Goal: Task Accomplishment & Management: Manage account settings

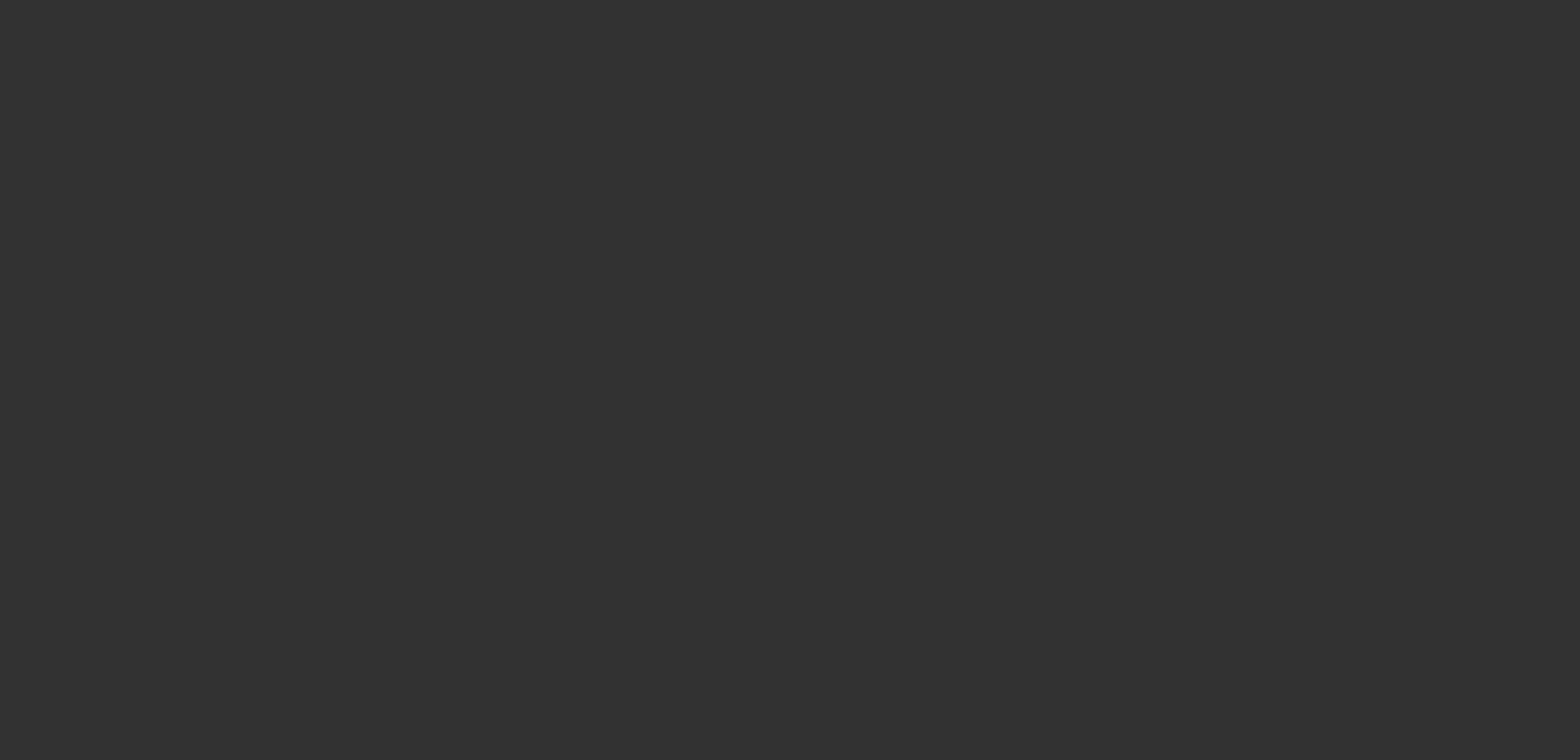
select select "3"
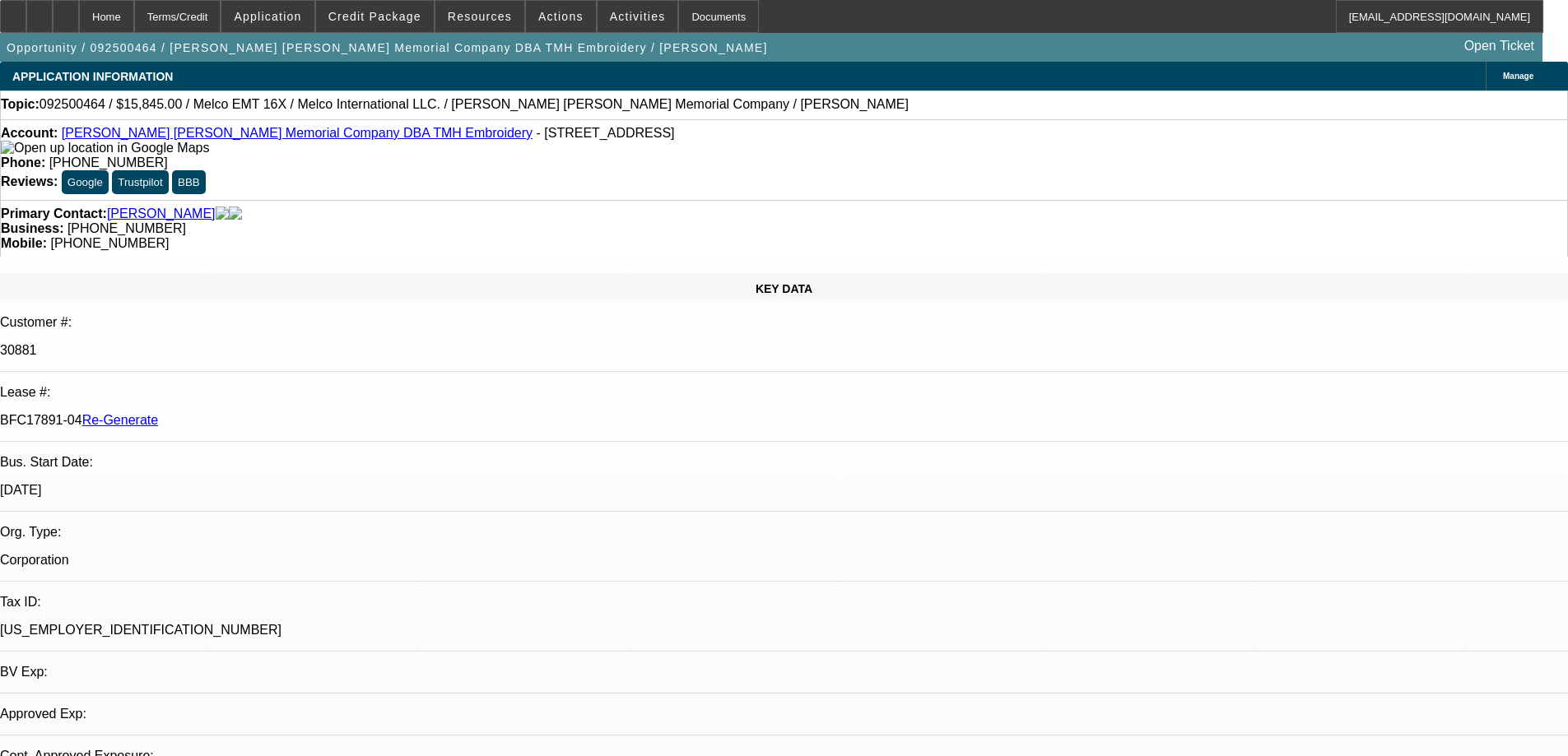
select select "0"
select select "1"
select select "2"
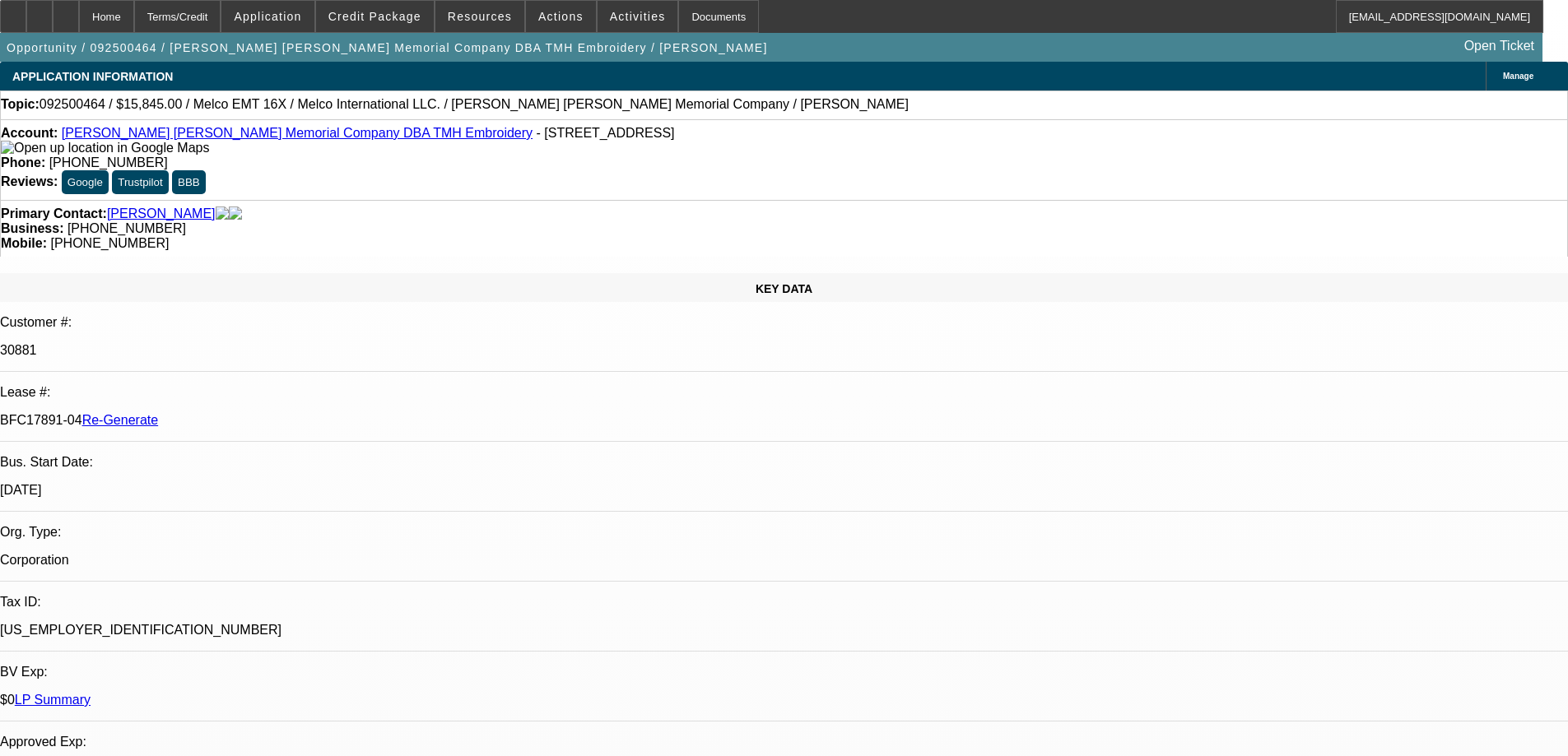
select select "6"
click at [26, 14] on div at bounding box center [13, 17] width 26 height 33
click at [511, 20] on span at bounding box center [479, 17] width 89 height 40
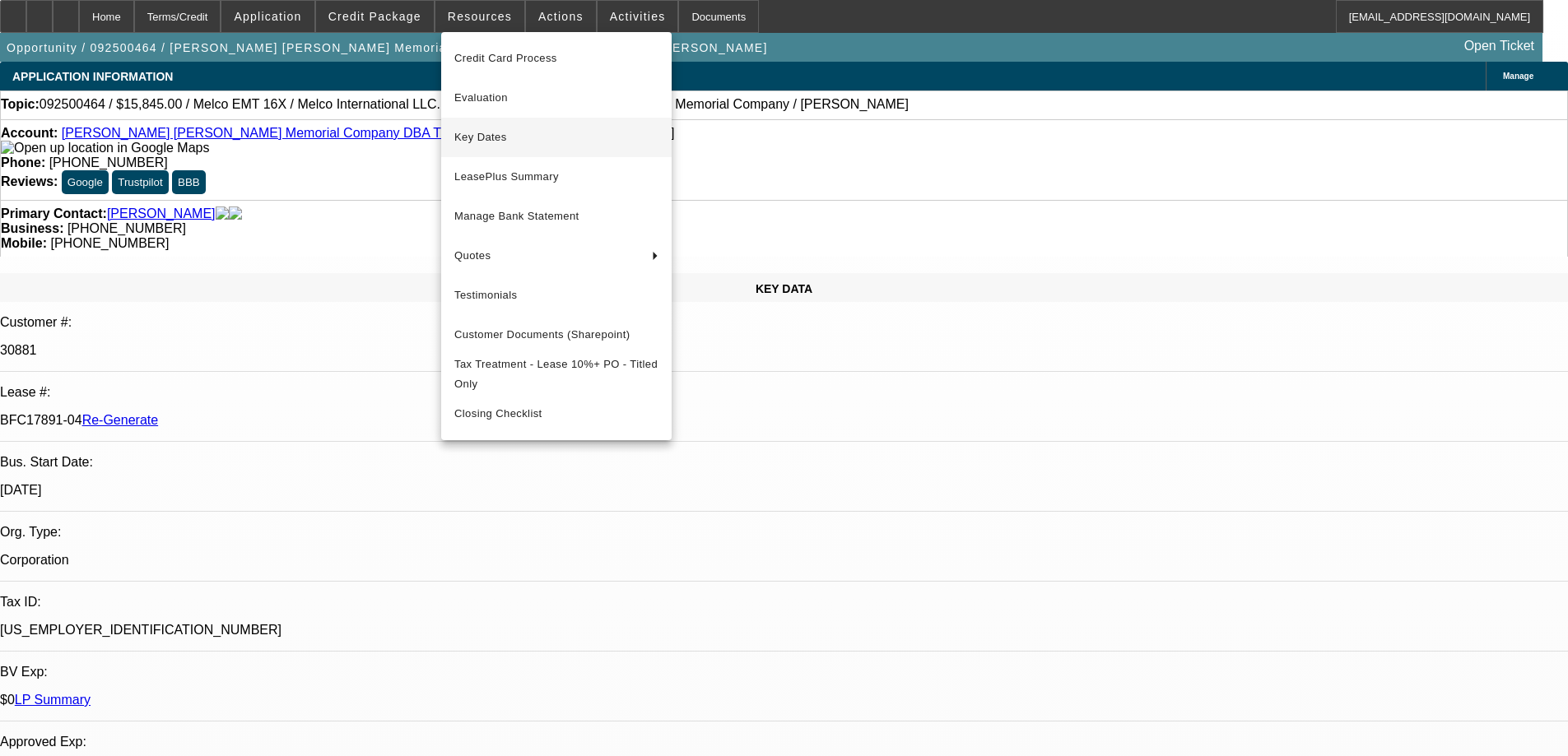
click at [493, 132] on span "Key Dates" at bounding box center [556, 137] width 205 height 19
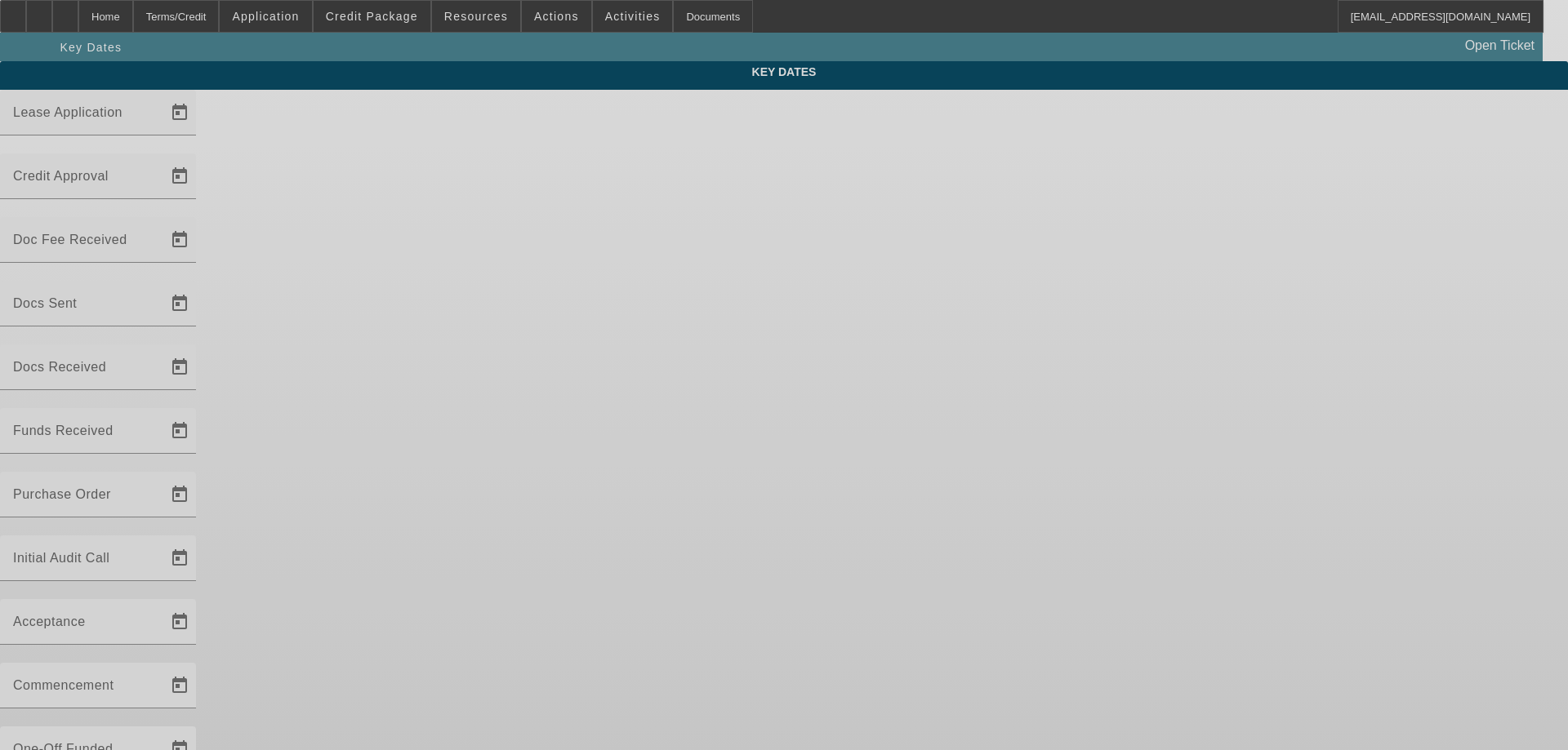
type input "9/22/2025"
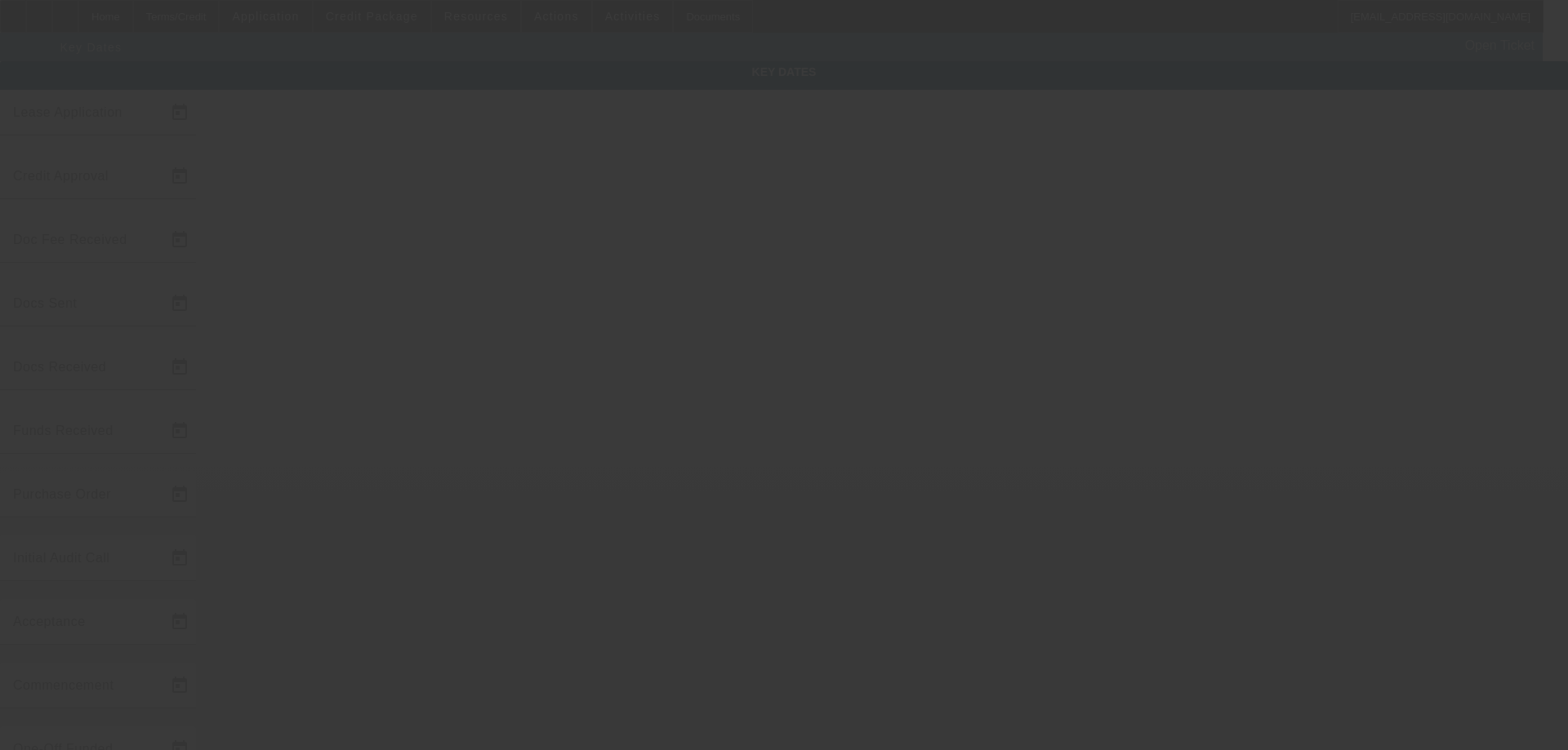
type input "9/23/2025"
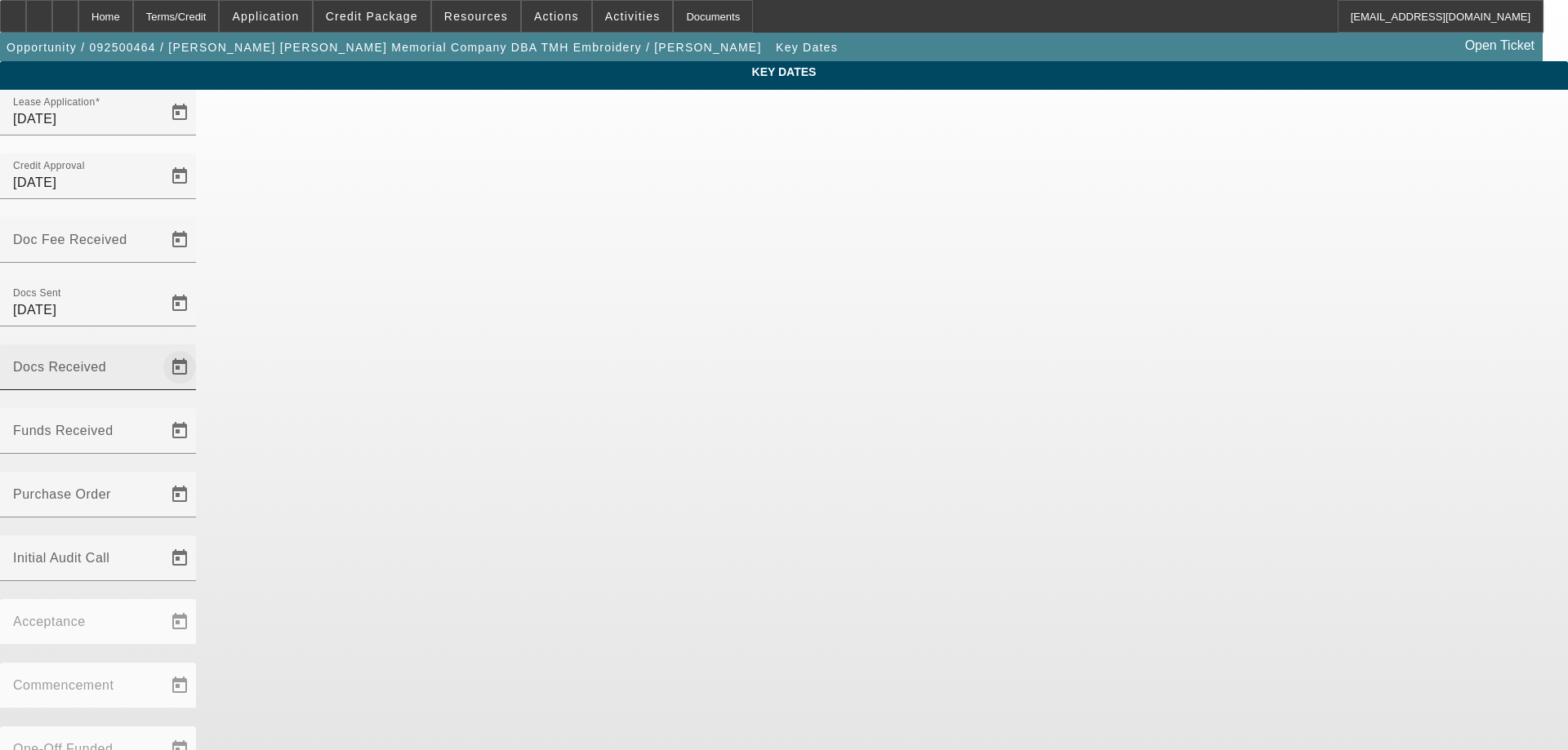
click at [199, 348] on span "Open calendar" at bounding box center [180, 367] width 40 height 40
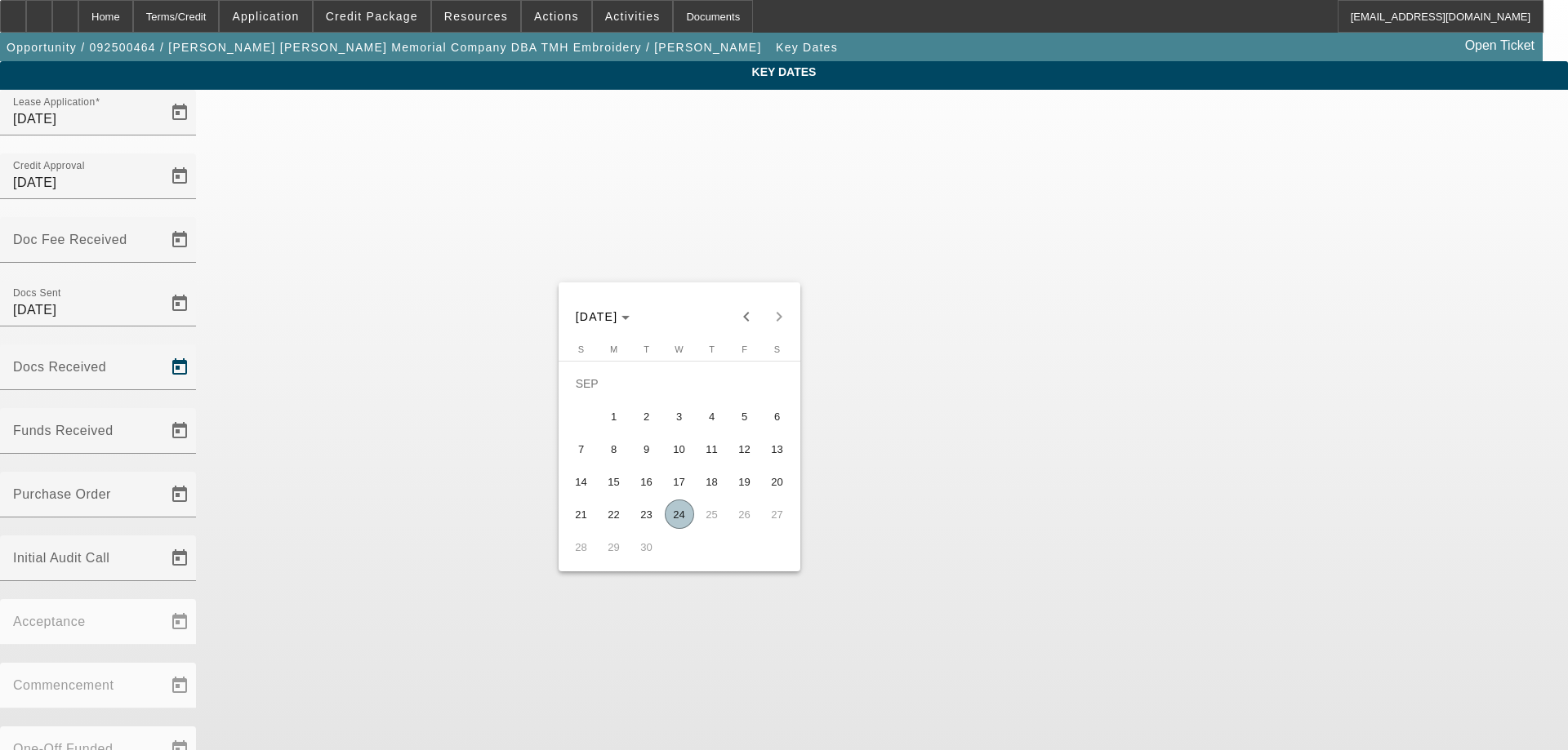
click at [677, 516] on span "24" at bounding box center [680, 514] width 29 height 29
type input "[DATE]"
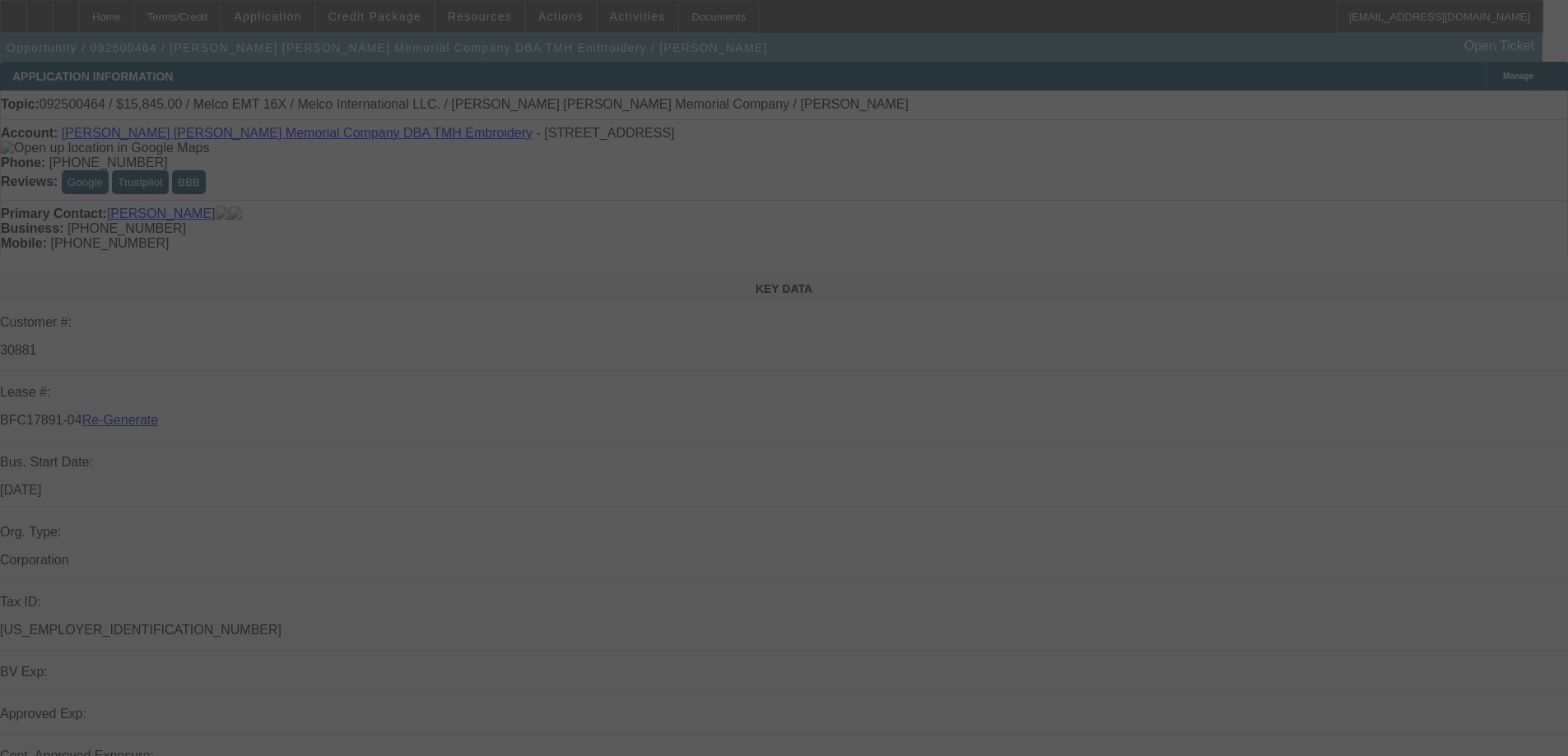
select select "3"
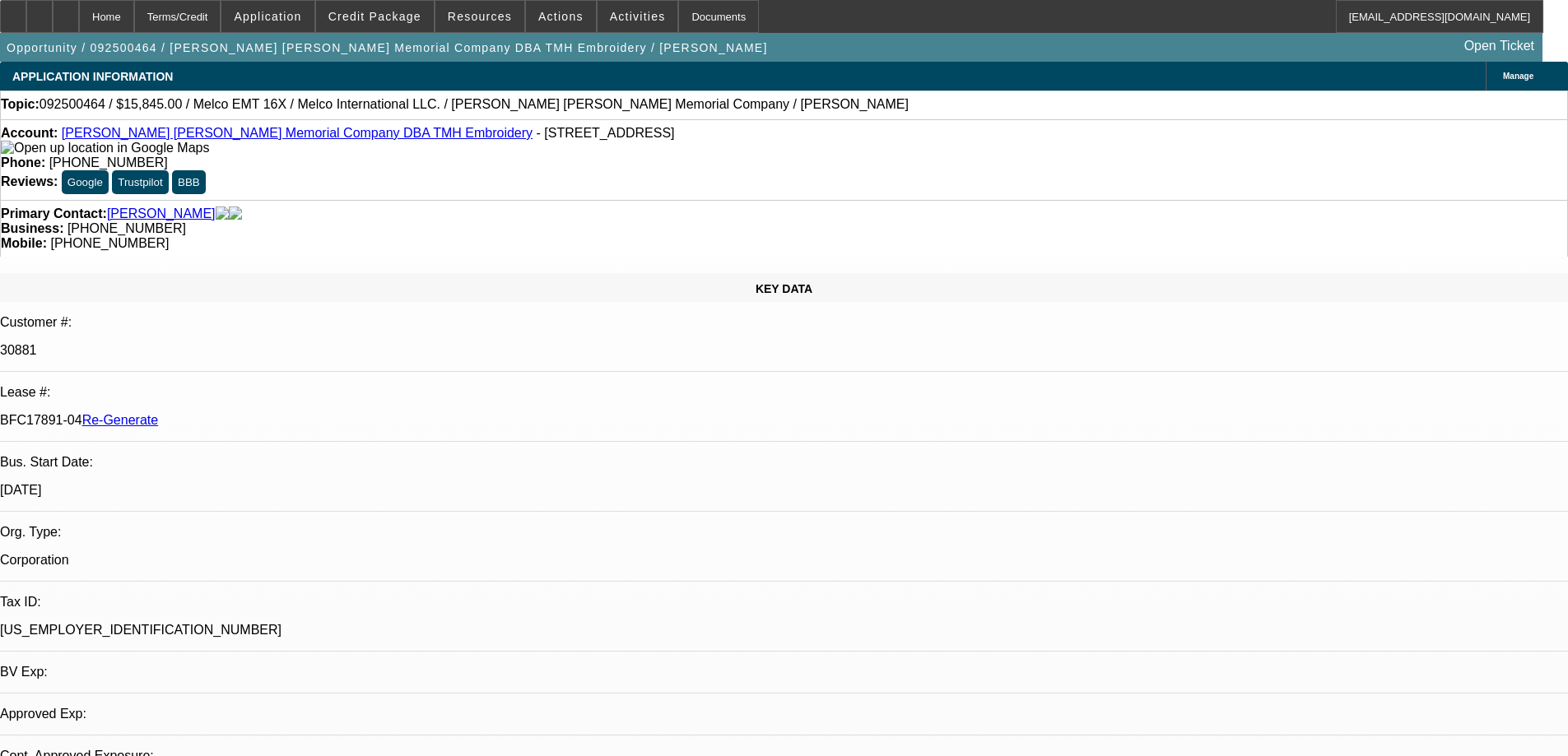
select select "0"
select select "2"
select select "0"
select select "6"
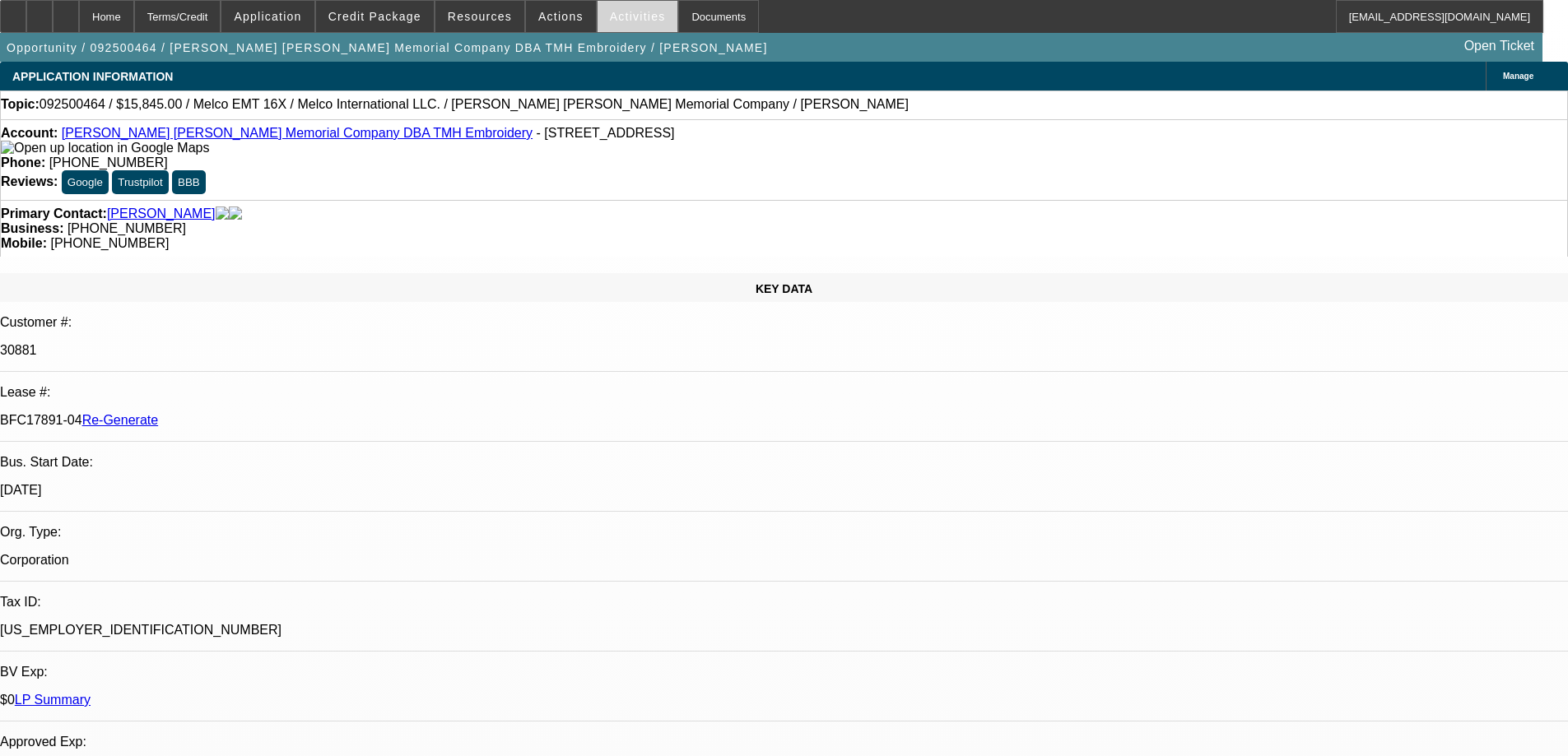
click at [615, 19] on span "Activities" at bounding box center [637, 17] width 56 height 14
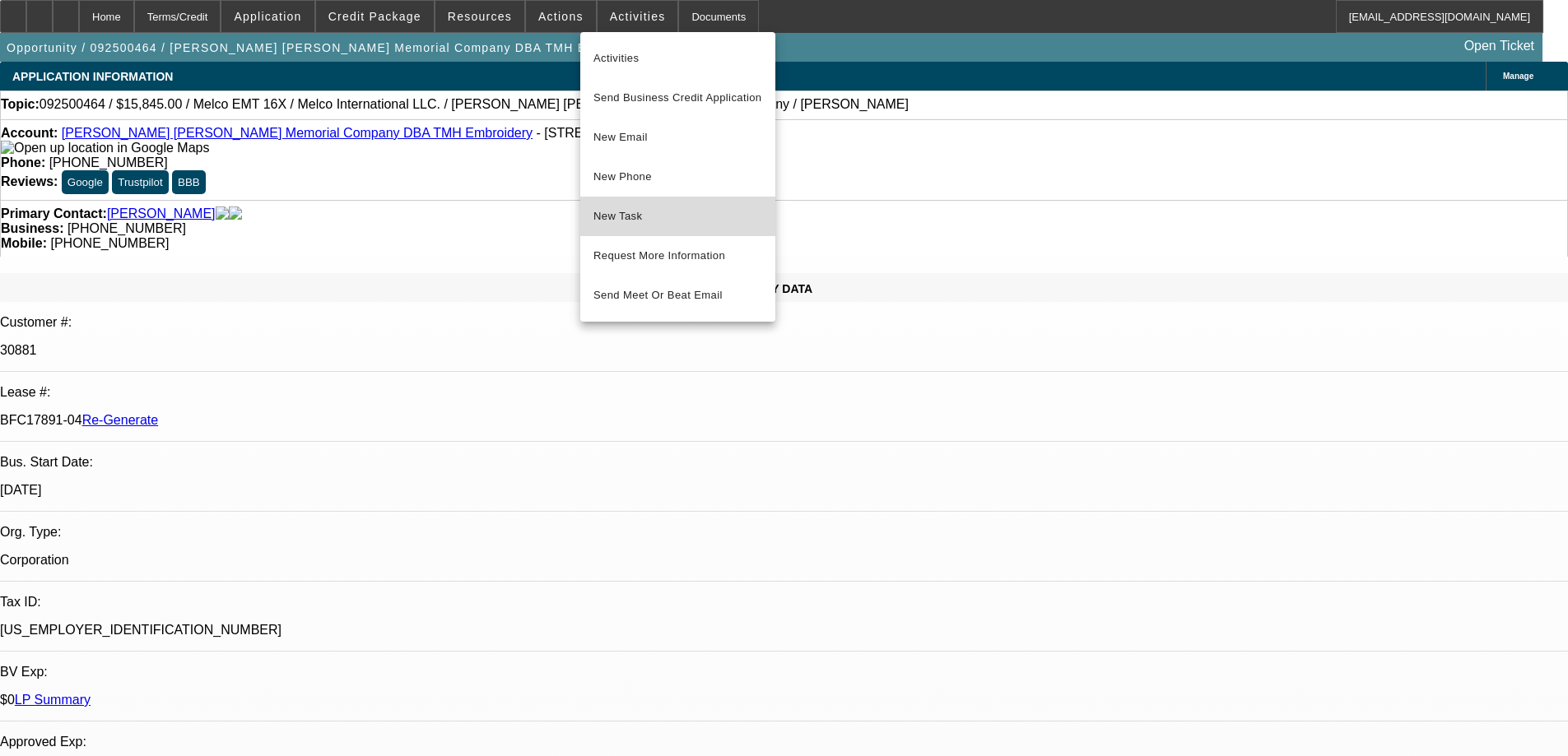
click at [611, 207] on span "New Task" at bounding box center [677, 216] width 168 height 19
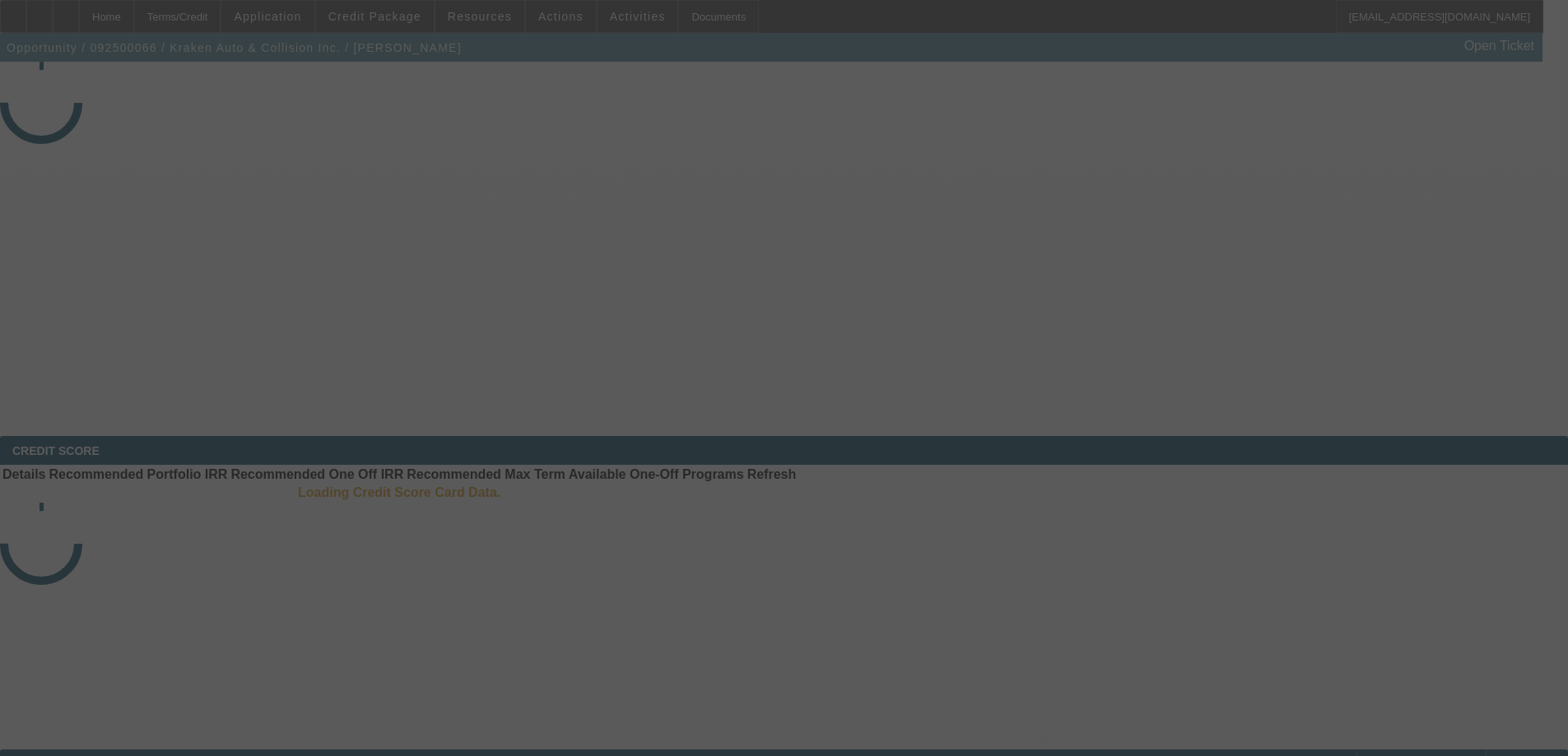
select select "3"
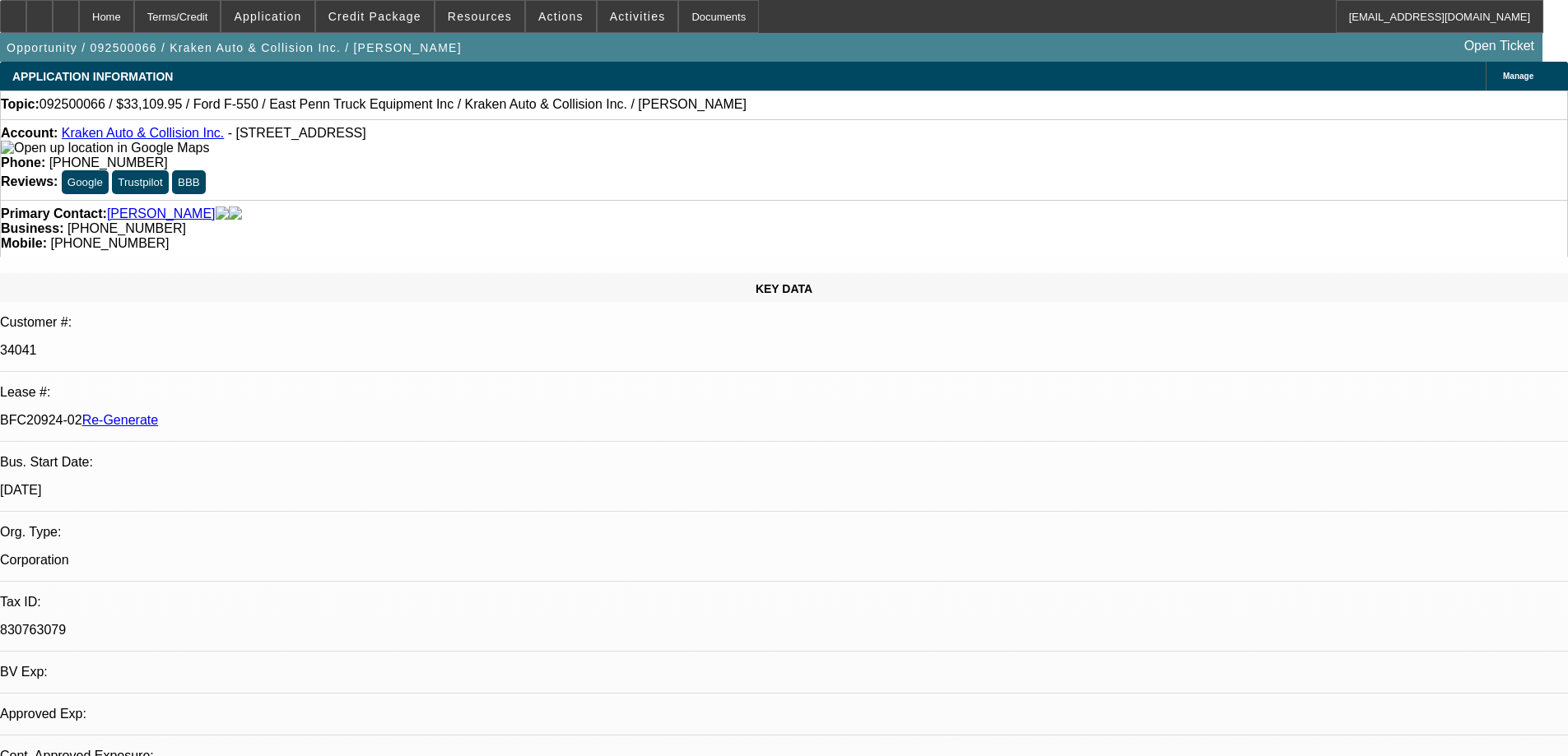
select select "0"
select select "0.1"
select select "4"
click at [526, 12] on span at bounding box center [561, 17] width 70 height 40
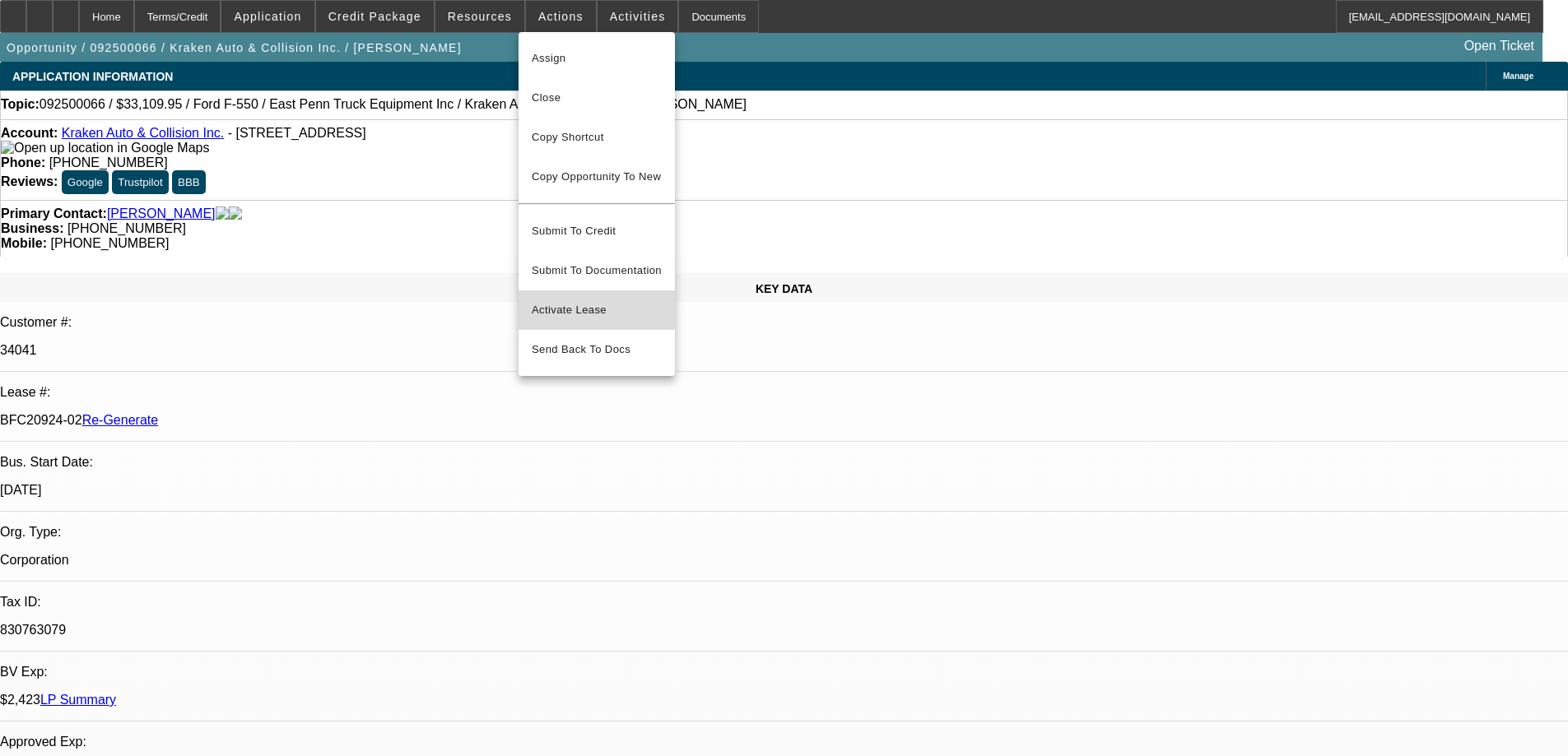
click at [563, 300] on span "Activate Lease" at bounding box center [596, 310] width 130 height 19
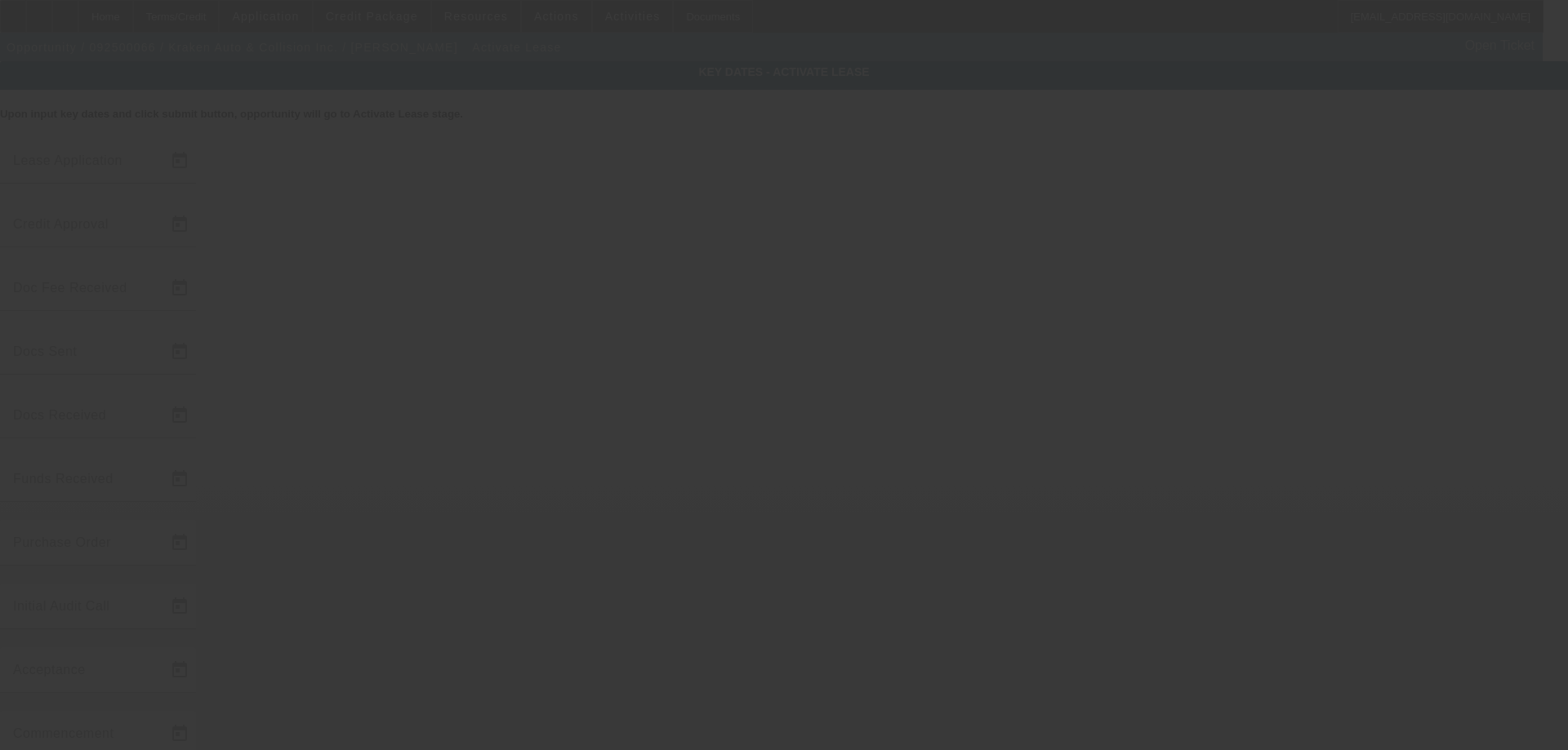
type input "9/4/2025"
type input "9/9/2025"
type input "9/16/2025"
type input "9/17/2025"
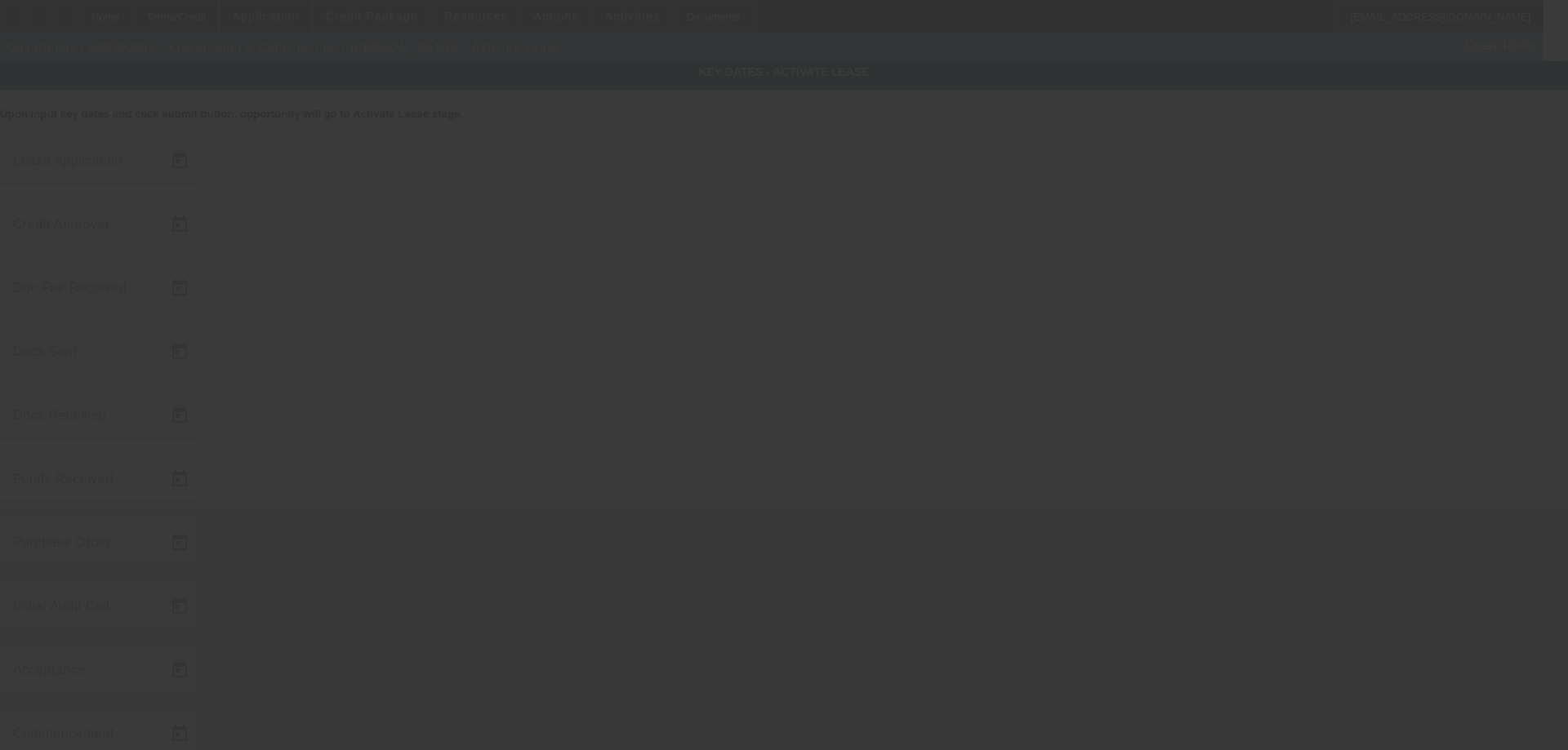
type input "9/19/2025"
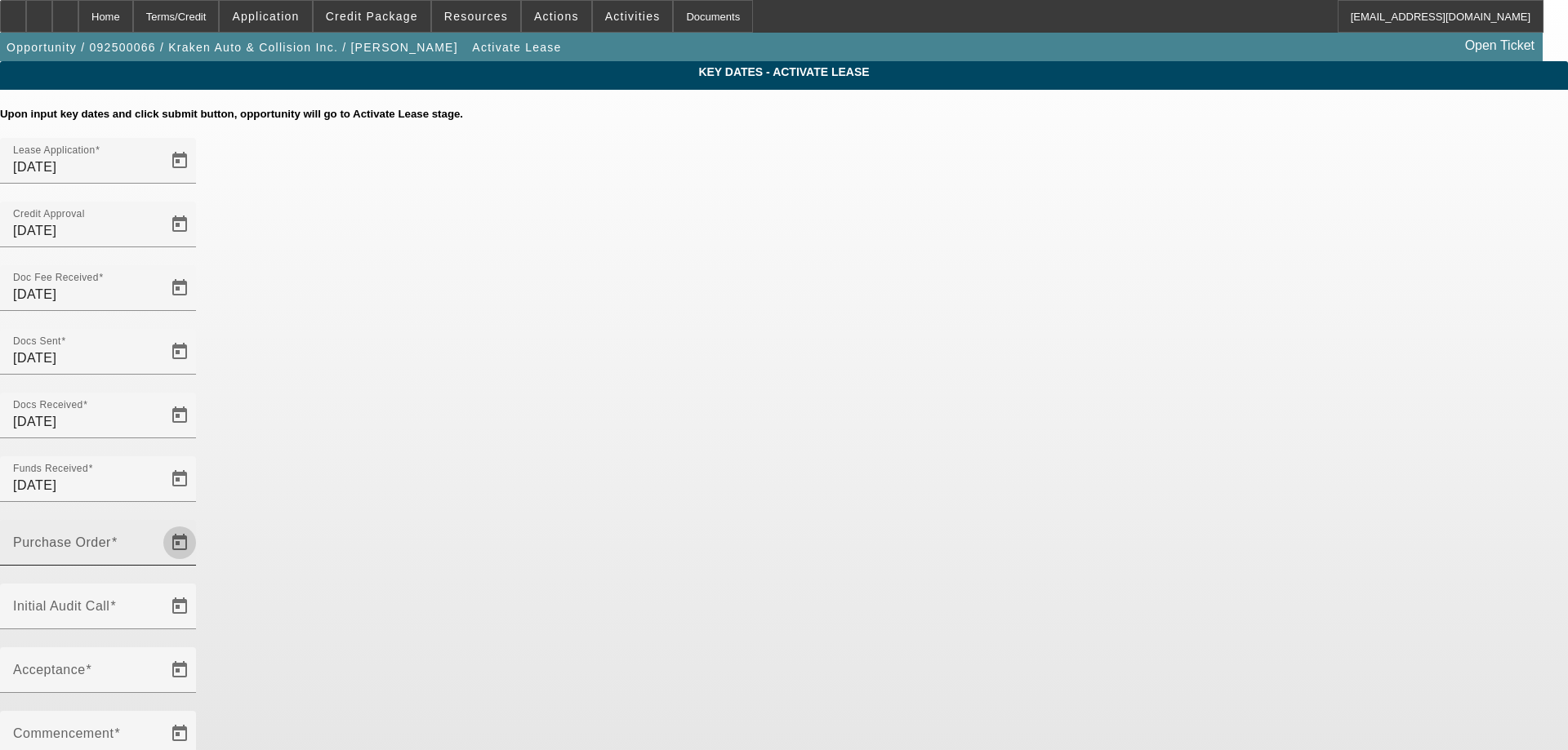
click at [199, 524] on span "Open calendar" at bounding box center [180, 543] width 40 height 40
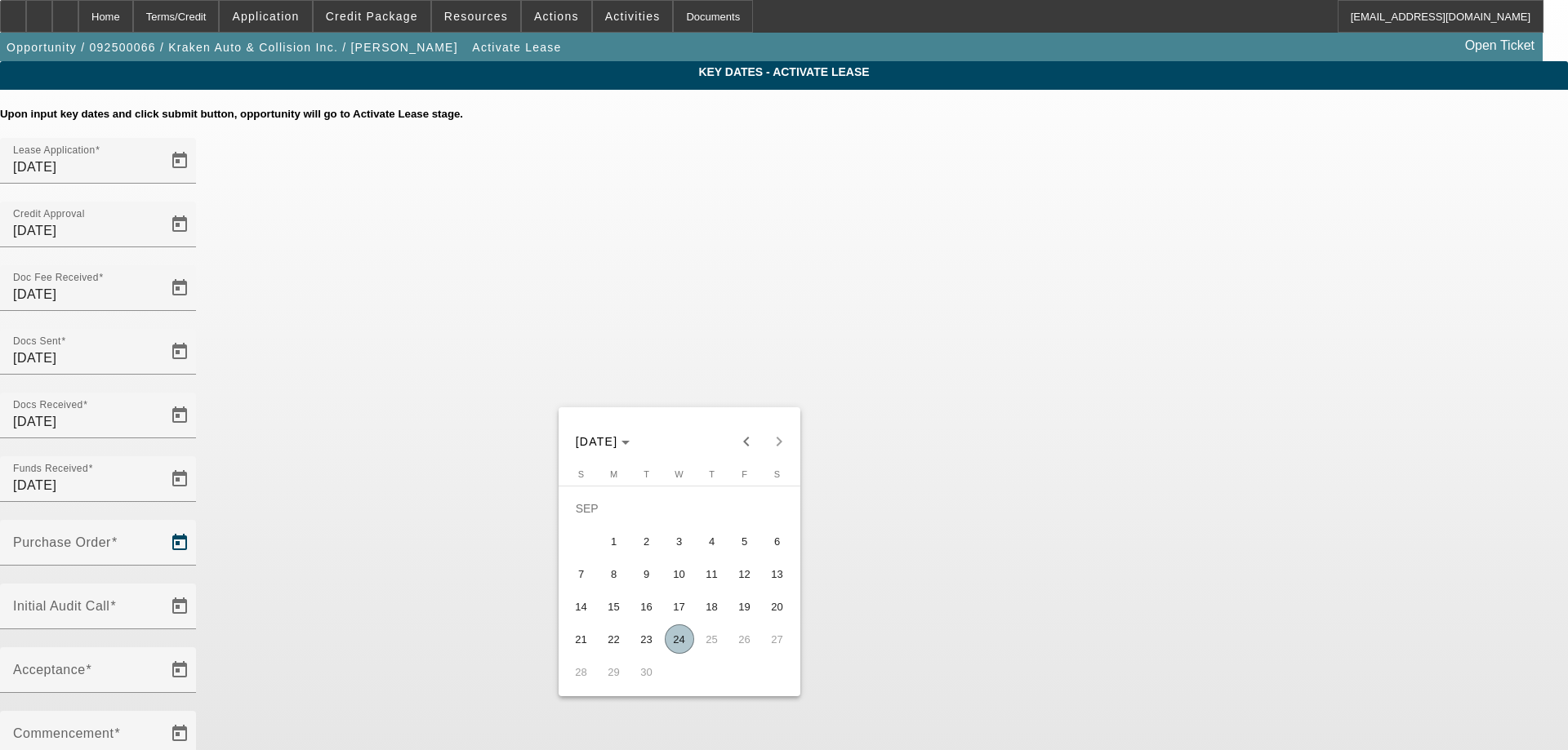
click at [671, 640] on span "24" at bounding box center [680, 639] width 29 height 29
type input "[DATE]"
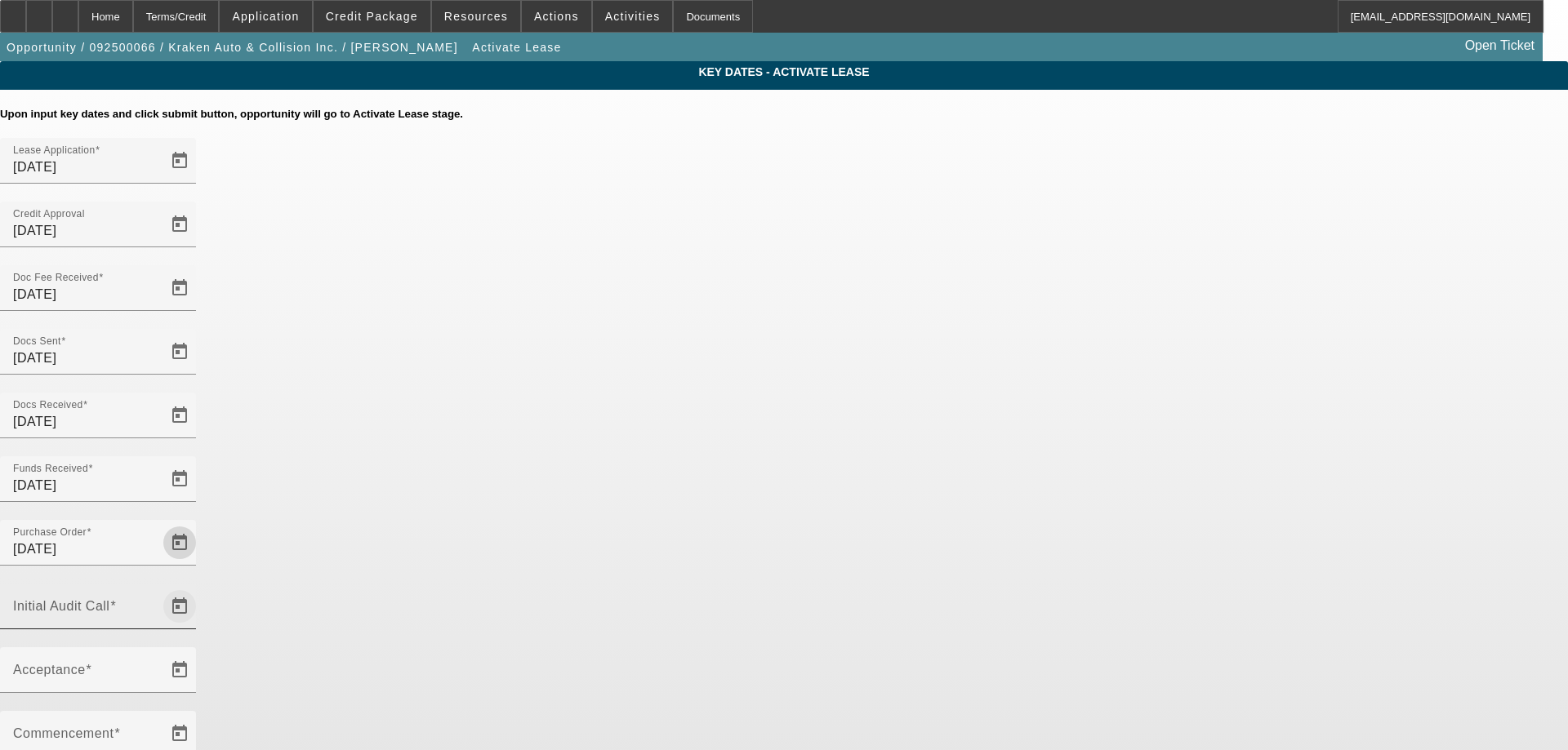
click at [199, 587] on span "Open calendar" at bounding box center [180, 606] width 40 height 40
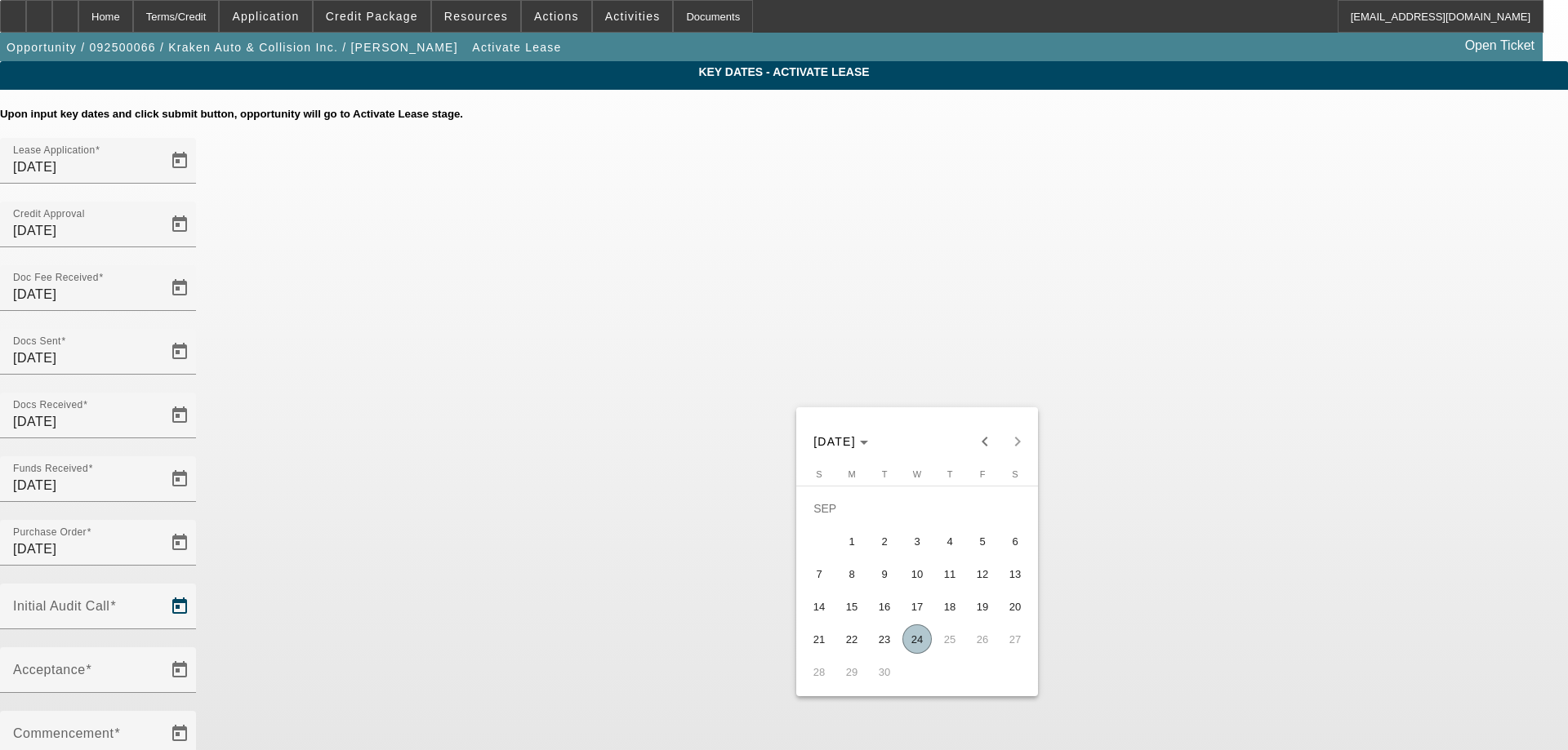
click at [917, 638] on span "24" at bounding box center [917, 639] width 29 height 29
type input "[DATE]"
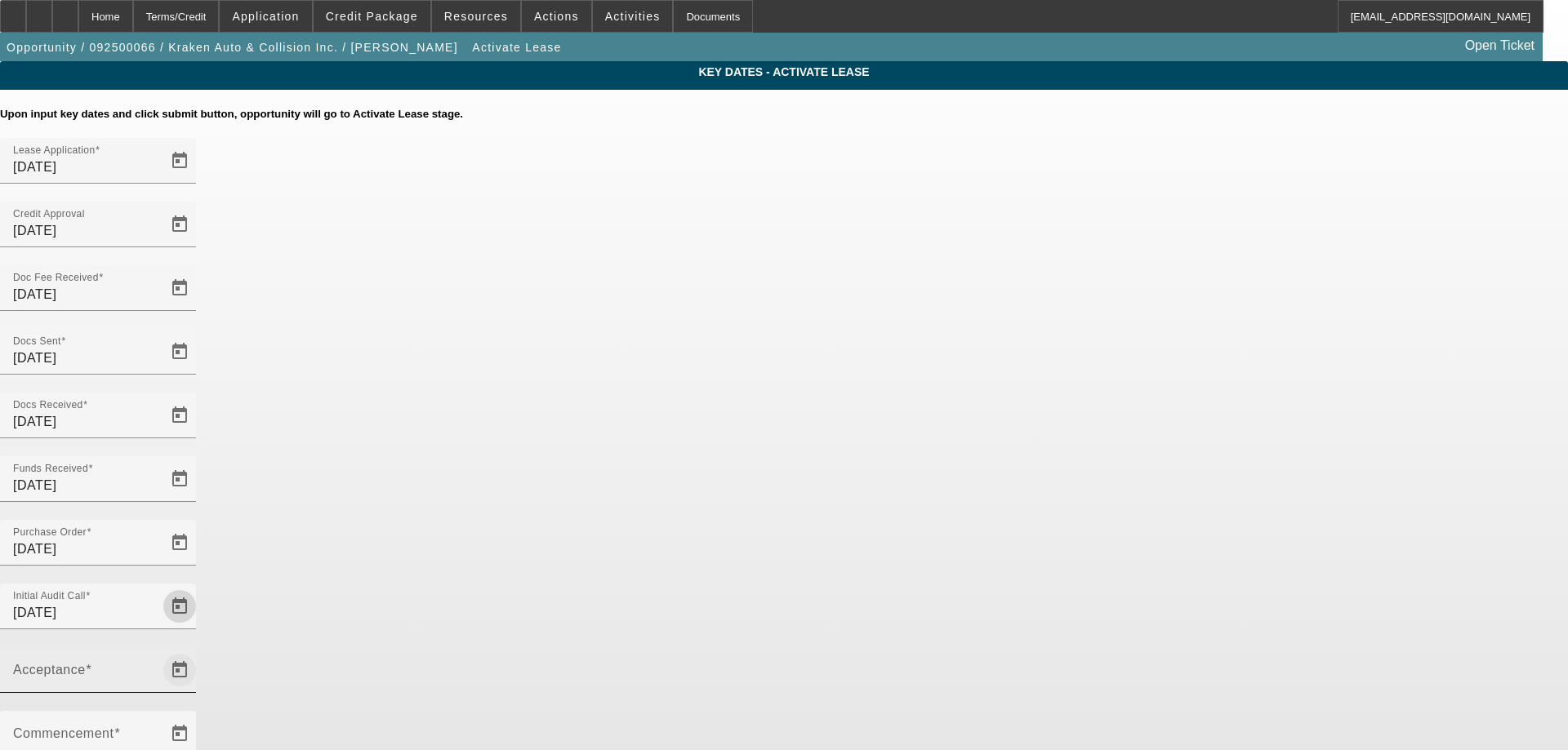
click at [199, 650] on span "Open calendar" at bounding box center [180, 670] width 40 height 40
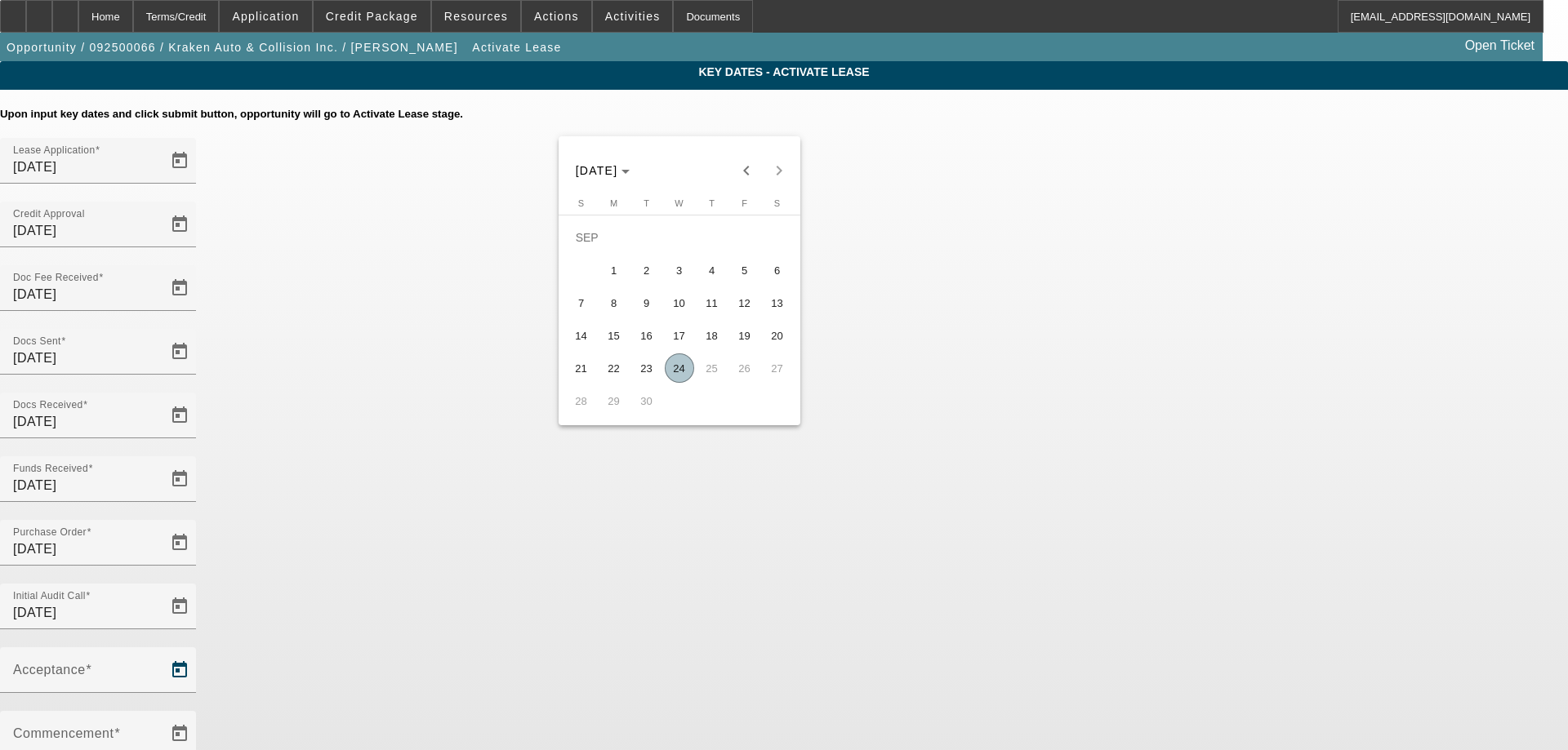
click at [671, 371] on span "24" at bounding box center [680, 368] width 29 height 29
type input "[DATE]"
type input "10/1/2025"
type input "11/1/2025"
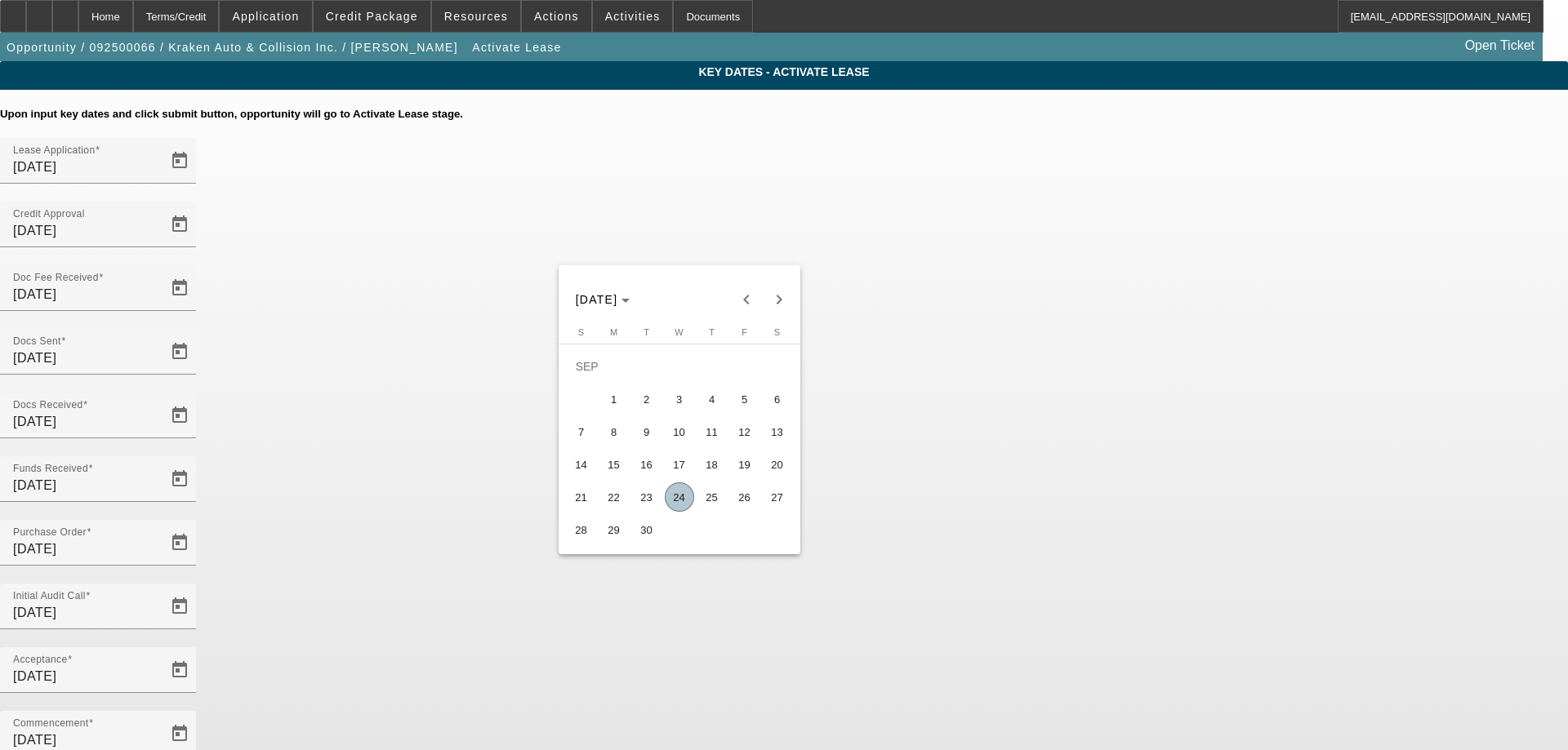
click at [656, 545] on span "30" at bounding box center [647, 530] width 29 height 29
type input "9/30/2025"
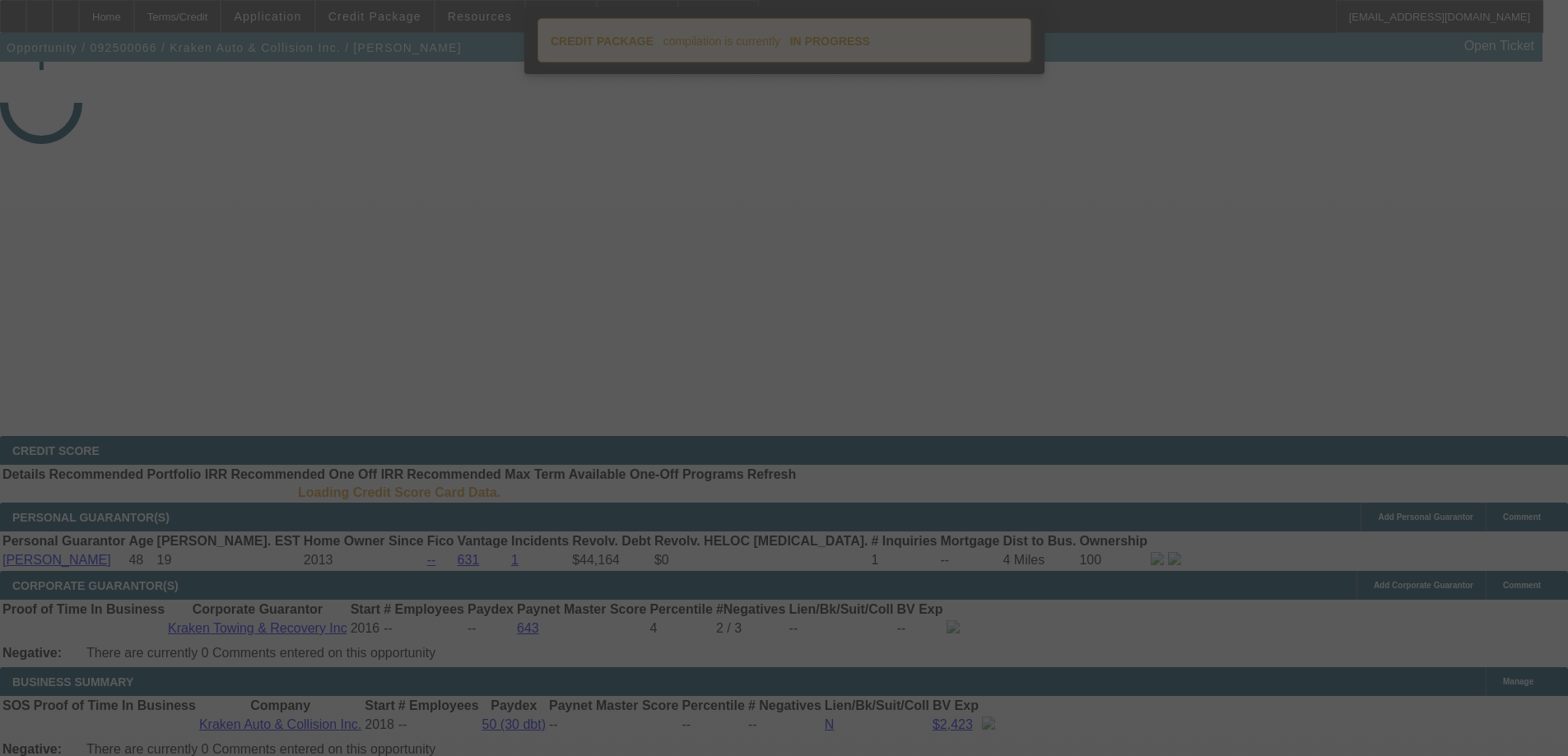
select select "4"
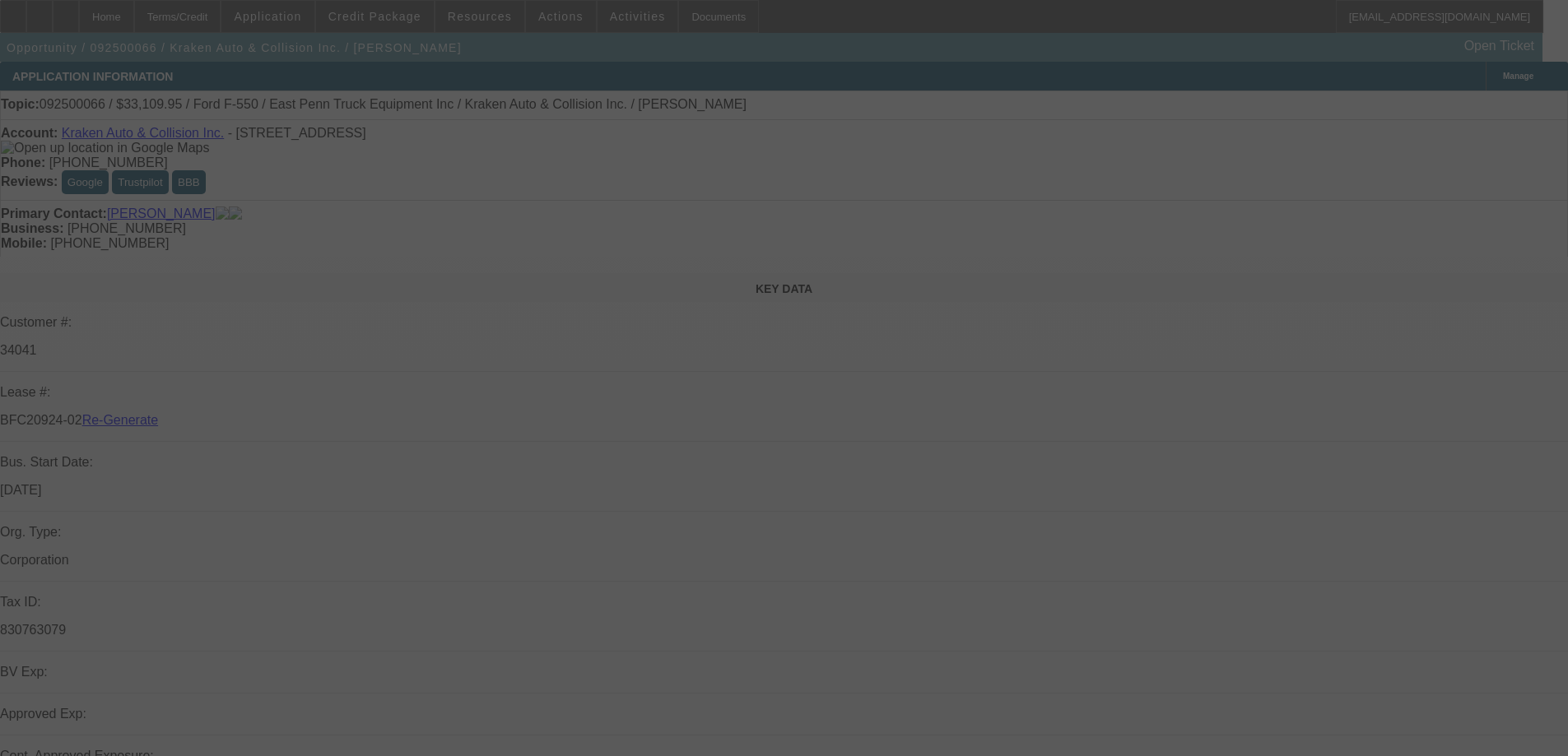
select select "0"
select select "0.1"
select select "4"
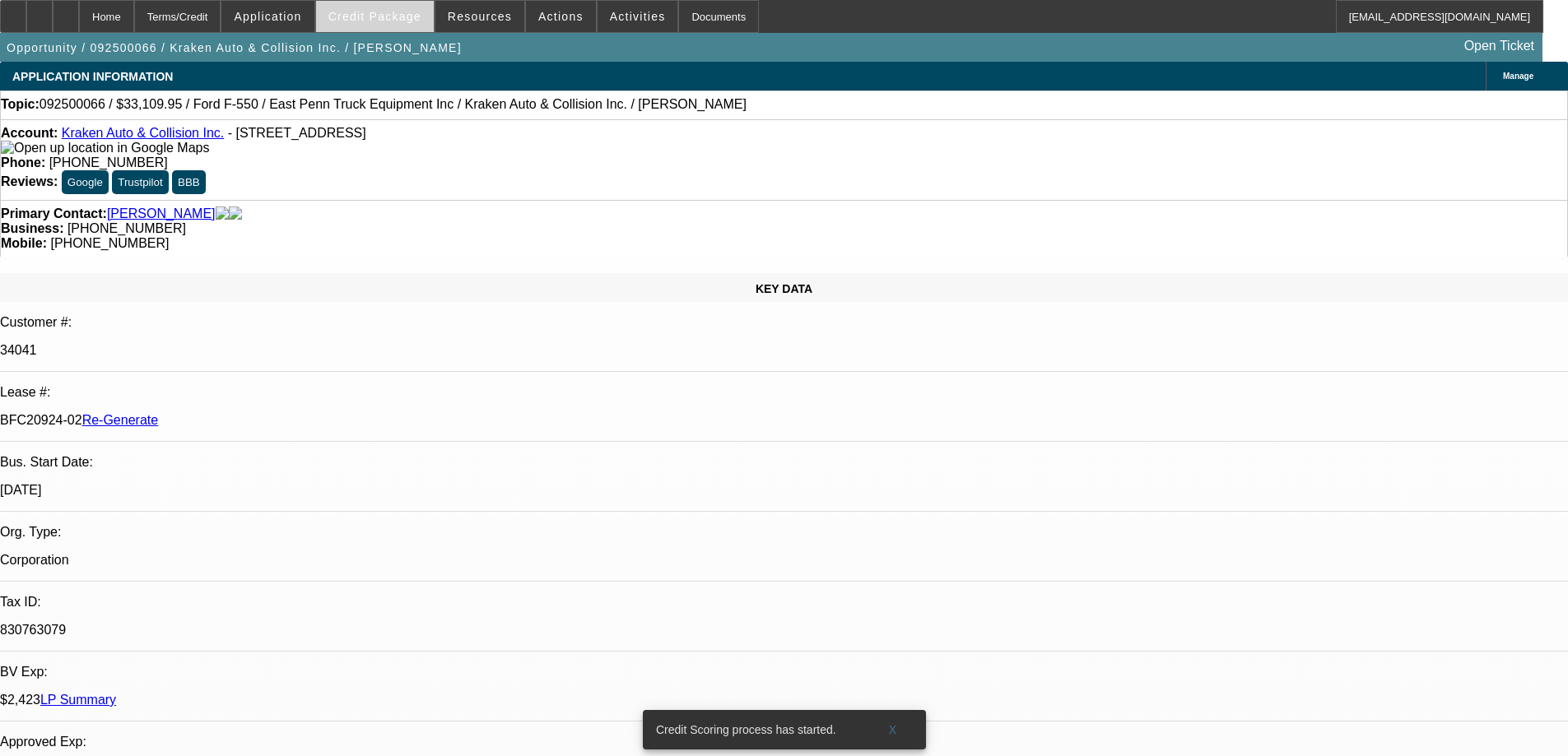
click at [393, 21] on span "Credit Package" at bounding box center [374, 17] width 93 height 14
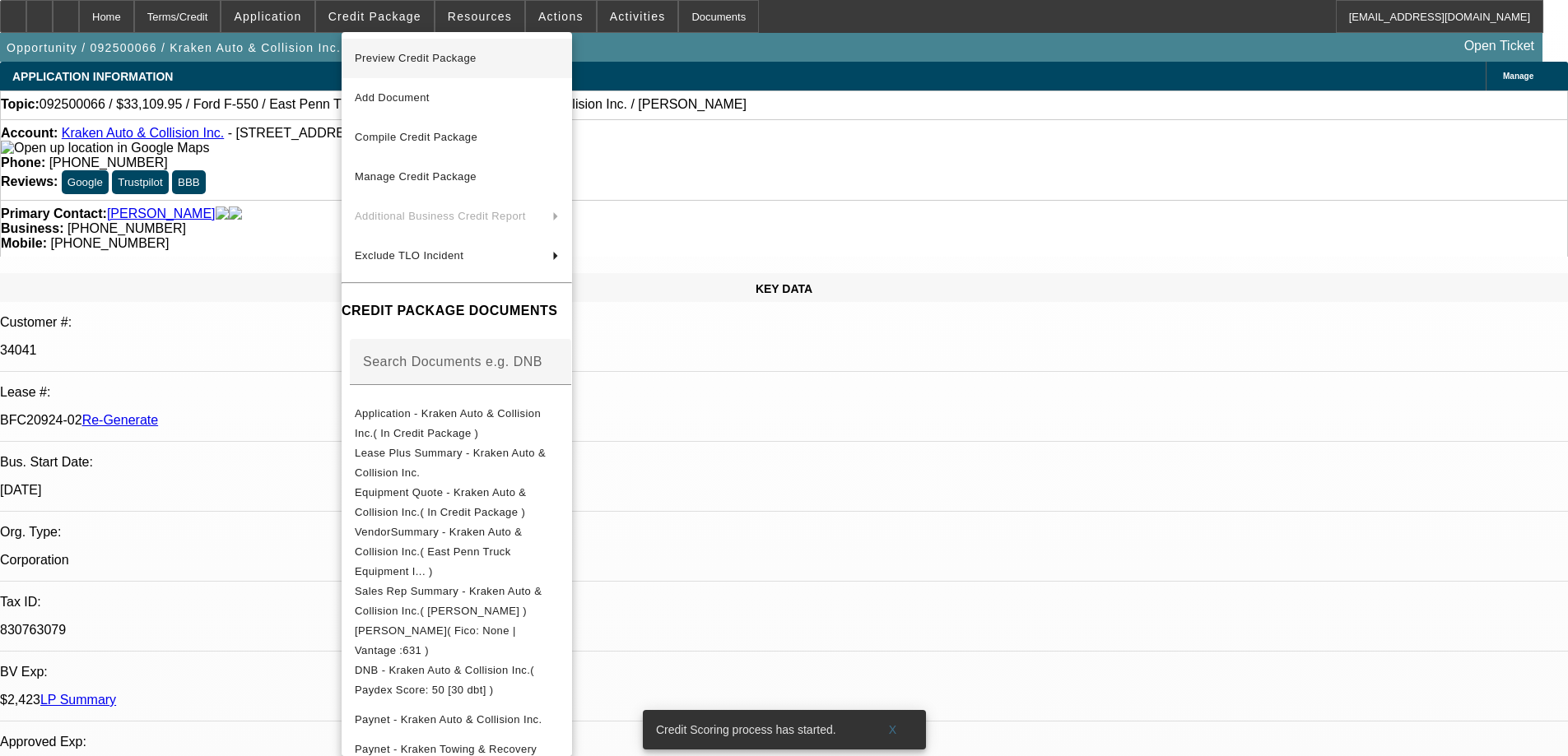
click at [398, 51] on span "Preview Credit Package" at bounding box center [457, 58] width 205 height 19
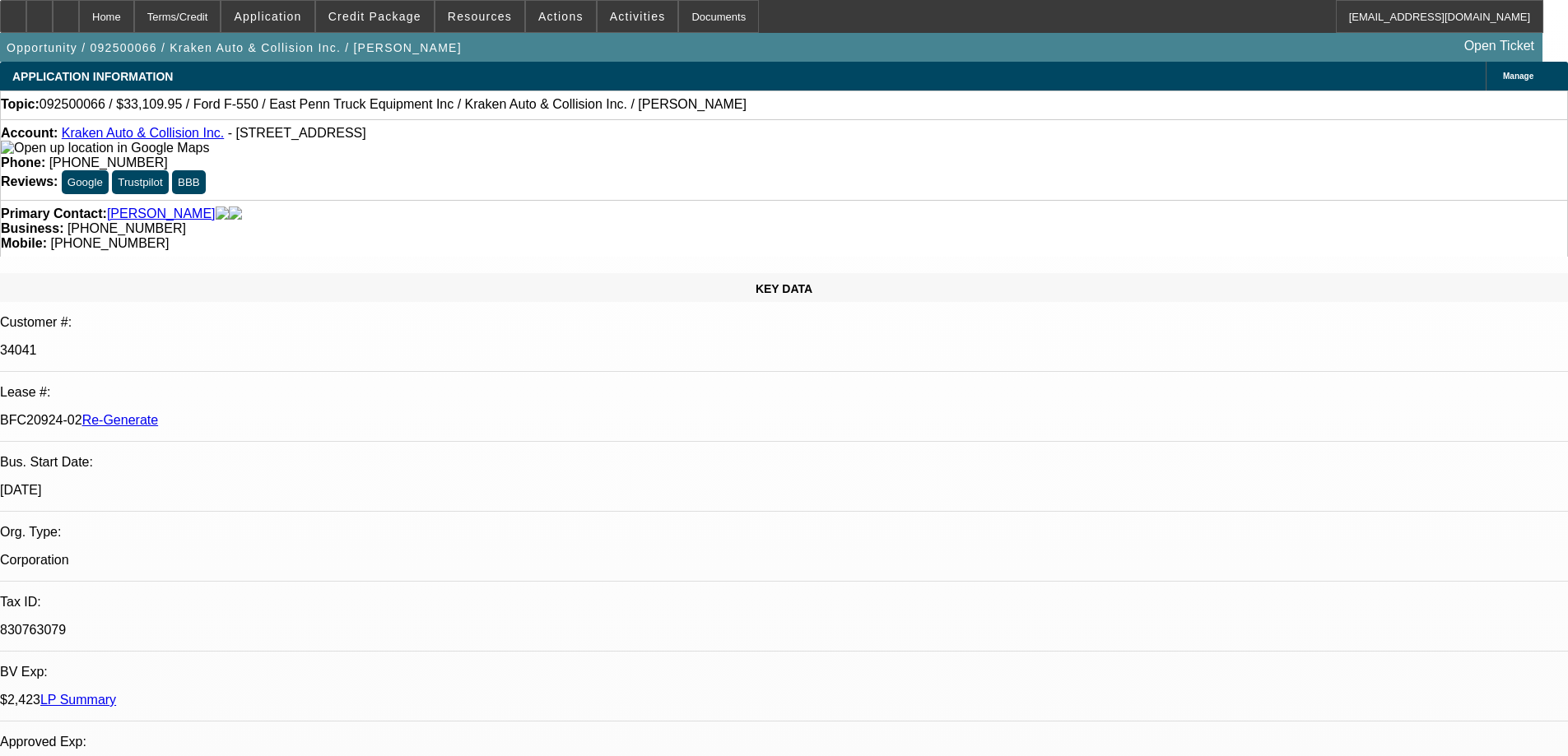
click at [678, 14] on div "Documents" at bounding box center [718, 17] width 81 height 33
click at [632, 22] on span "Activities" at bounding box center [637, 17] width 56 height 14
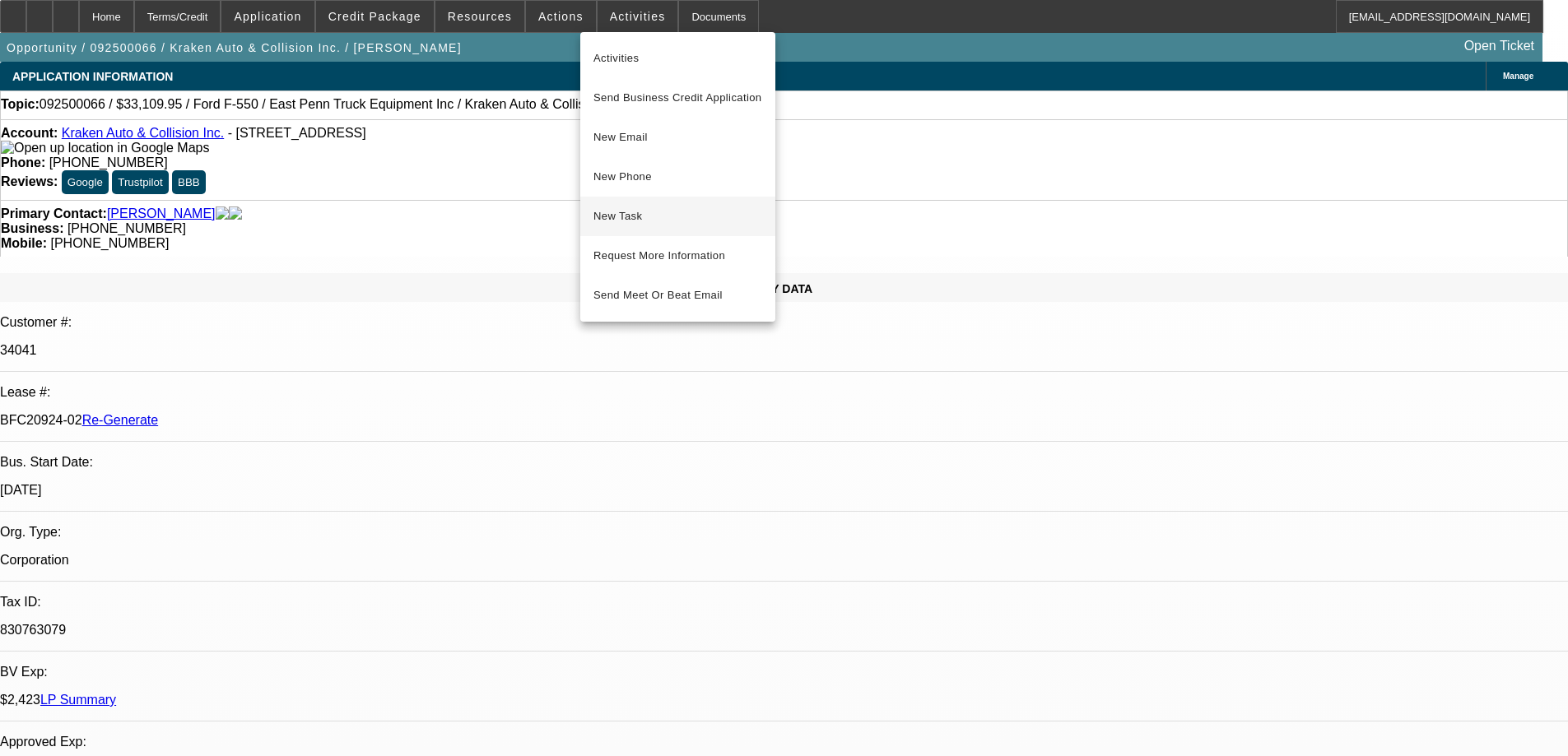
click at [634, 217] on span "New Task" at bounding box center [677, 216] width 168 height 19
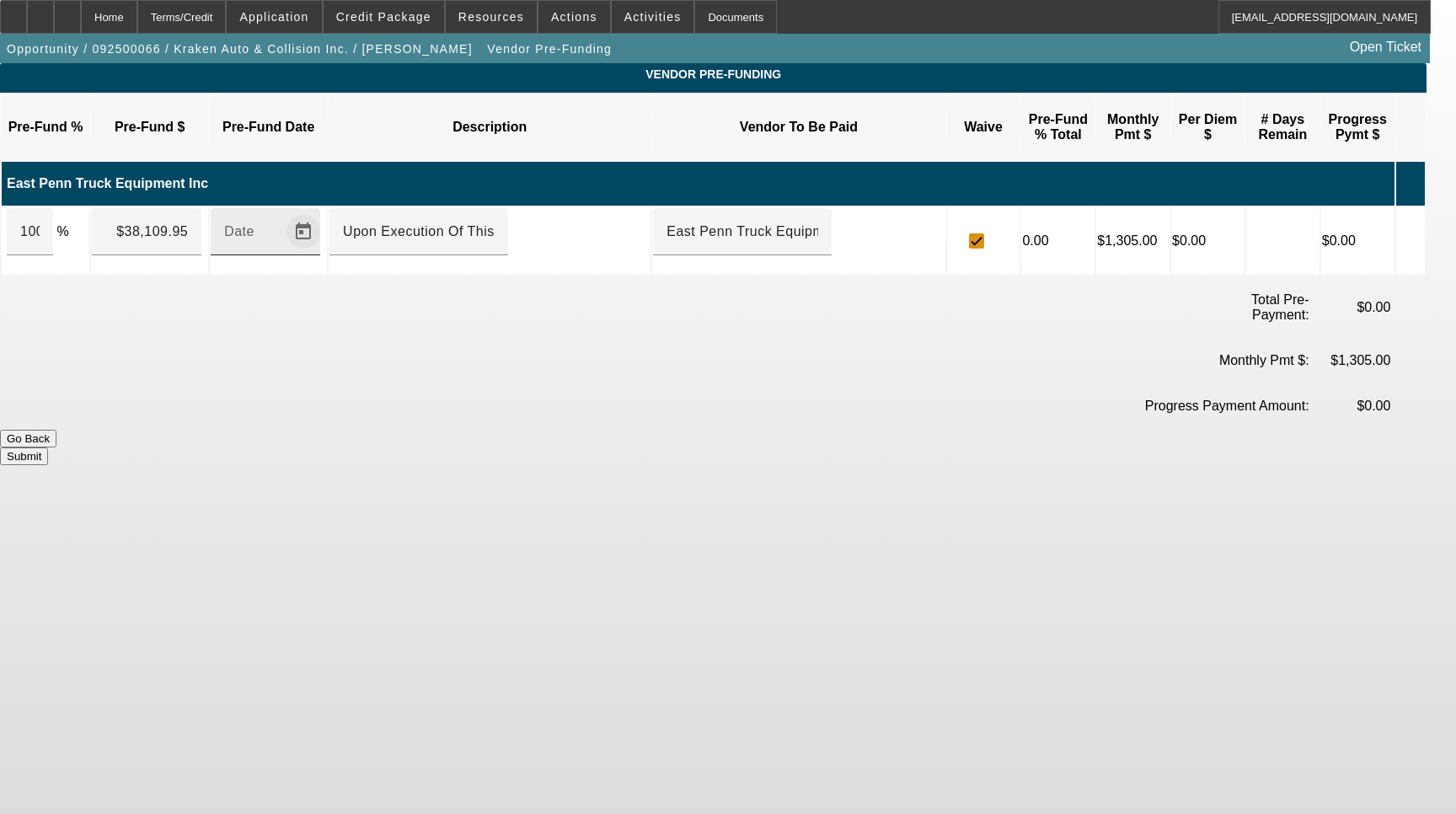
click at [323, 212] on span "Open calendar" at bounding box center [303, 231] width 41 height 41
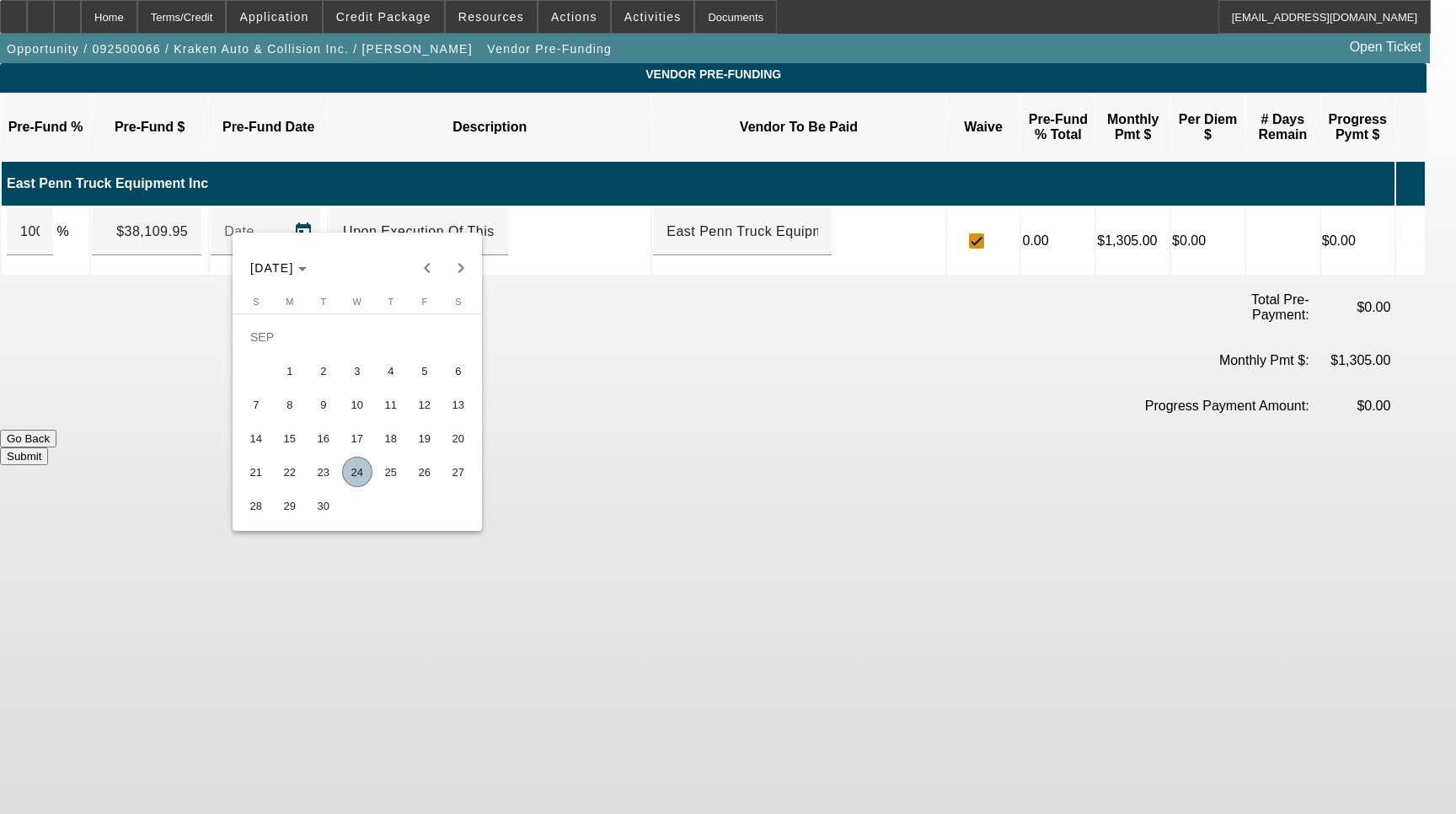
click at [353, 473] on span "24" at bounding box center [357, 472] width 30 height 30
type input "9/24/2025"
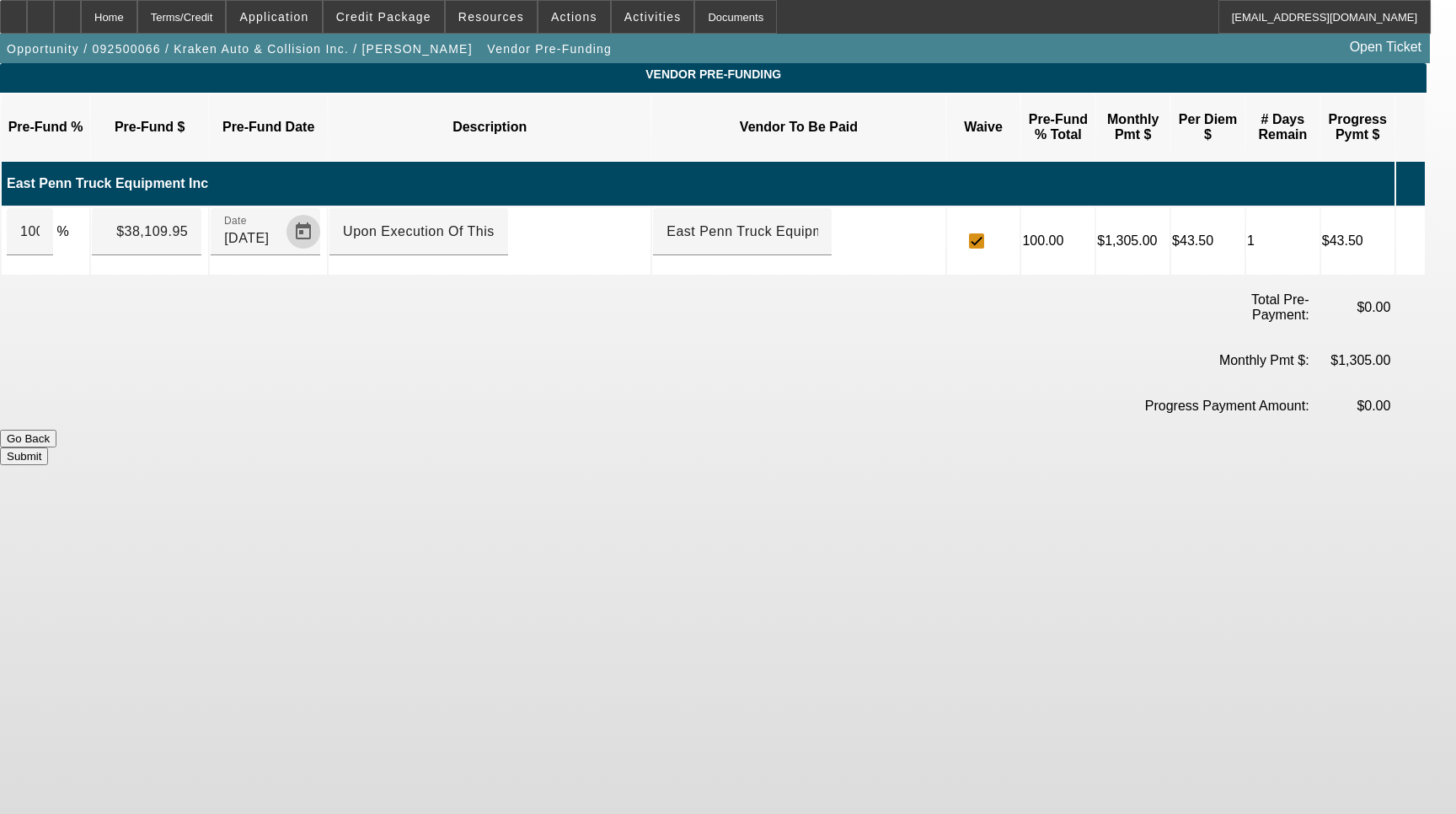
click at [48, 448] on button "Submit" at bounding box center [24, 457] width 48 height 18
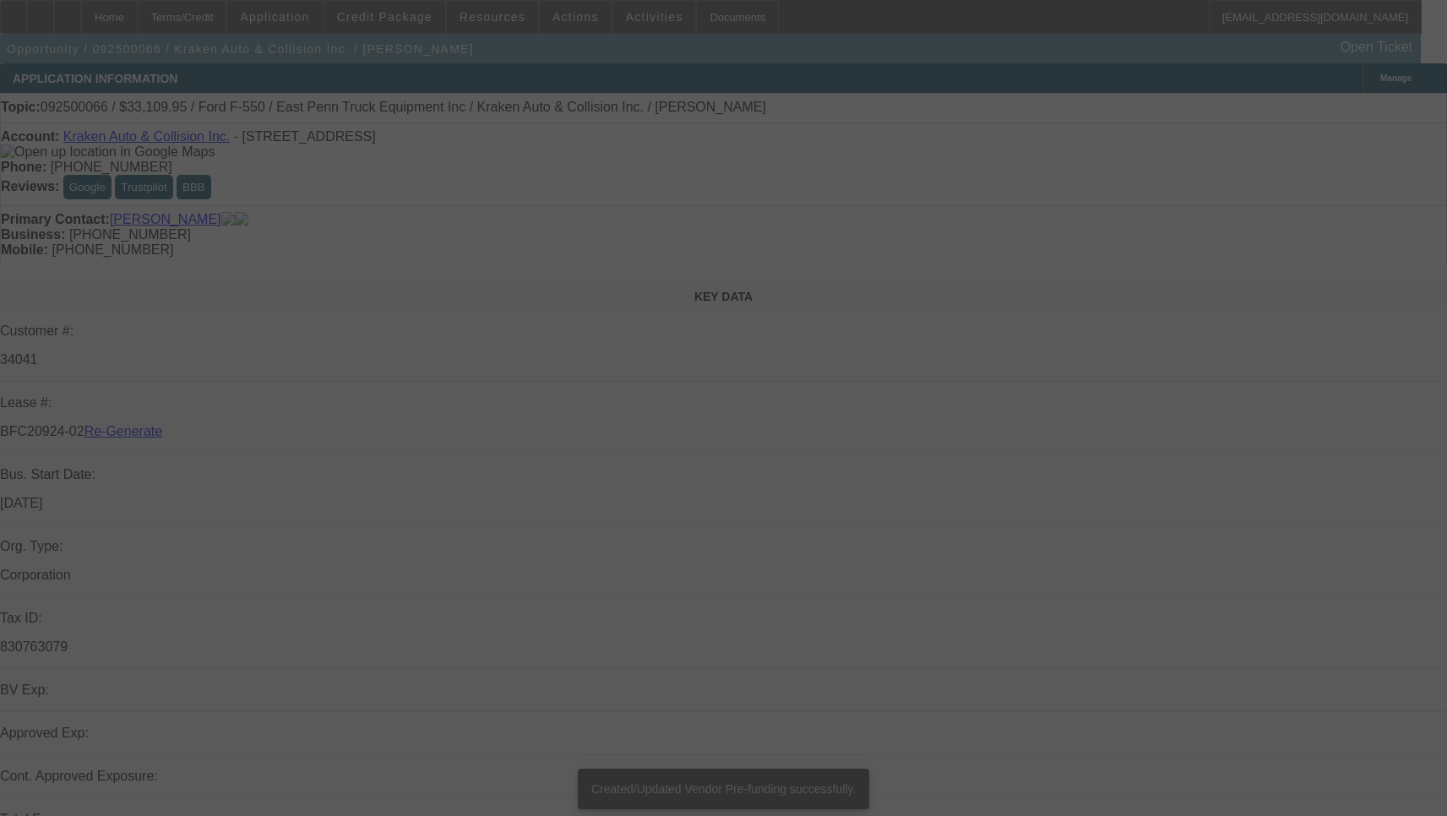
select select "4"
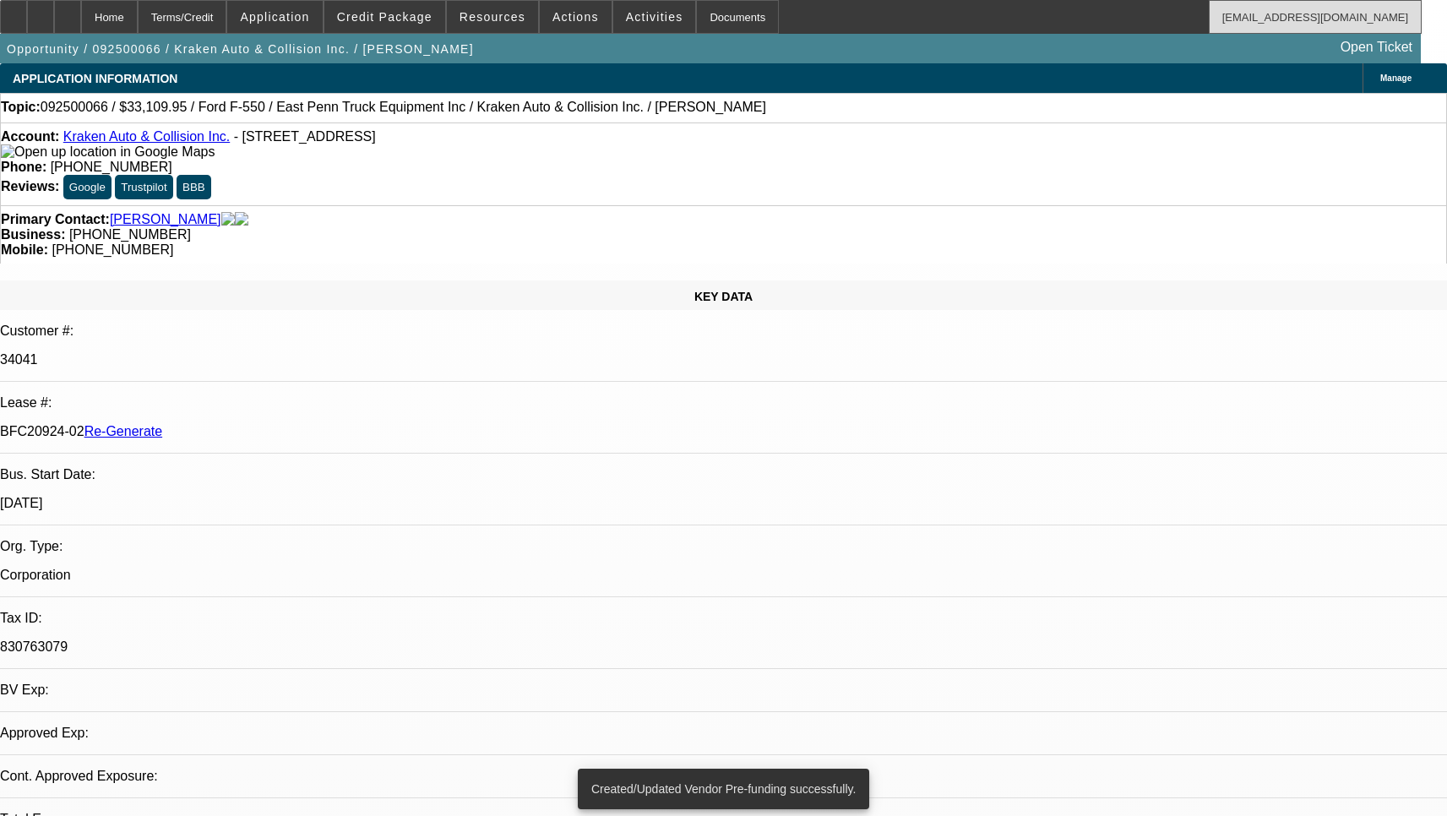
select select "0"
select select "0.1"
select select "1"
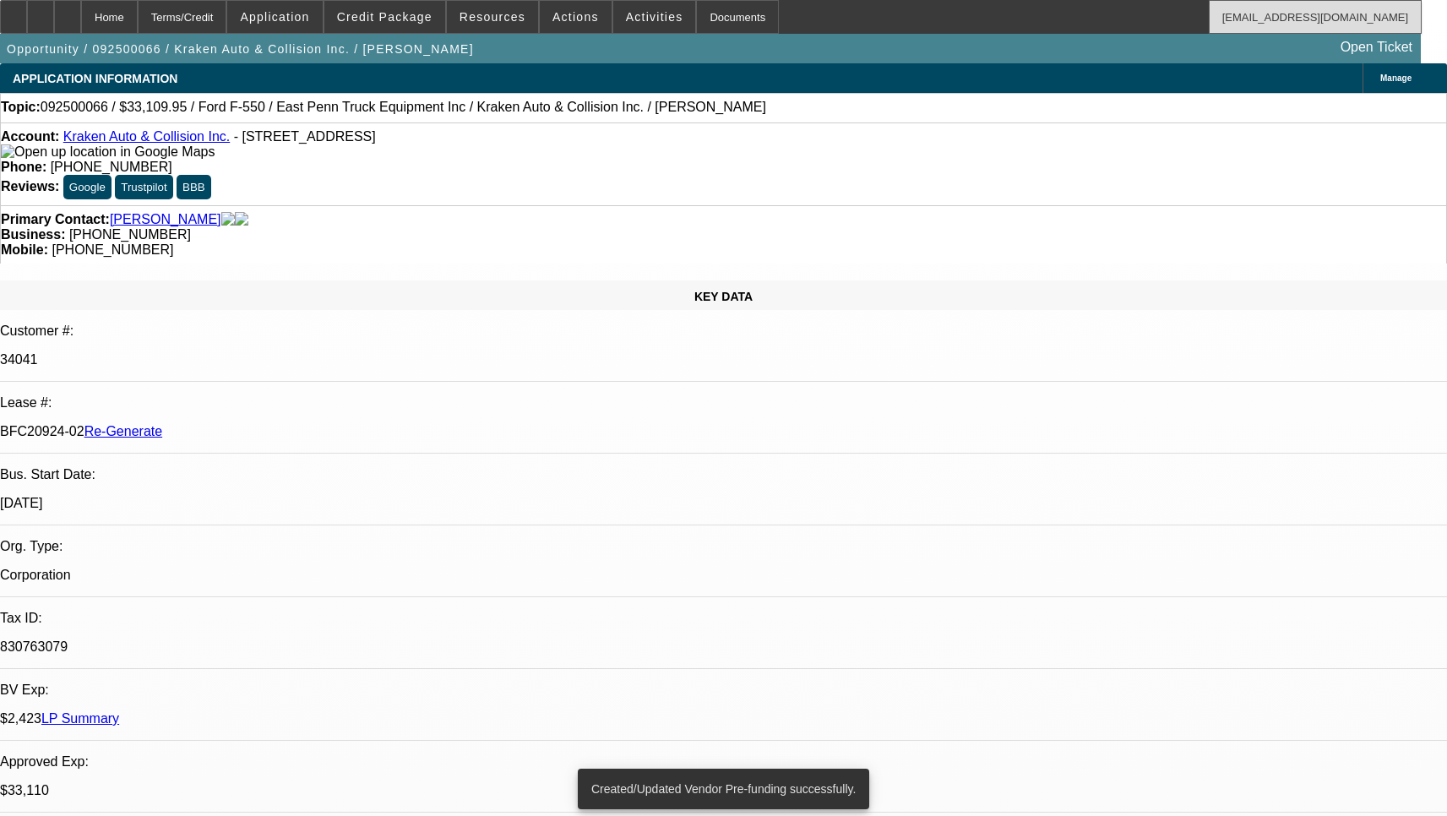
select select "4"
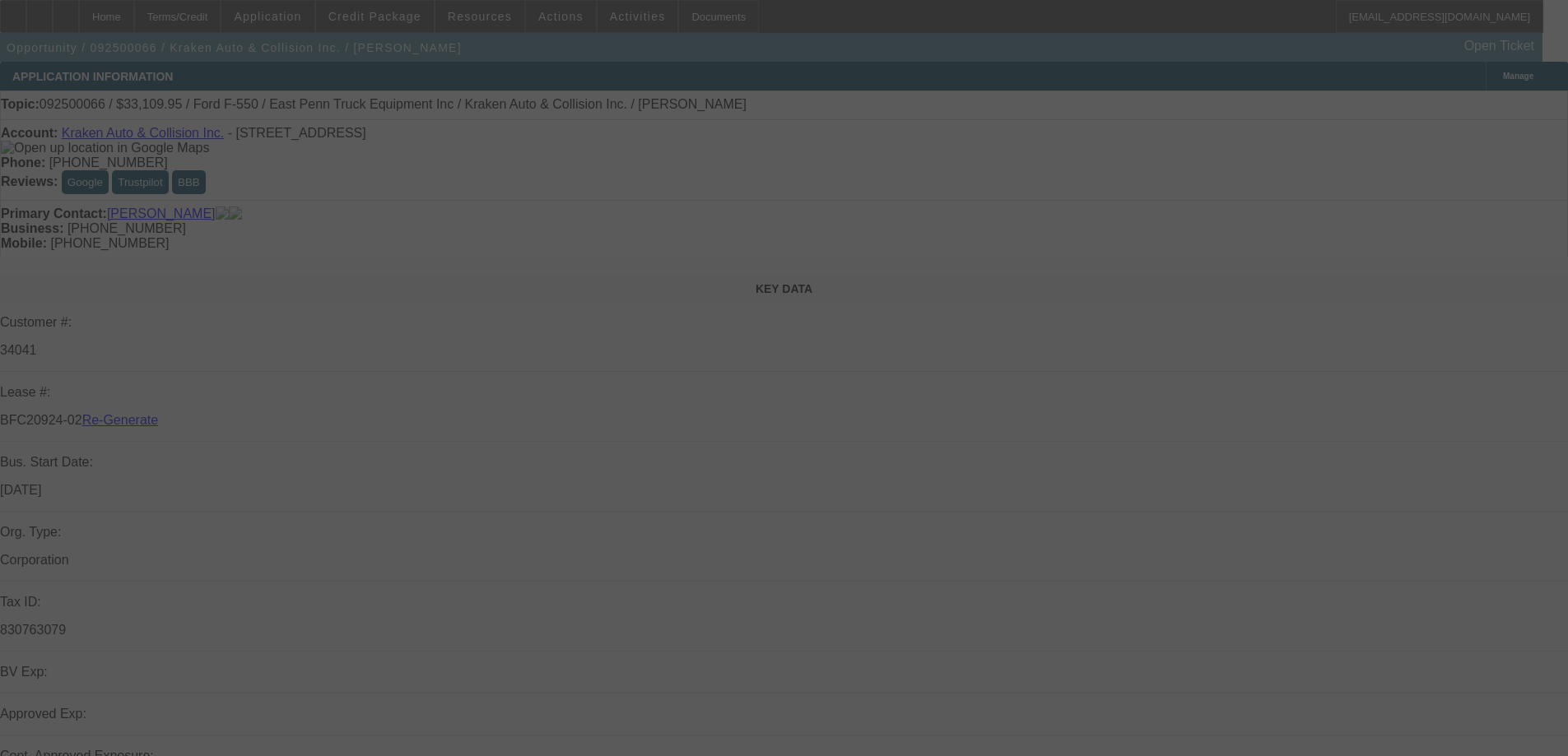
select select "4"
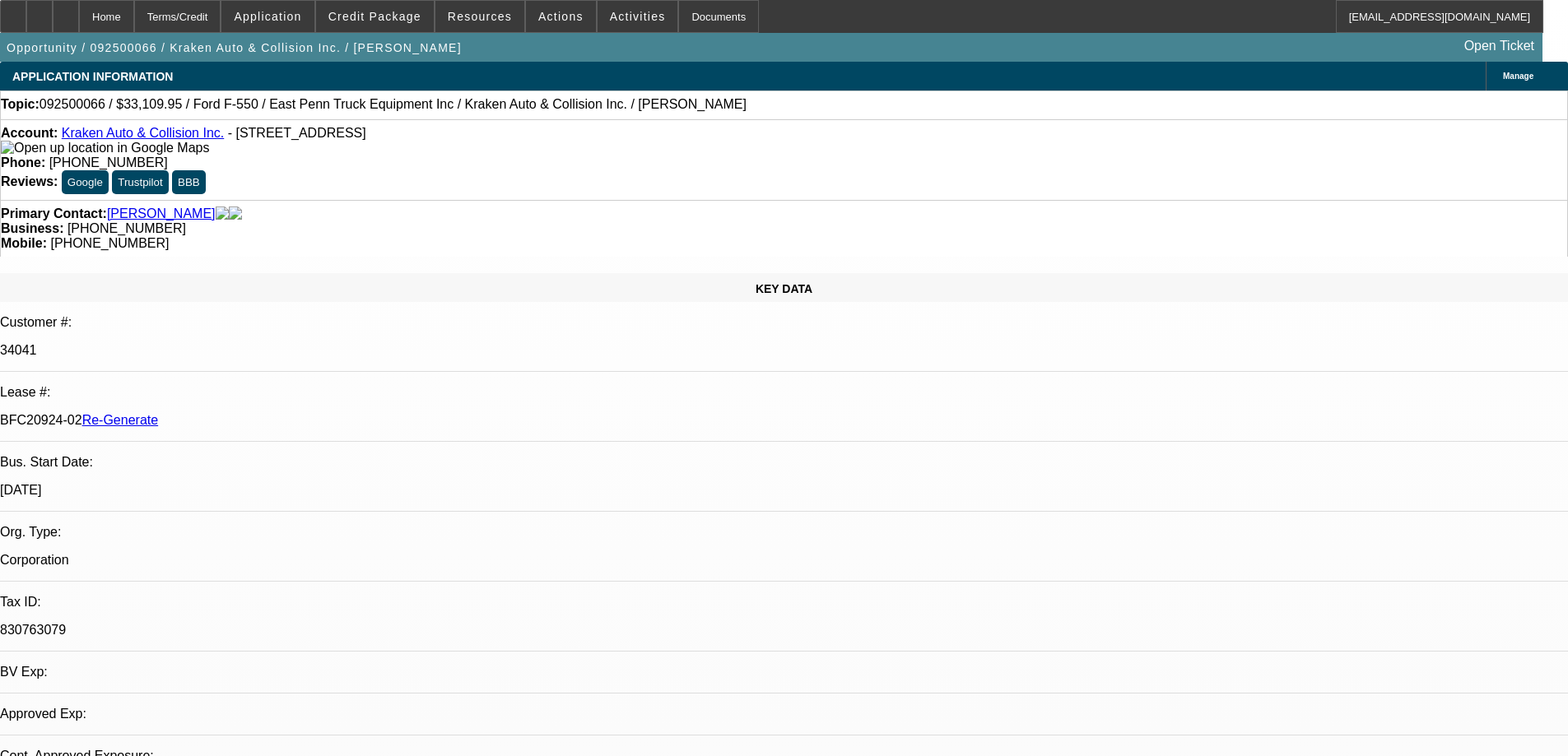
select select "0"
select select "0.1"
select select "1"
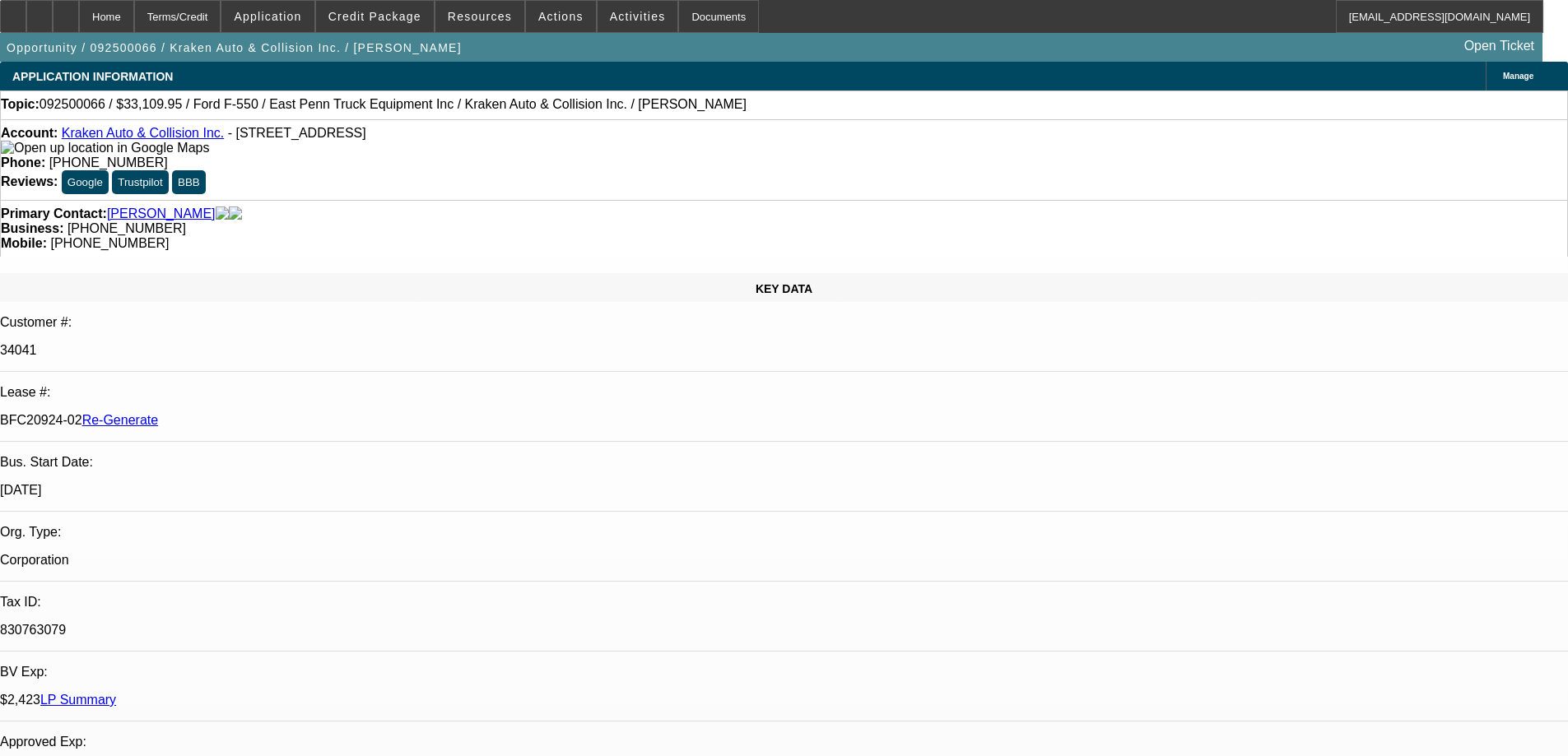
select select "4"
click at [691, 3] on div "Documents" at bounding box center [718, 17] width 81 height 33
click at [678, 22] on div "Documents" at bounding box center [718, 17] width 81 height 33
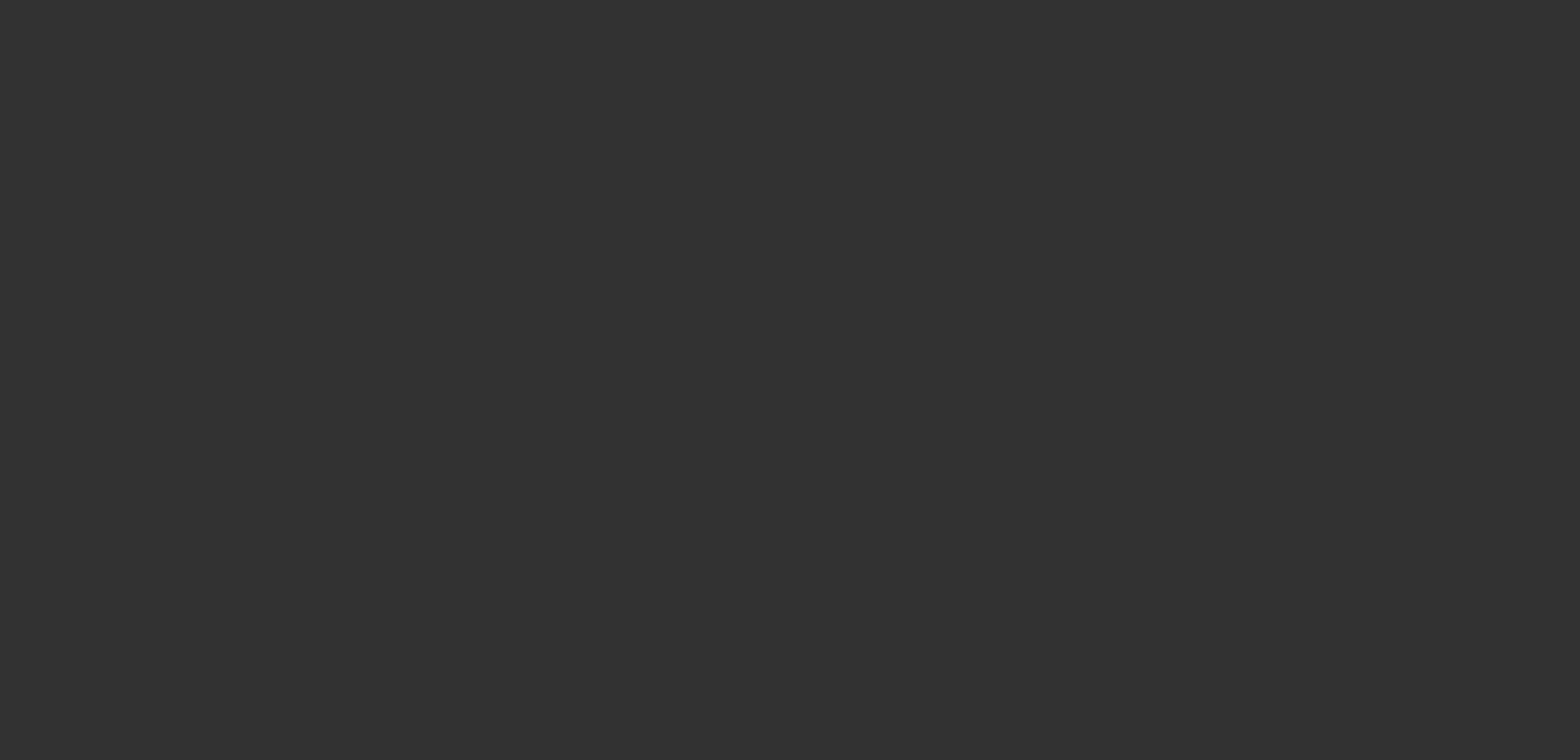
select select "3"
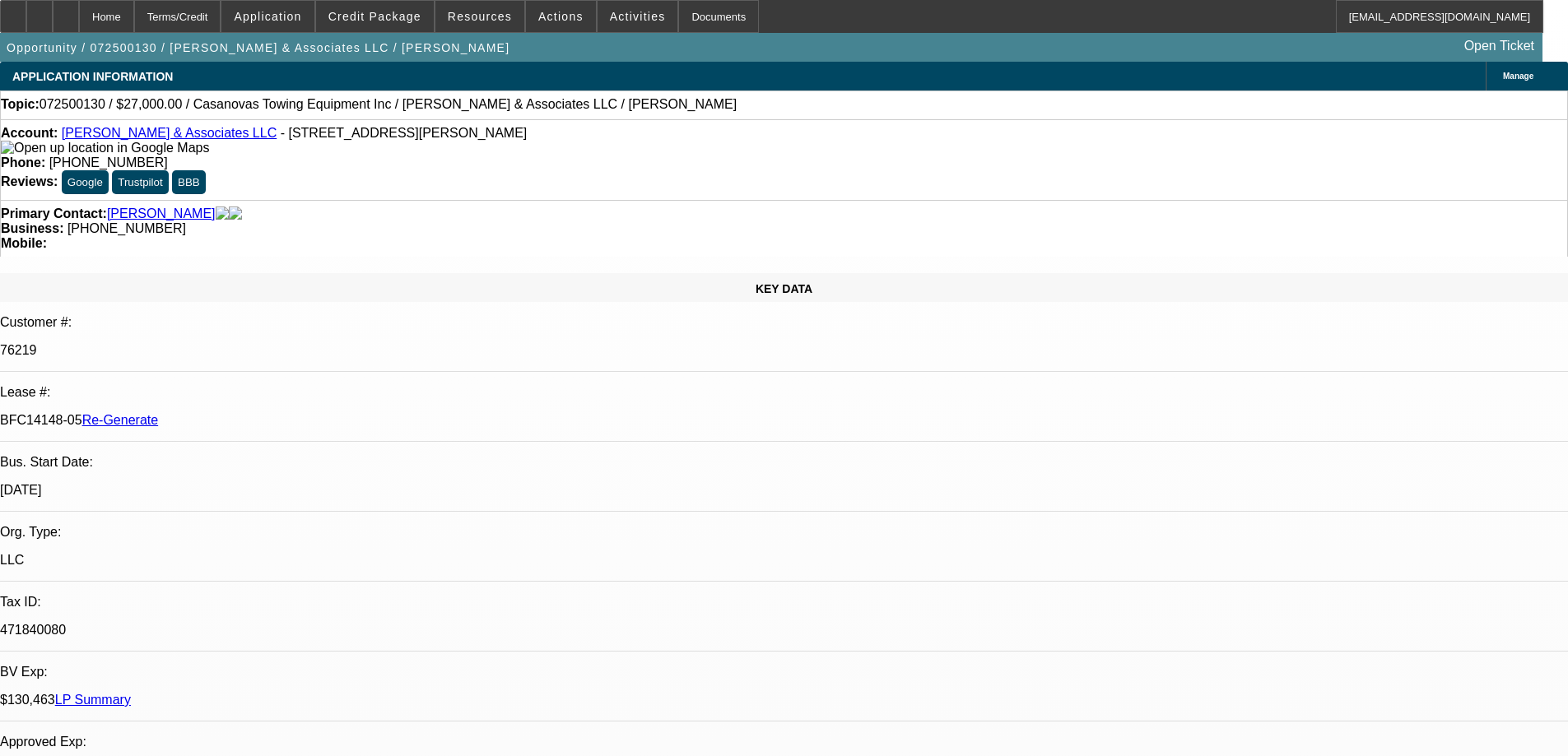
select select "0"
select select "2"
select select "0.1"
select select "4"
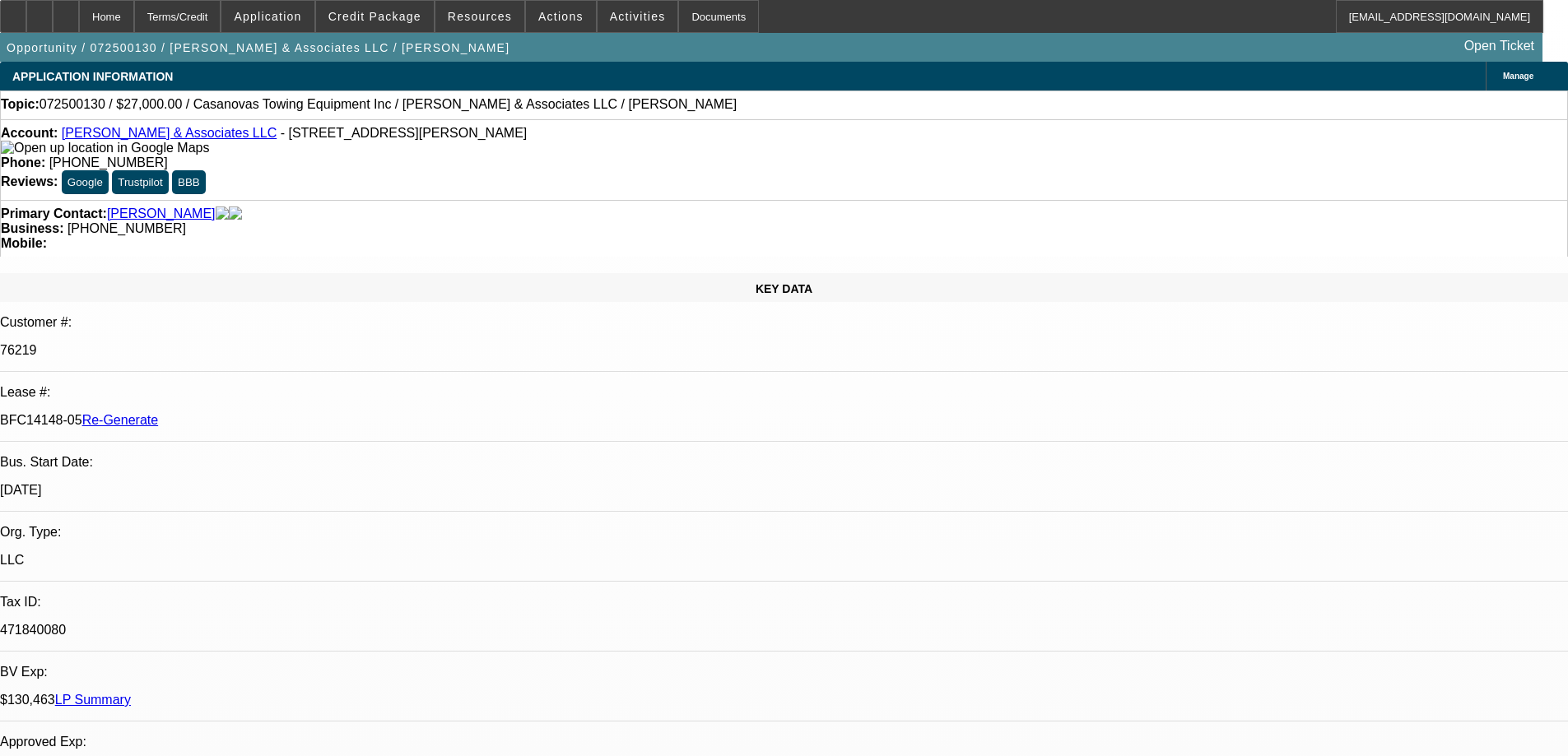
click at [483, 18] on span "Resources" at bounding box center [480, 17] width 64 height 14
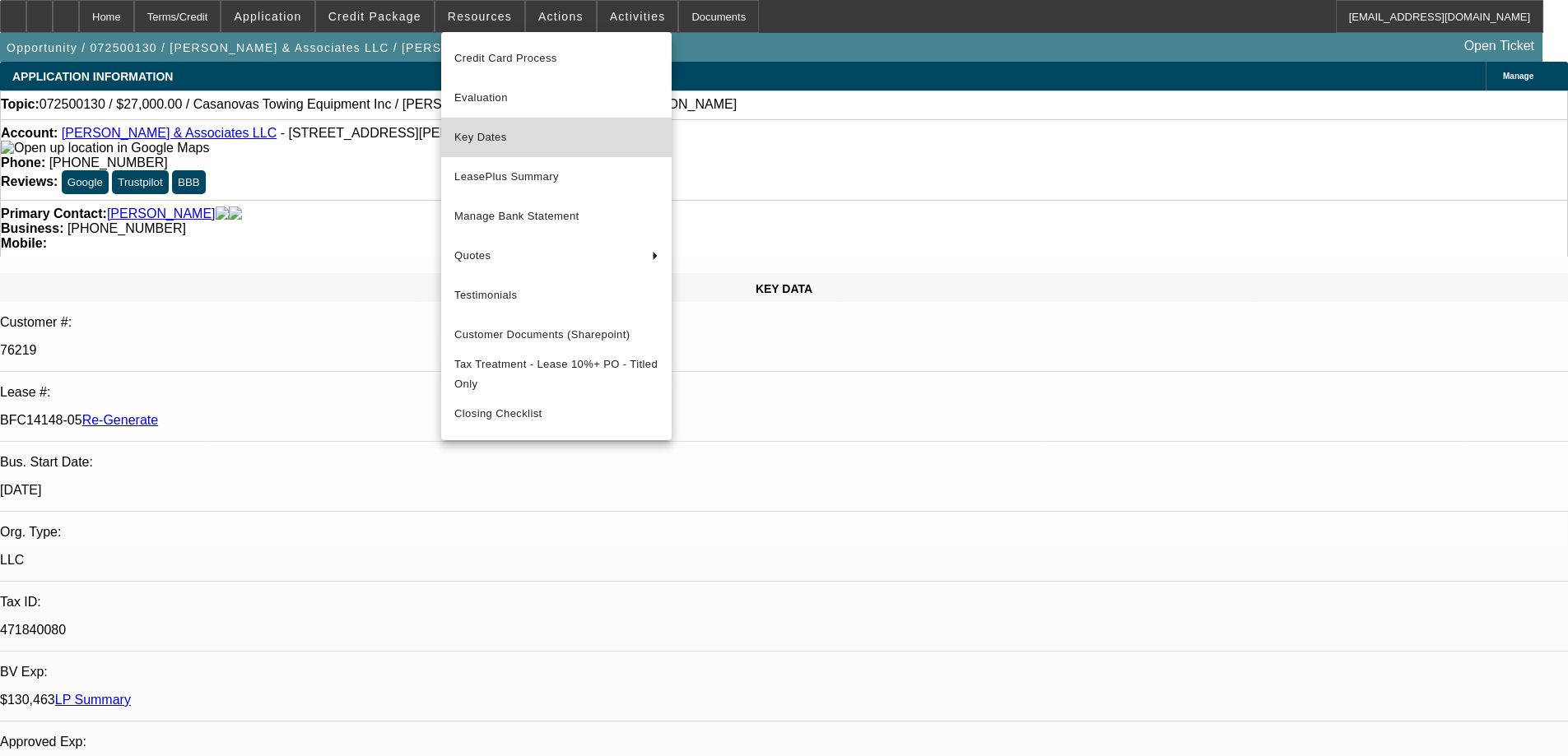
click at [507, 151] on button "Key Dates" at bounding box center [556, 137] width 231 height 40
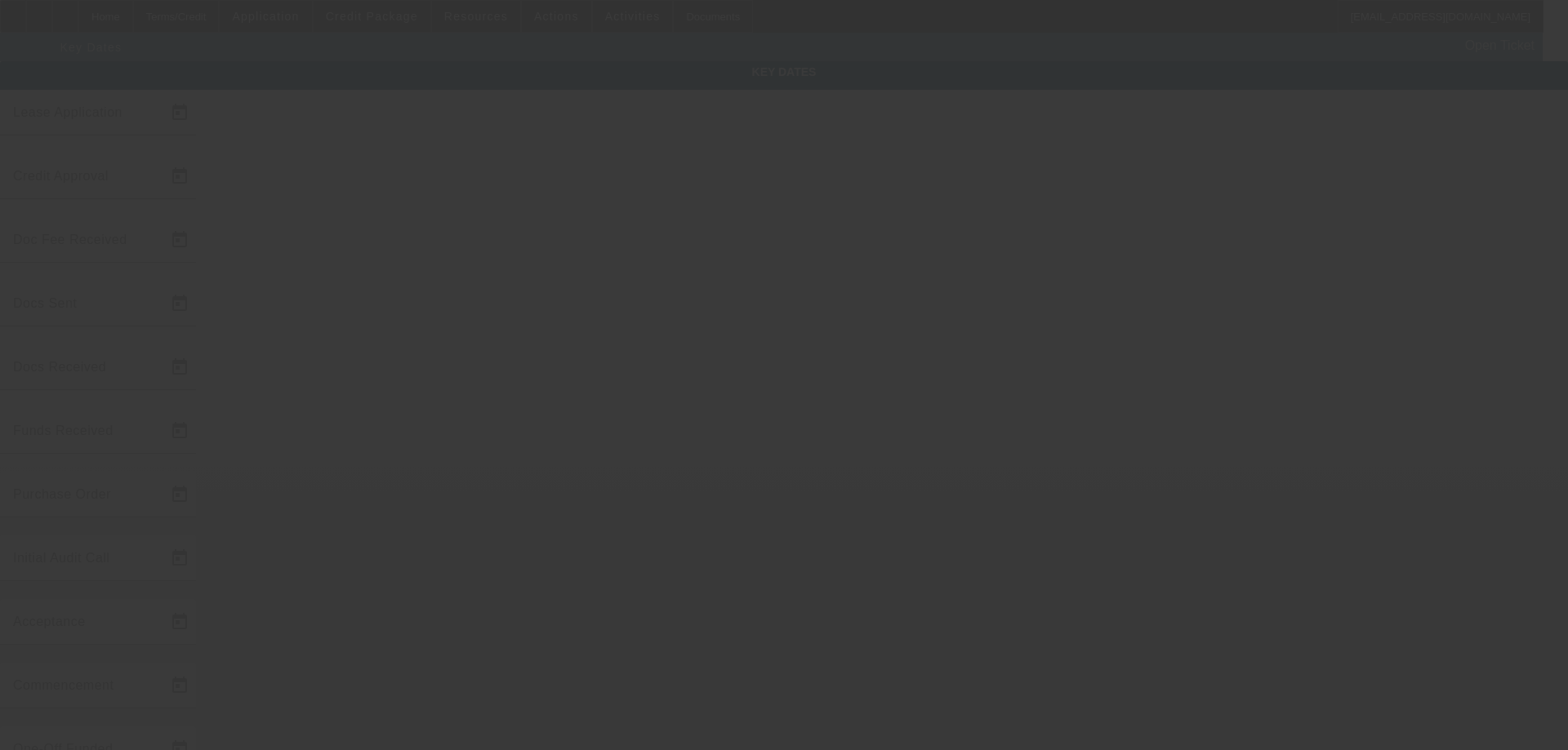
type input "7/7/2025"
type input "7/29/2025"
type input "9/18/2025"
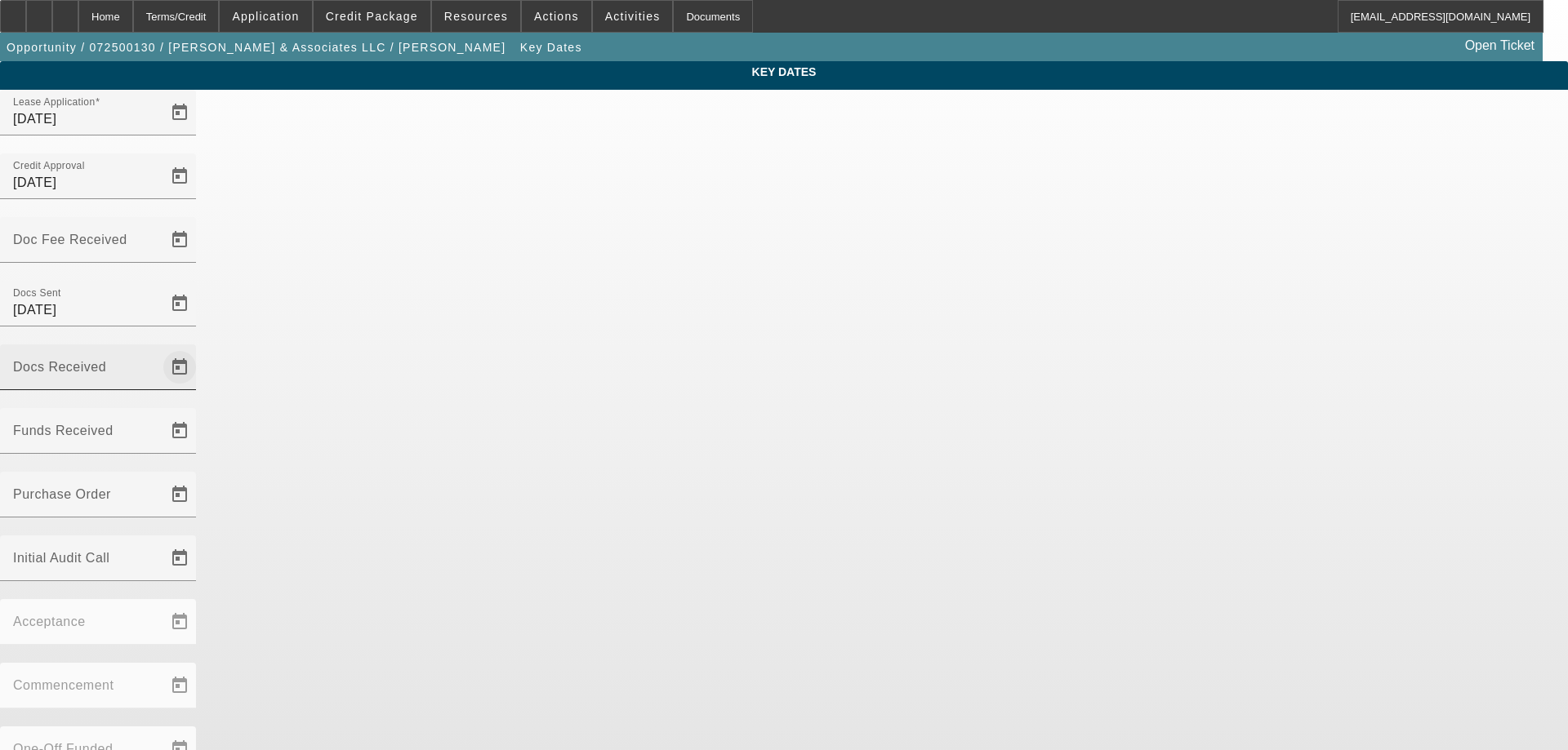
click at [199, 348] on span "Open calendar" at bounding box center [180, 367] width 40 height 40
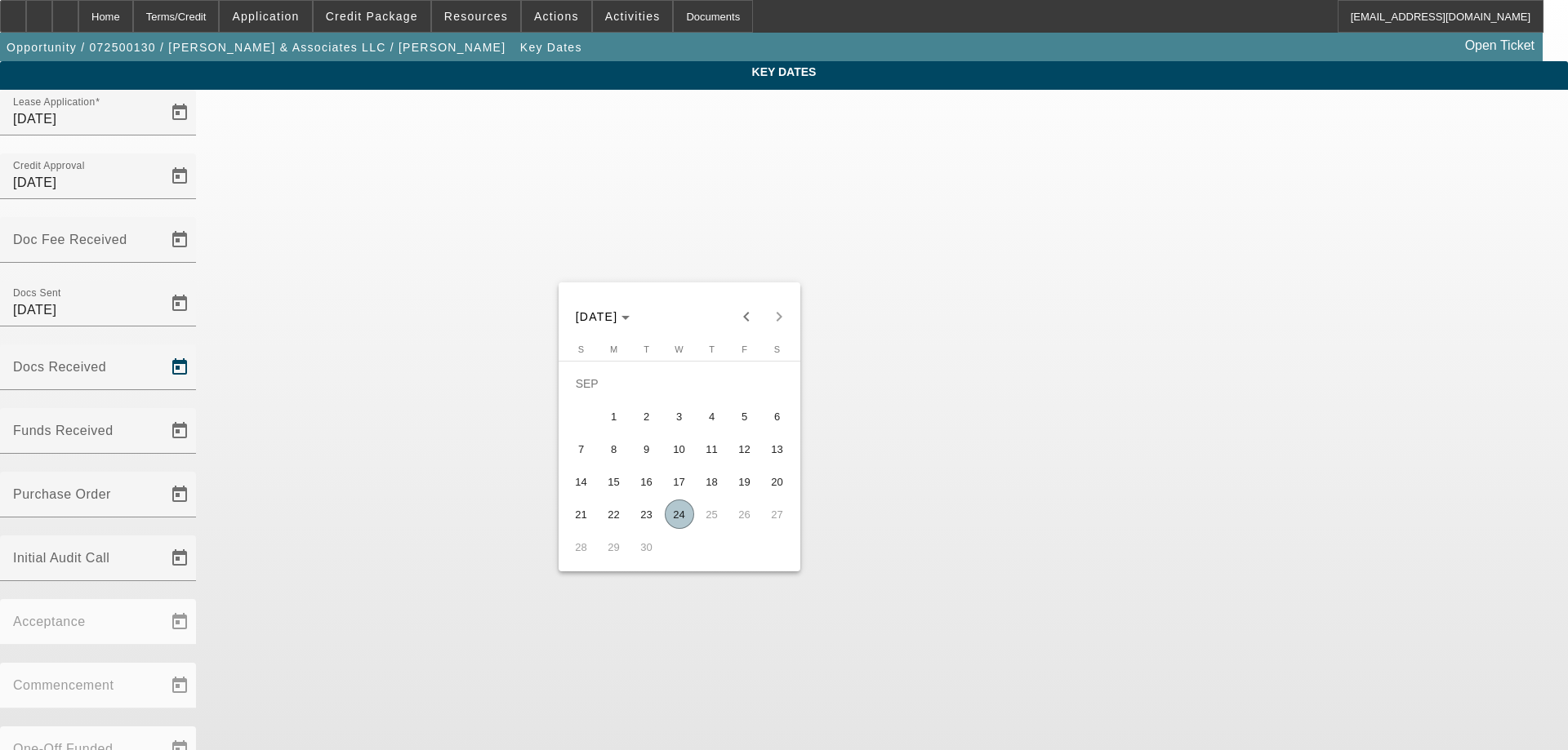
click at [682, 509] on span "24" at bounding box center [680, 514] width 29 height 29
type input "9/24/2025"
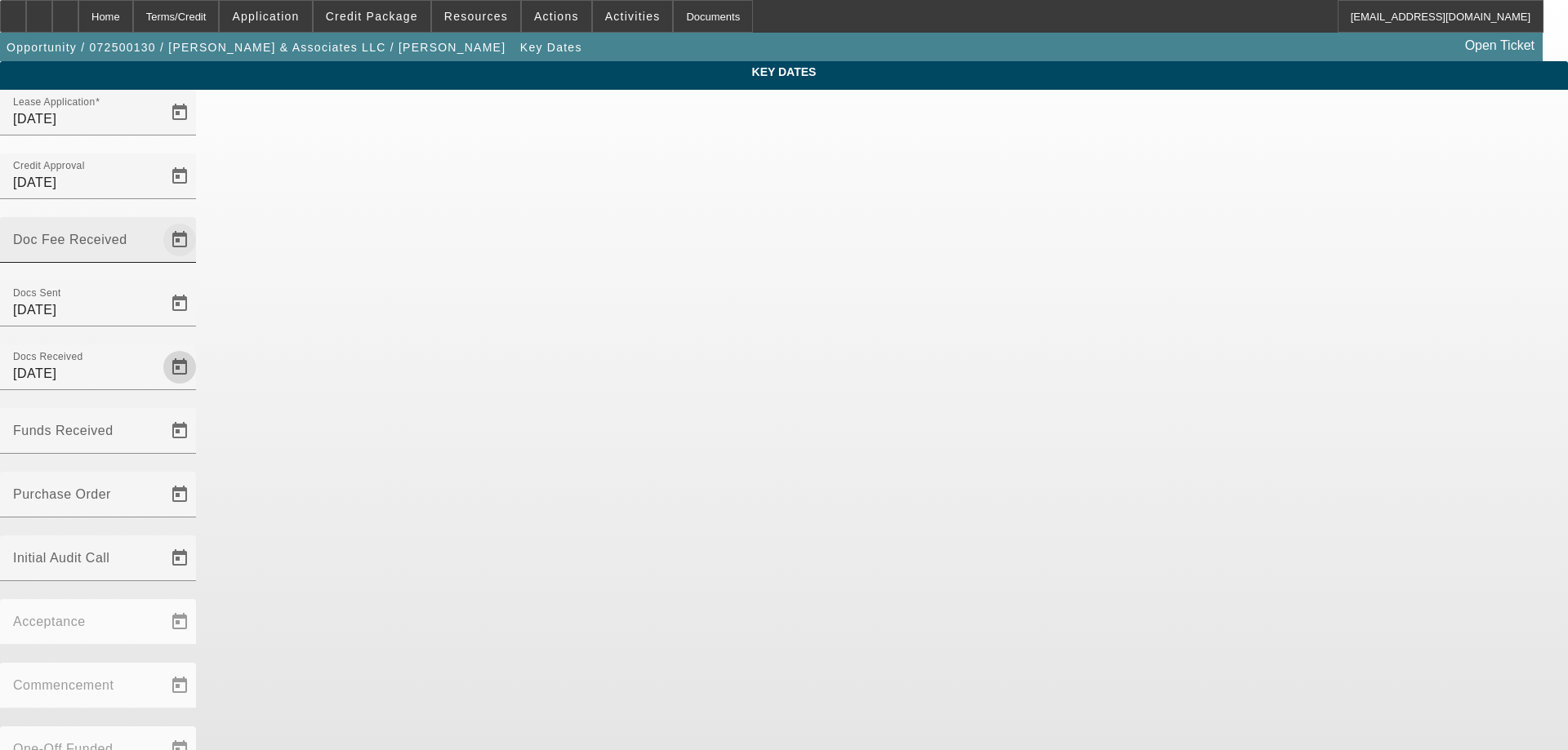
click at [199, 220] on span "Open calendar" at bounding box center [180, 240] width 40 height 40
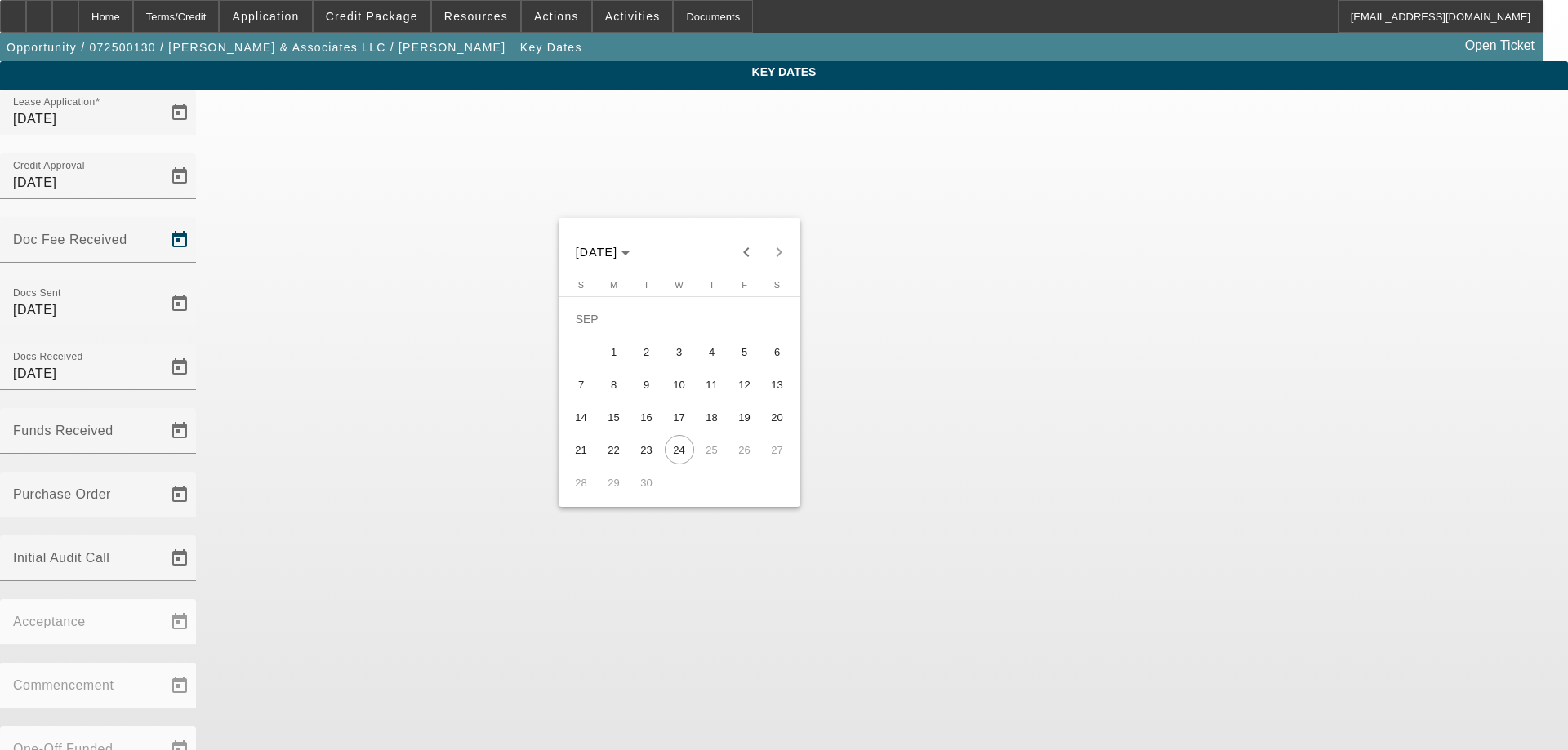
click at [646, 454] on span "23" at bounding box center [647, 449] width 29 height 29
type input "9/23/2025"
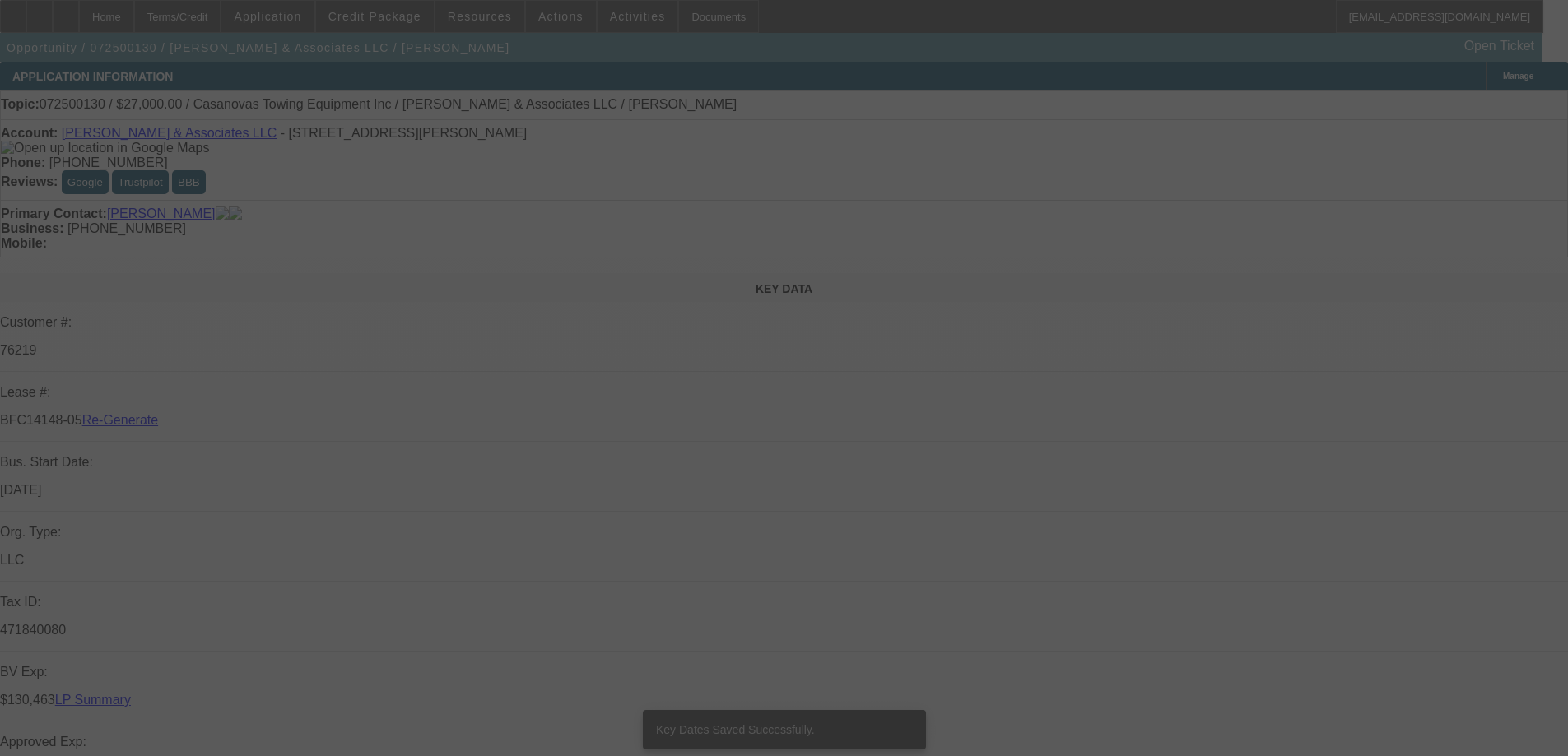
select select "3"
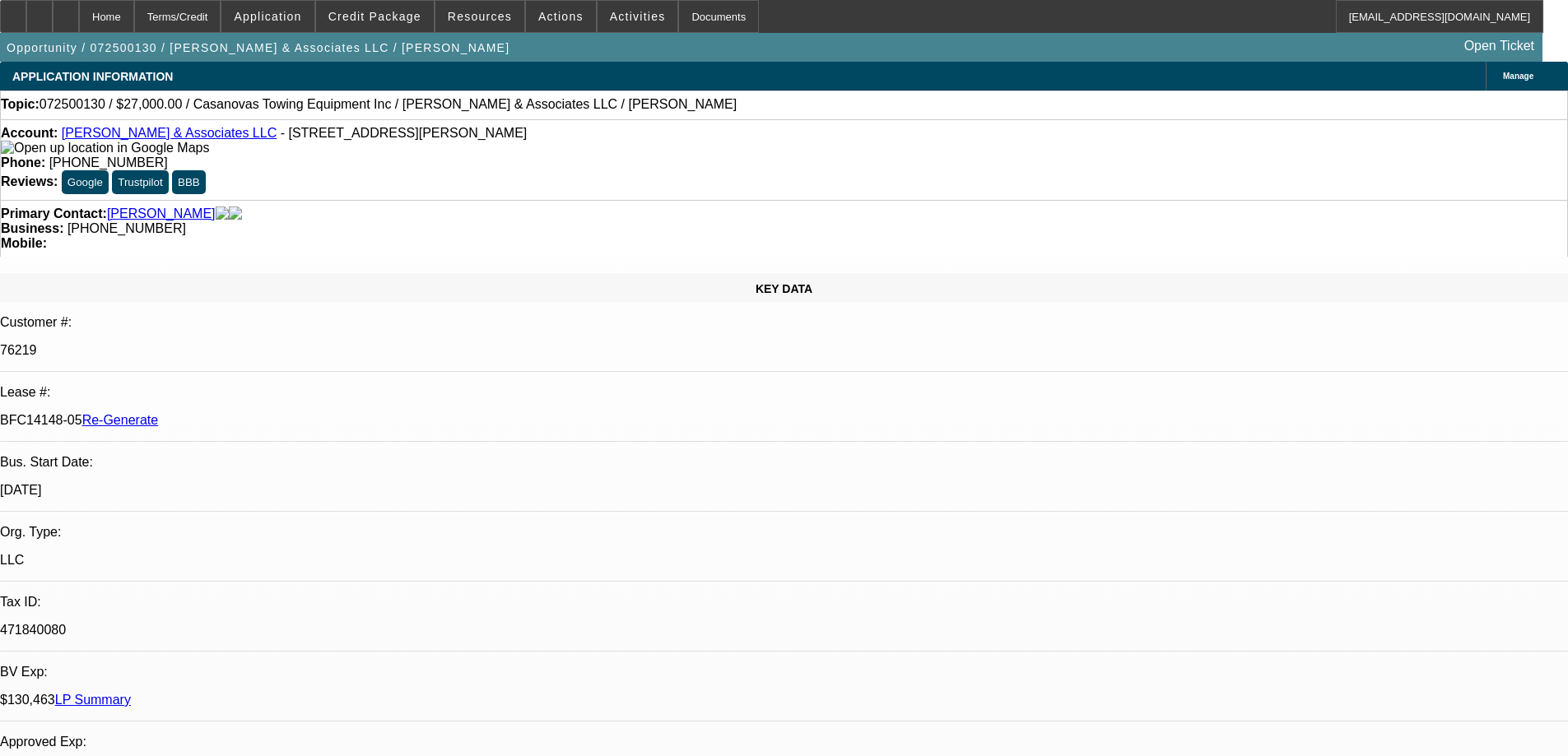
select select "0"
select select "2"
select select "0.1"
select select "4"
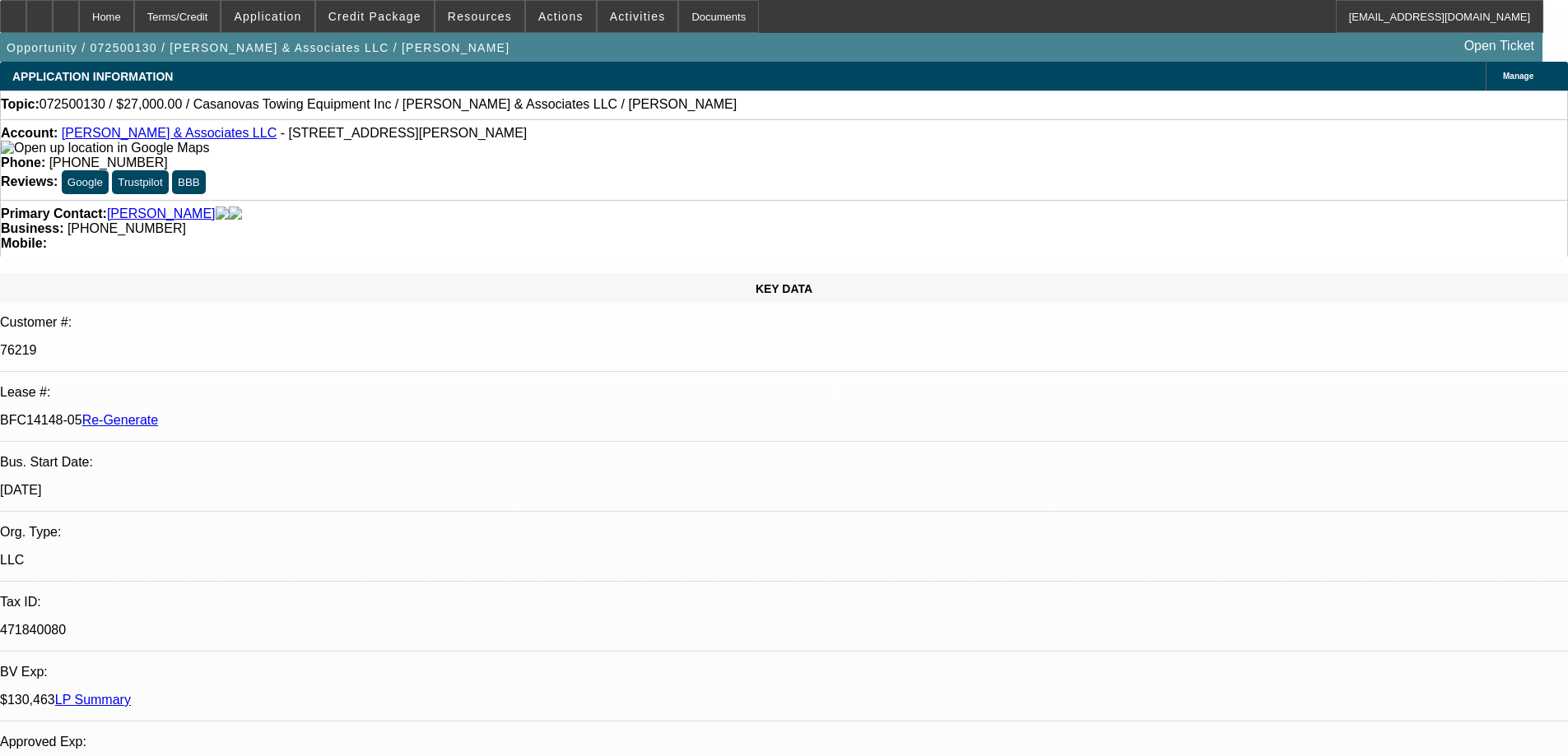
click at [14, 11] on icon at bounding box center [14, 11] width 0 height 0
click at [610, 22] on span "Activities" at bounding box center [637, 17] width 56 height 14
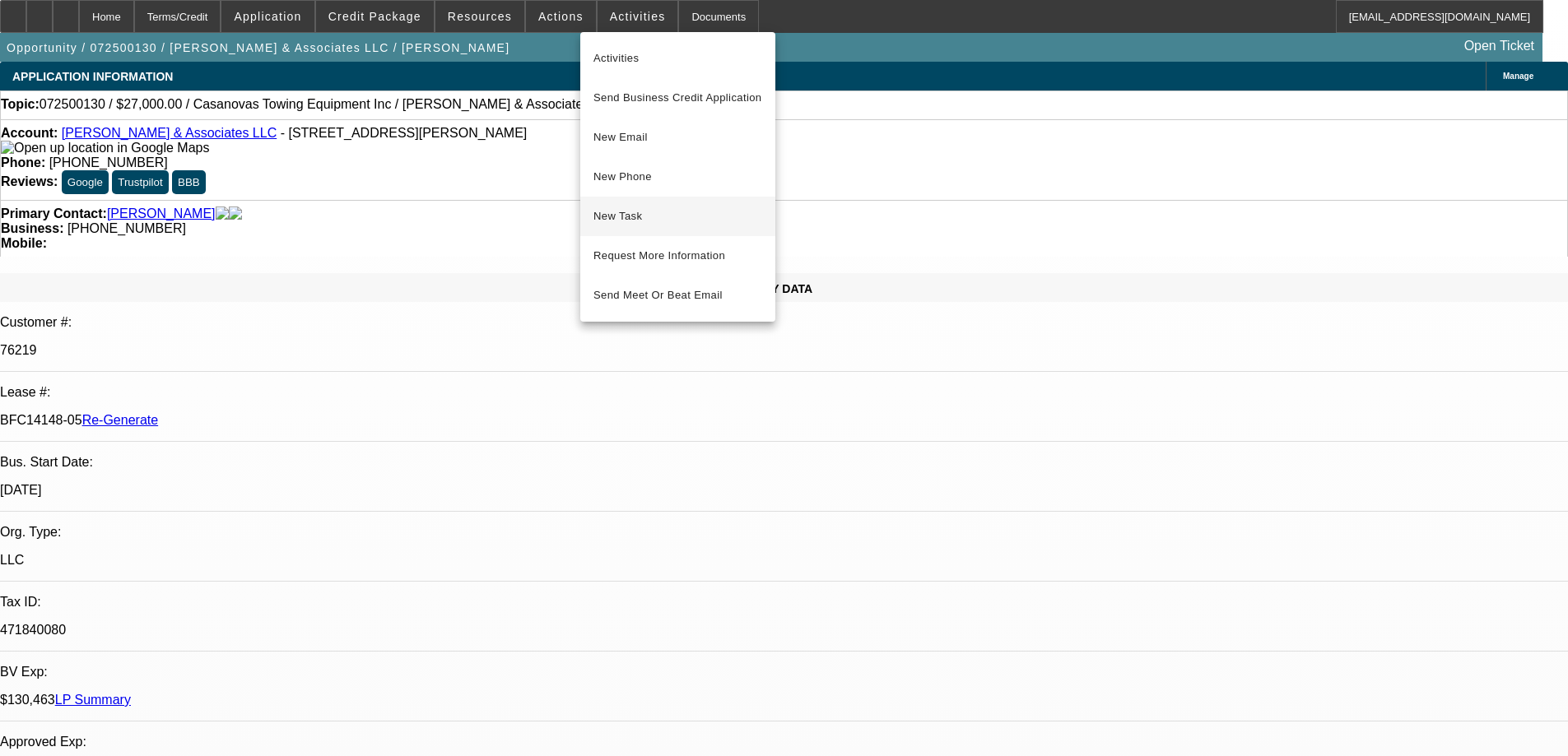
click at [649, 201] on button "New Task" at bounding box center [678, 216] width 195 height 40
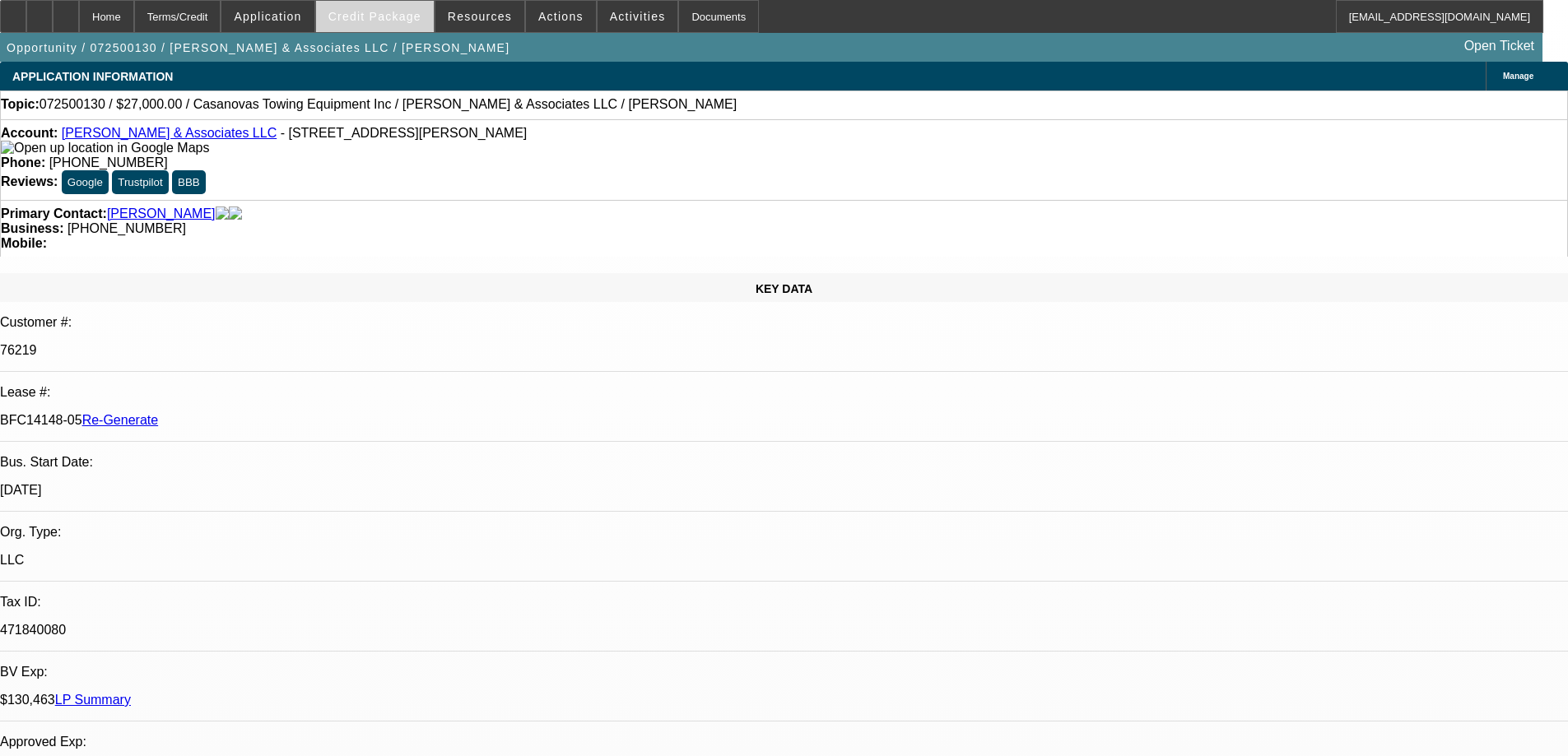
click at [405, 19] on span "Credit Package" at bounding box center [374, 17] width 93 height 14
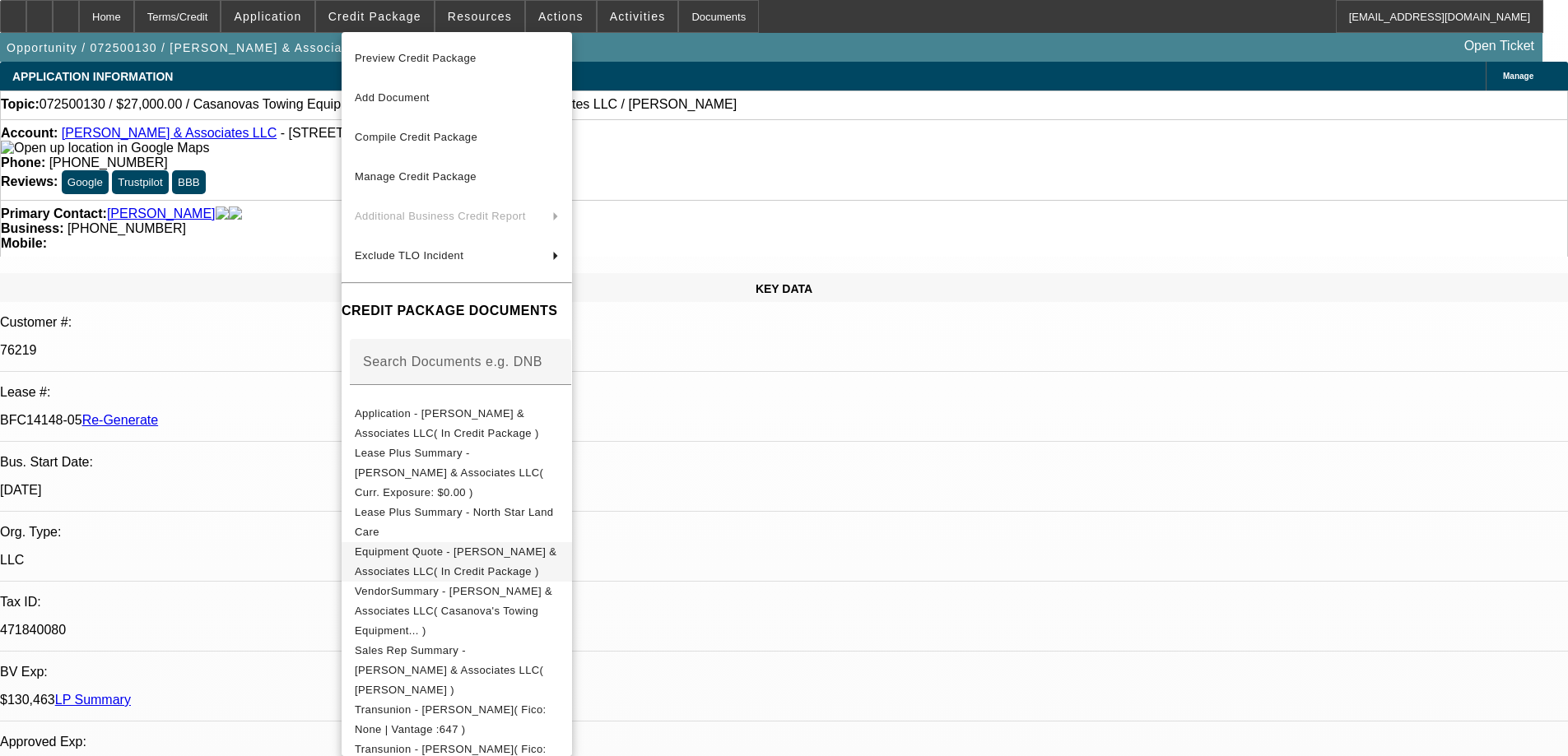
click at [415, 546] on span "Equipment Quote - Sotelo & Associates LLC( In Credit Package )" at bounding box center [455, 561] width 202 height 32
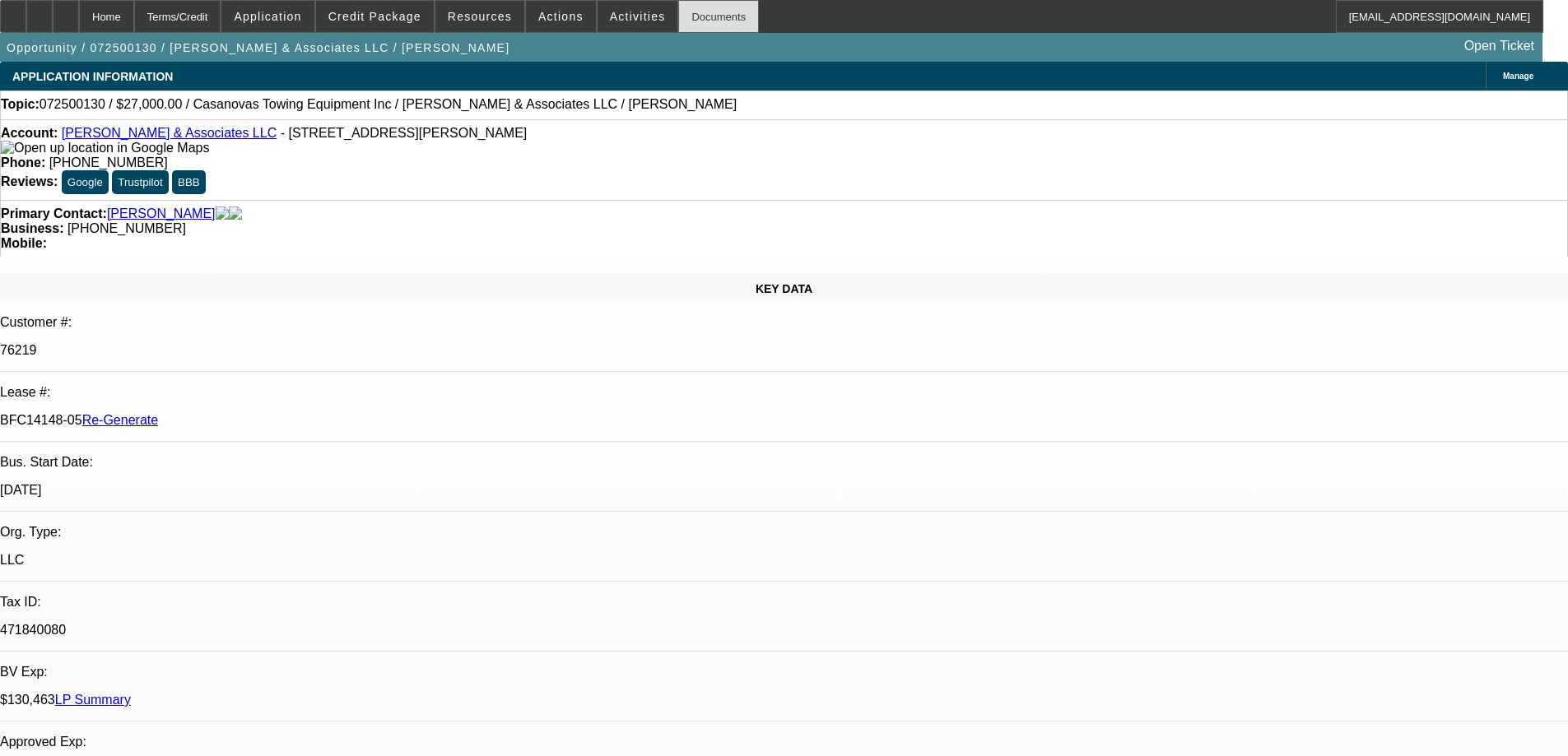
click at [678, 21] on div "Documents" at bounding box center [718, 17] width 81 height 33
click at [691, 12] on div "Documents" at bounding box center [718, 17] width 81 height 33
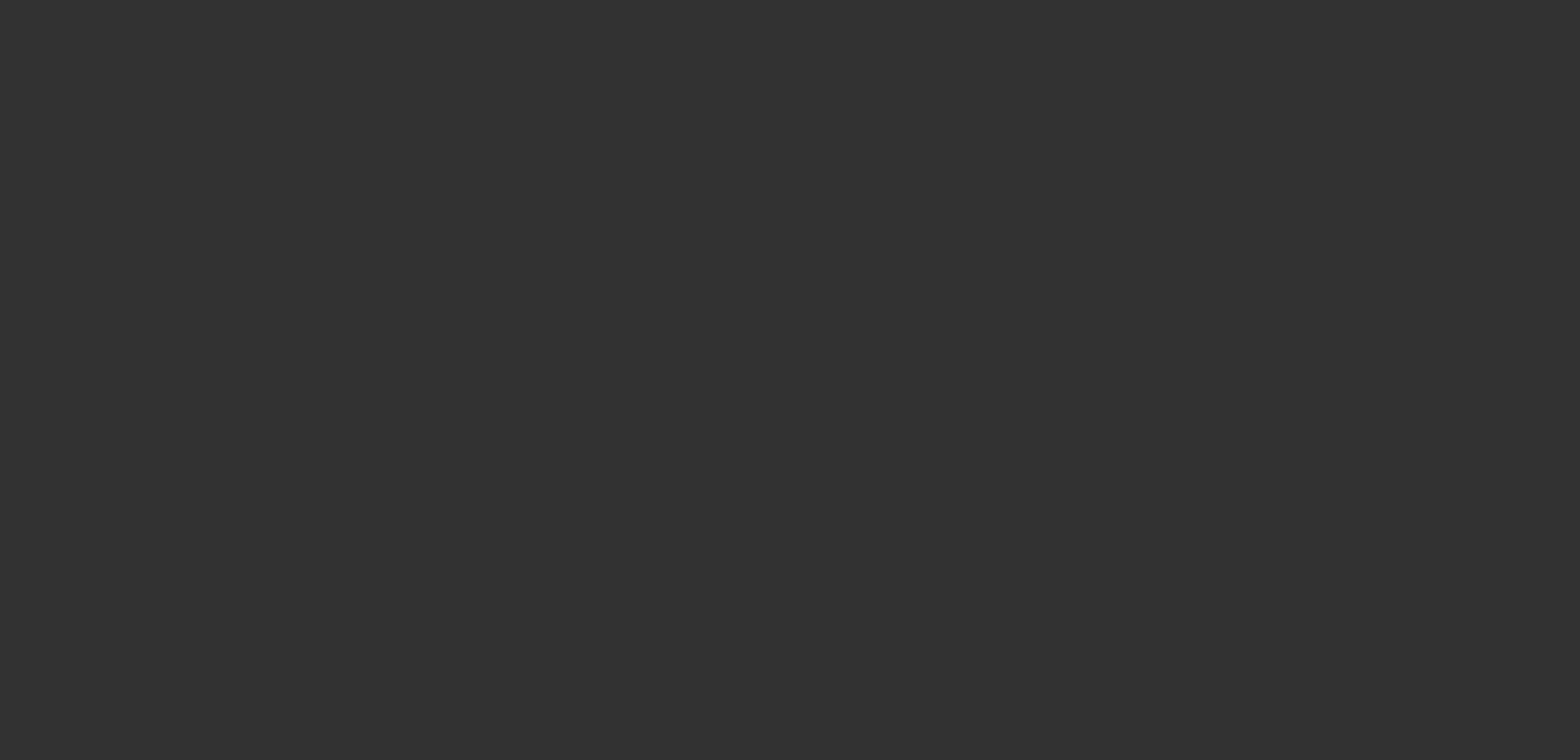
select select "4"
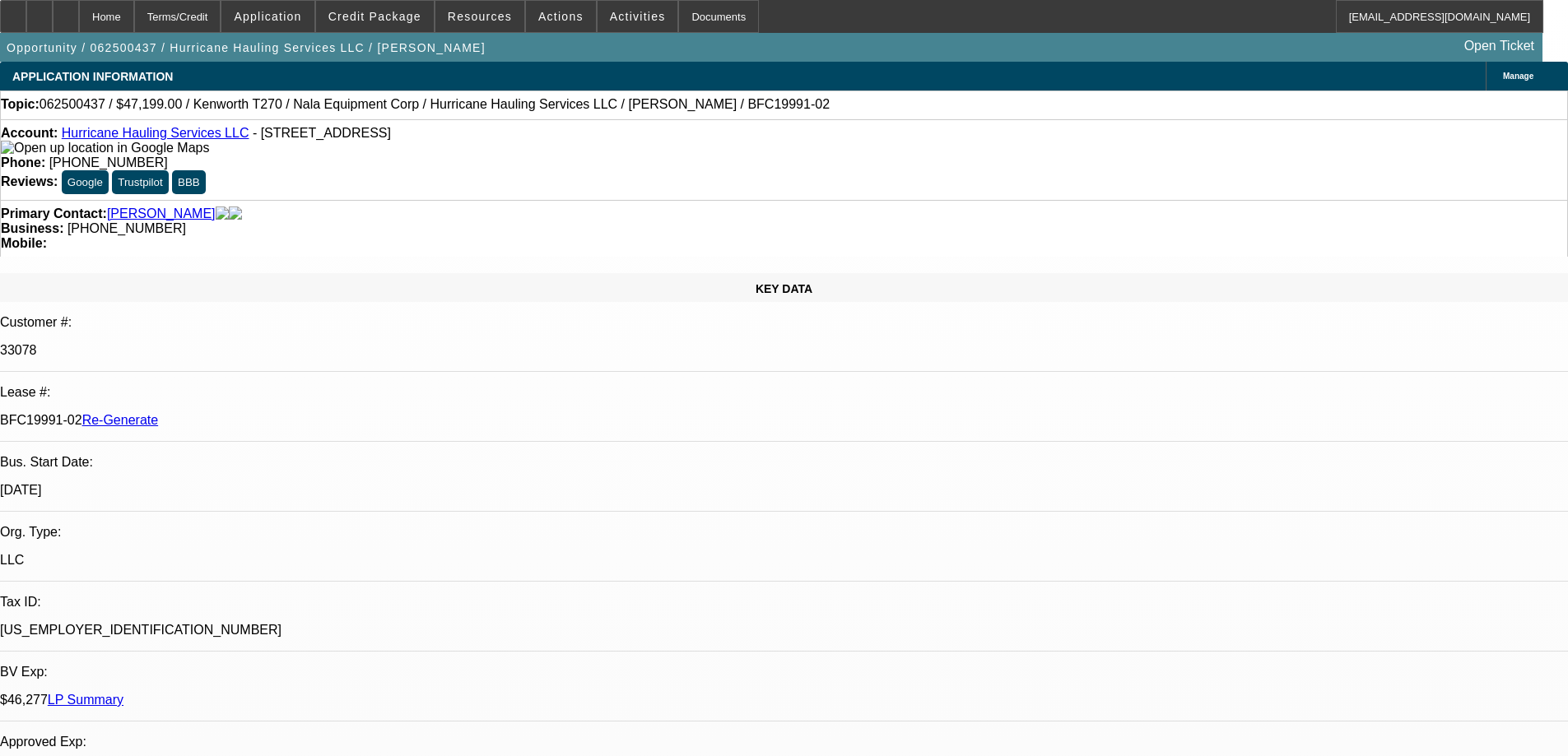
select select "0"
select select "2"
select select "0.1"
select select "1"
select select "2"
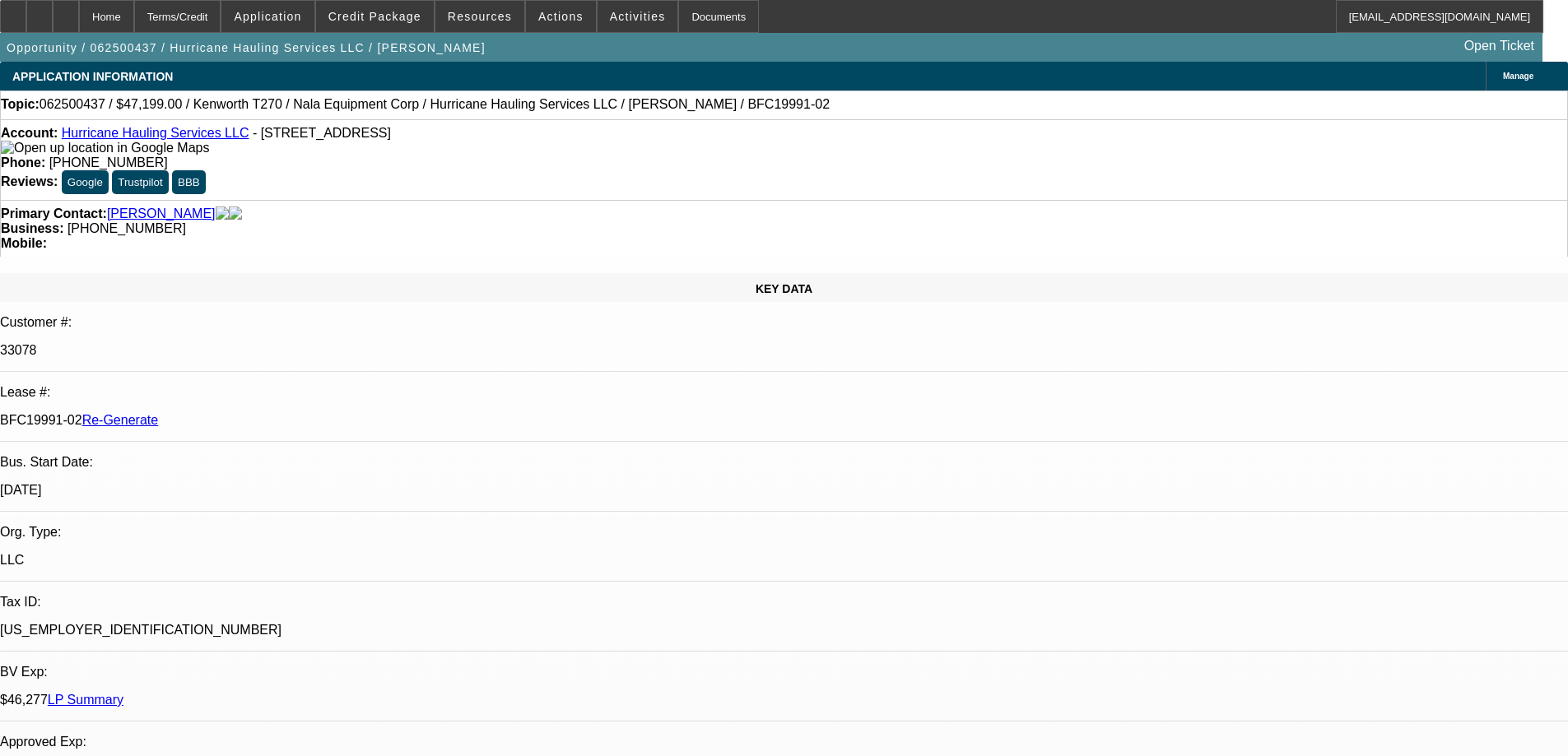
select select "4"
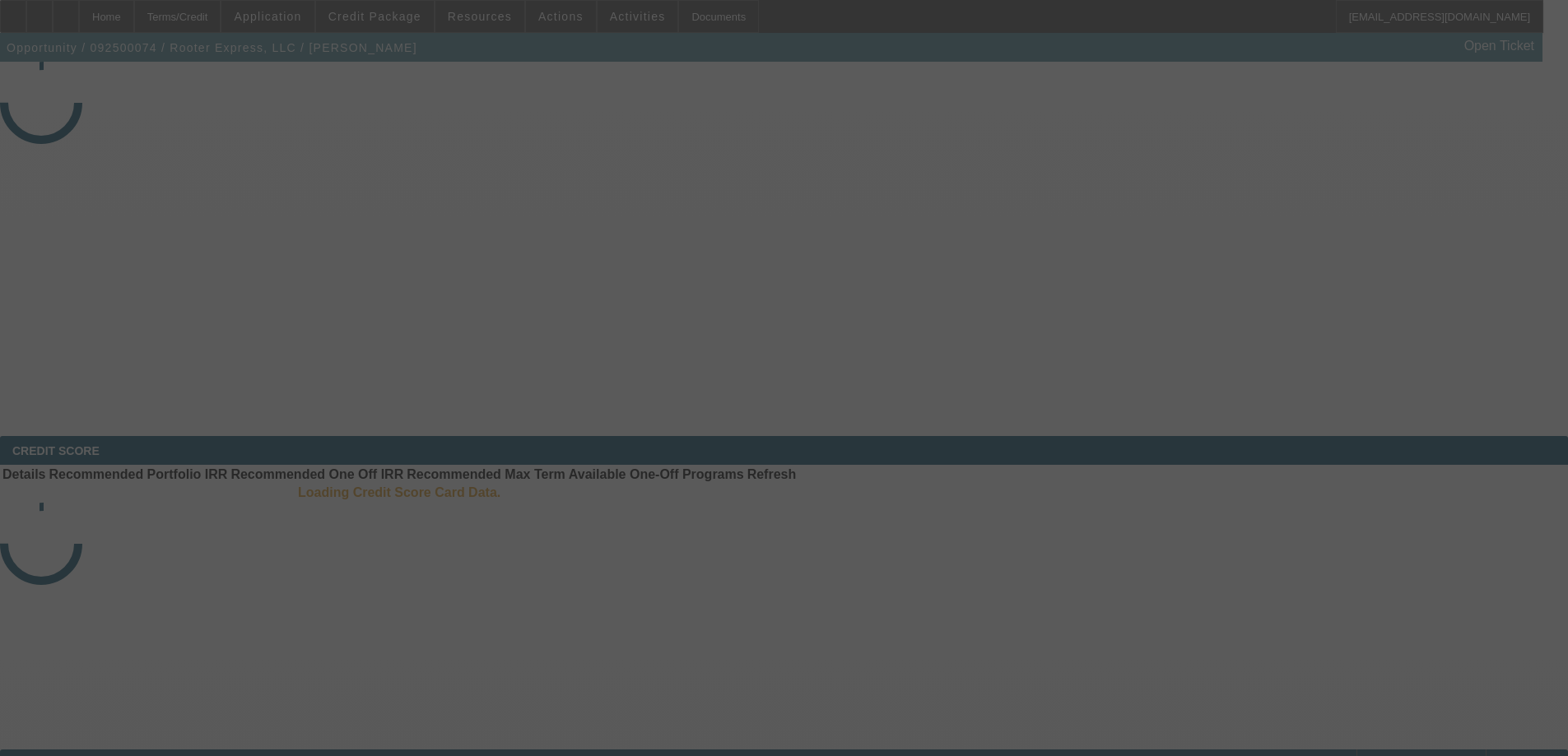
select select "3"
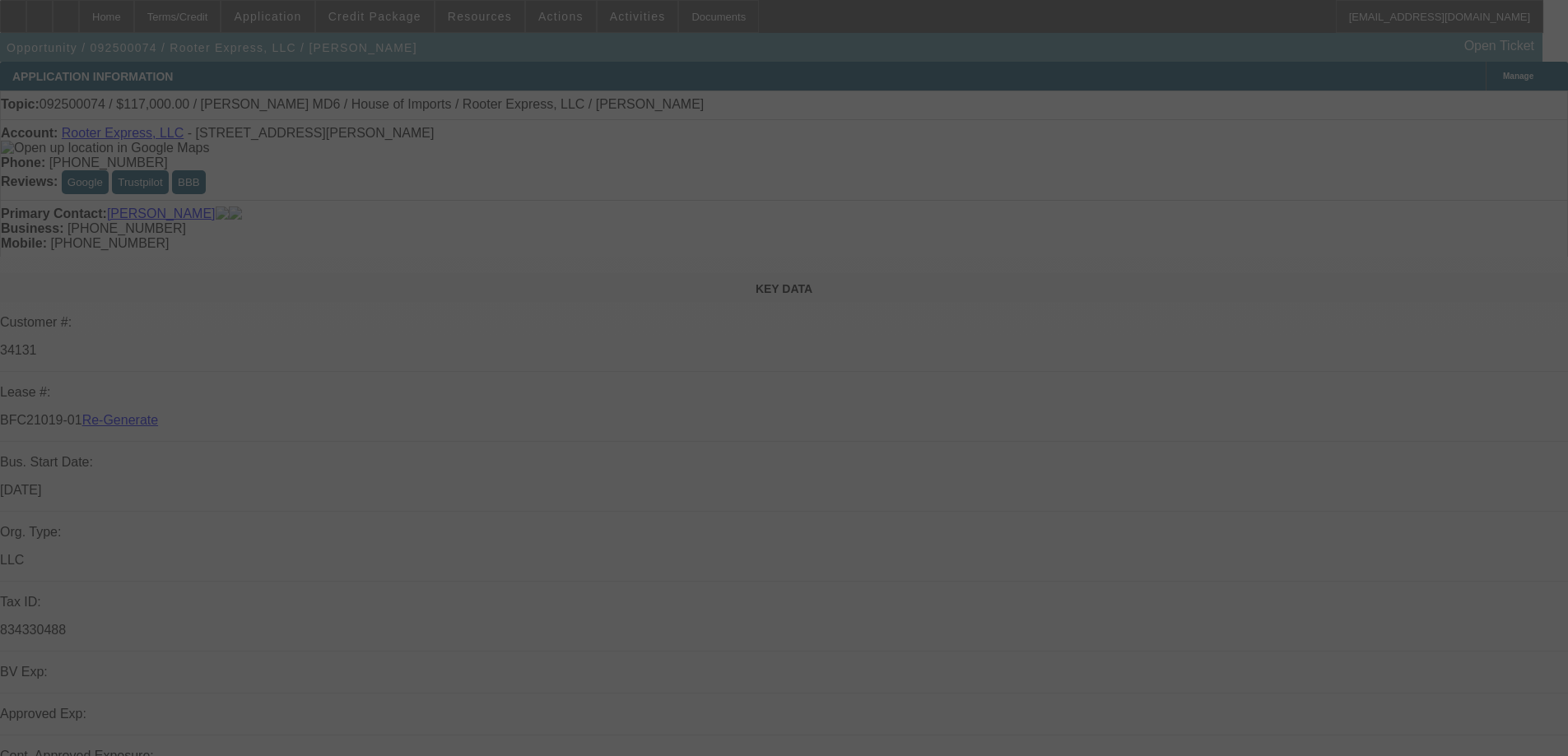
select select "0"
select select "2"
select select "0"
select select "6"
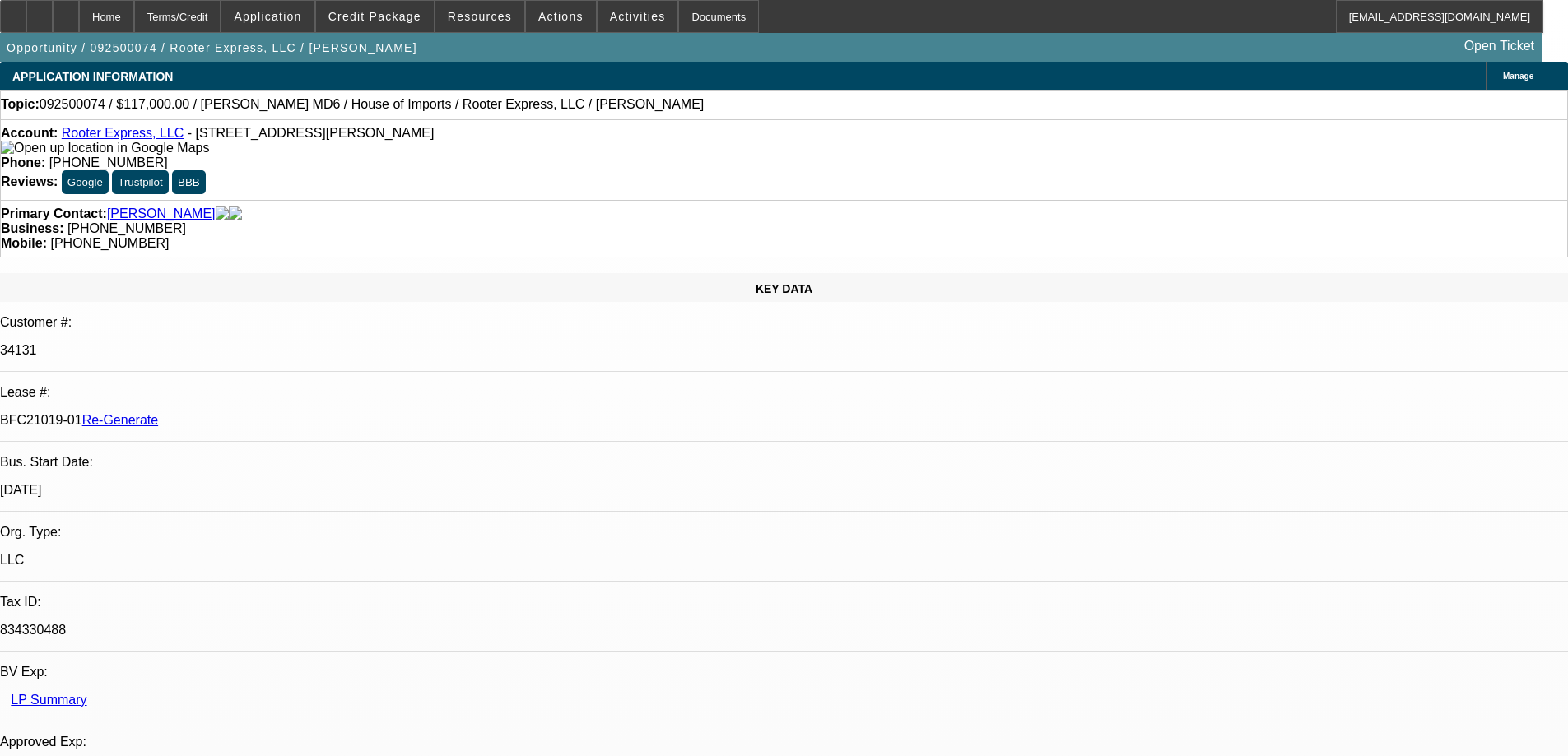
click at [610, 21] on span "Activities" at bounding box center [637, 17] width 56 height 14
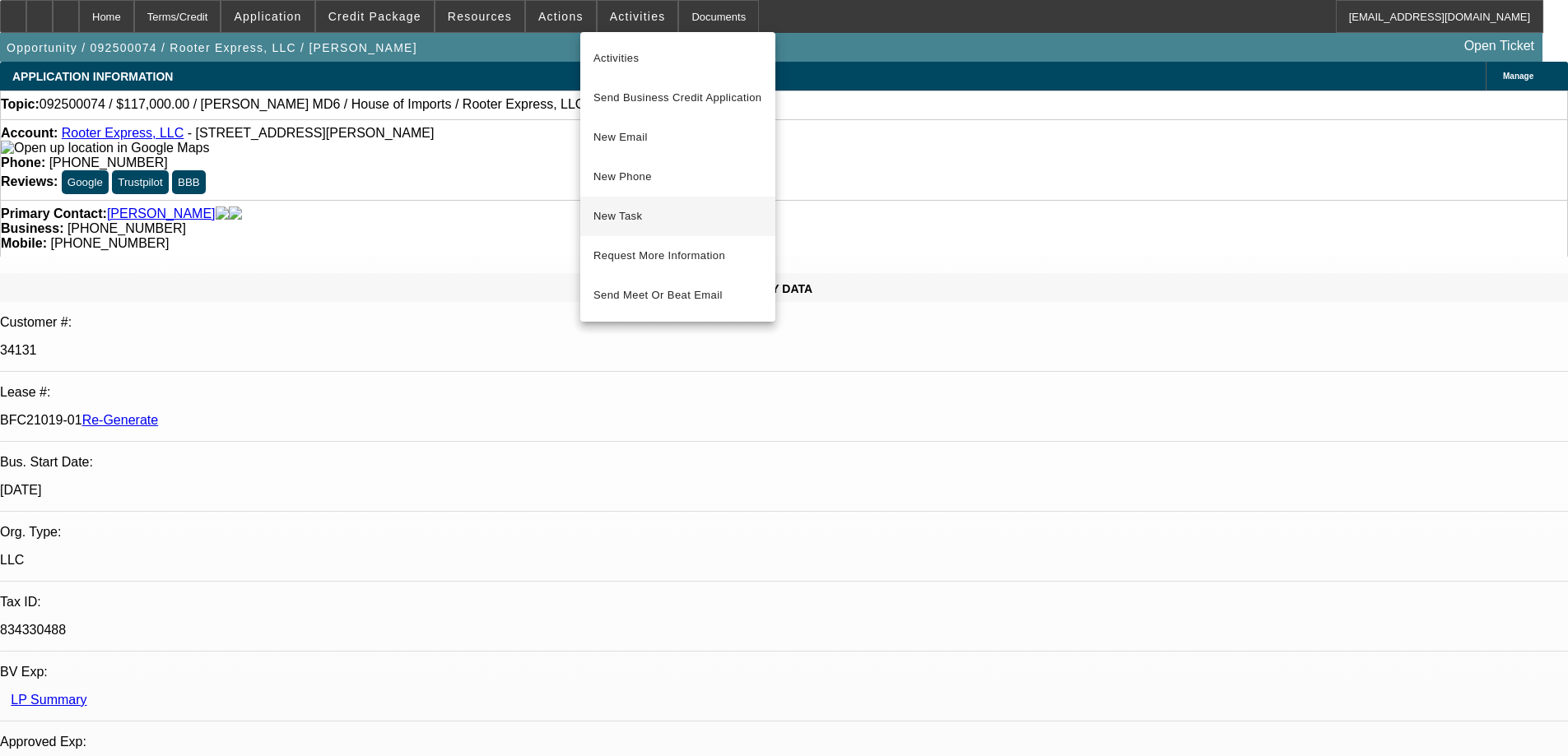
click at [629, 203] on button "New Task" at bounding box center [678, 216] width 195 height 40
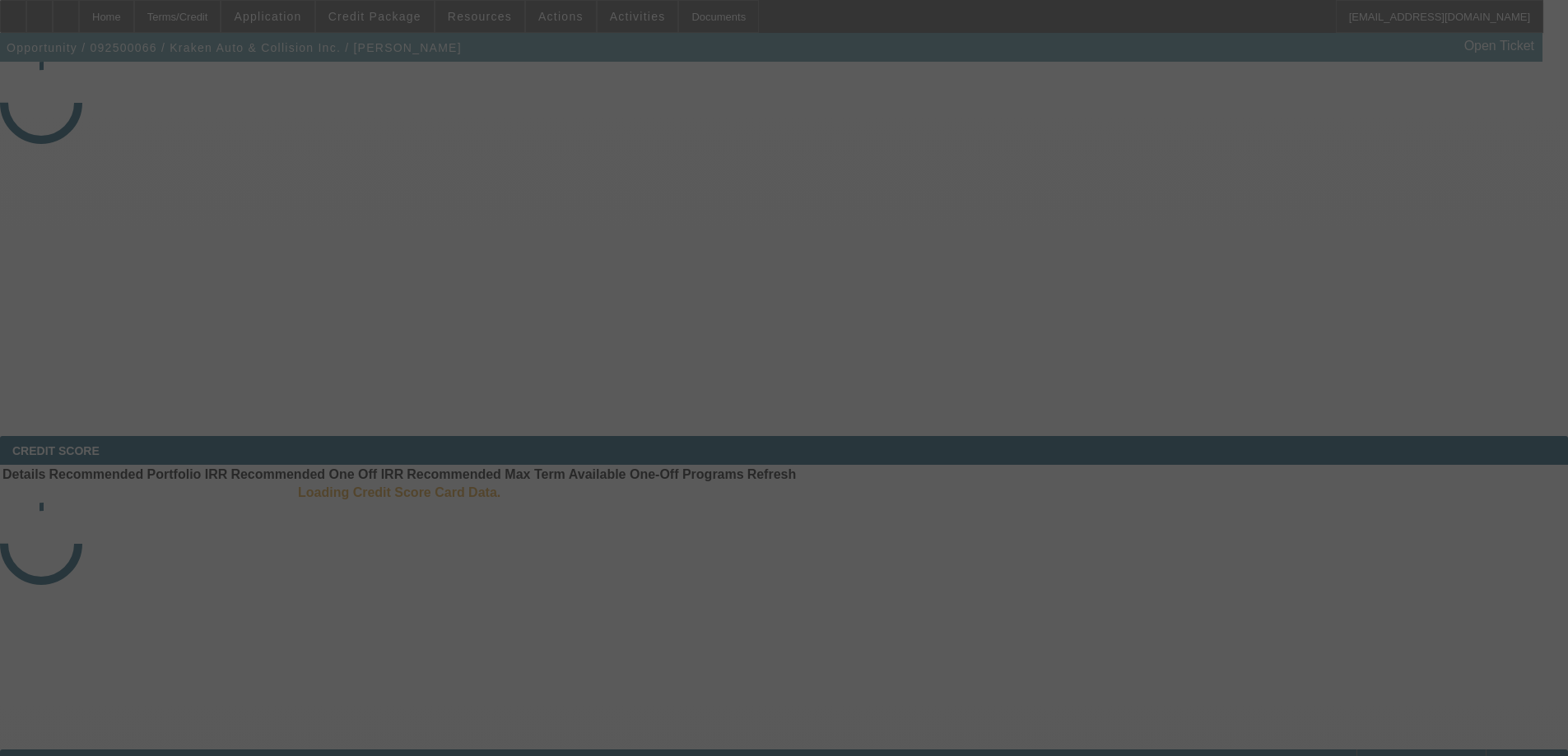
select select "4"
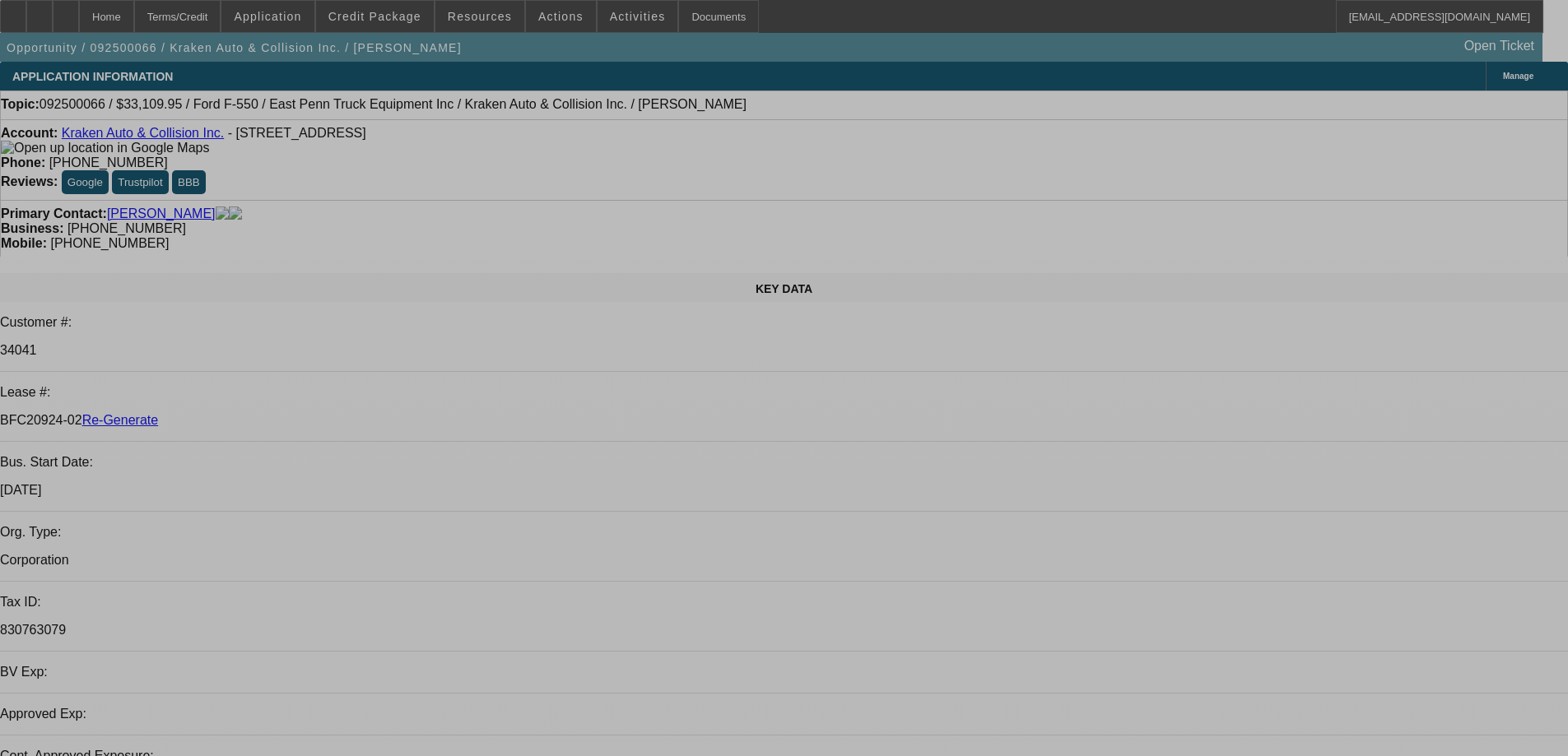
select select "0"
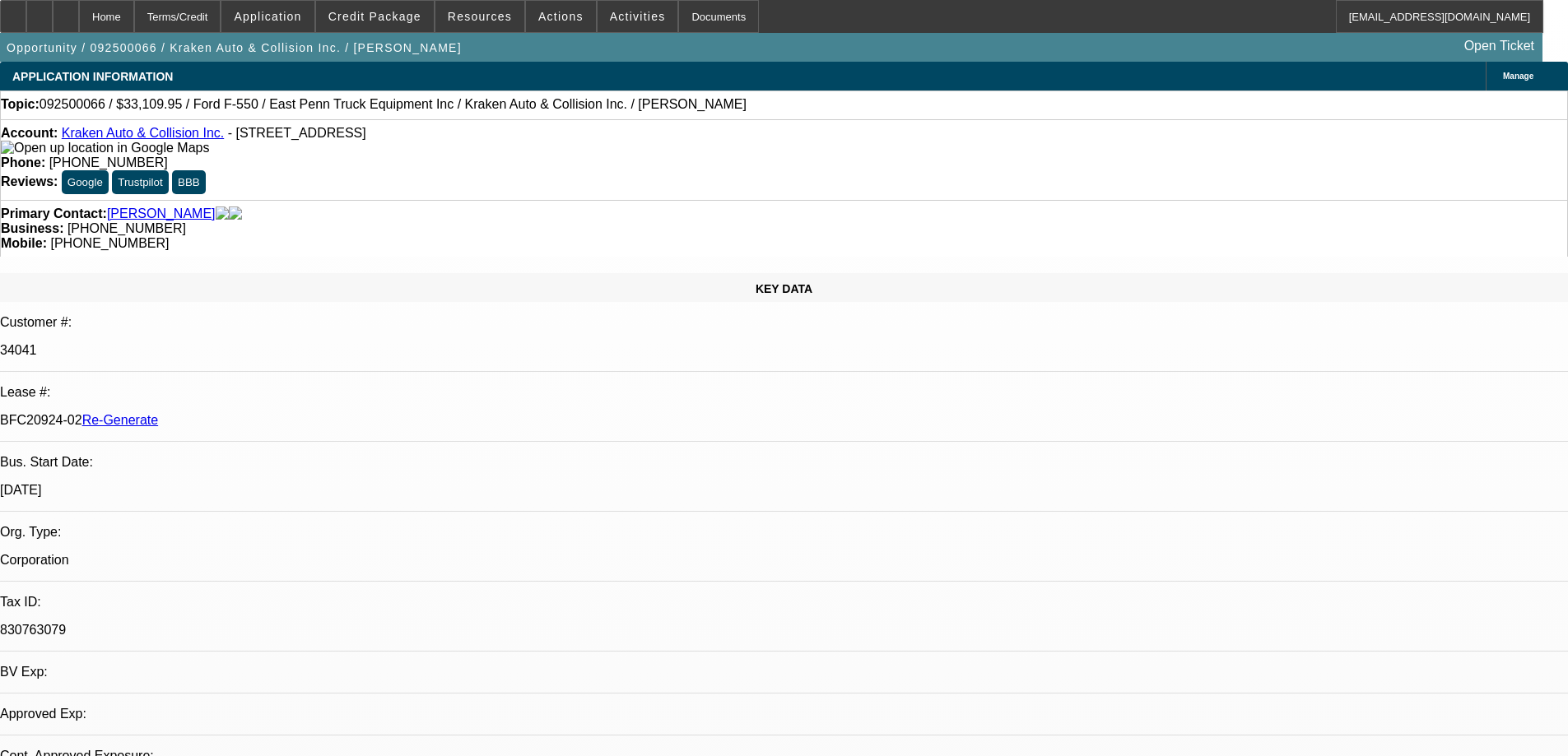
select select "0"
select select "0.1"
select select "4"
click at [699, 26] on div "Documents" at bounding box center [718, 17] width 81 height 33
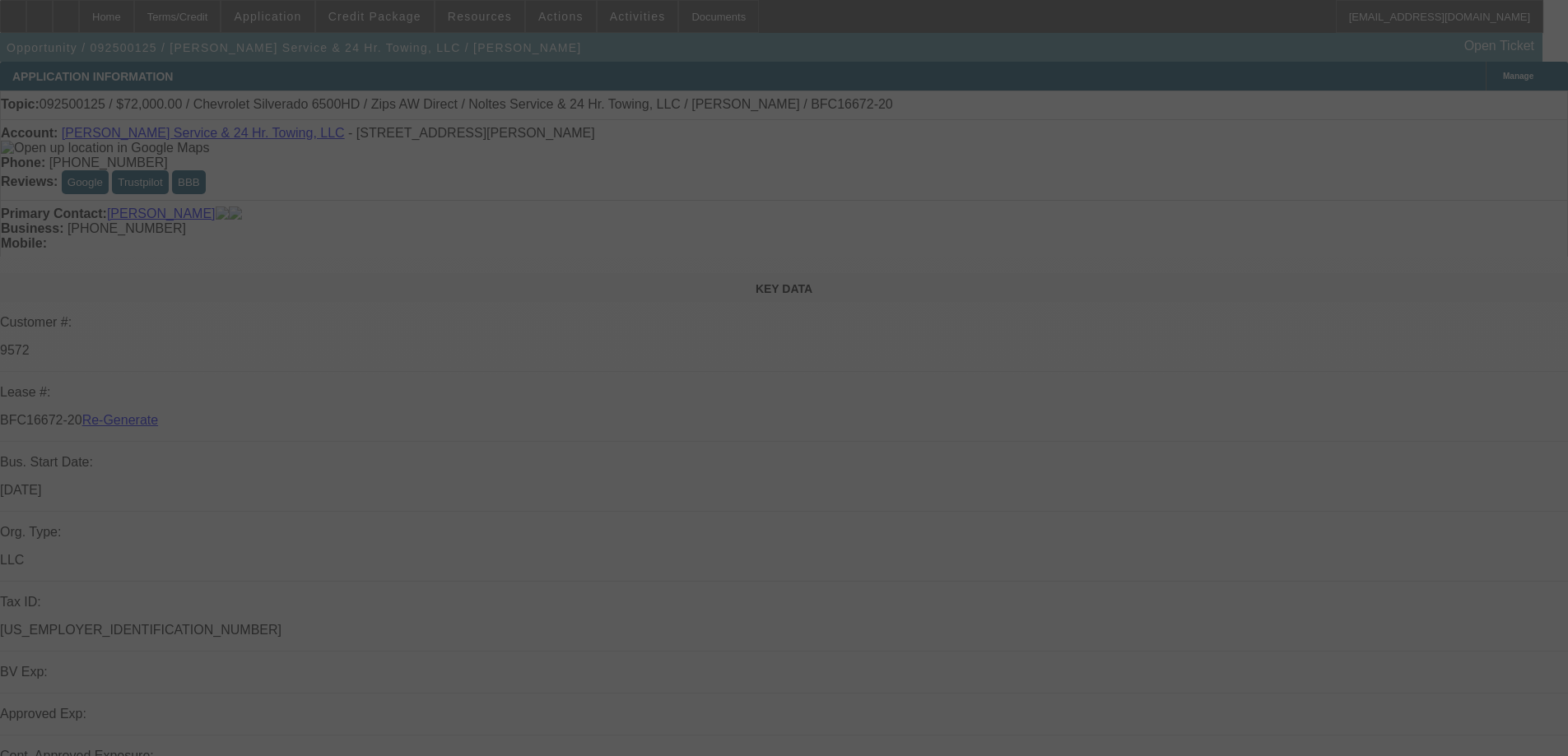
select select "4"
select select "0"
select select "2"
select select "0"
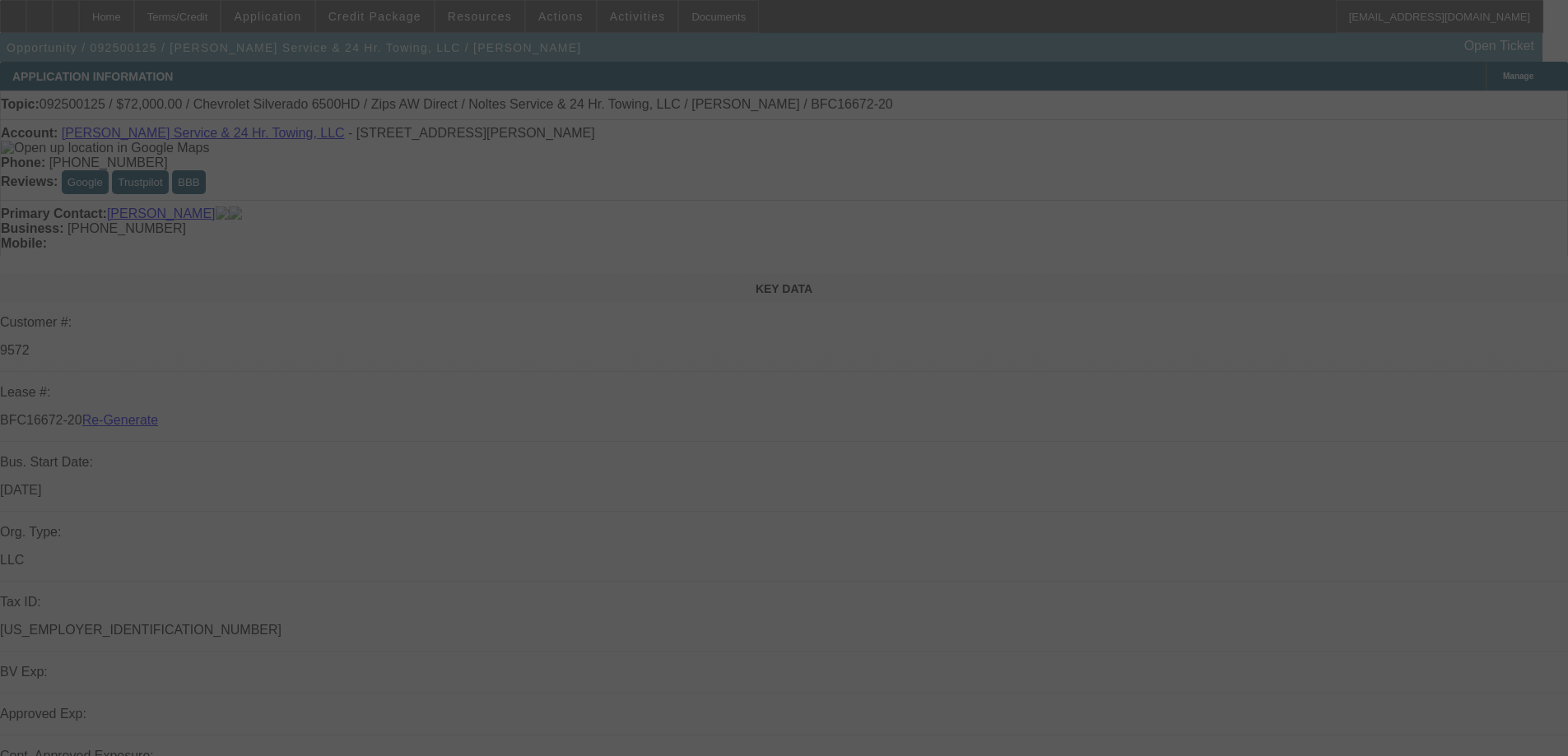
select select "6"
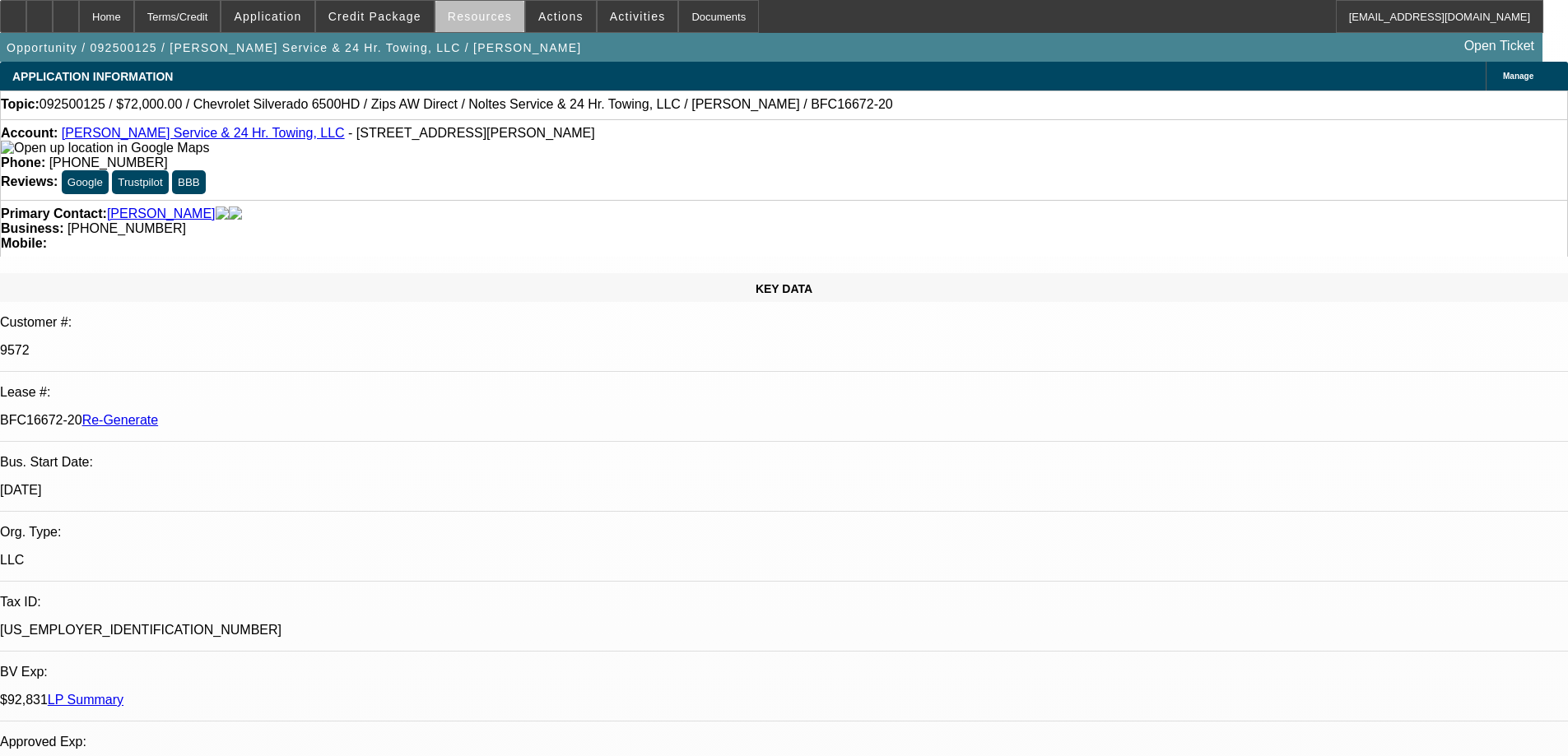
click at [496, 22] on span "Resources" at bounding box center [480, 17] width 64 height 14
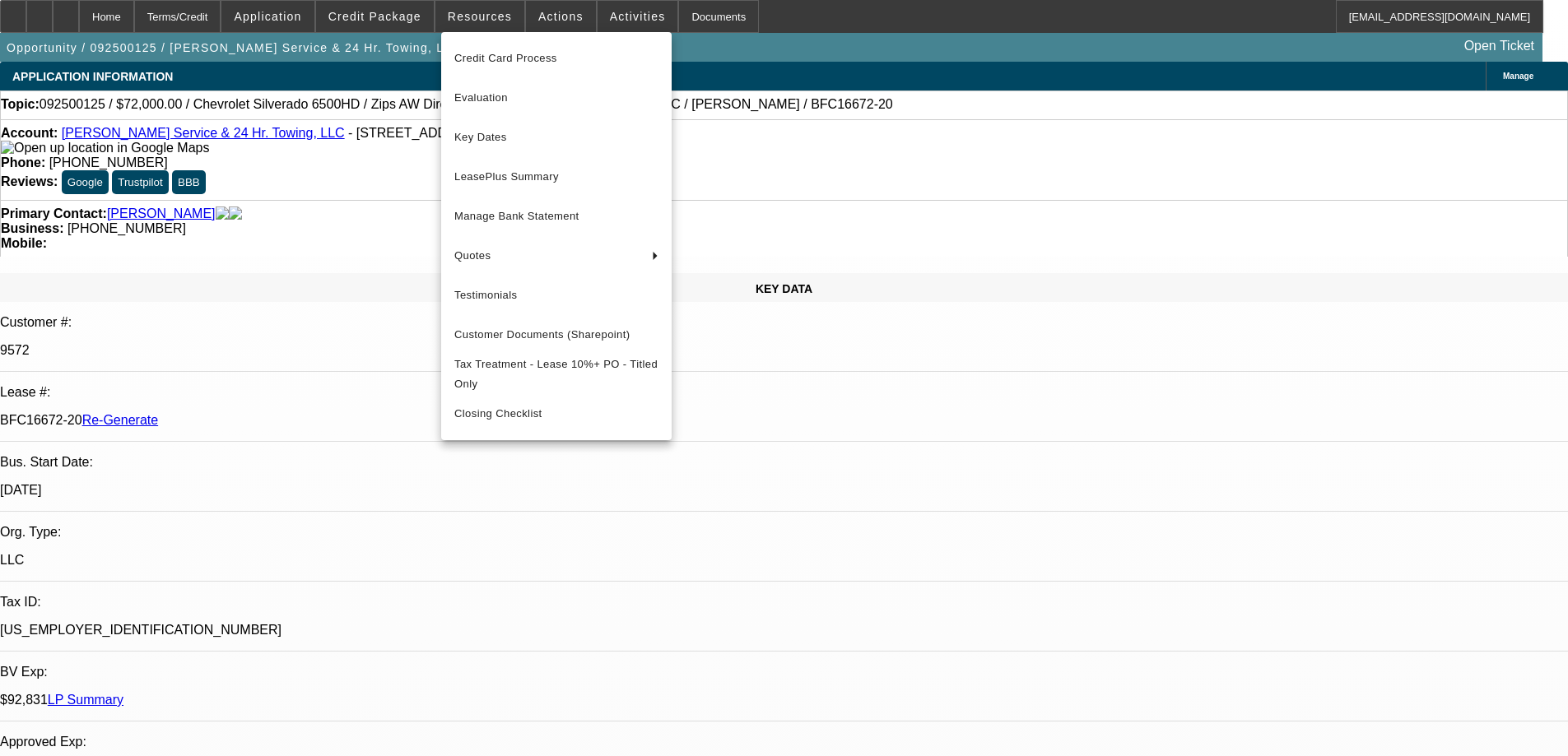
click at [472, 152] on button "Key Dates" at bounding box center [556, 137] width 231 height 40
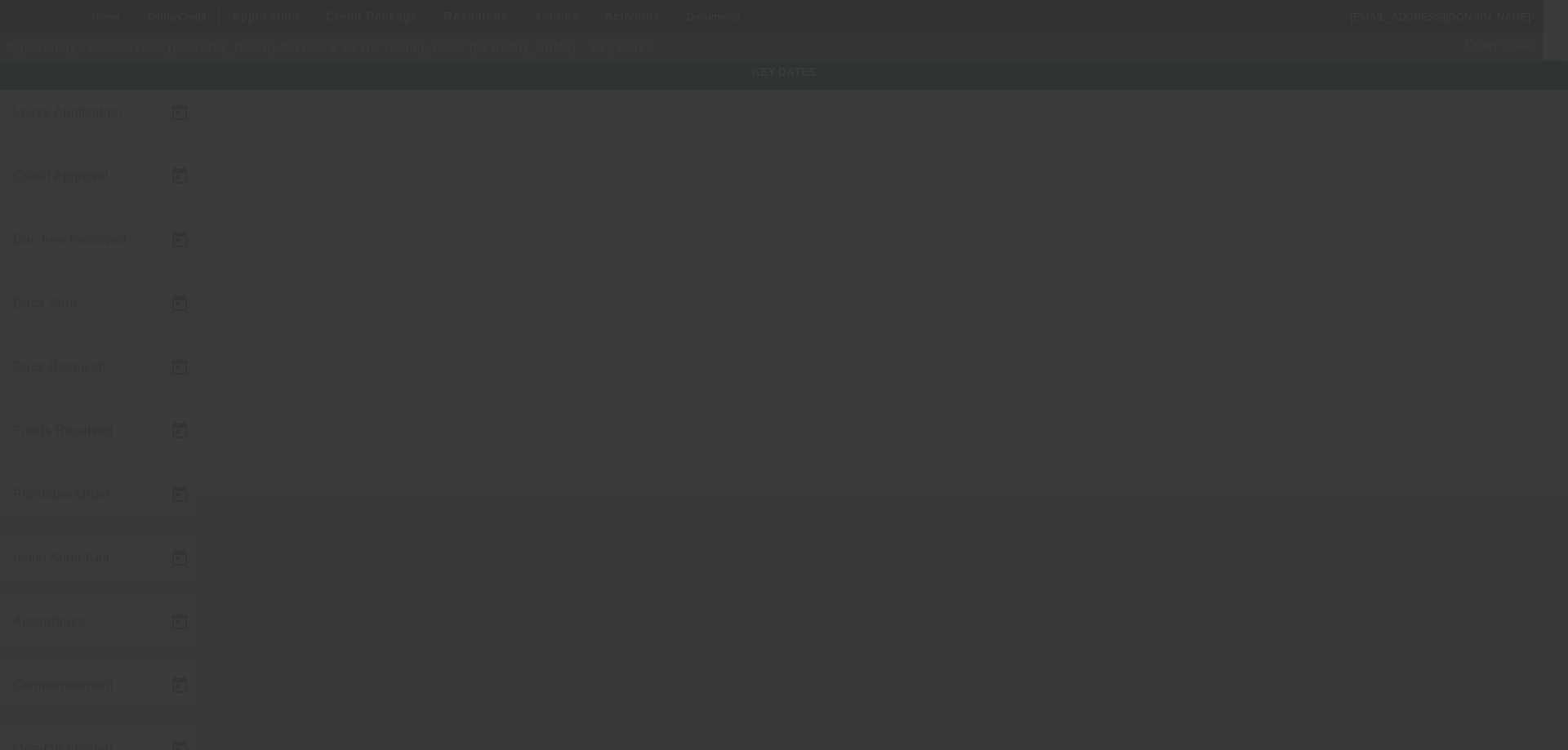
type input "9/8/2025"
type input "9/15/2025"
type input "9/9/2025"
type input "9/10/2025"
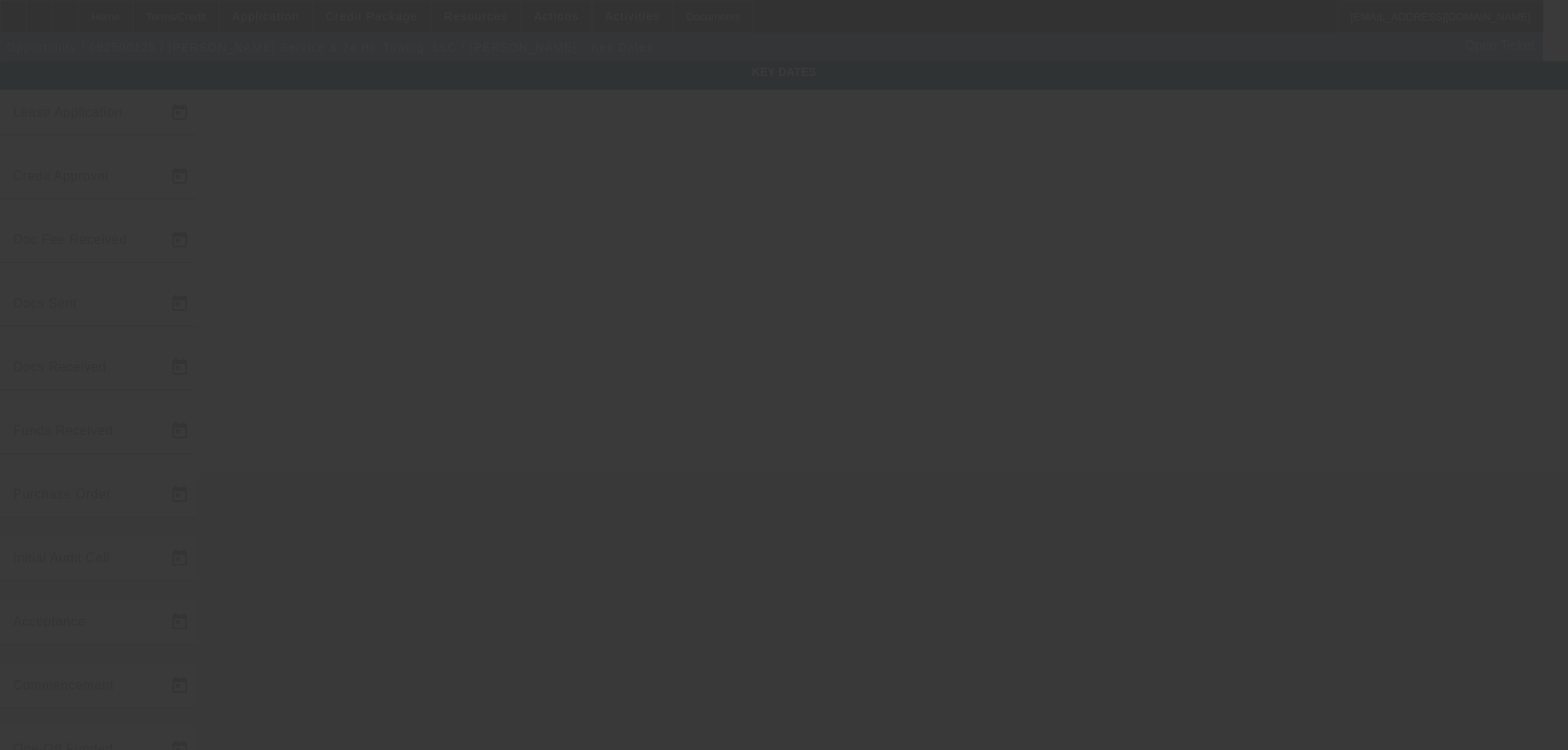
type input "9/15/2025"
type input "9/19/2025"
type input "10/1/2025"
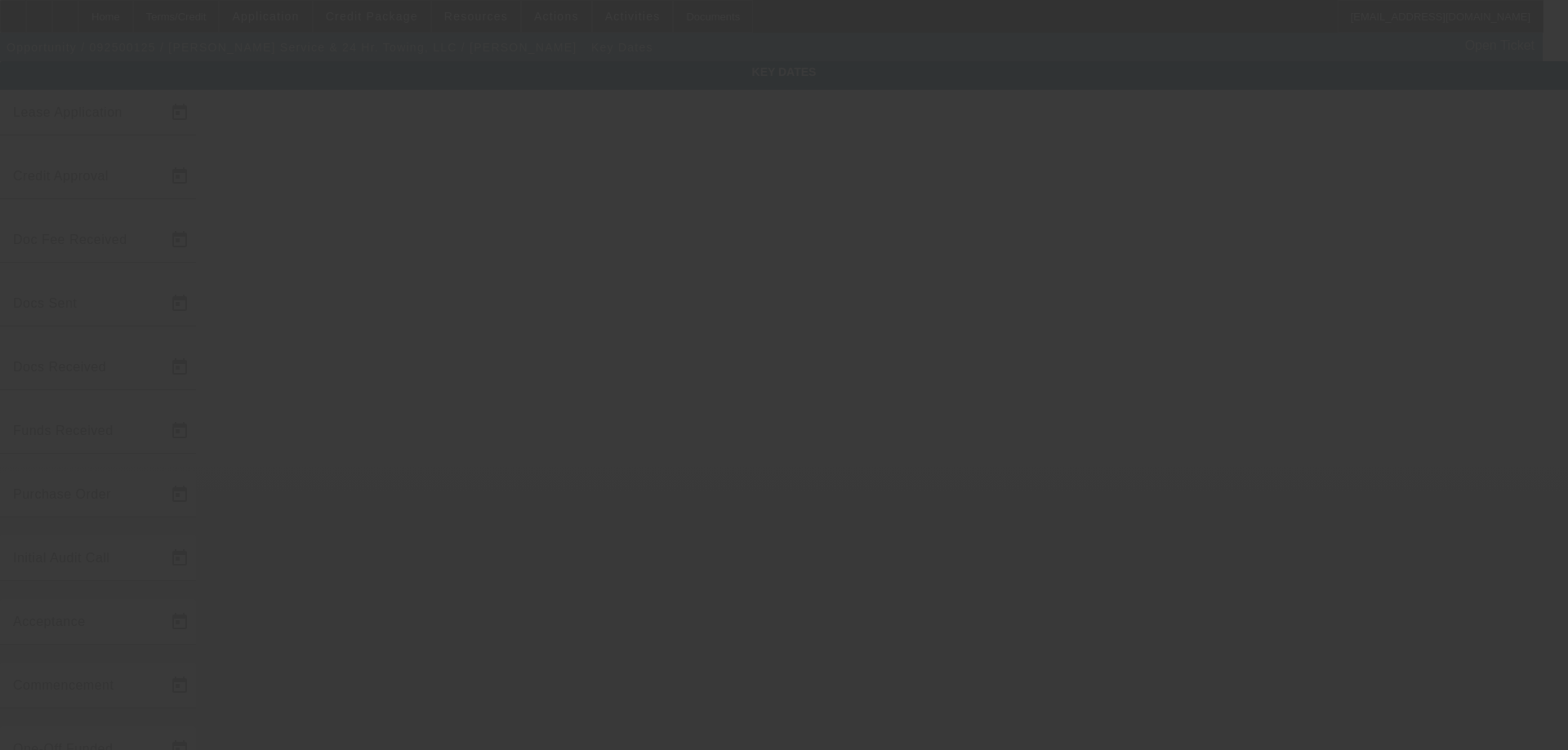
type input "11/1/2025"
type input "9/22/2025"
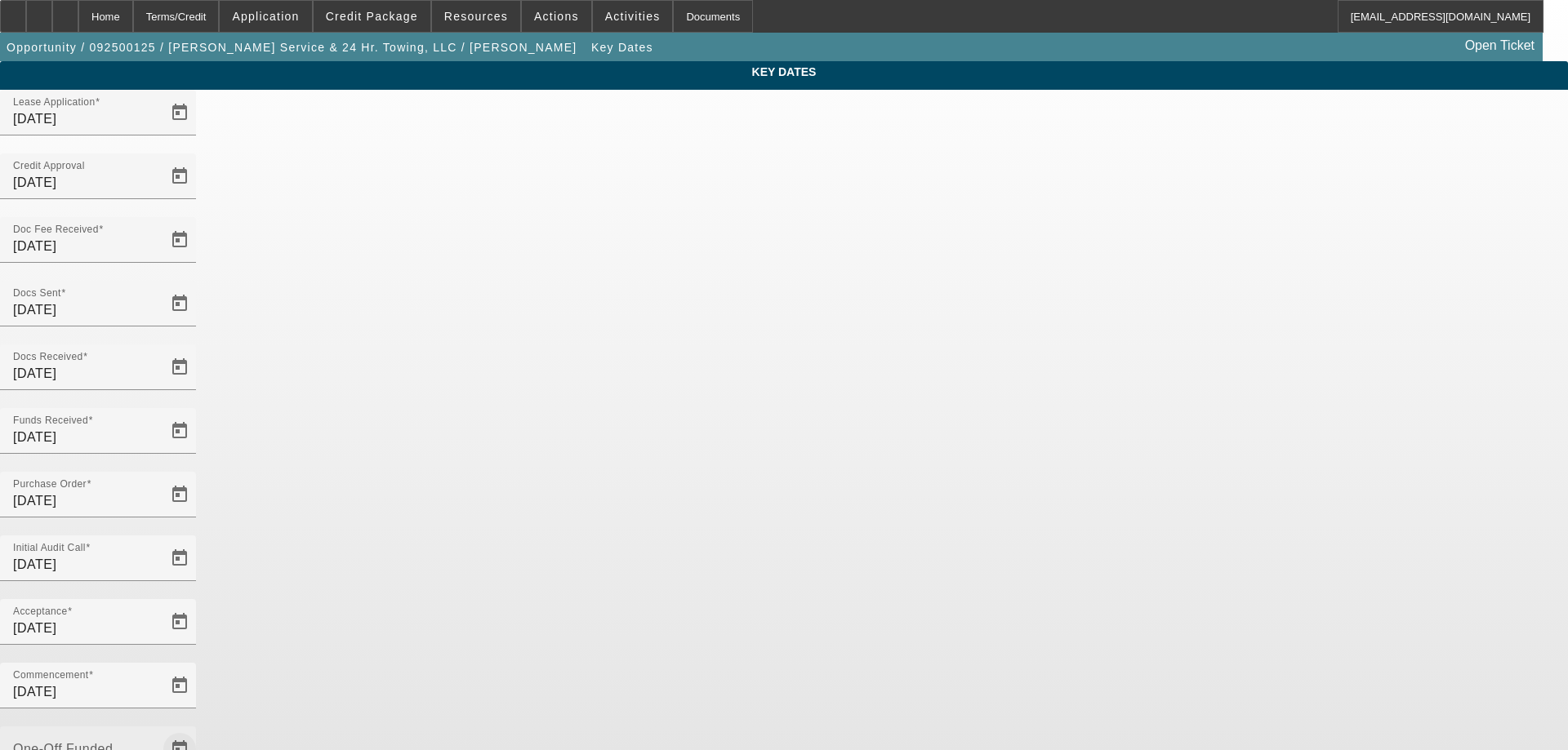
click at [199, 730] on span "Open calendar" at bounding box center [180, 749] width 40 height 40
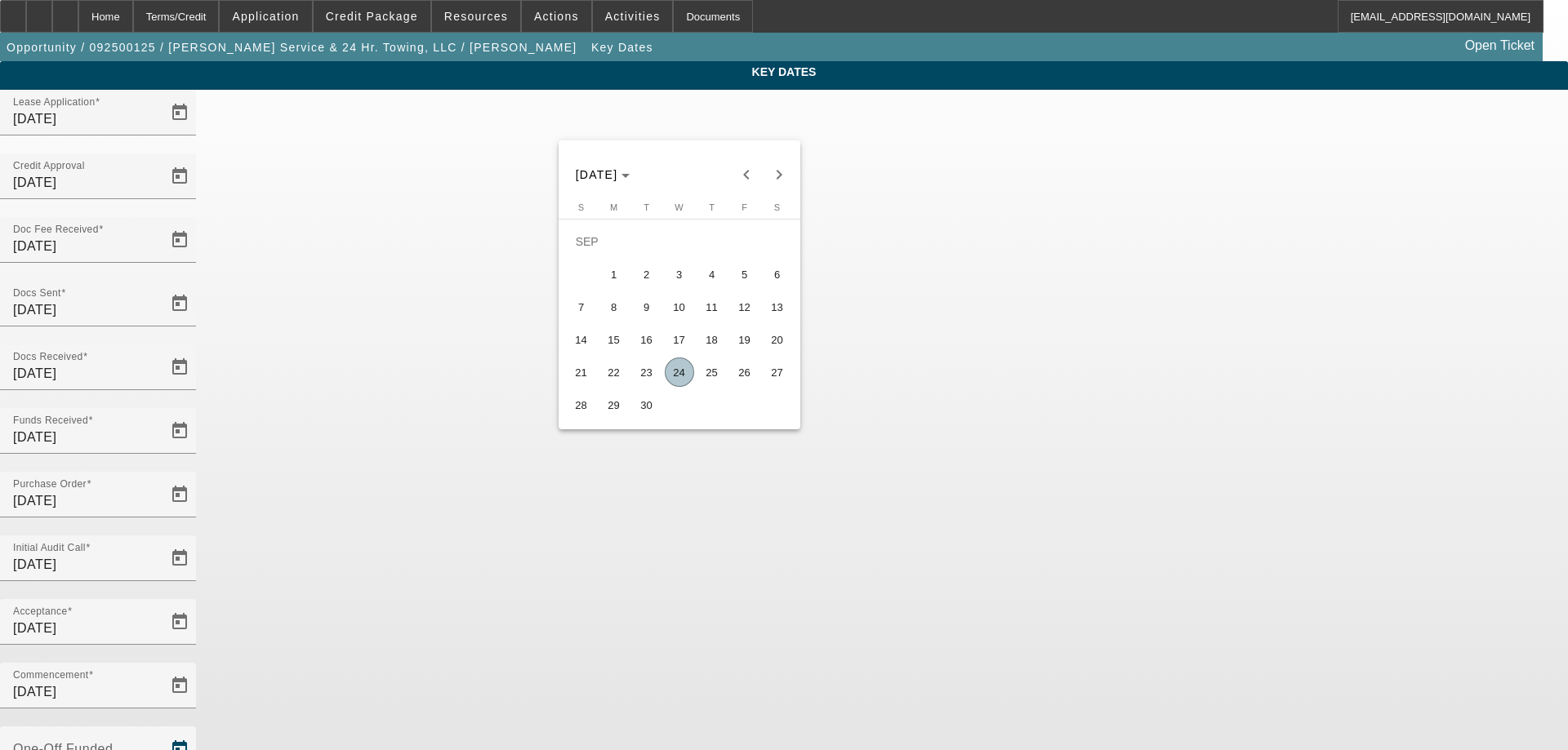
click at [687, 378] on span "24" at bounding box center [680, 372] width 29 height 29
type input "9/24/2025"
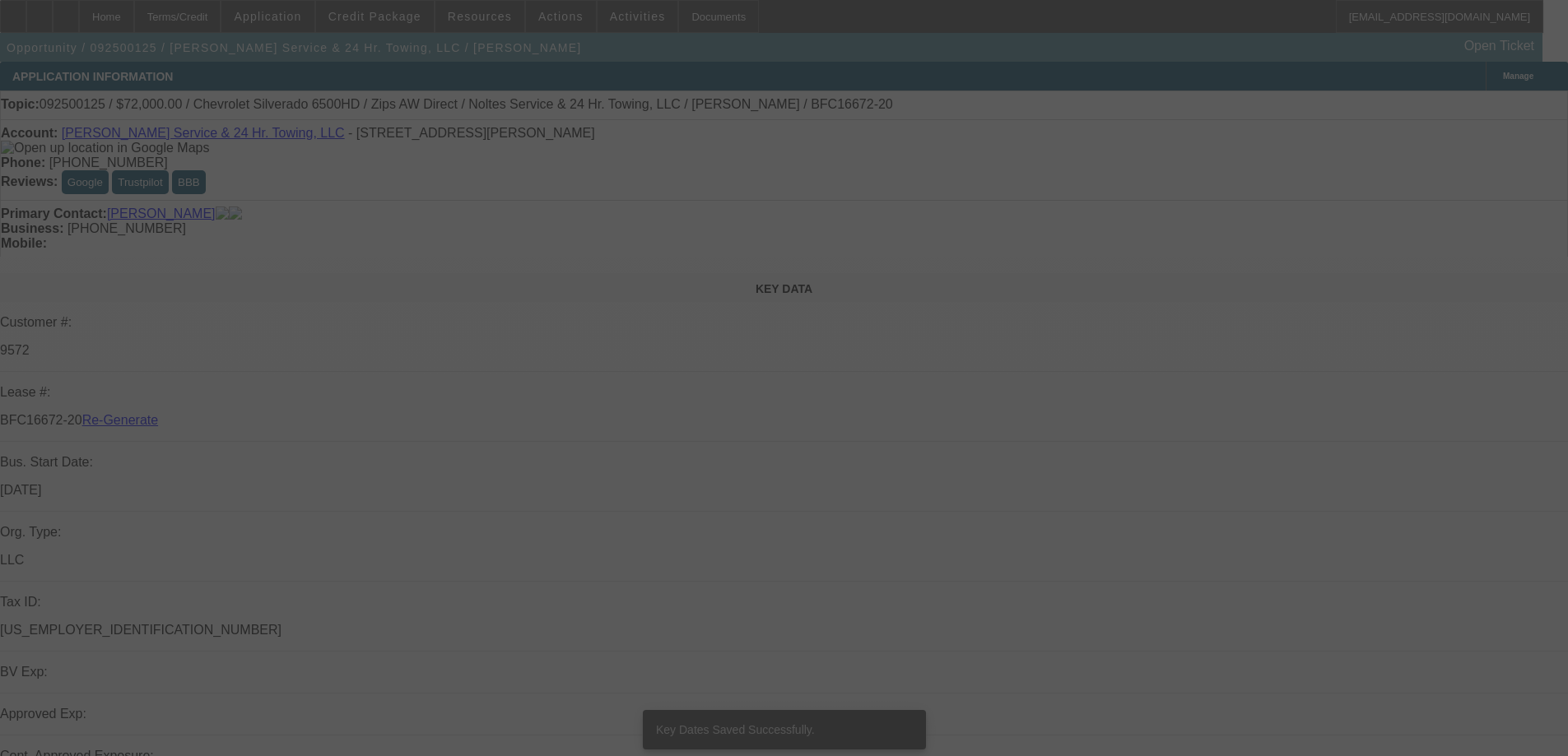
select select "4"
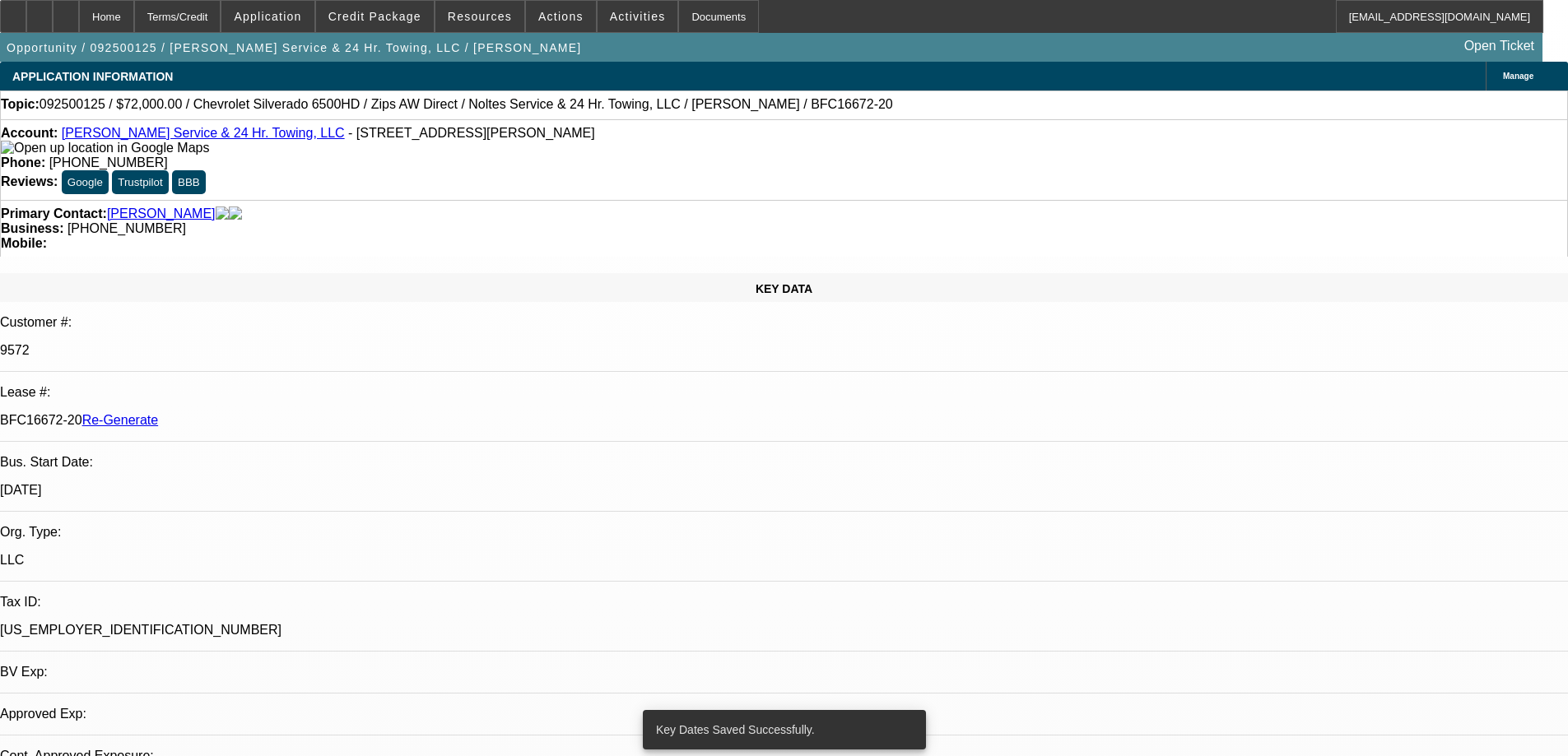
select select "0"
select select "2"
select select "0"
select select "6"
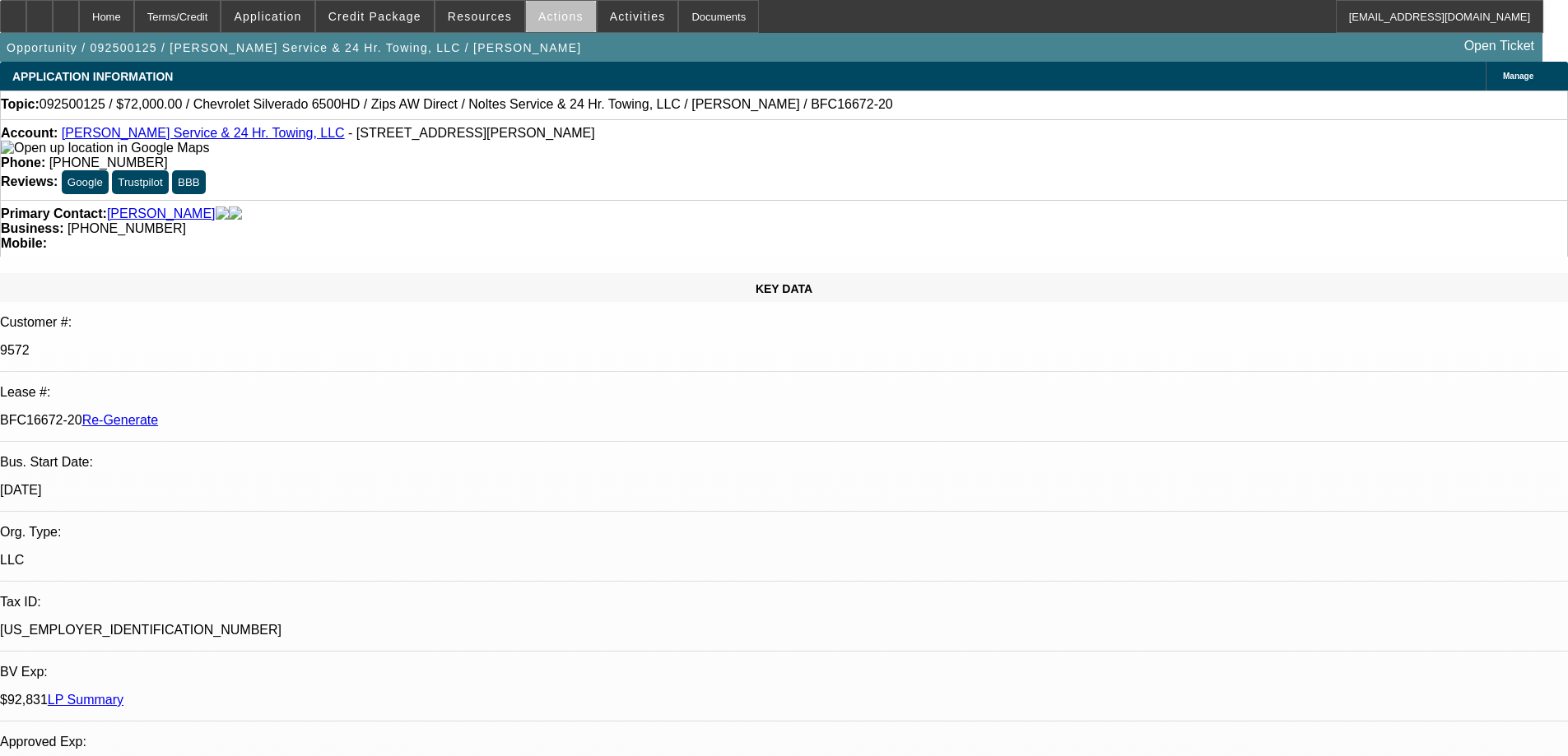
click at [565, 24] on span at bounding box center [561, 17] width 70 height 40
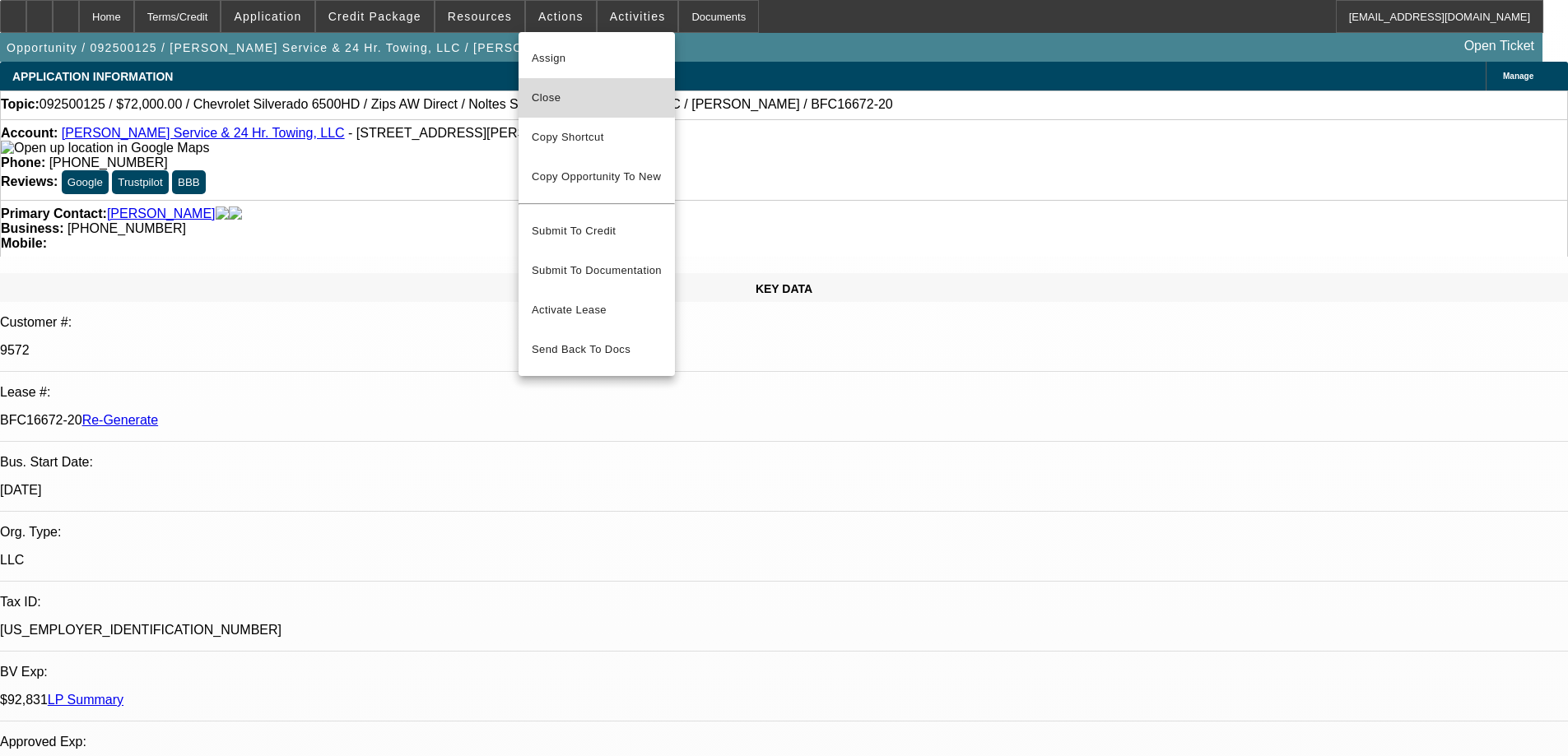
click at [552, 95] on span "Close" at bounding box center [596, 97] width 130 height 19
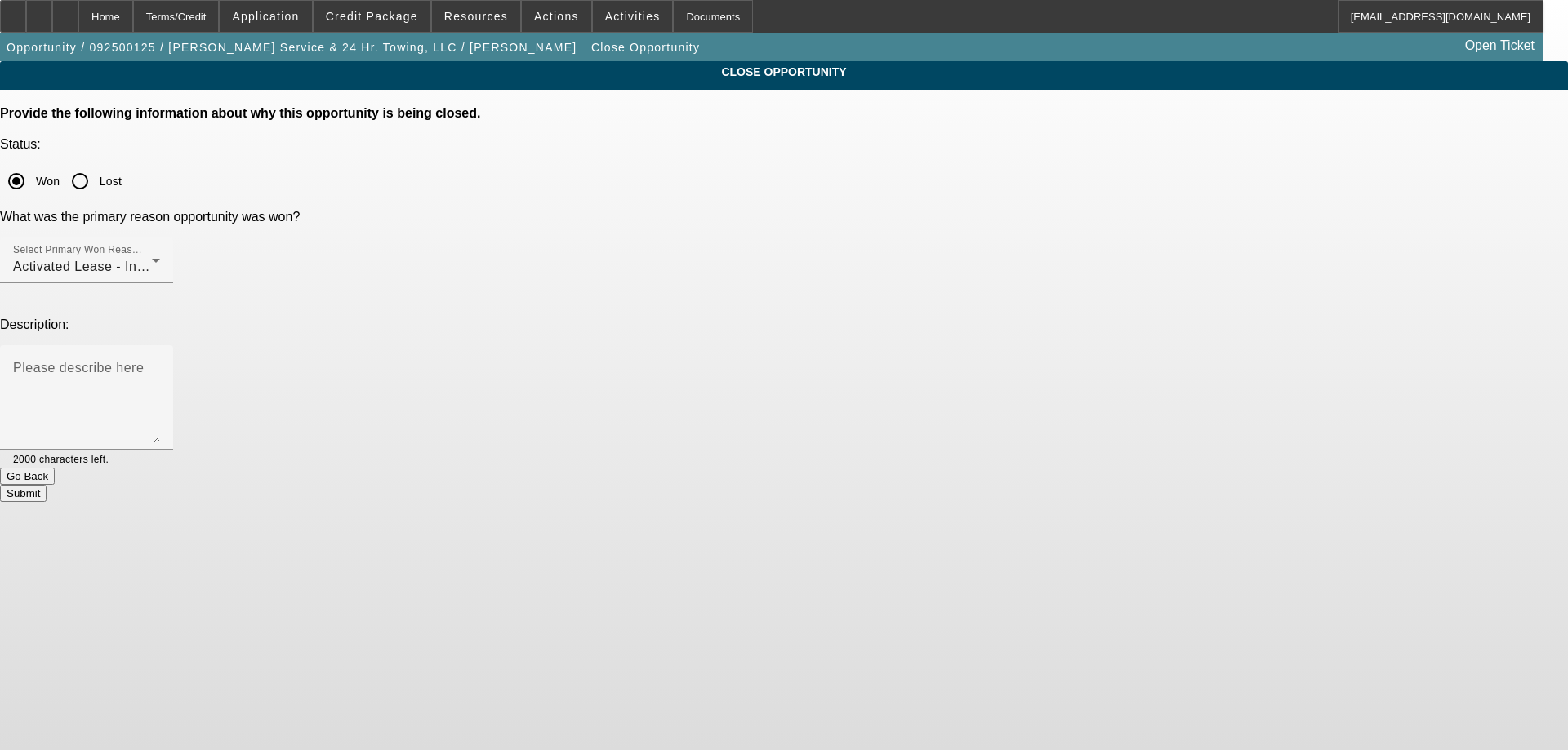
click at [46, 485] on button "Submit" at bounding box center [23, 494] width 46 height 17
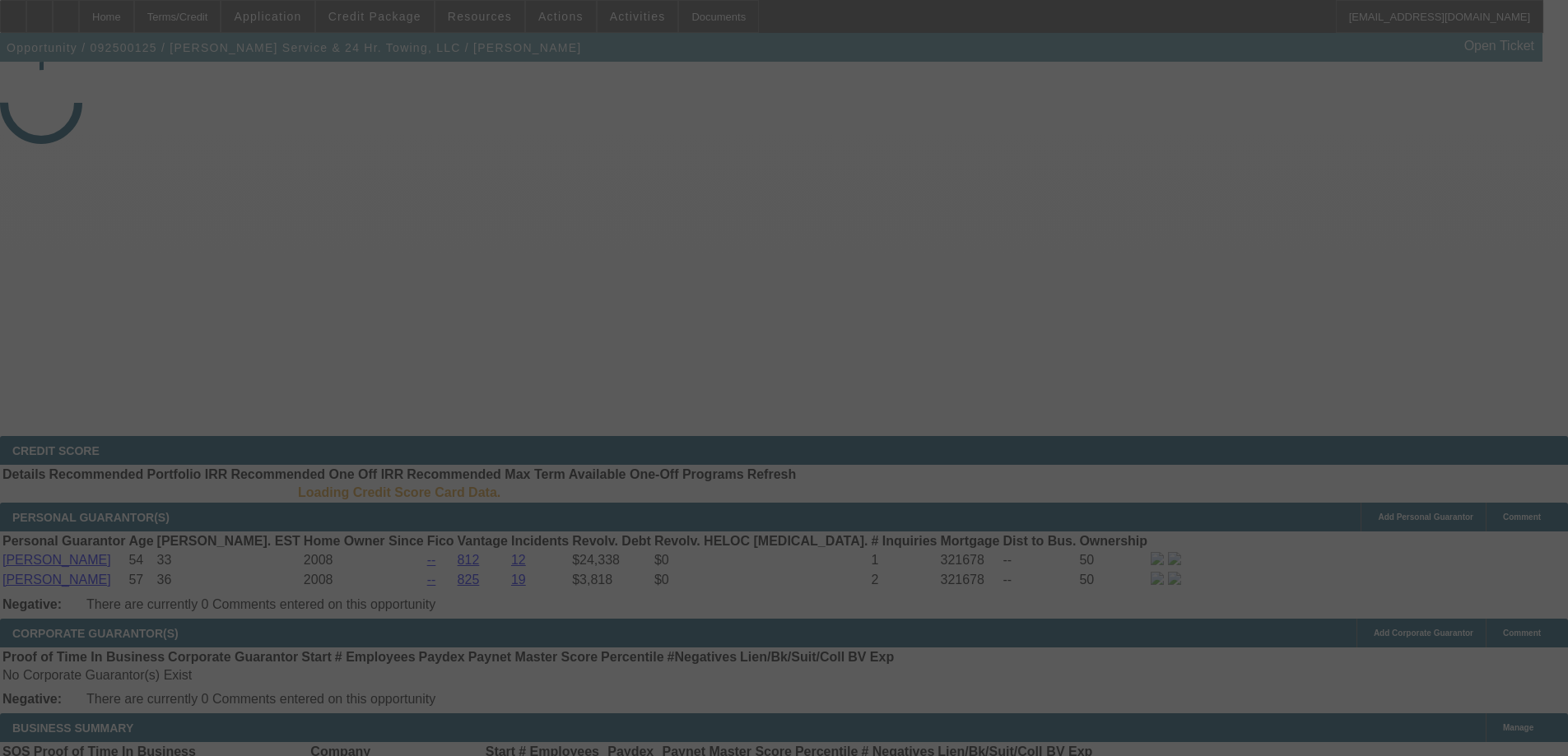
select select "4"
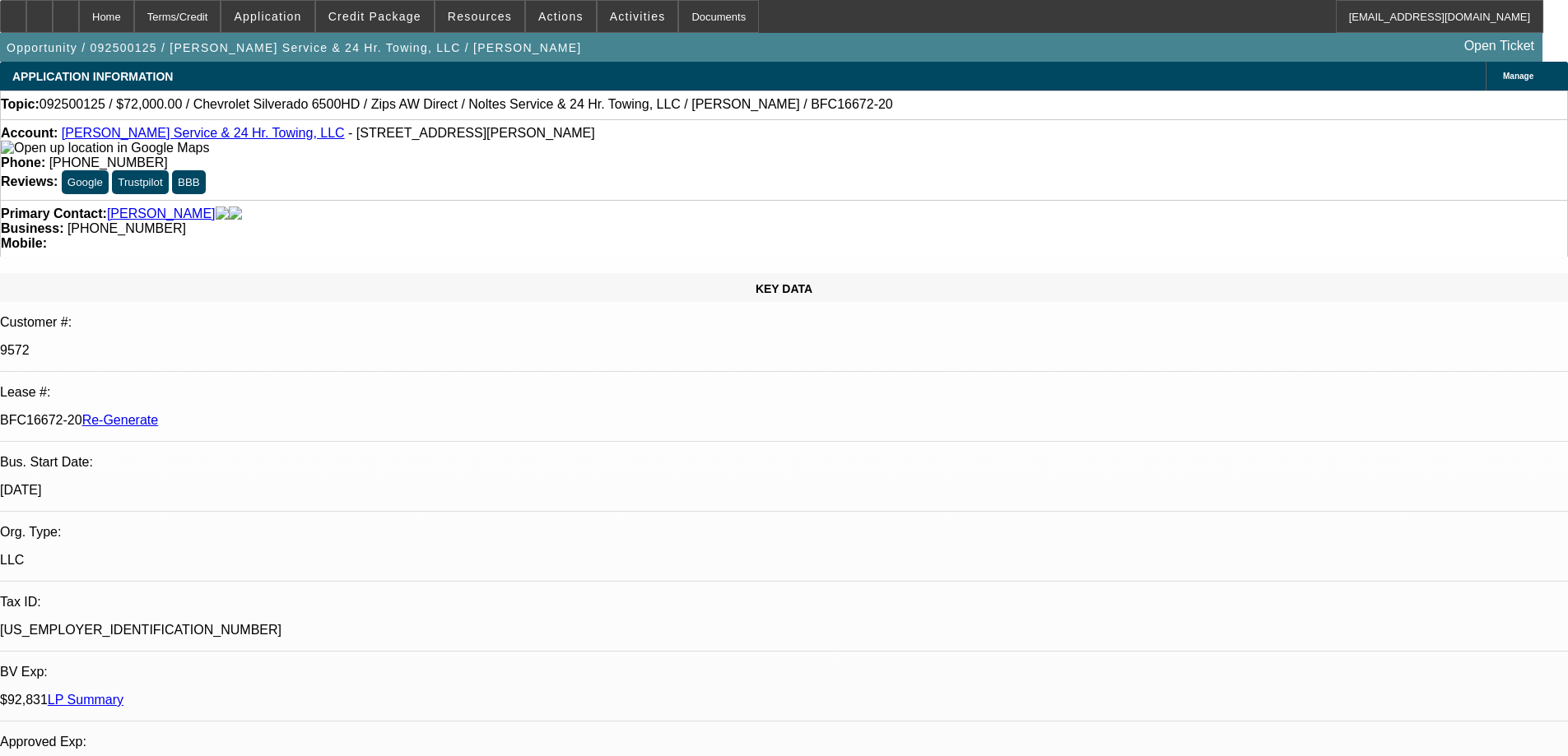
select select "0"
select select "2"
select select "0"
select select "6"
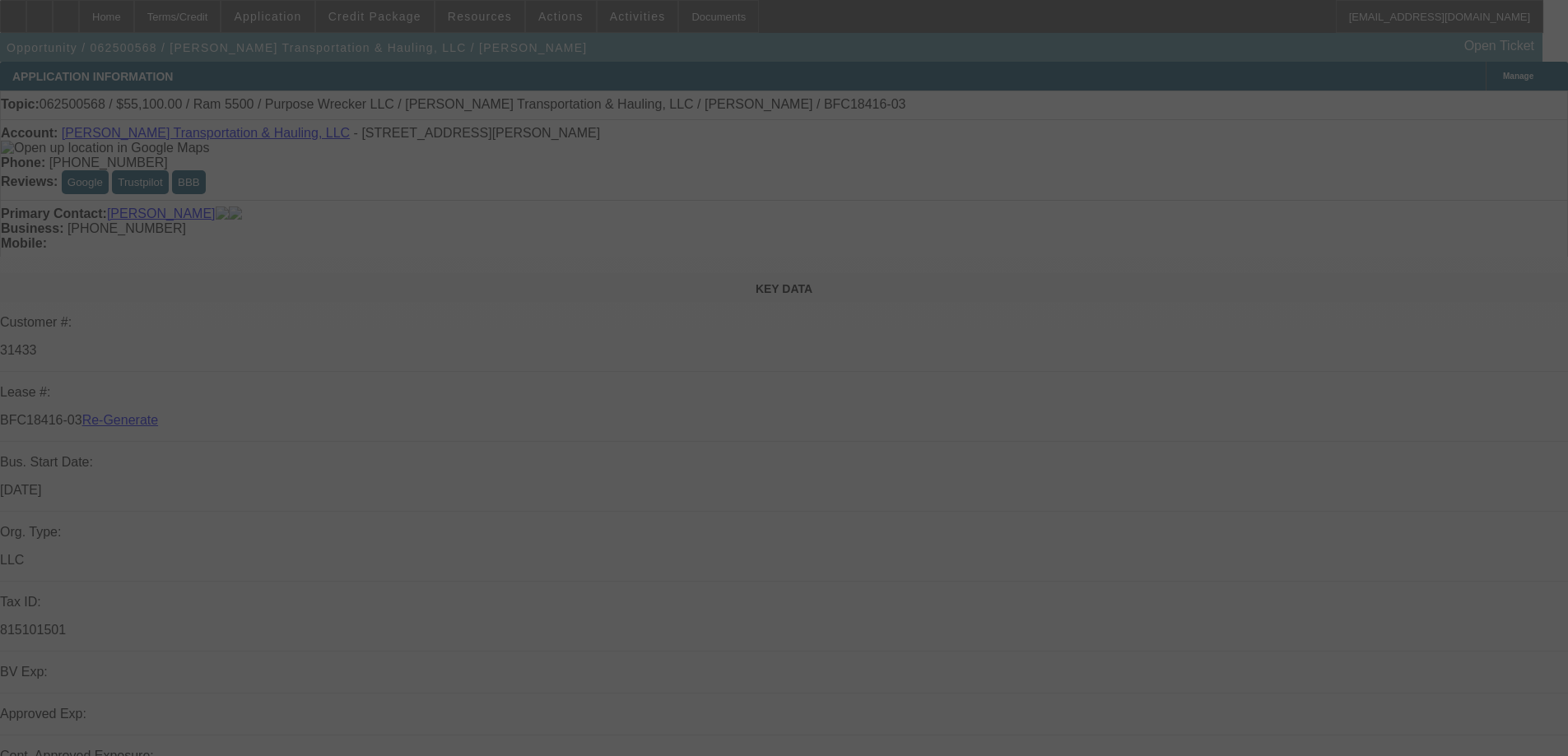
select select "4"
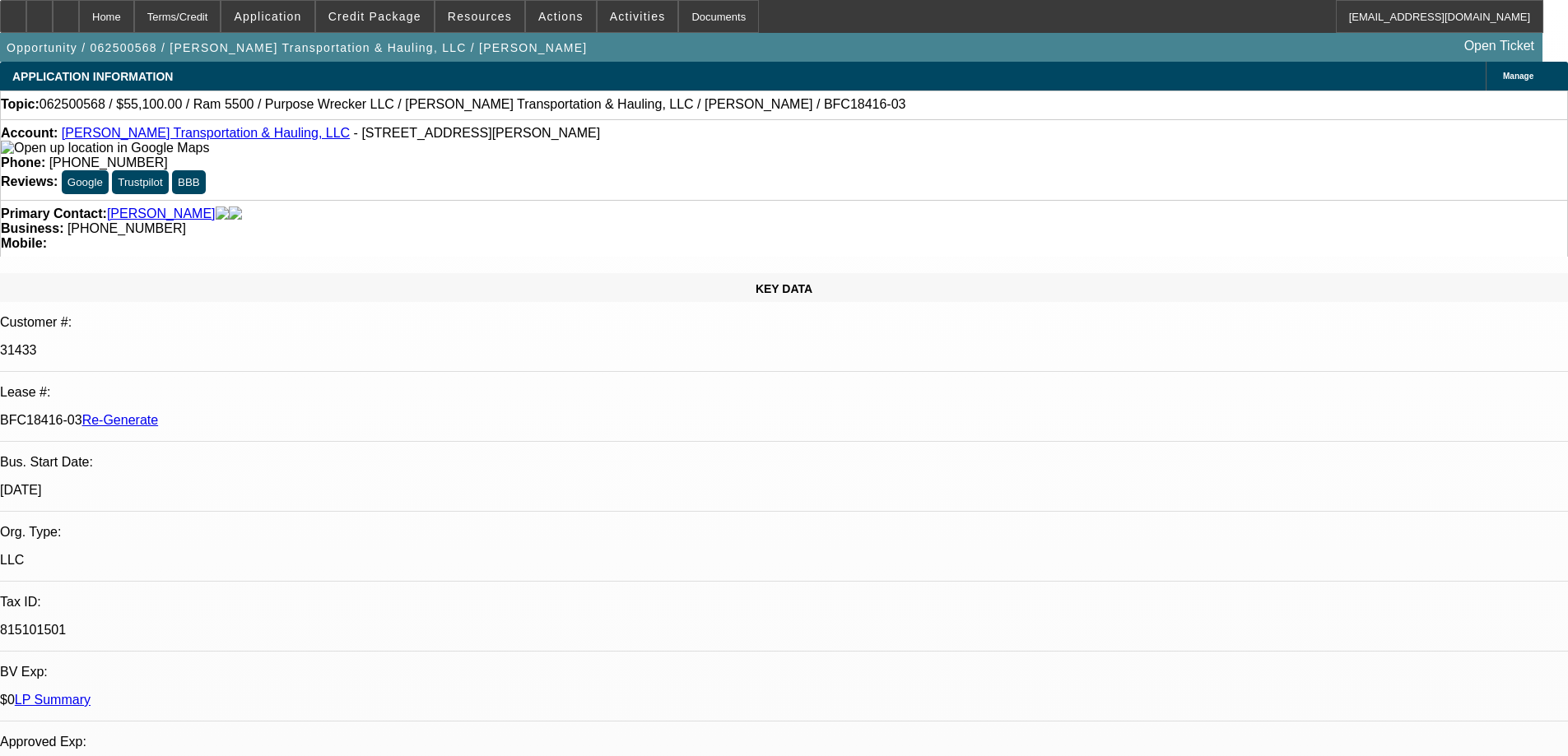
select select "0"
select select "2"
select select "0"
select select "6"
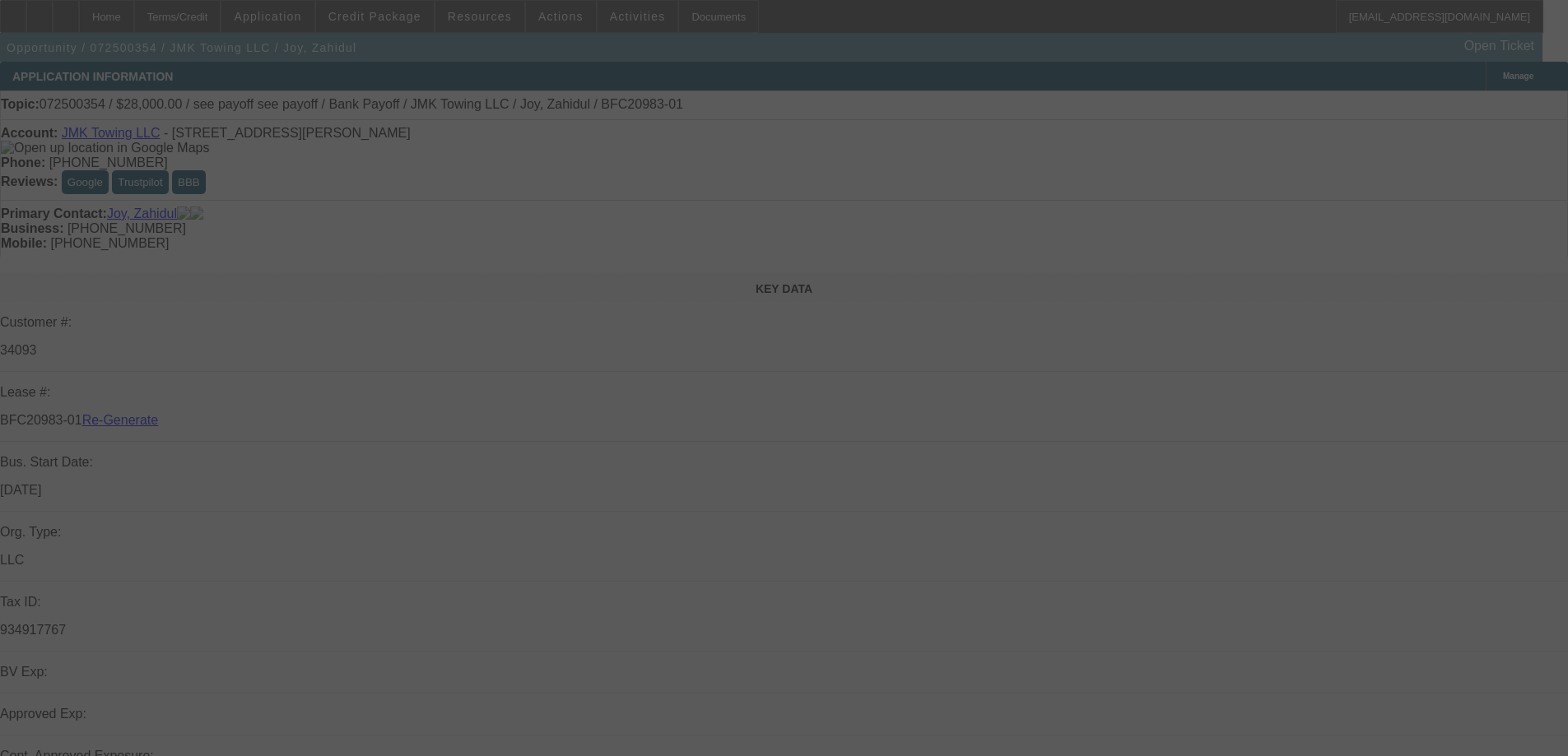
select select "4"
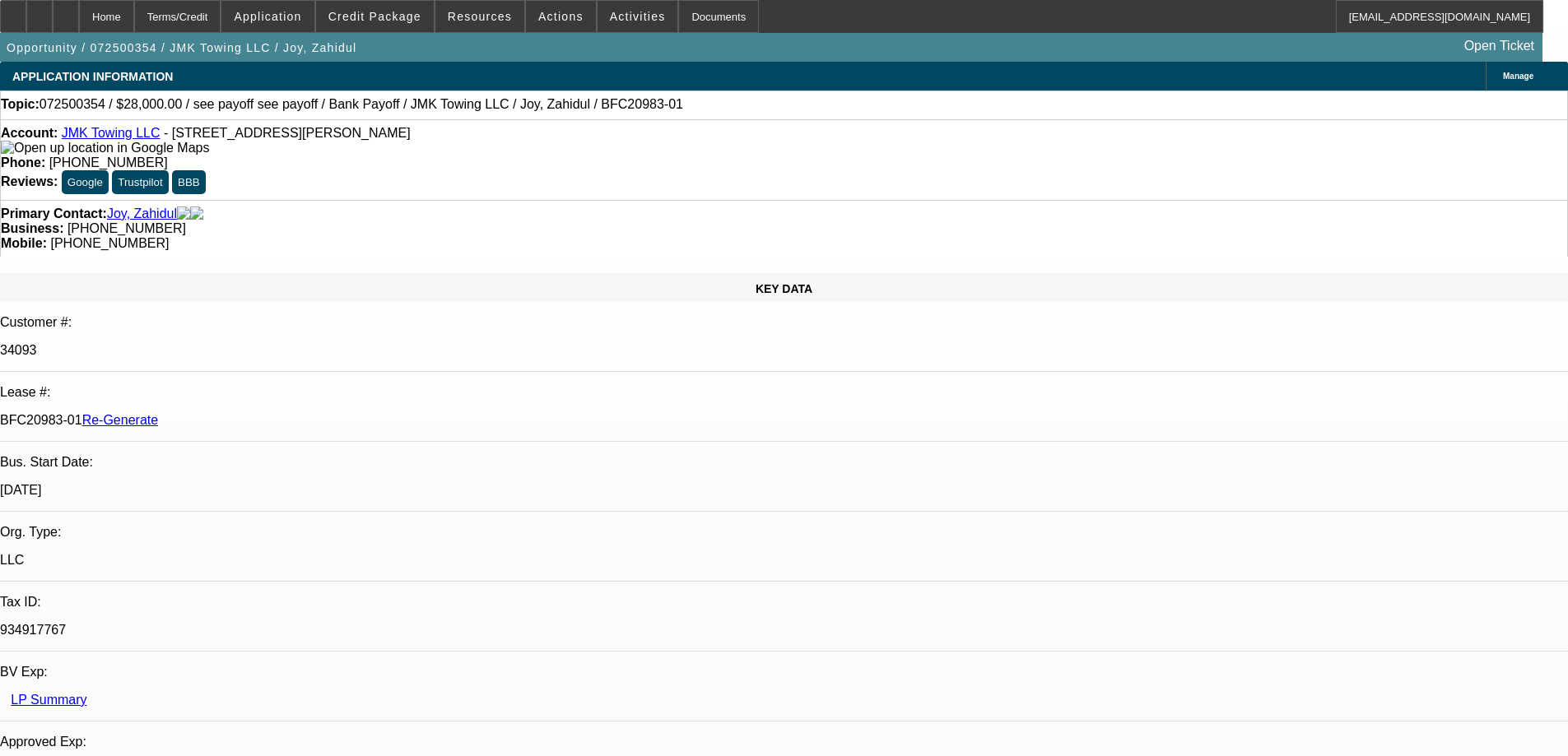
select select "0"
select select "6"
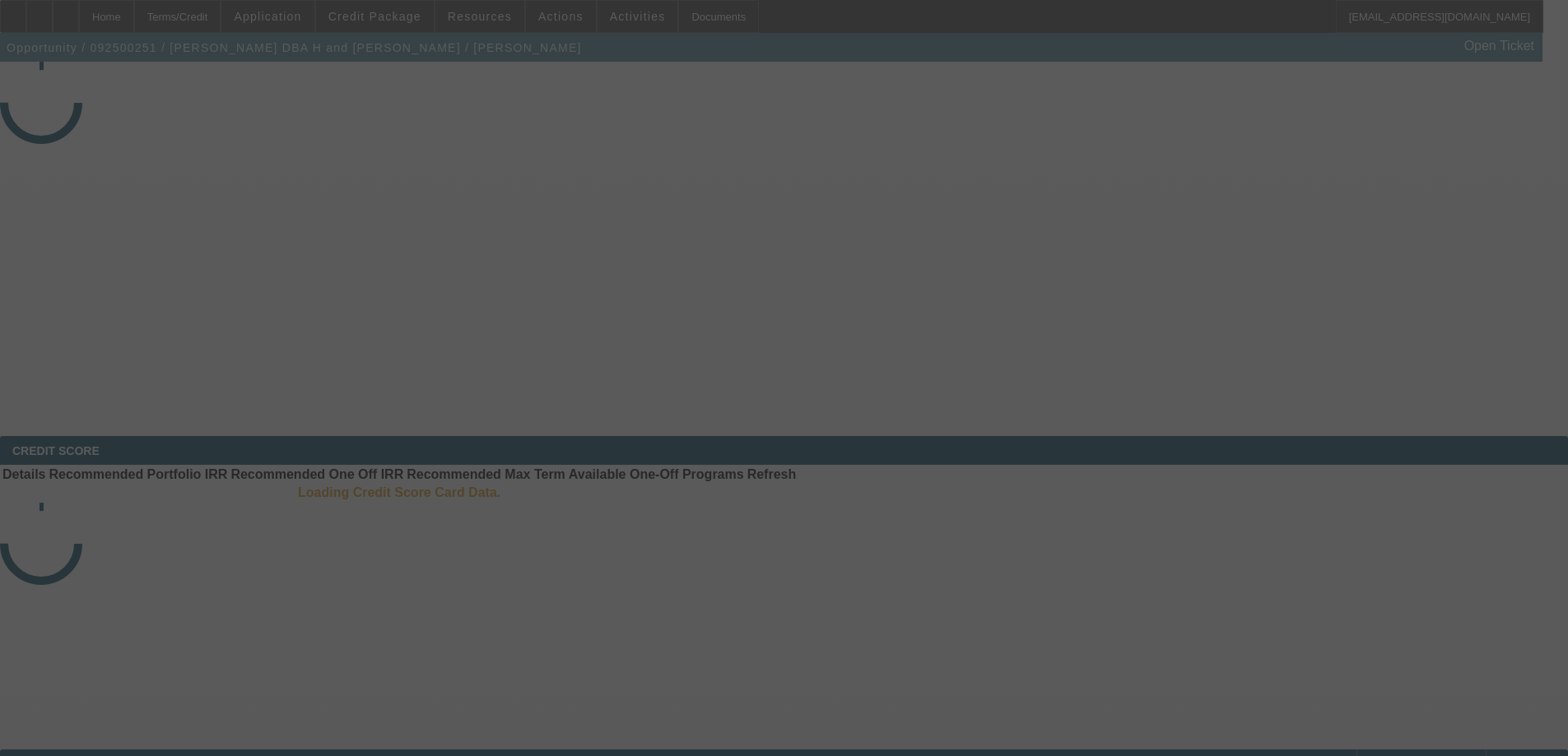
select select "3"
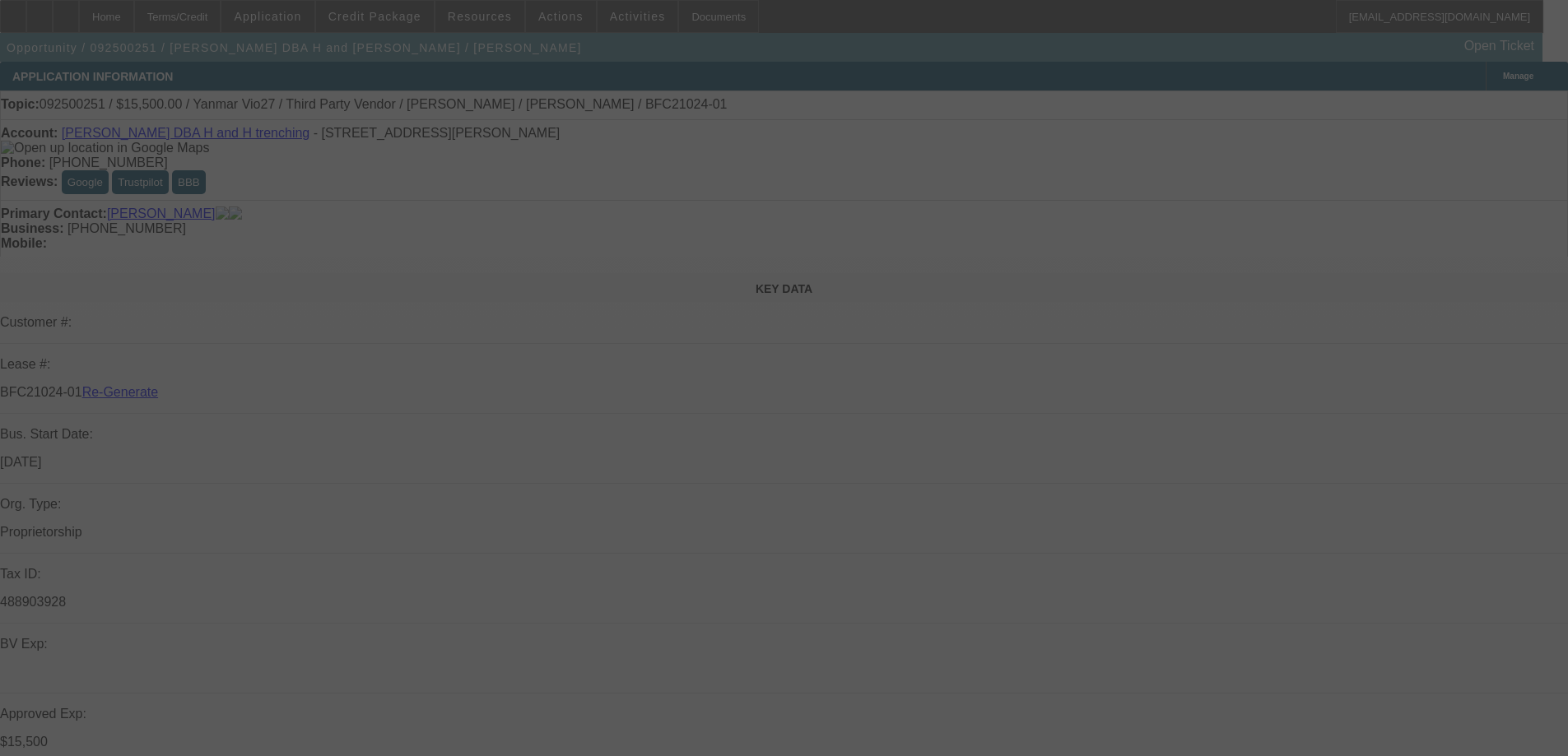
select select "0"
select select "6"
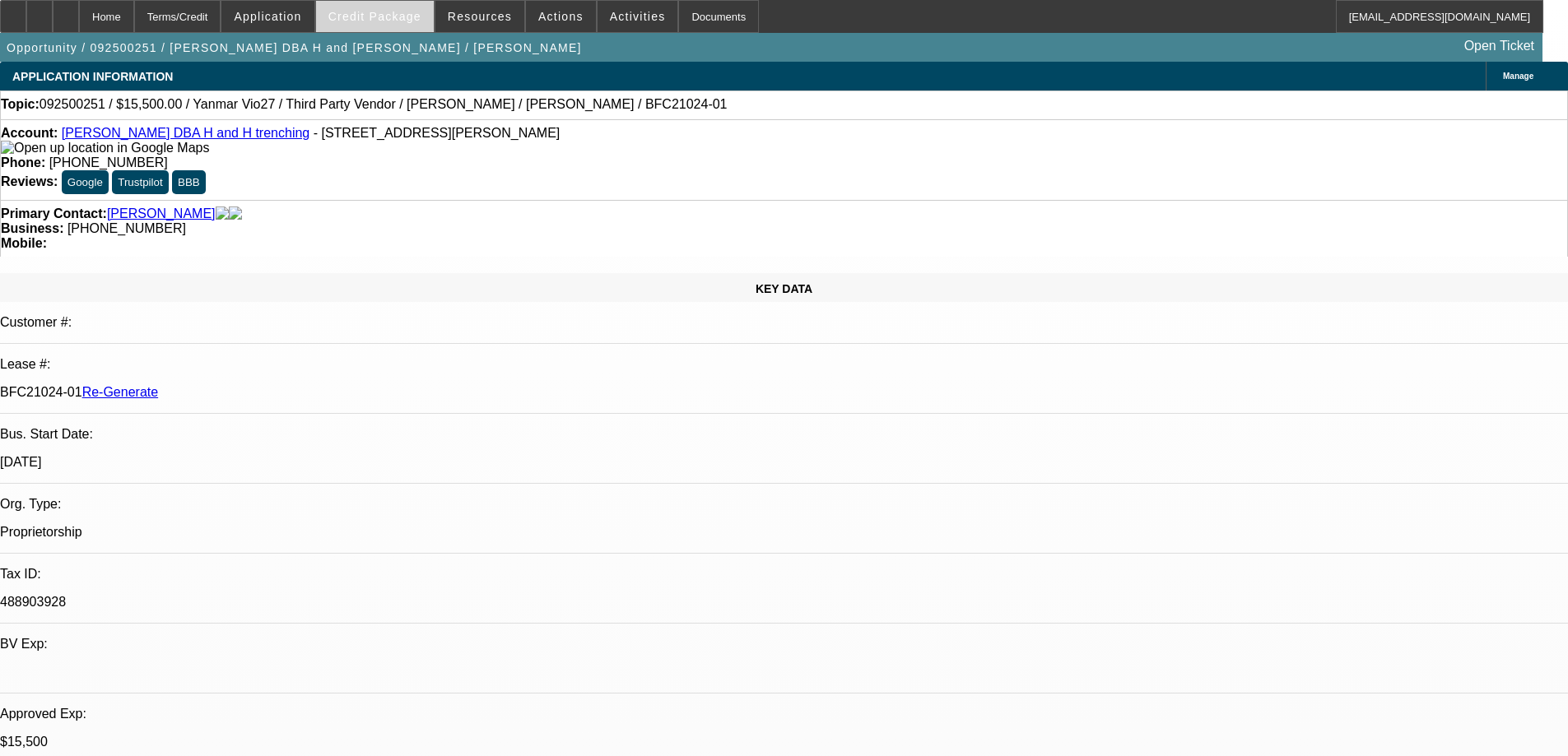
click at [357, 24] on span at bounding box center [374, 17] width 118 height 40
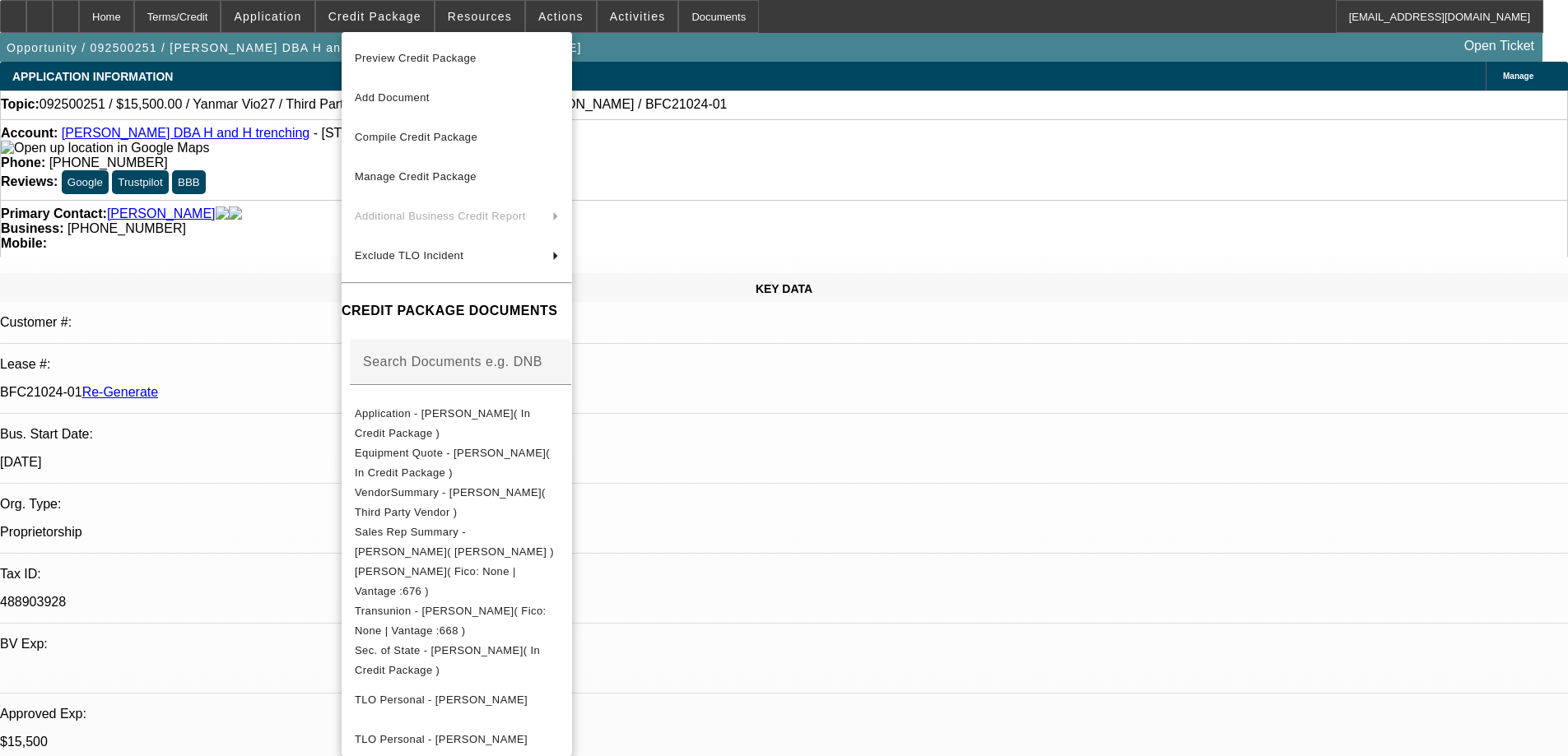
click at [405, 22] on div at bounding box center [784, 378] width 1568 height 756
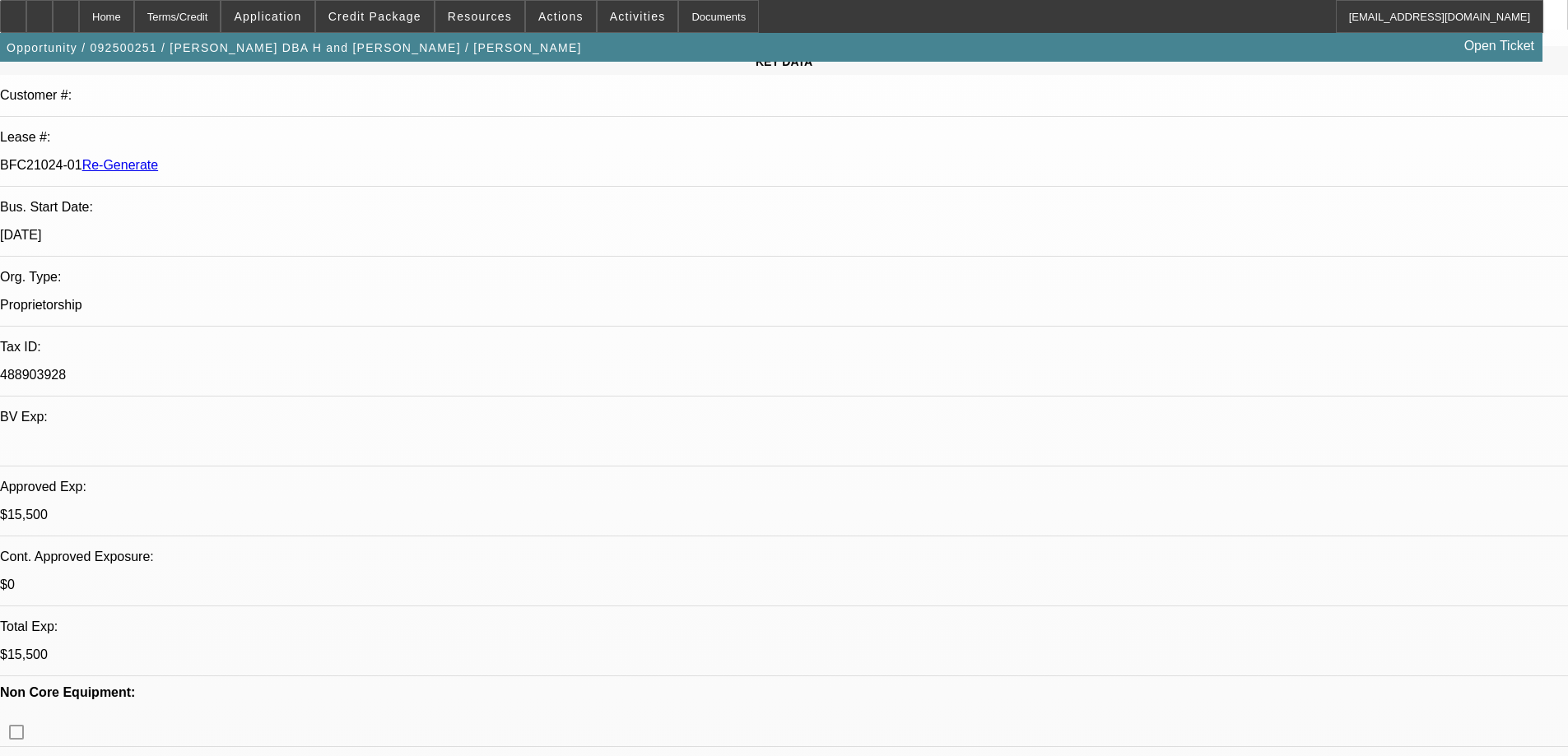
scroll to position [246, 0]
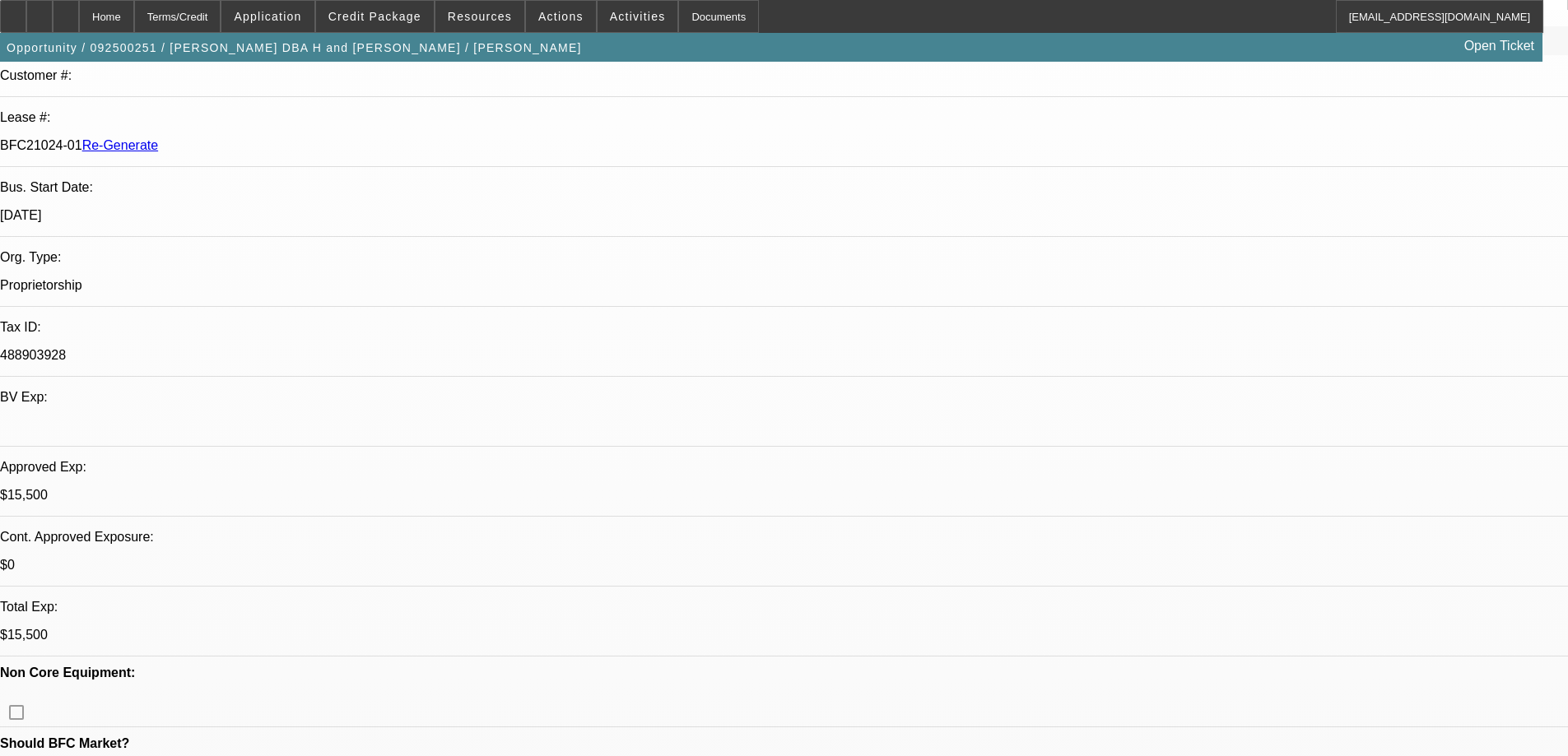
click at [397, 19] on span "Credit Package" at bounding box center [374, 17] width 93 height 14
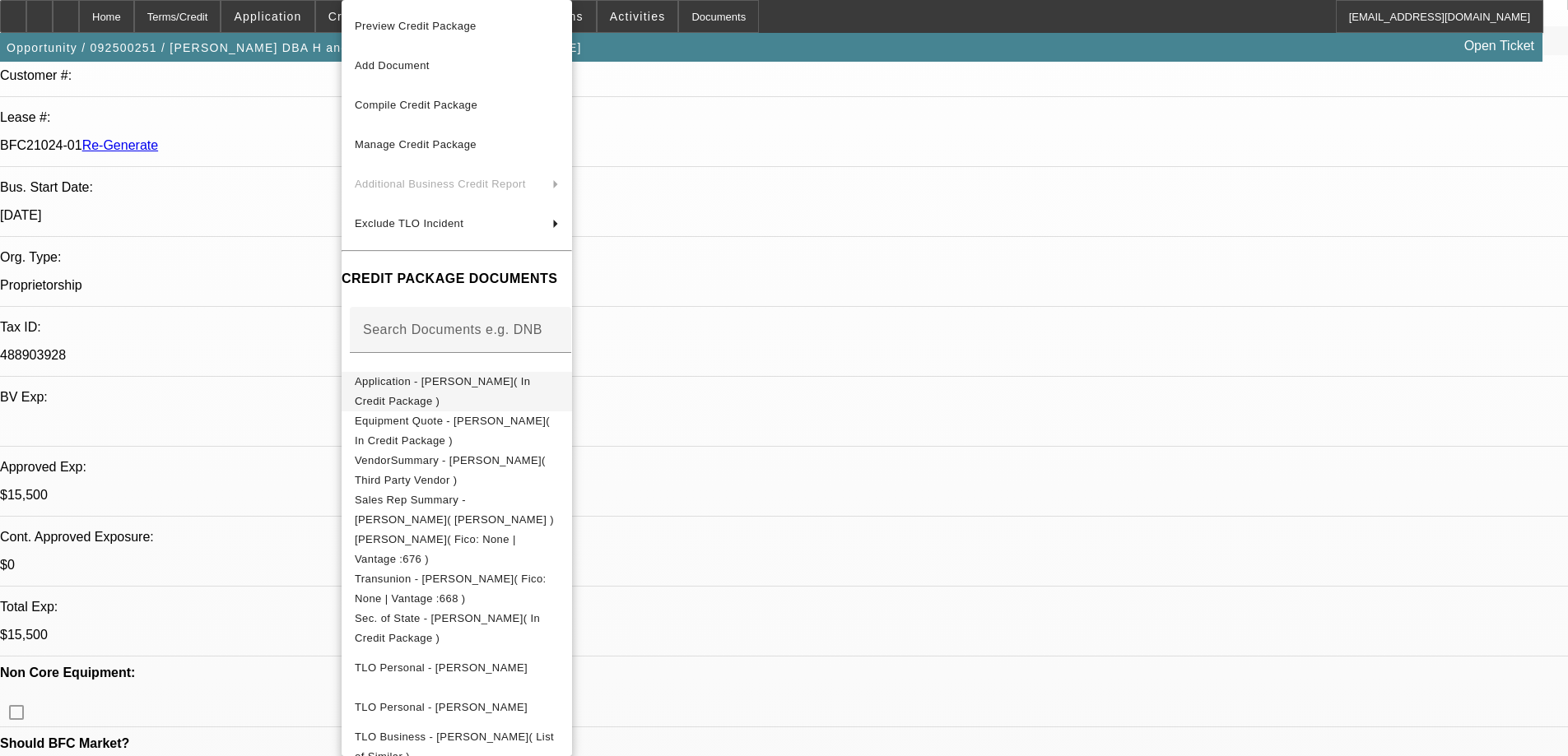
click at [414, 380] on span "Application - [PERSON_NAME]( In Credit Package )" at bounding box center [442, 391] width 175 height 32
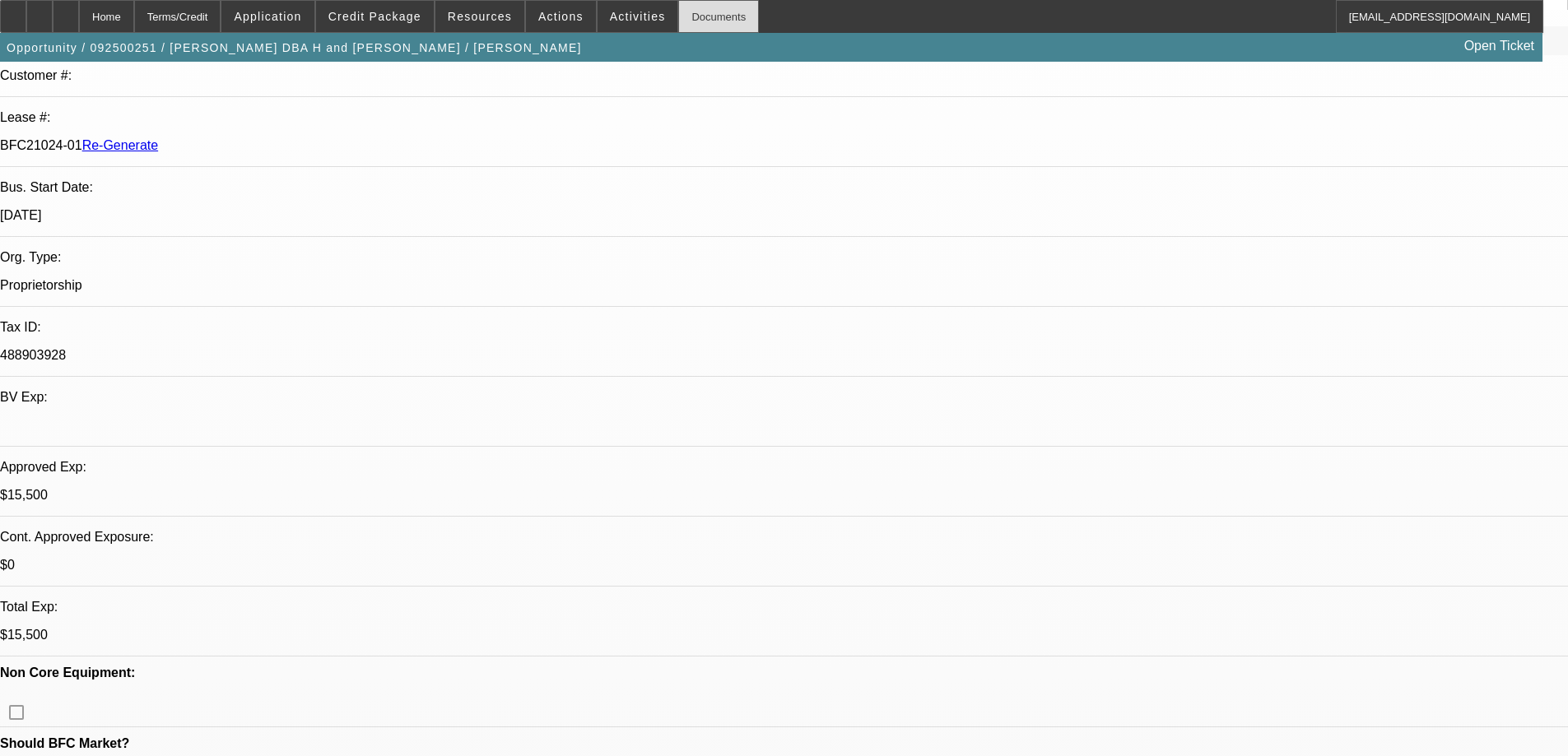
click at [691, 19] on div "Documents" at bounding box center [718, 17] width 81 height 33
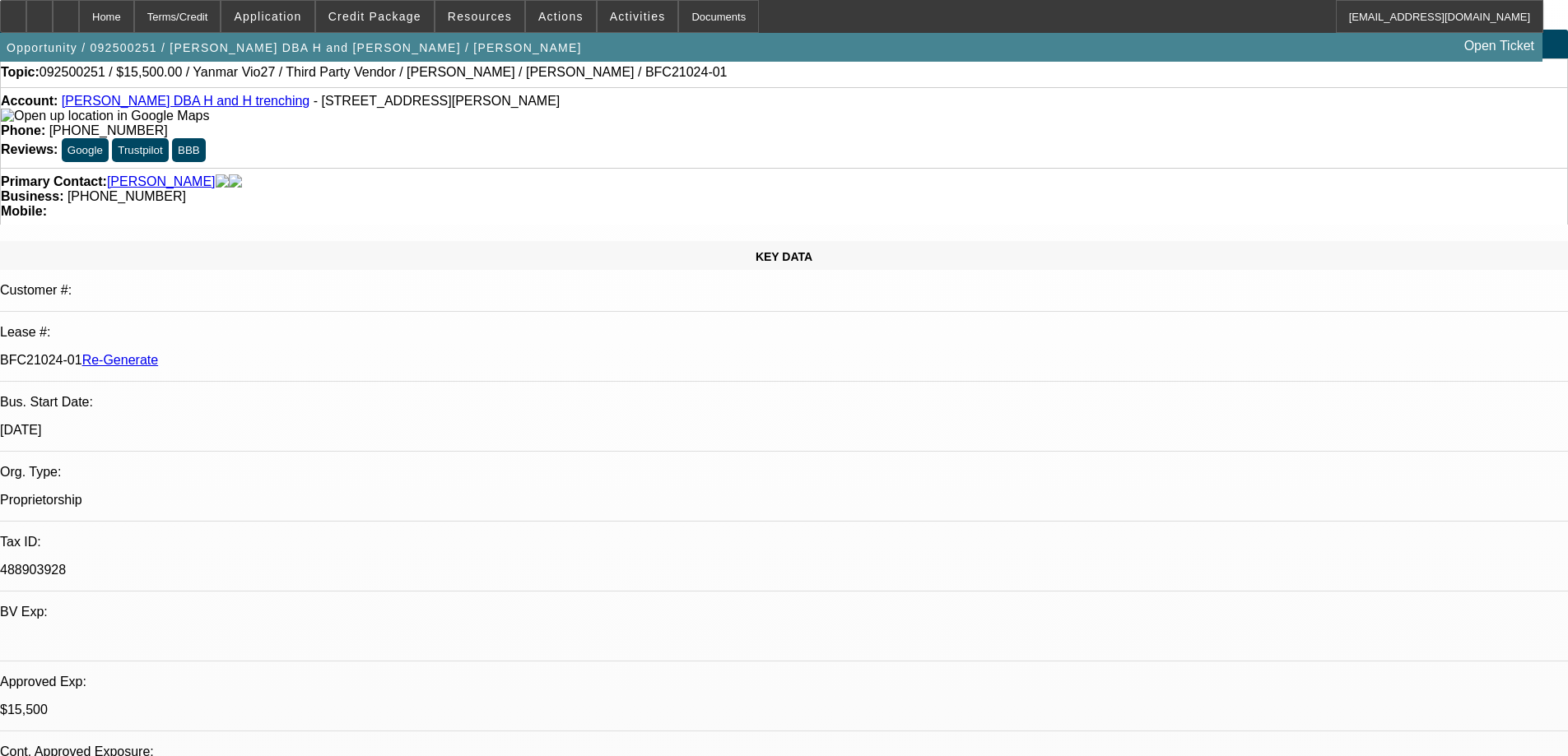
scroll to position [0, 0]
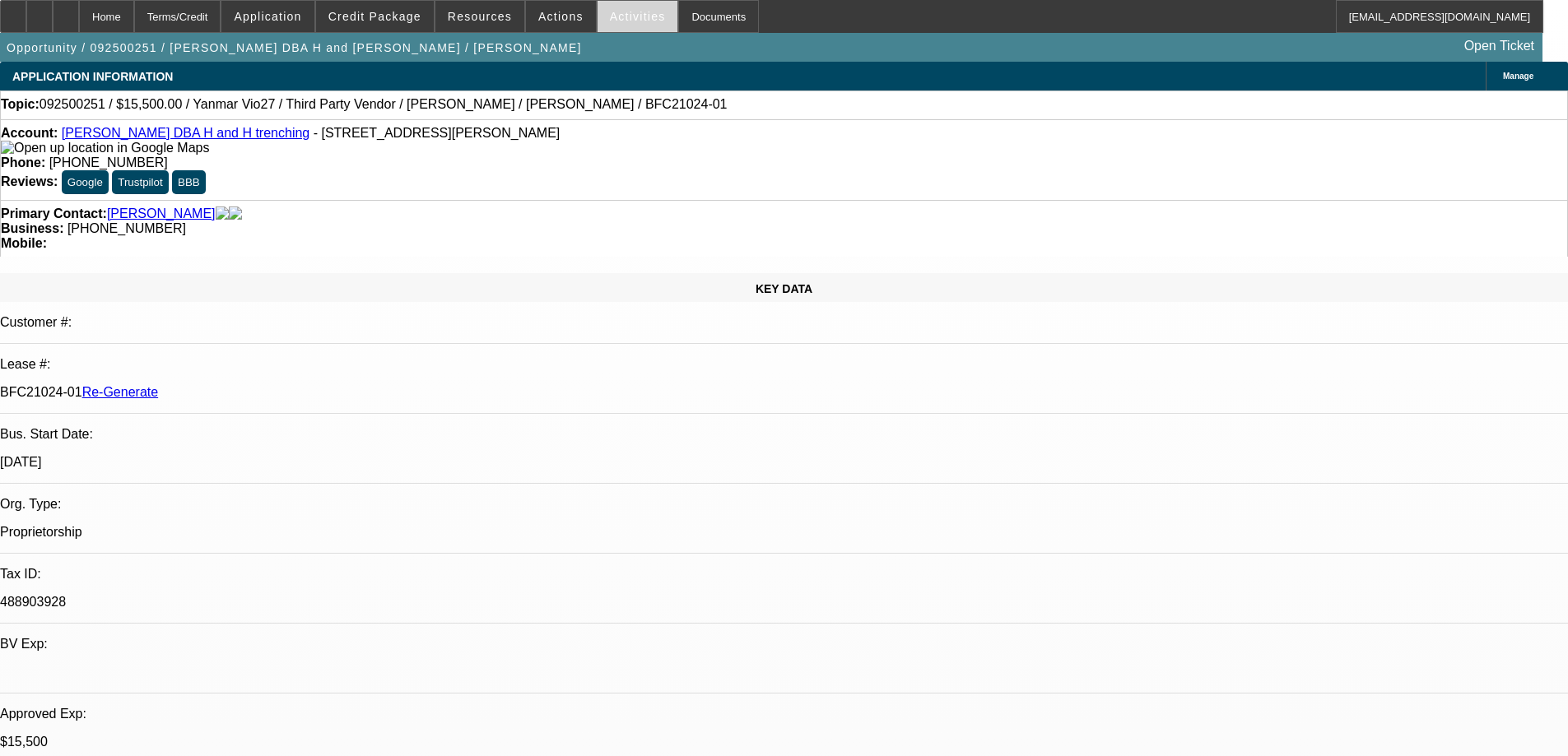
click at [617, 14] on span "Activities" at bounding box center [637, 17] width 56 height 14
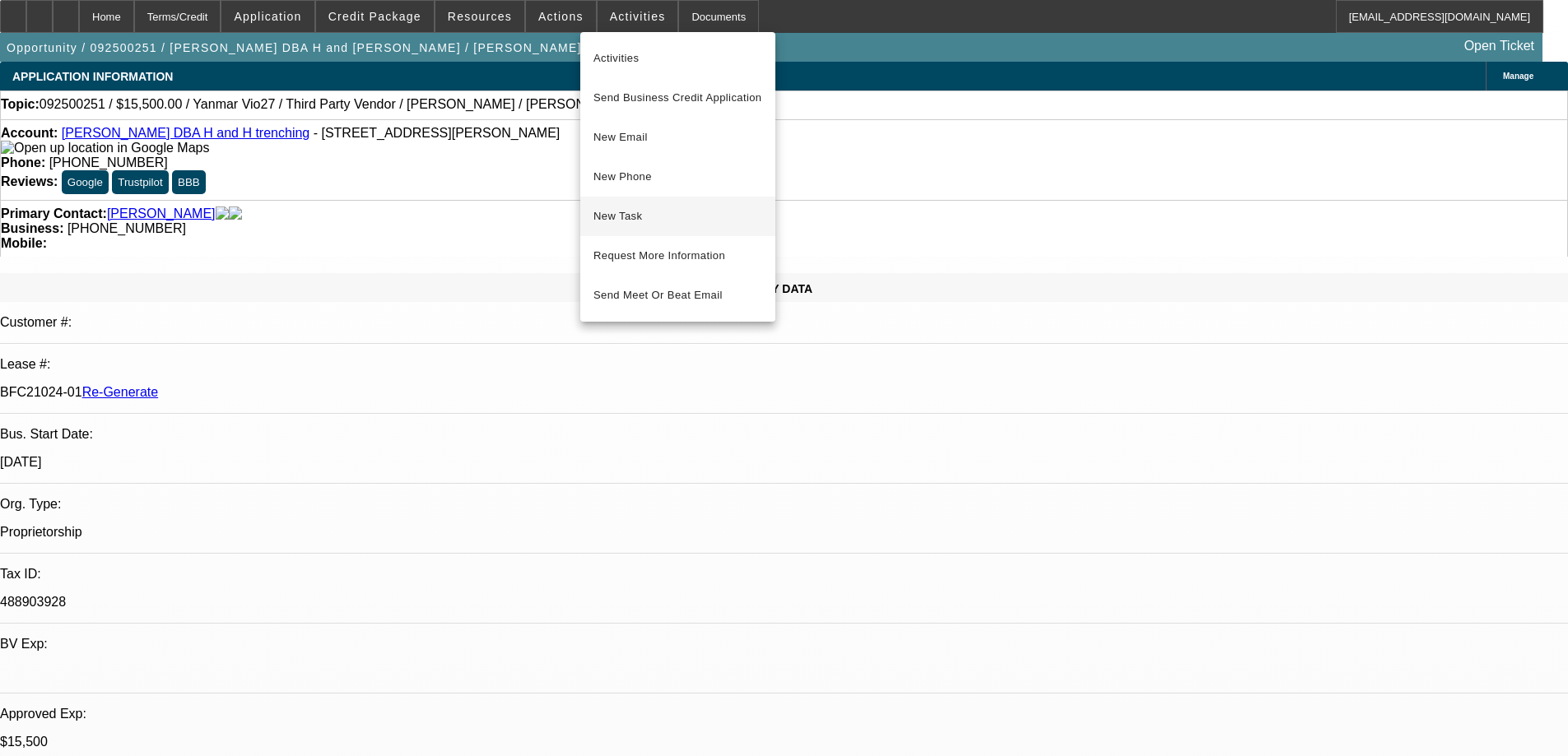
click at [627, 209] on span "New Task" at bounding box center [677, 216] width 168 height 19
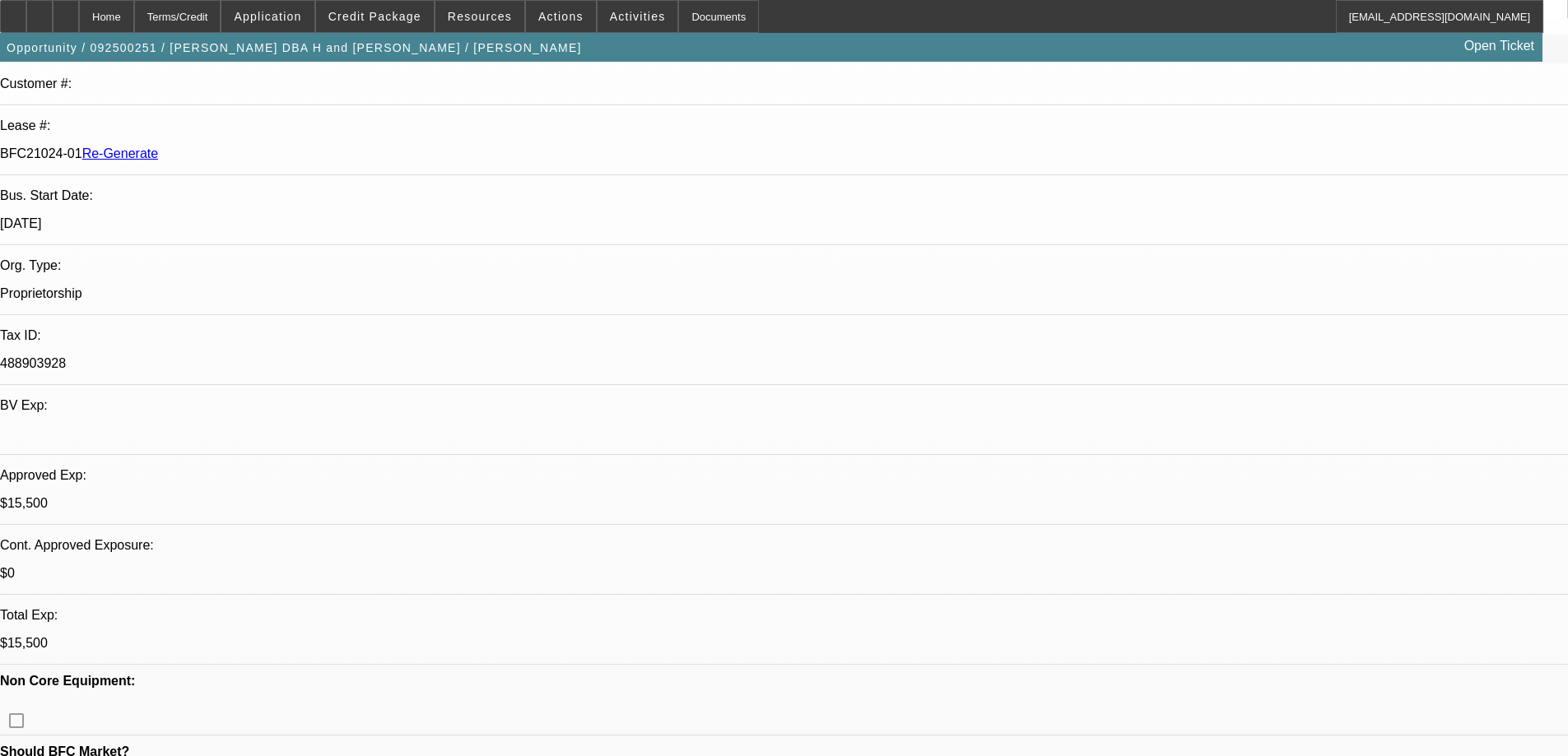
scroll to position [246, 0]
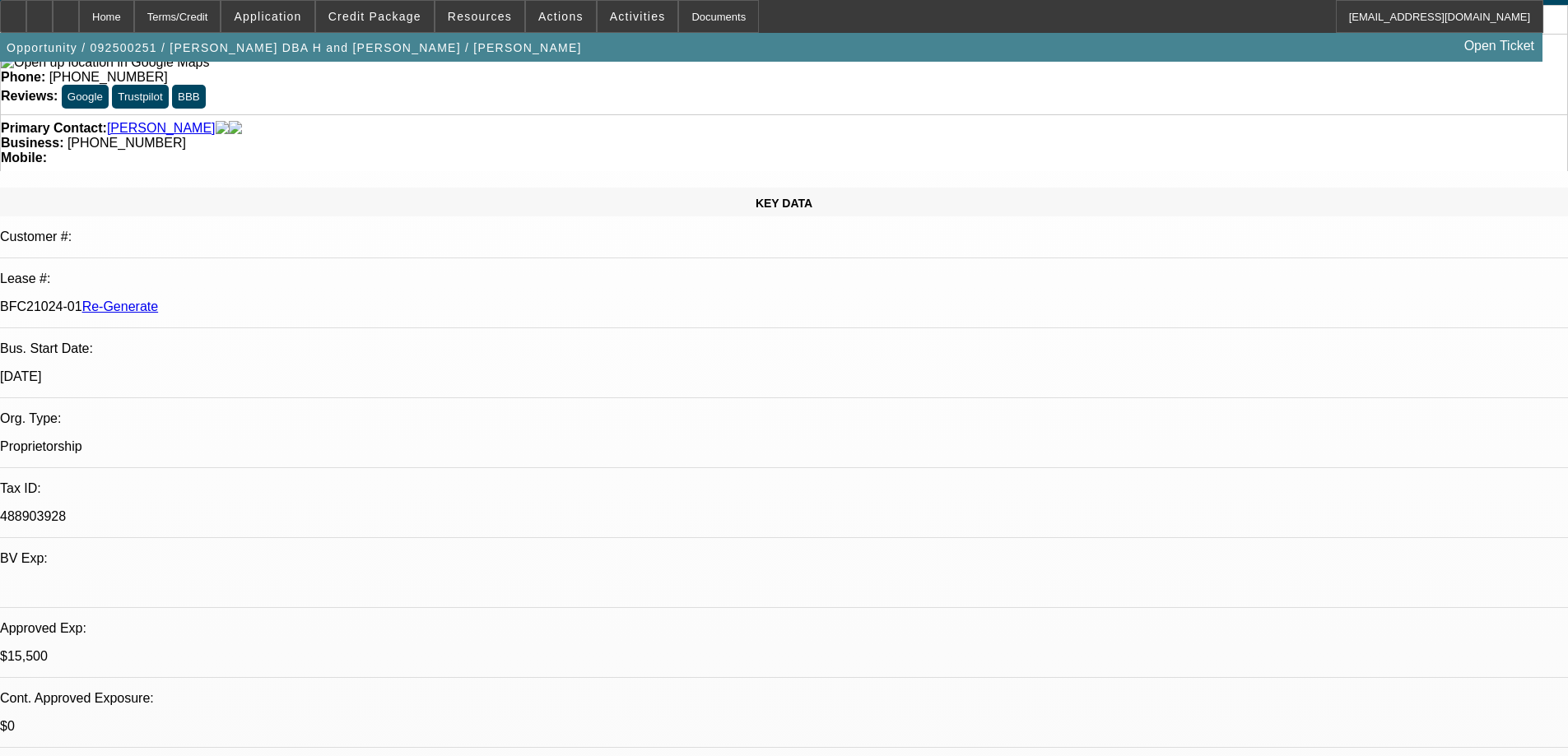
scroll to position [0, 0]
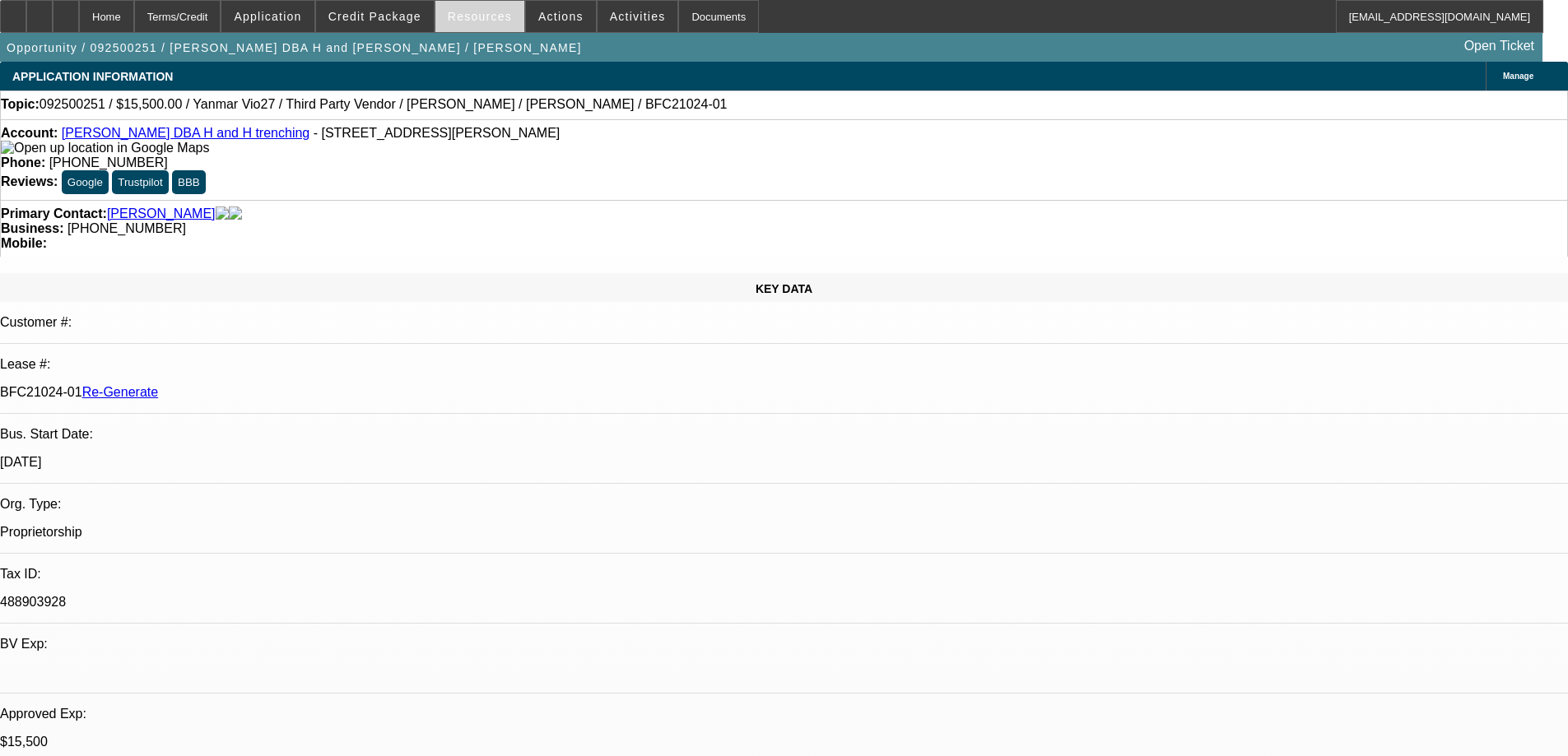
click at [467, 19] on span "Resources" at bounding box center [480, 17] width 64 height 14
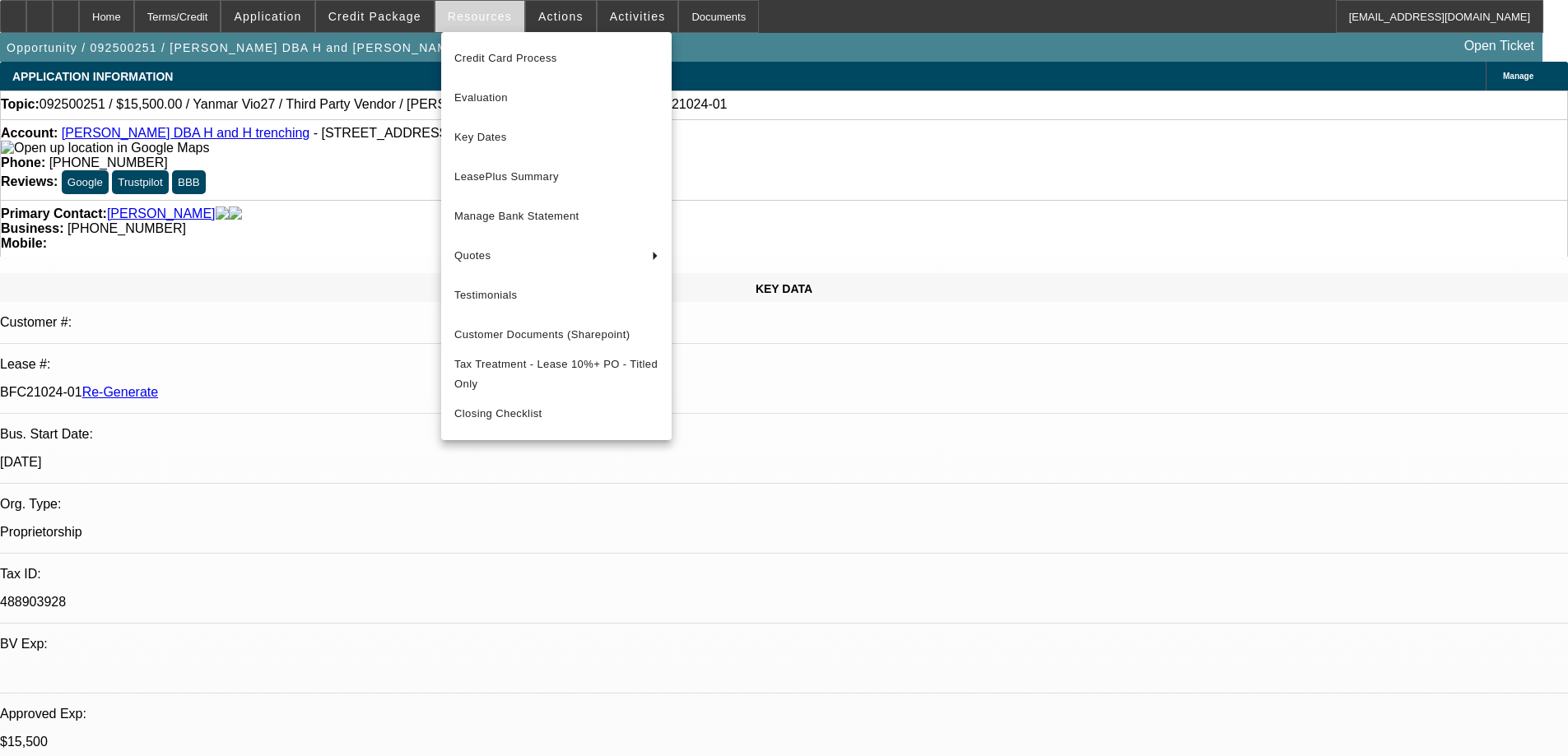
click at [467, 19] on div at bounding box center [784, 378] width 1568 height 756
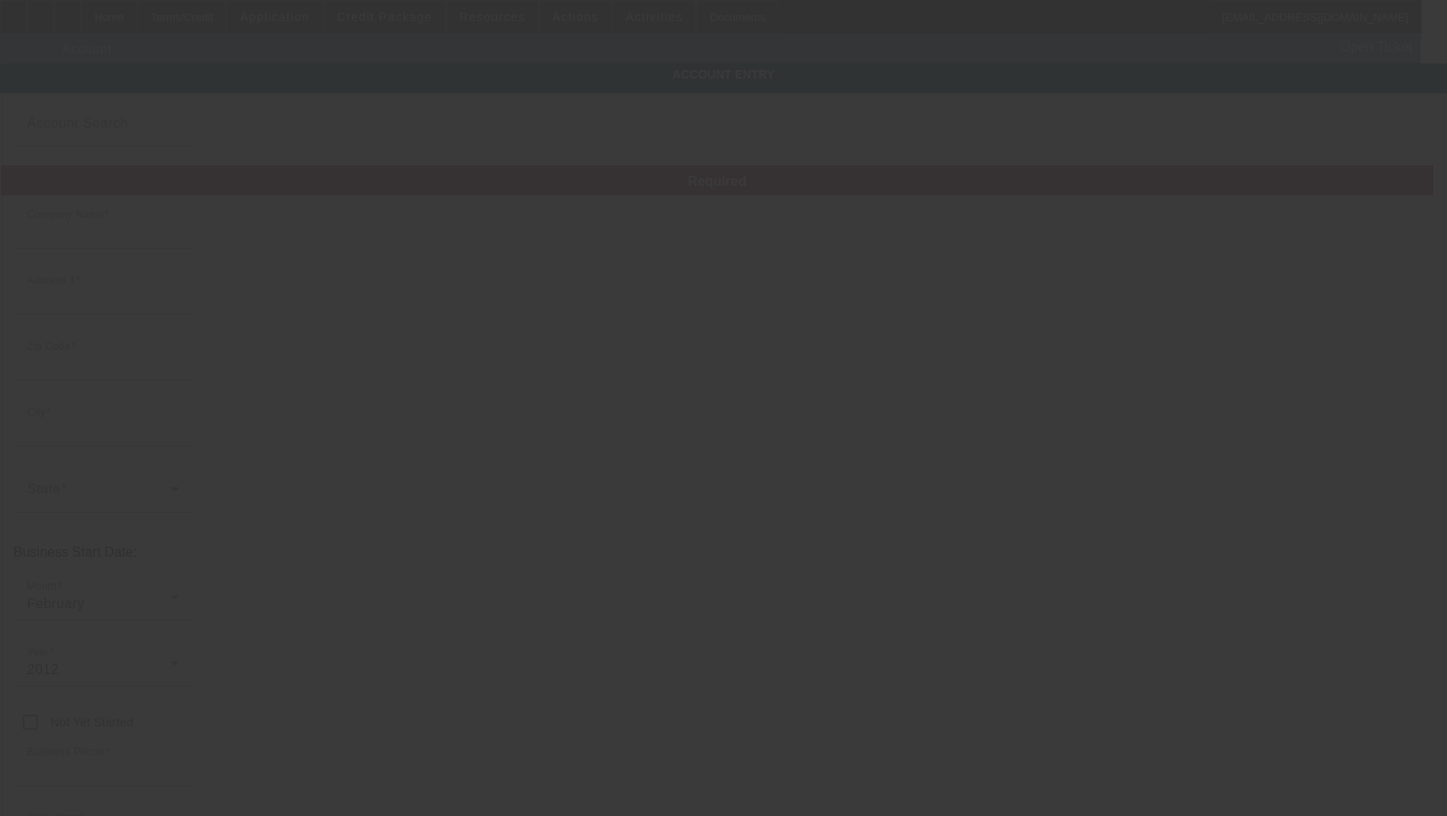
type input "[PERSON_NAME]"
type input "21806 Mink Dr"
type input "64850"
type input "Neosho"
type input "[PHONE_NUMBER]"
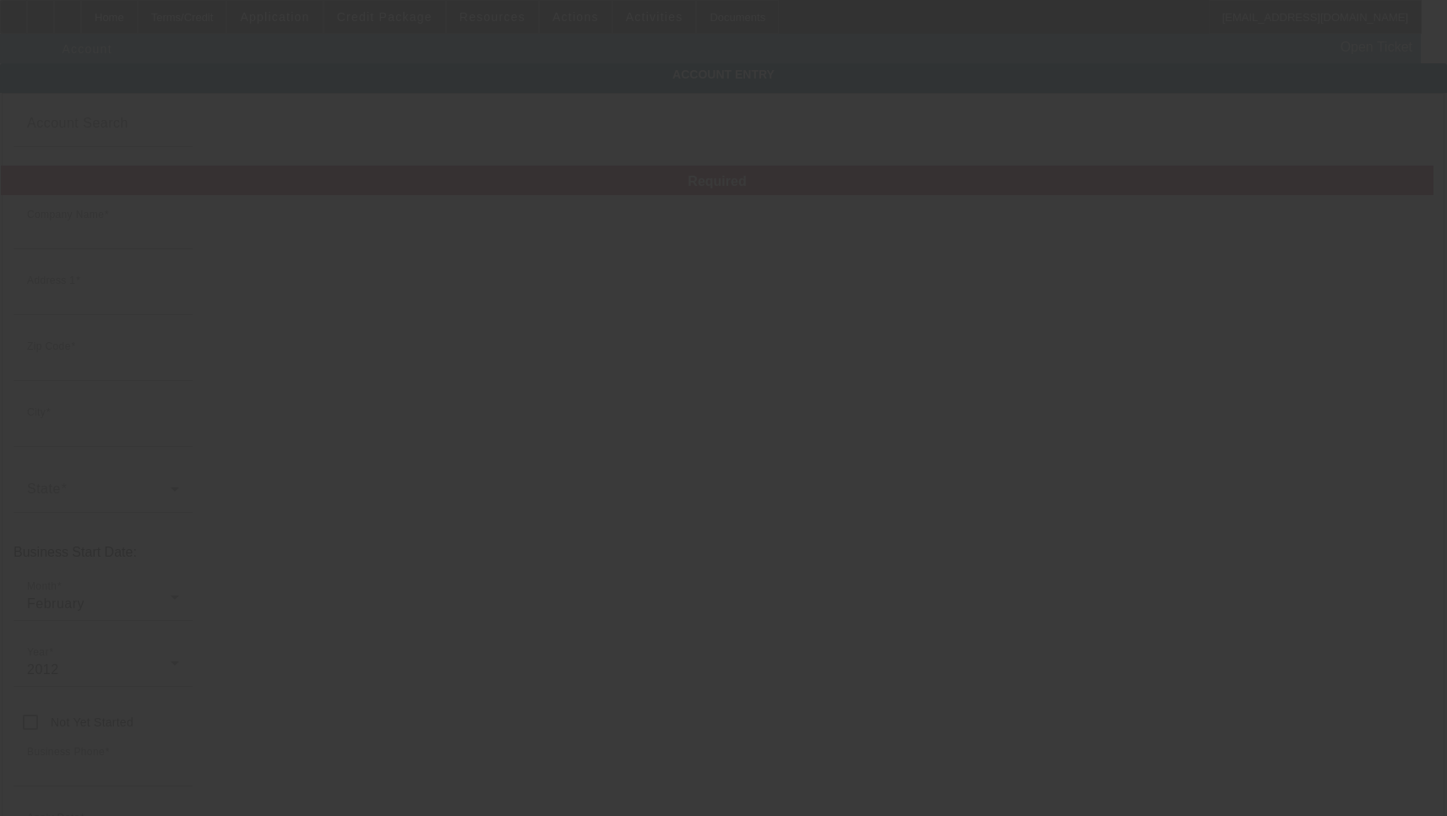
type input "H and H trenching"
type input "Mink dr"
type input "[EMAIL_ADDRESS][DOMAIN_NAME]"
type input "488903928"
type input "[DATE]"
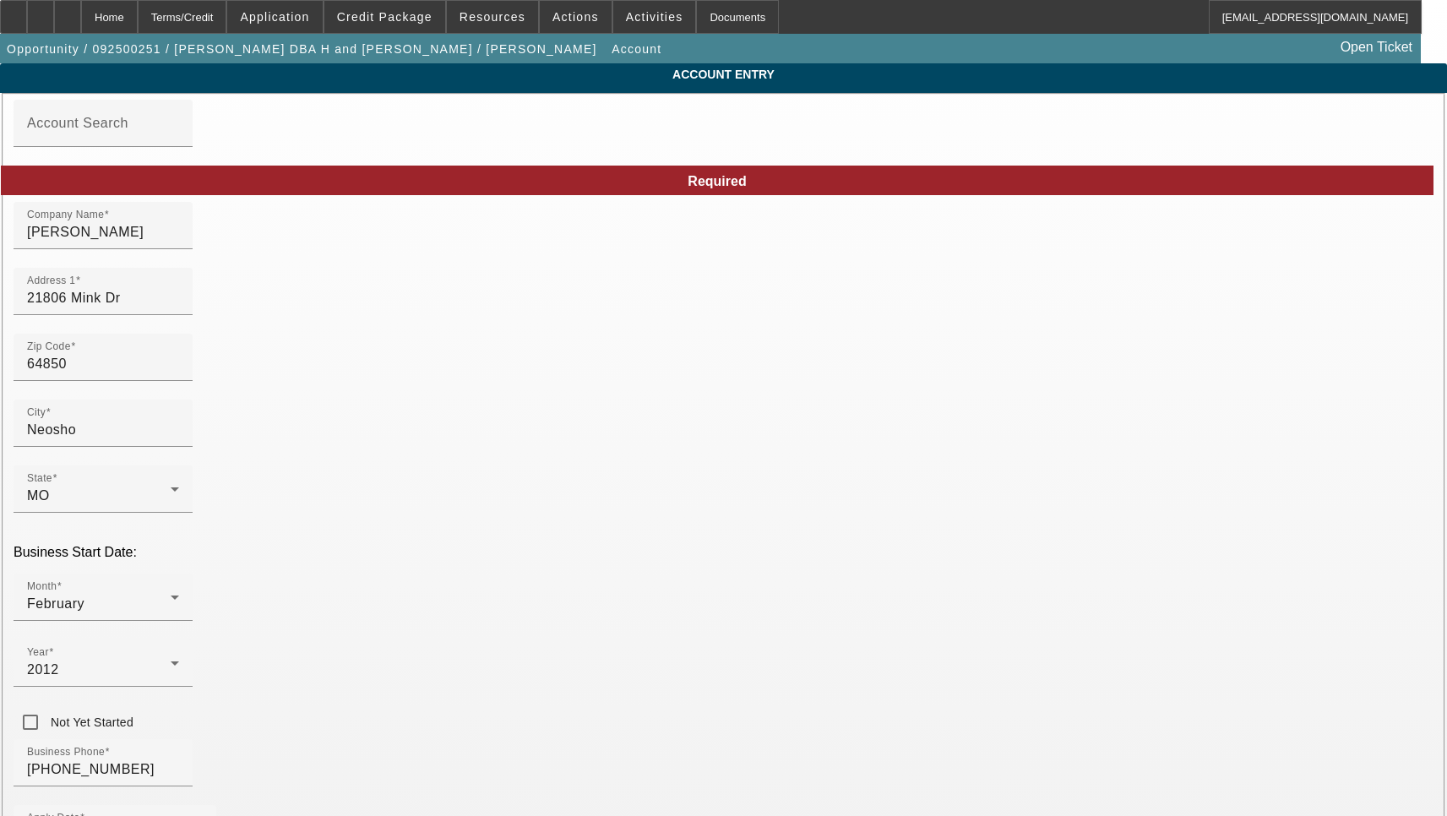
type input "H and H Trenching"
click at [179, 308] on input "21806 Mink Dr" at bounding box center [103, 298] width 152 height 20
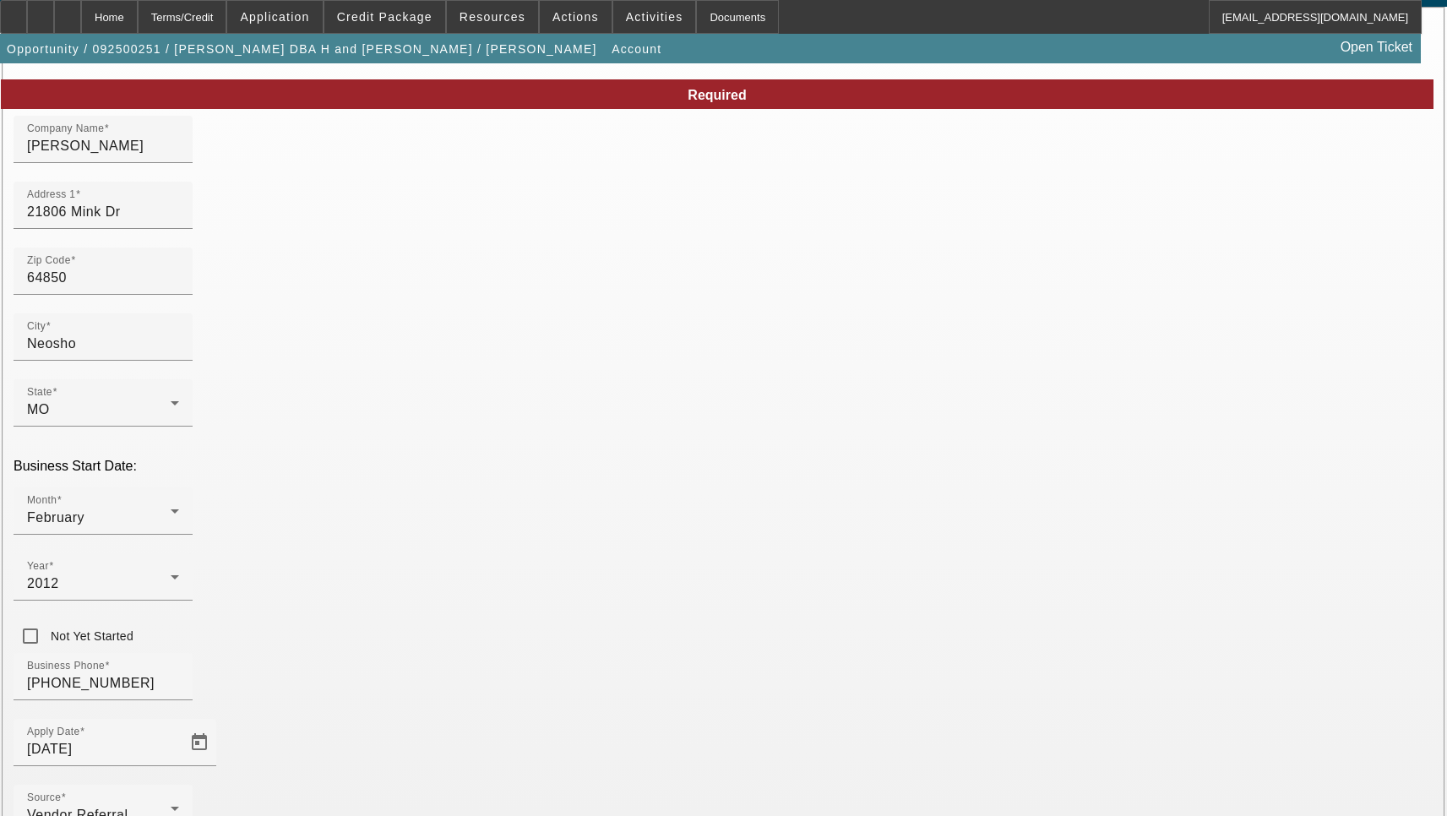
scroll to position [180, 0]
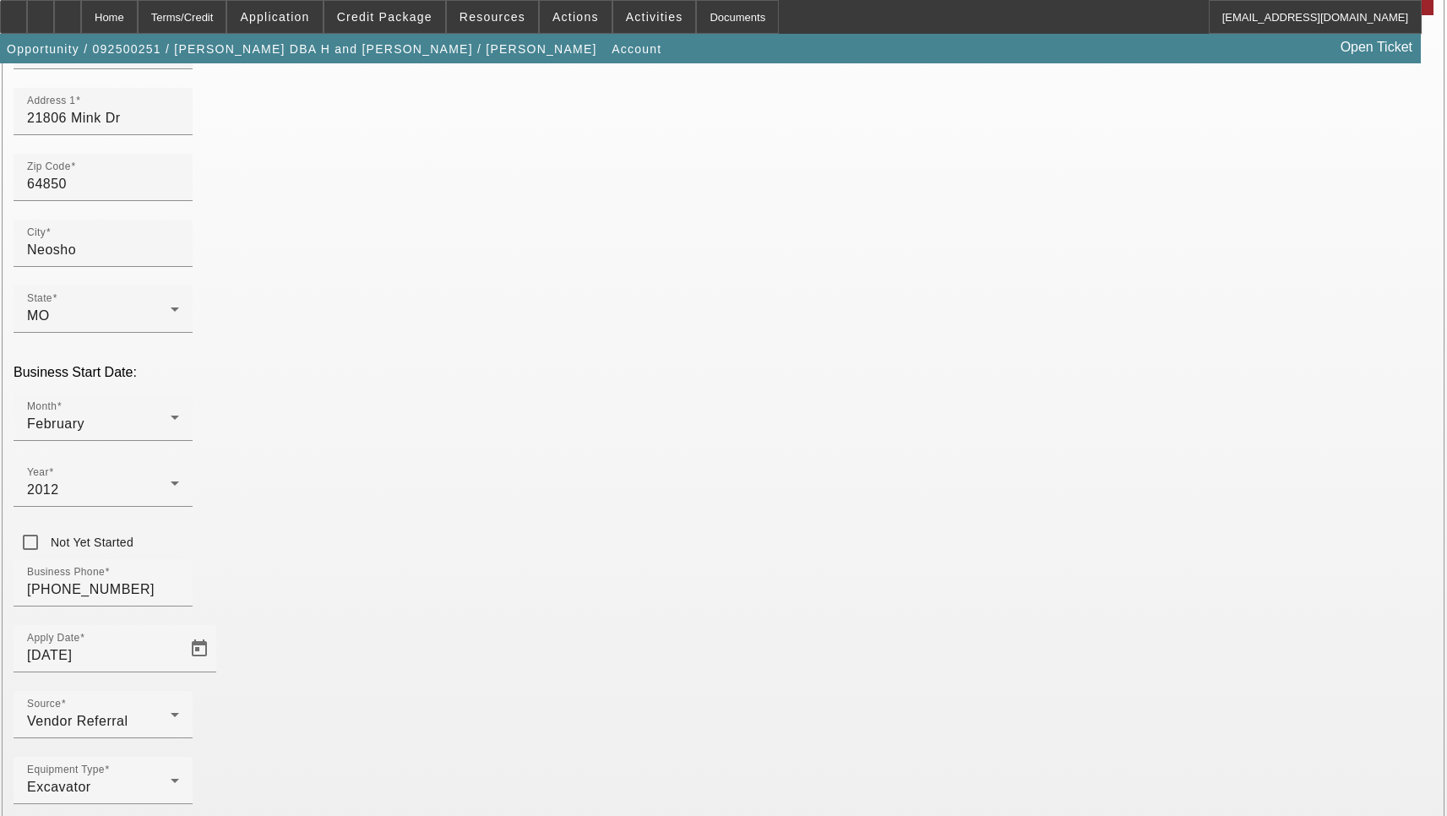
type input "[PERSON_NAME]"
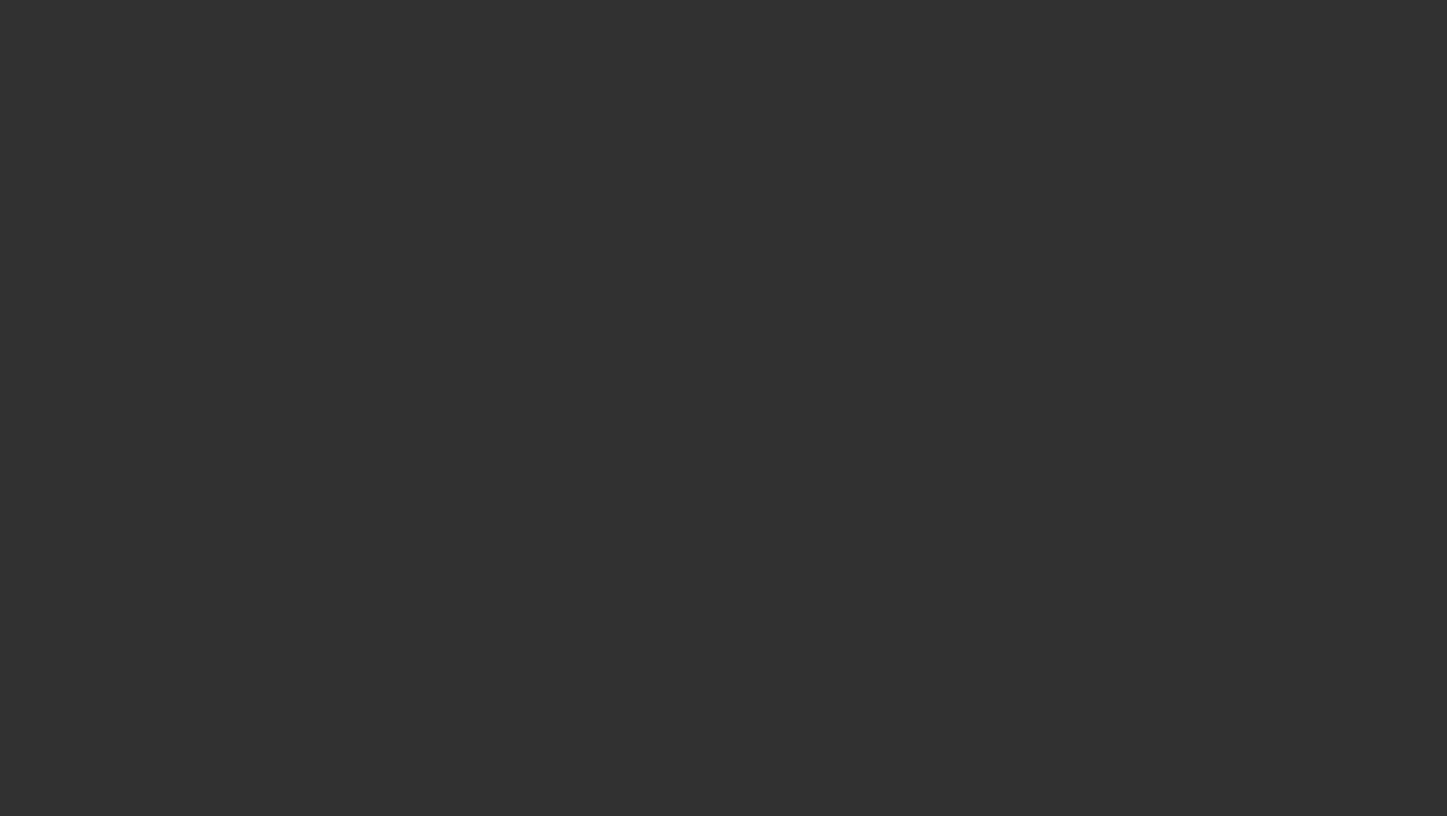
select select "3"
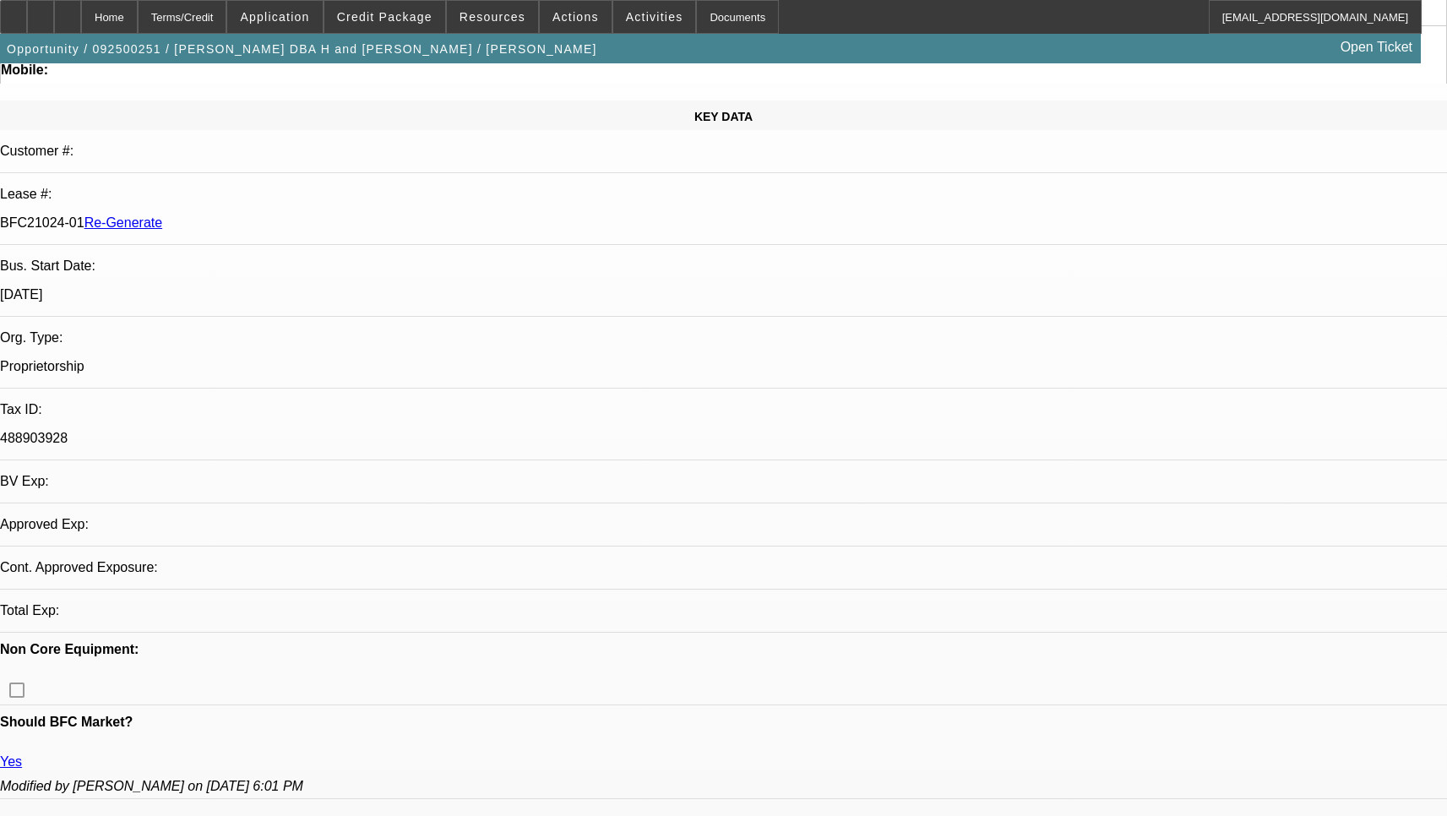
select select "0"
select select "6"
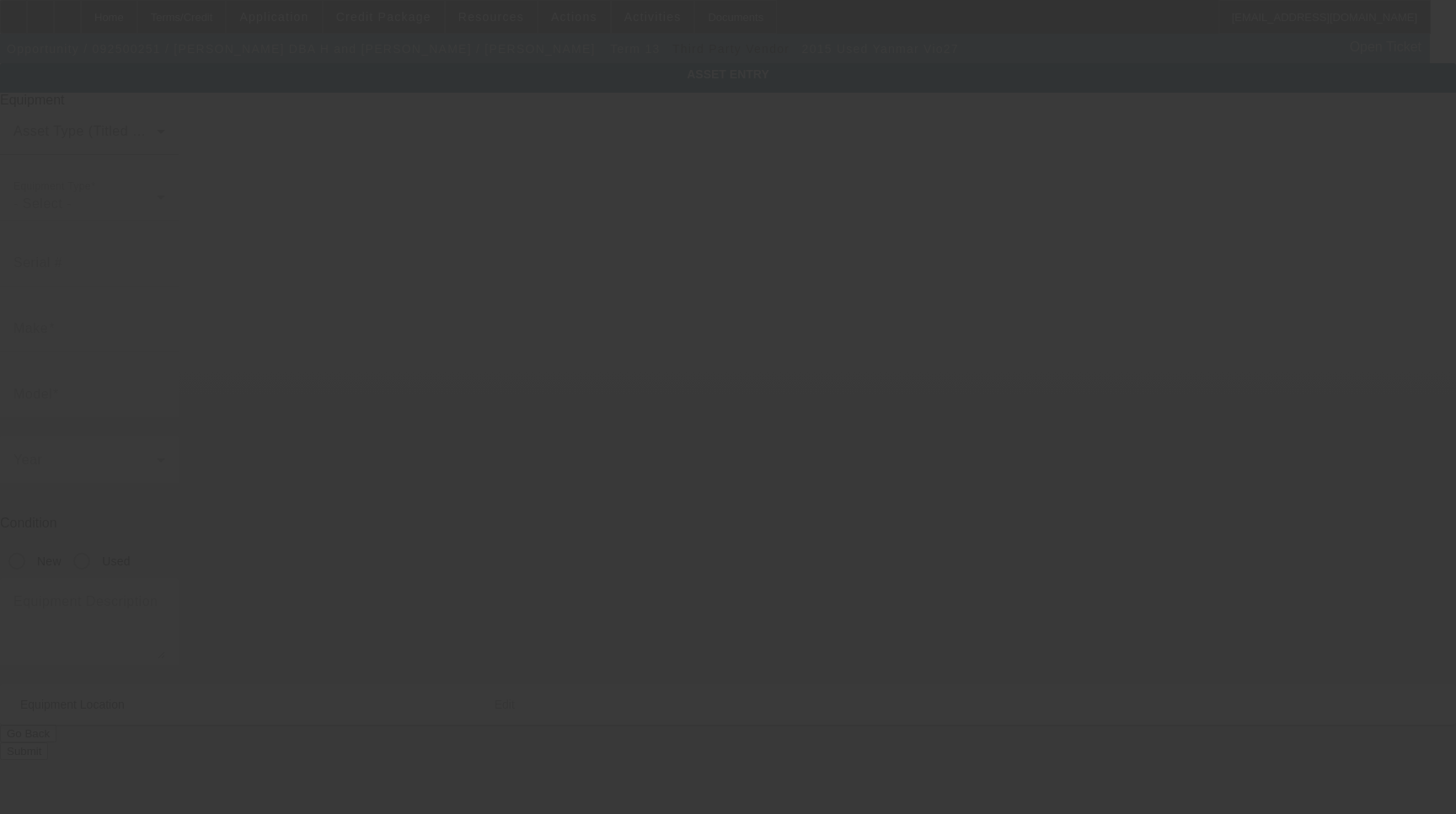
type input "Yanmar"
type input "Vio27"
radio input "true"
type textarea "Make: [PERSON_NAME]; Model: Vio27-5B"
type input "21806"
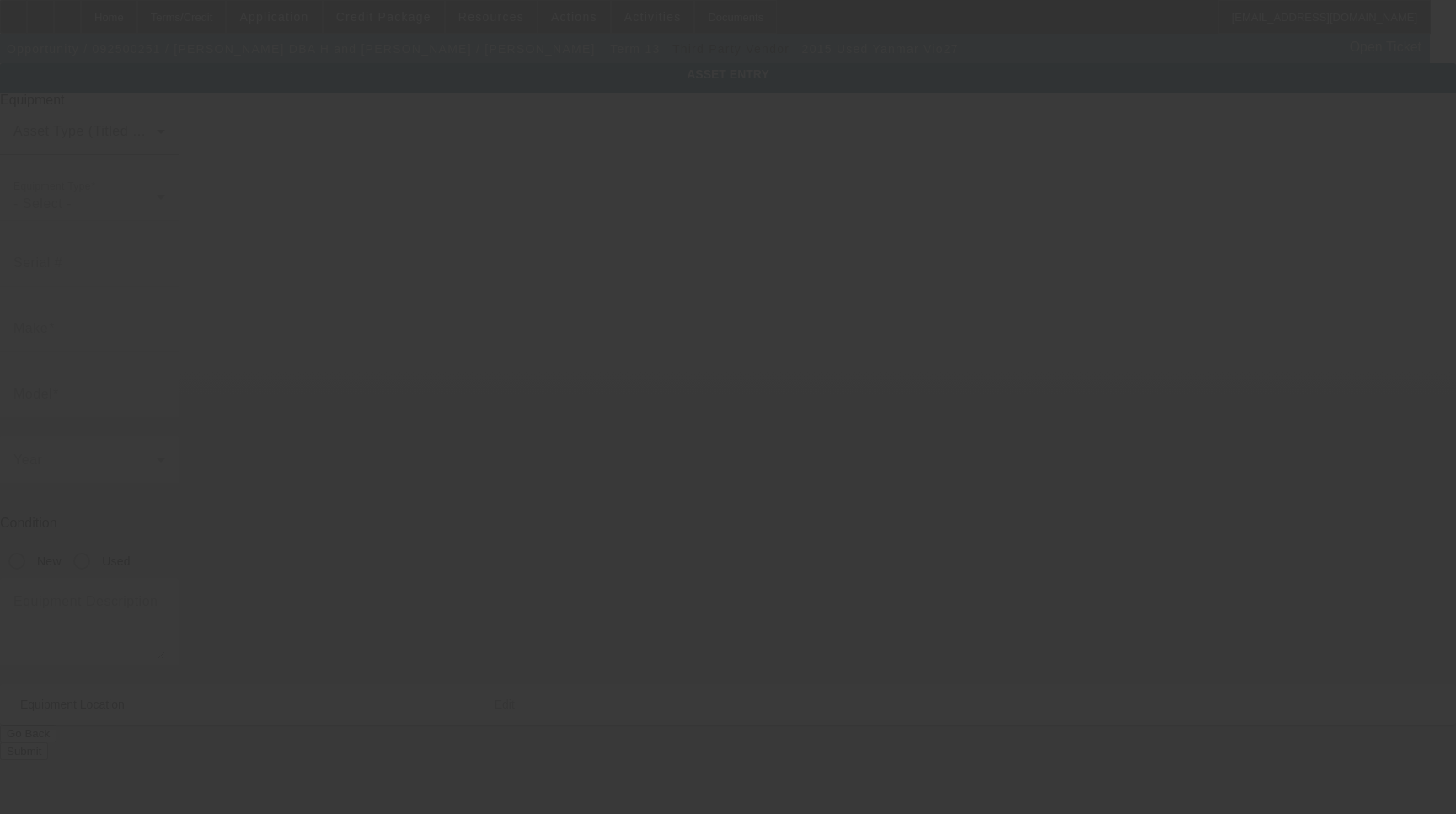
type input "Mink dr"
type input "Neosho"
type input "63850"
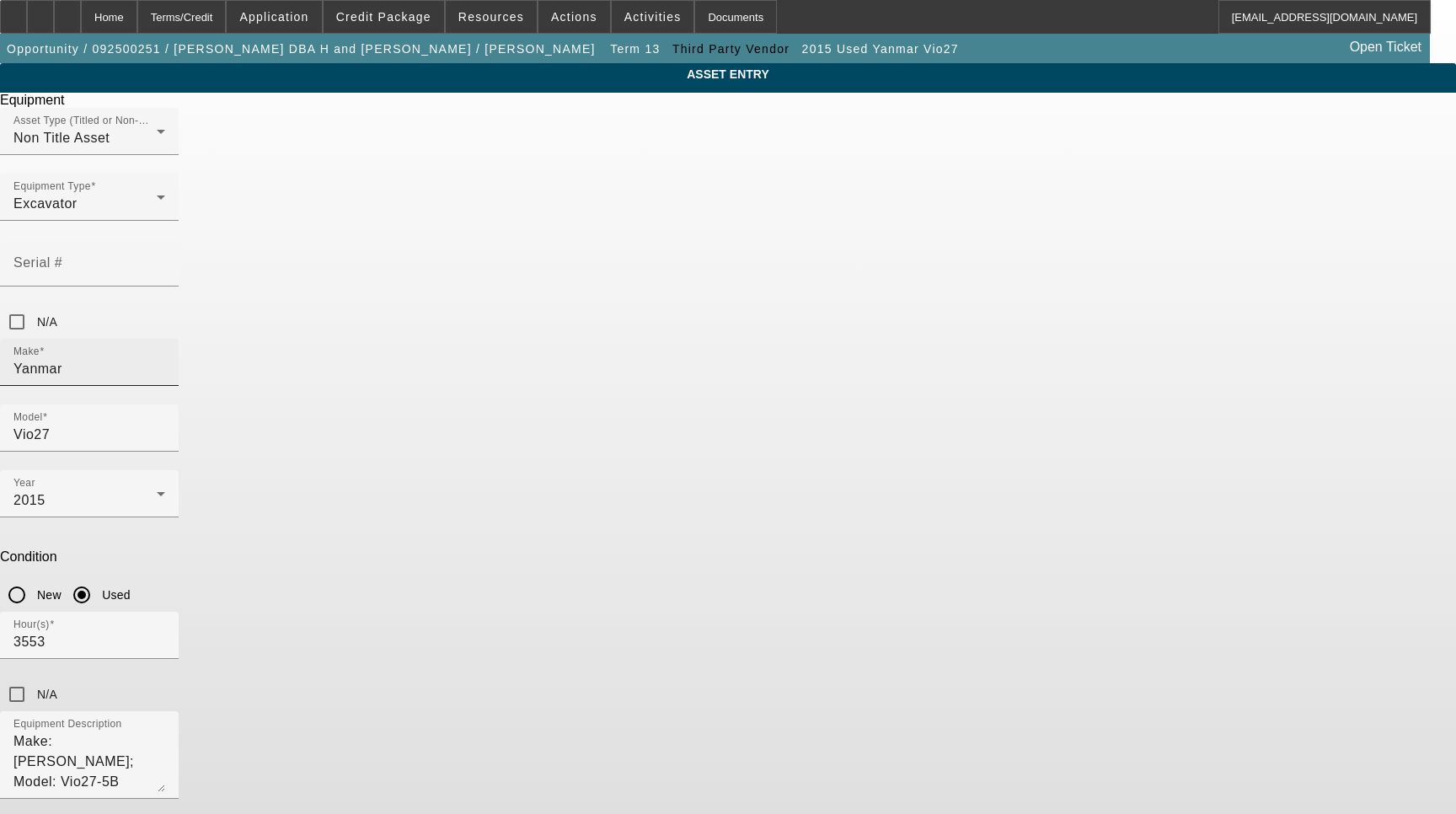
click at [166, 359] on input "Yanmar" at bounding box center [90, 369] width 152 height 20
click at [545, 383] on span "Yanmar" at bounding box center [533, 388] width 49 height 14
click at [166, 259] on input "Serial #" at bounding box center [90, 269] width 152 height 20
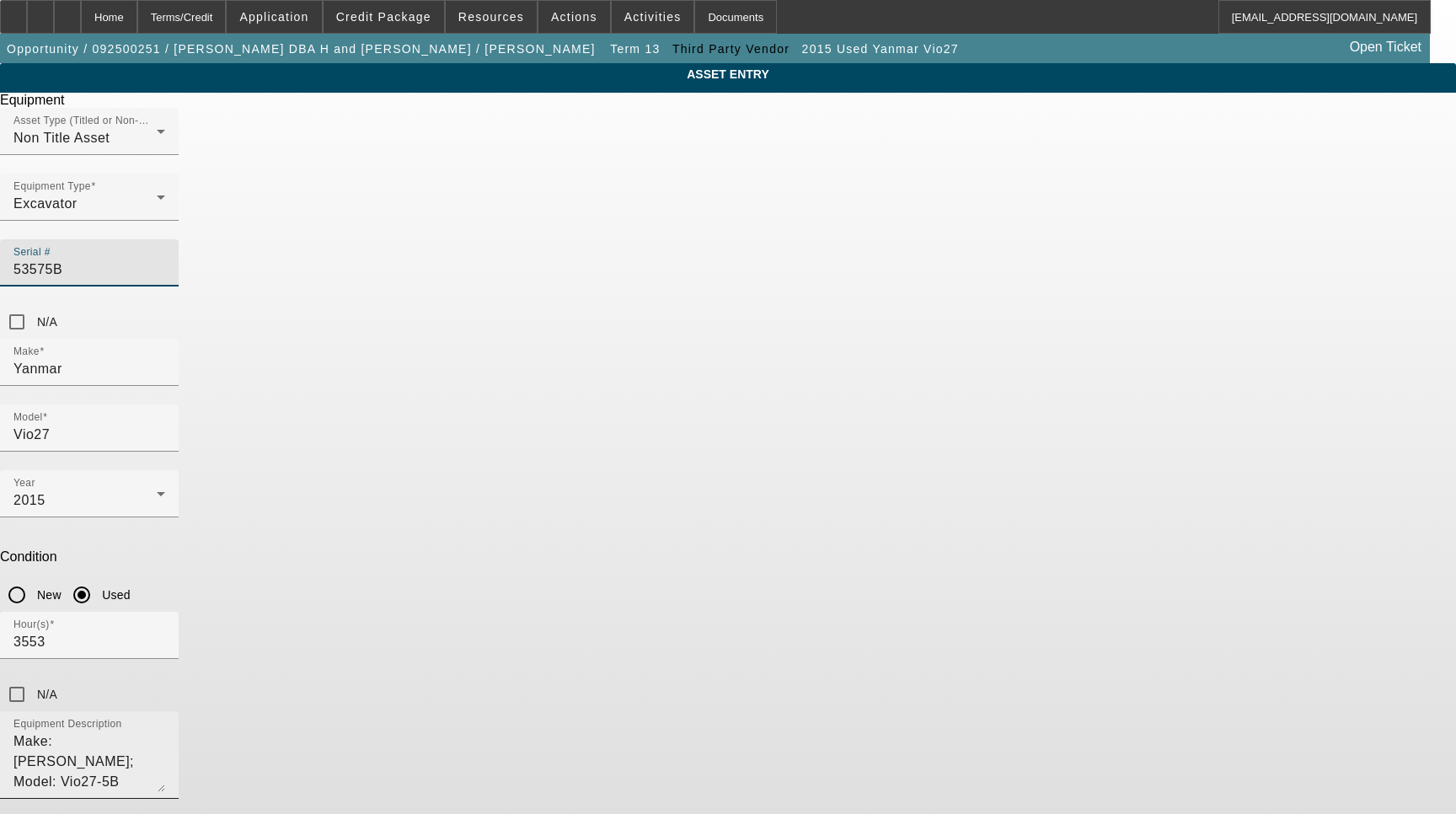
type input "53575B"
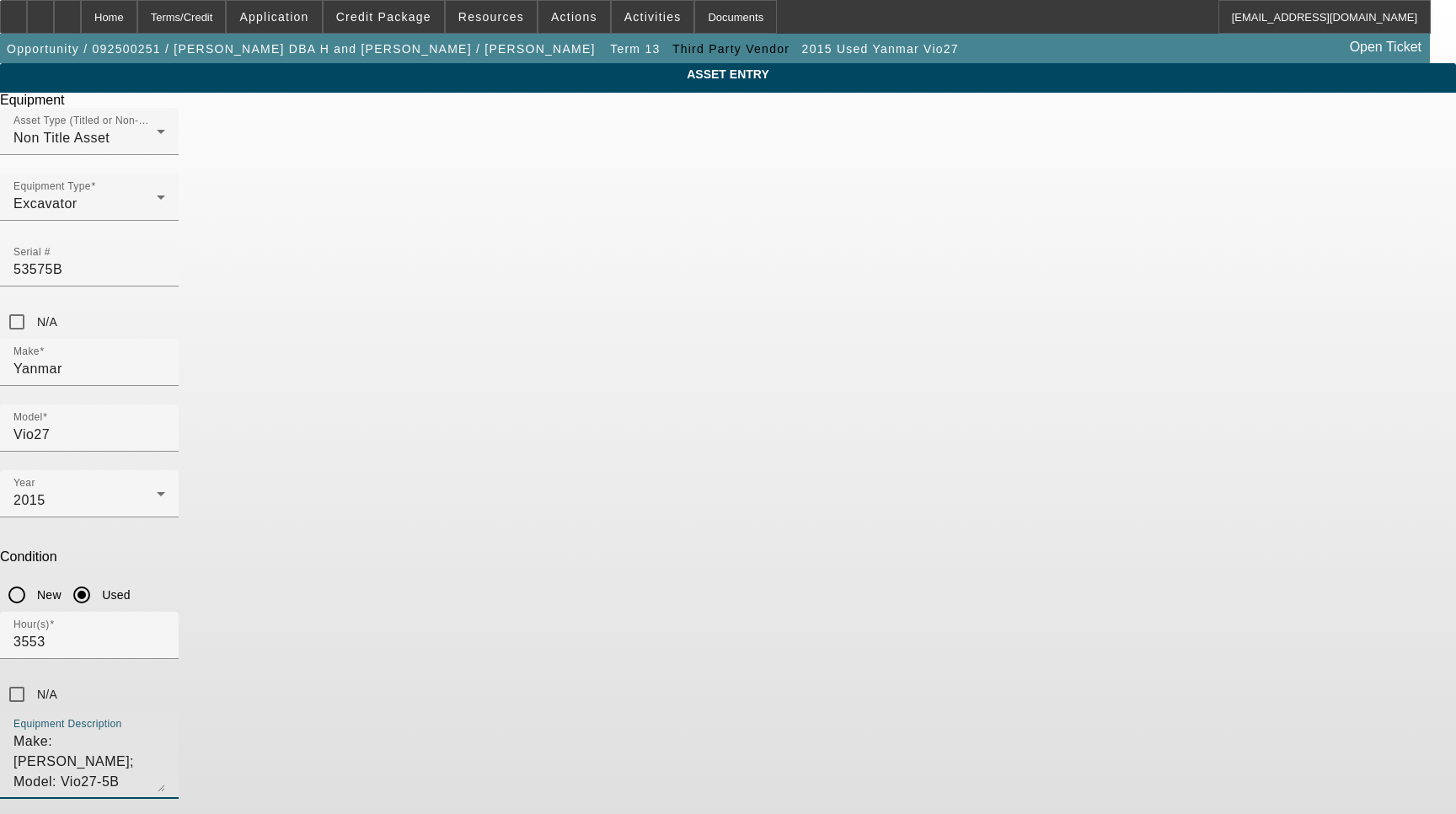
drag, startPoint x: 672, startPoint y: 506, endPoint x: 503, endPoint y: 515, distance: 169.2
click at [179, 711] on div "Equipment Description Make: [PERSON_NAME]; Model: Vio27-5B" at bounding box center [89, 755] width 179 height 88
type textarea "Mini Excavator Includes all options, attachments and accessories"
click at [179, 799] on div at bounding box center [89, 808] width 179 height 19
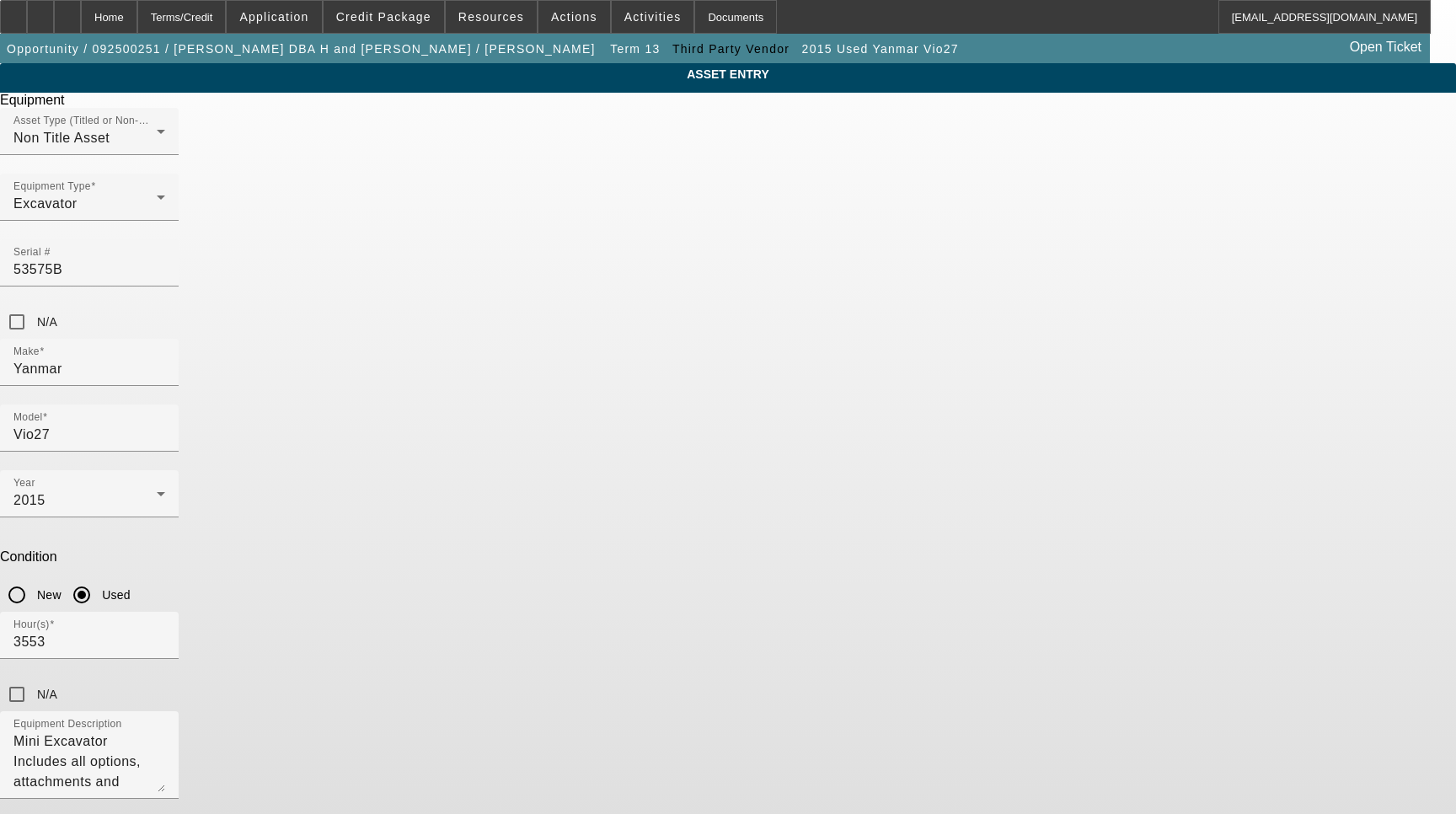
paste input "Mink Dr"
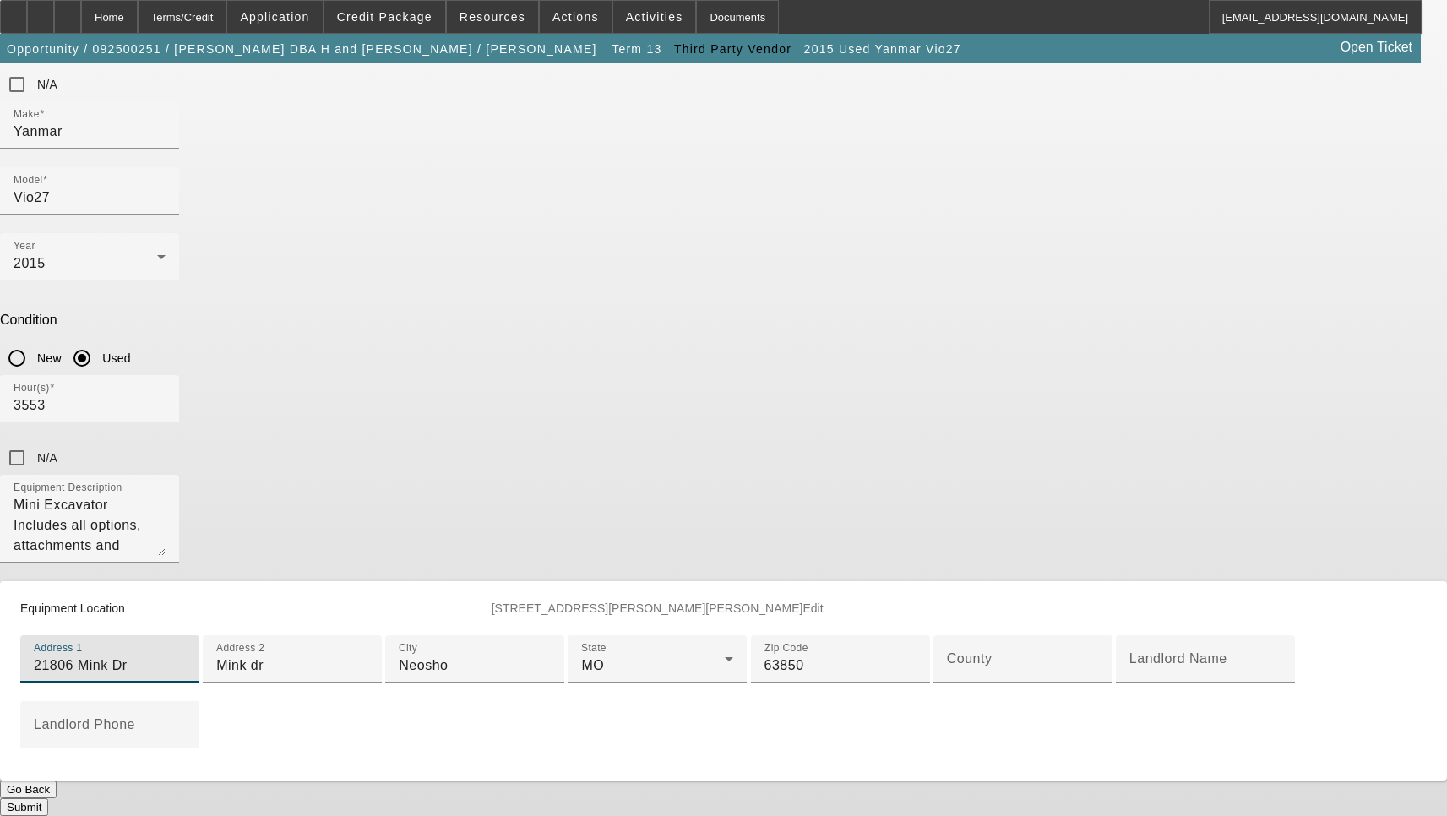
scroll to position [338, 0]
type input "21806 Mink Dr"
click at [947, 676] on input "County" at bounding box center [1023, 666] width 152 height 20
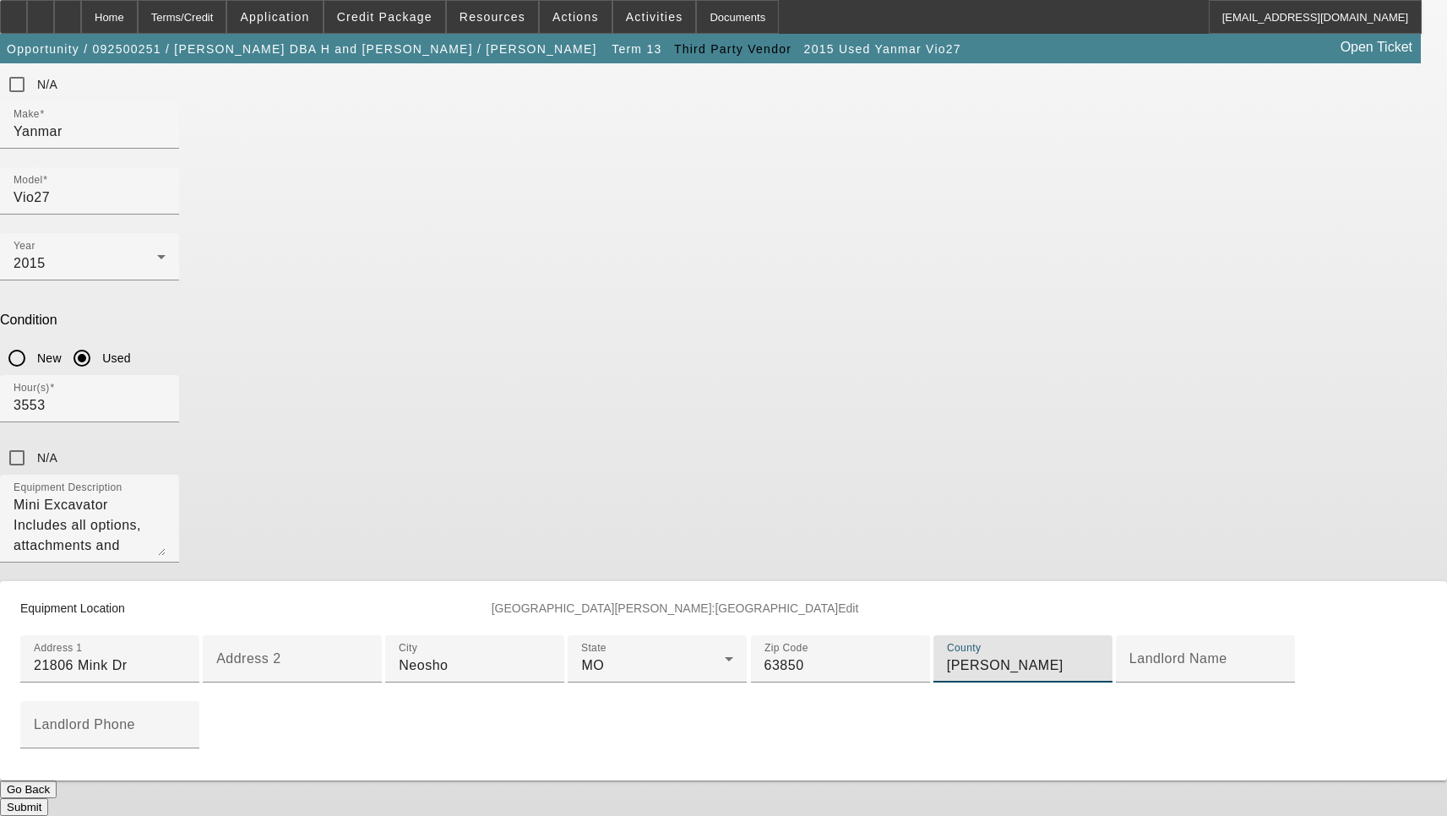
type input "[PERSON_NAME]"
click at [48, 798] on button "Submit" at bounding box center [24, 807] width 48 height 18
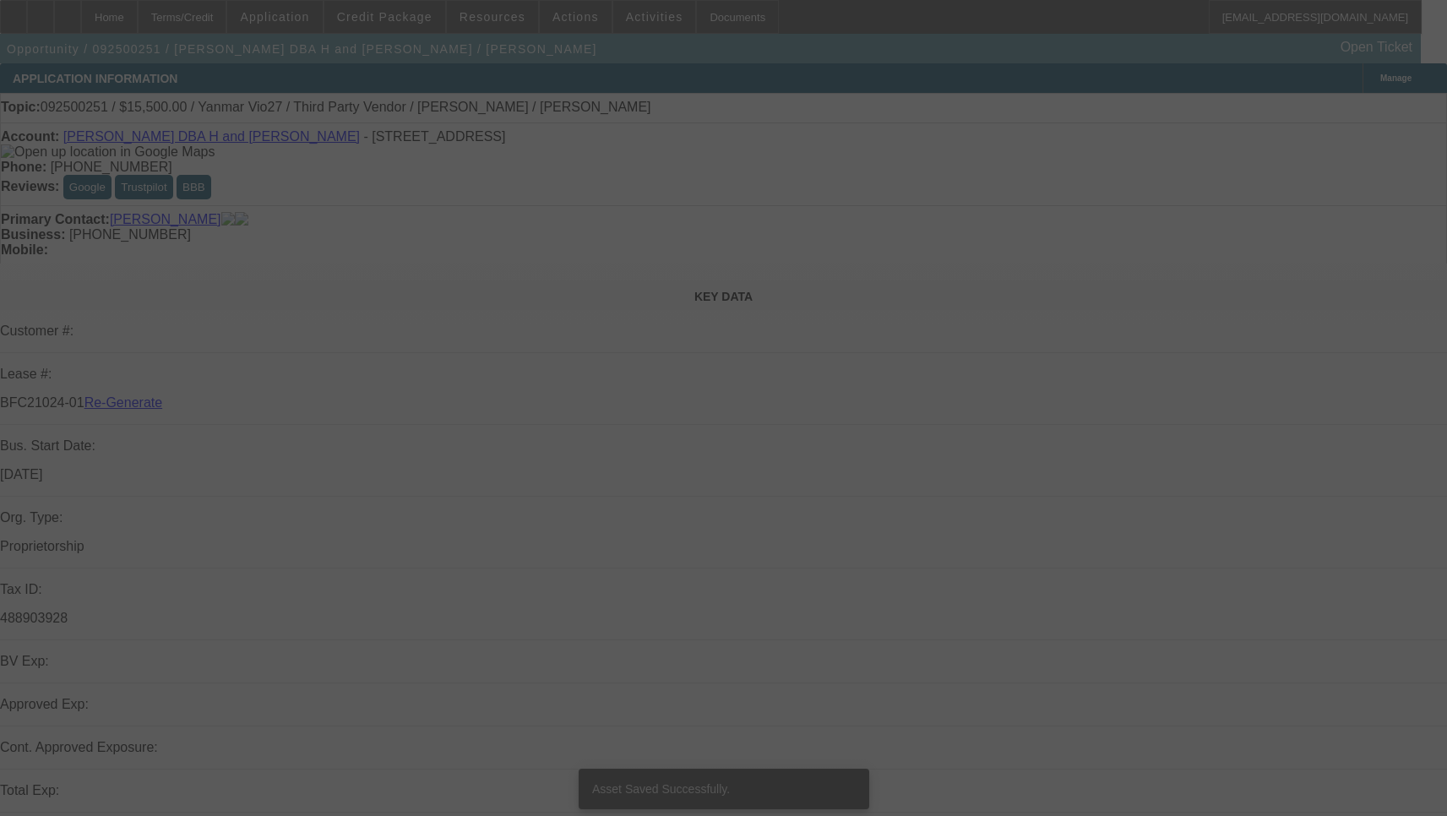
select select "3"
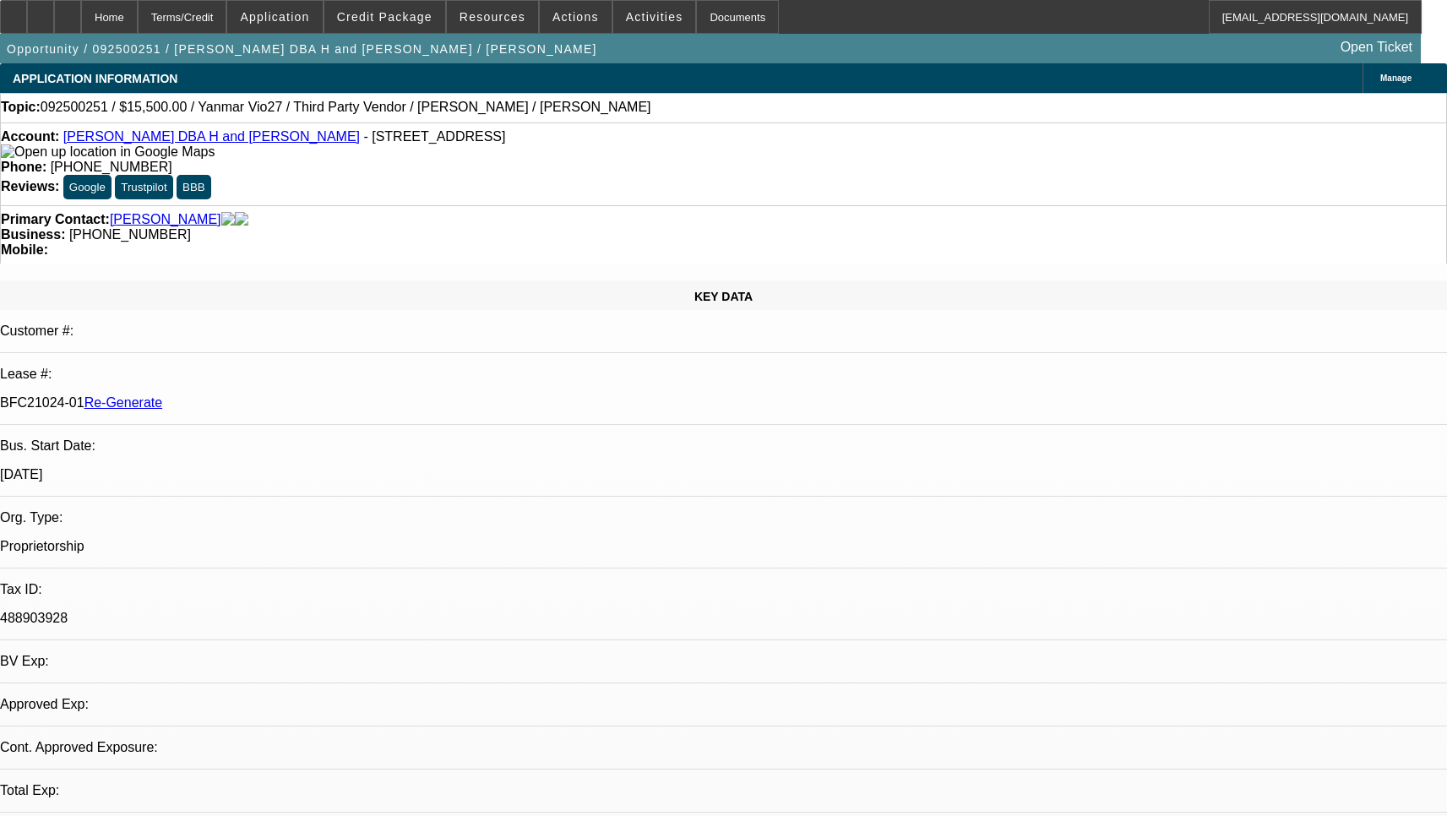
select select "0"
select select "6"
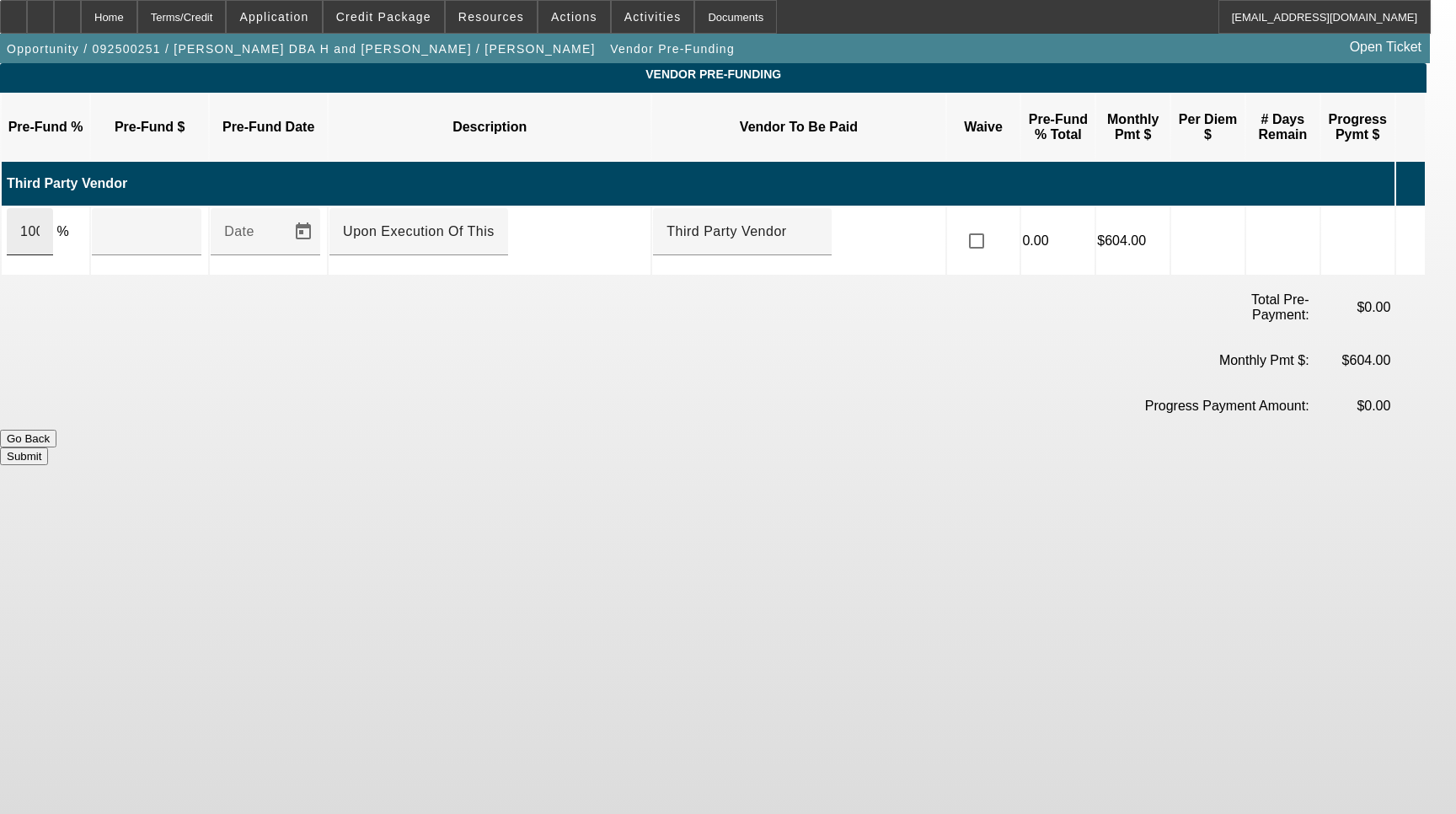
click at [53, 210] on div "100" at bounding box center [30, 231] width 46 height 47
type input "$15,500.00"
click at [48, 448] on button "Submit" at bounding box center [24, 457] width 48 height 18
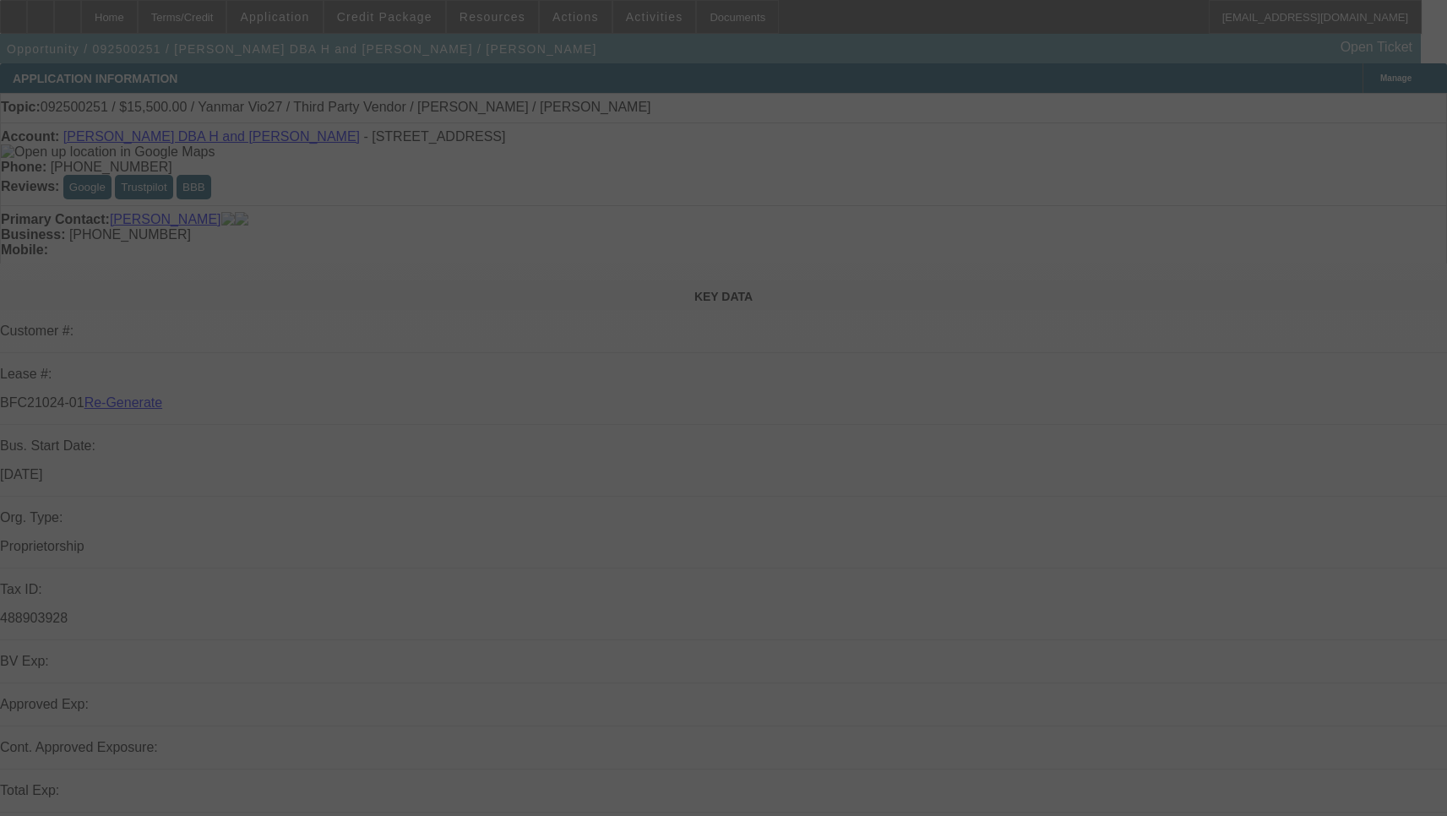
select select "3"
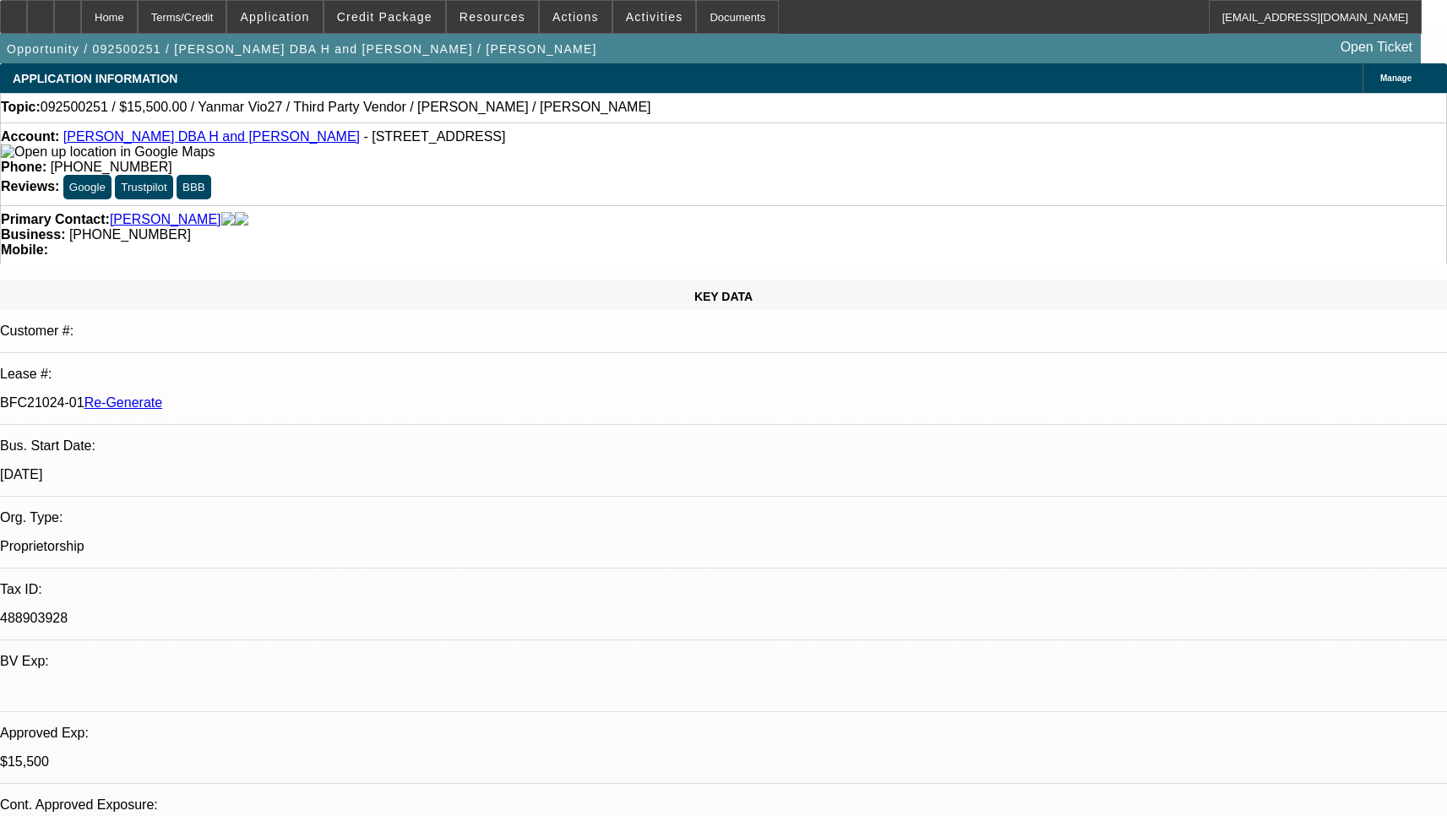
select select "0"
select select "6"
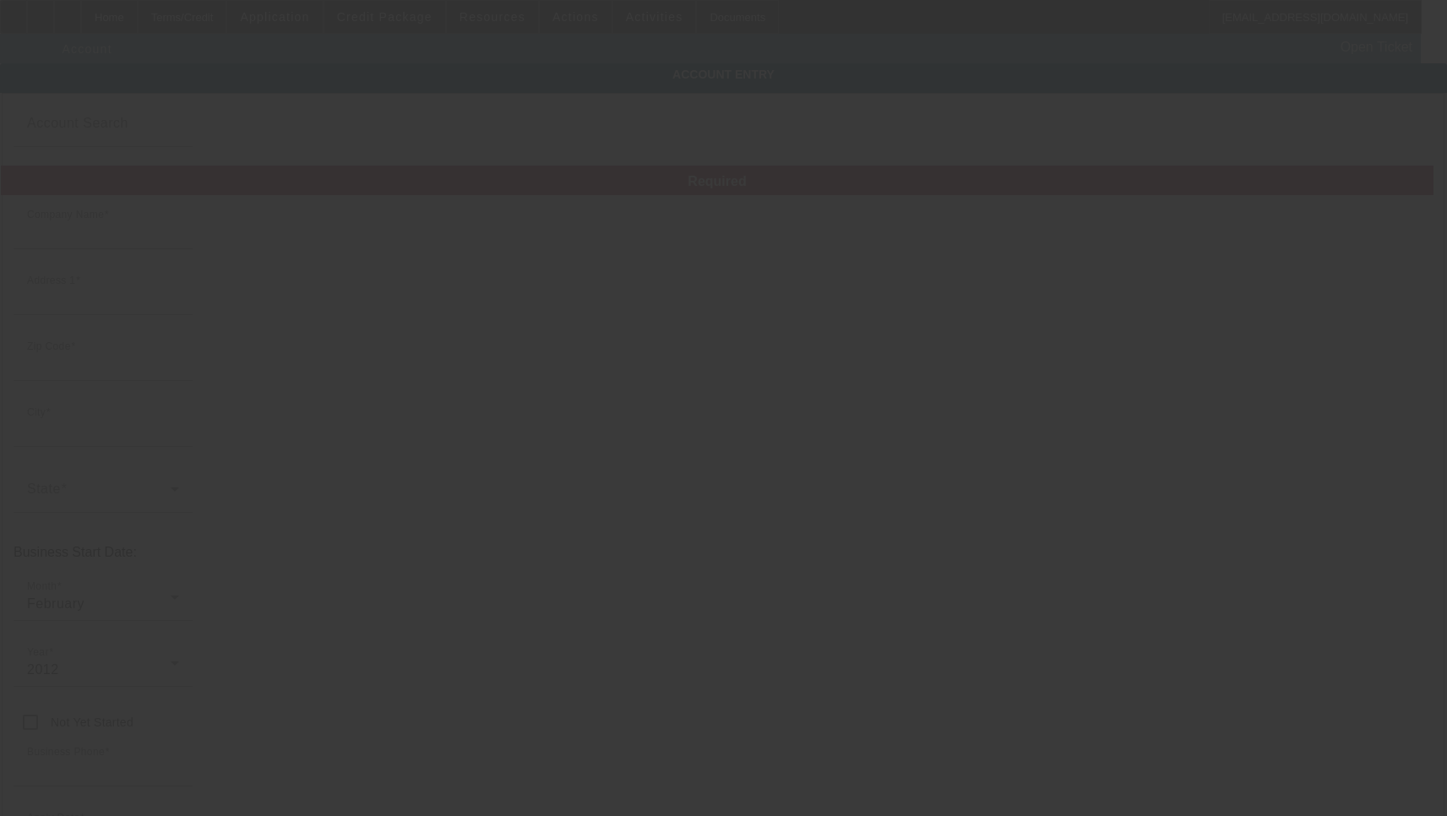
type input "[PERSON_NAME]"
type input "21806 Mink Dr"
type input "64850"
type input "Neosho"
type input "[PHONE_NUMBER]"
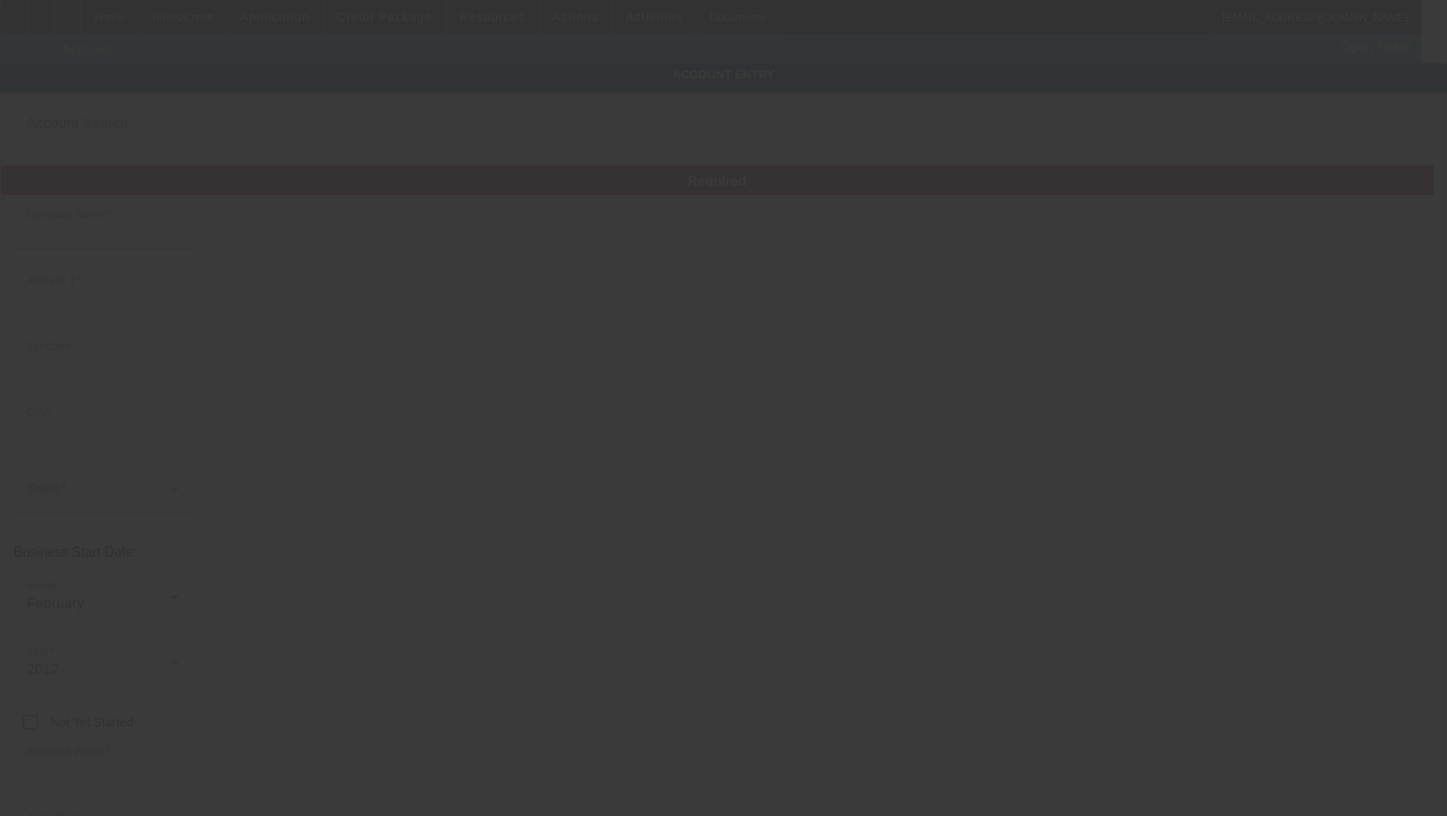
type input "H and H Trenching"
type input "[EMAIL_ADDRESS][DOMAIN_NAME]"
type input "[PERSON_NAME]"
type input "488903928"
type input "[DATE]"
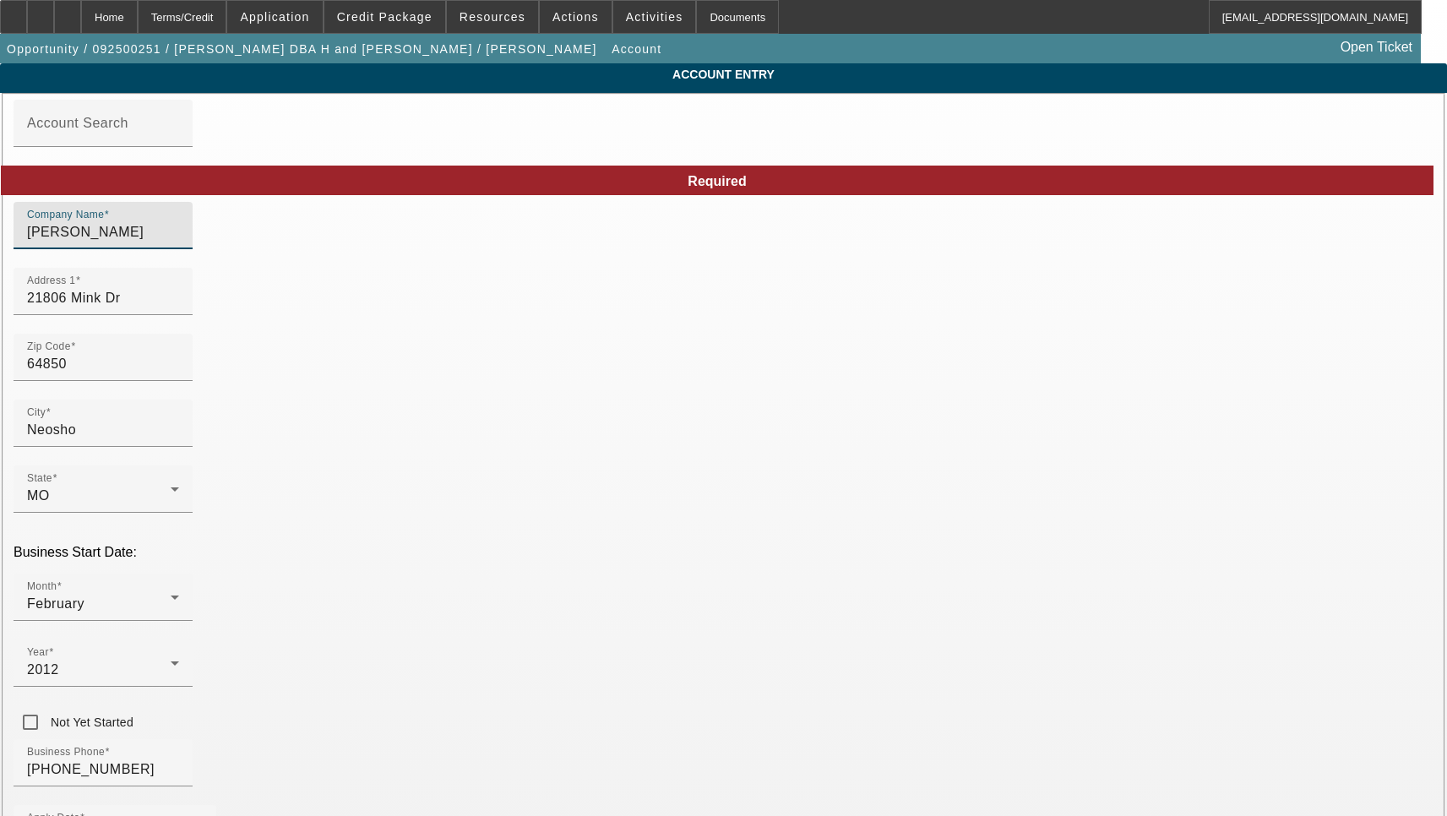
click at [179, 242] on input "[PERSON_NAME]" at bounding box center [103, 232] width 152 height 20
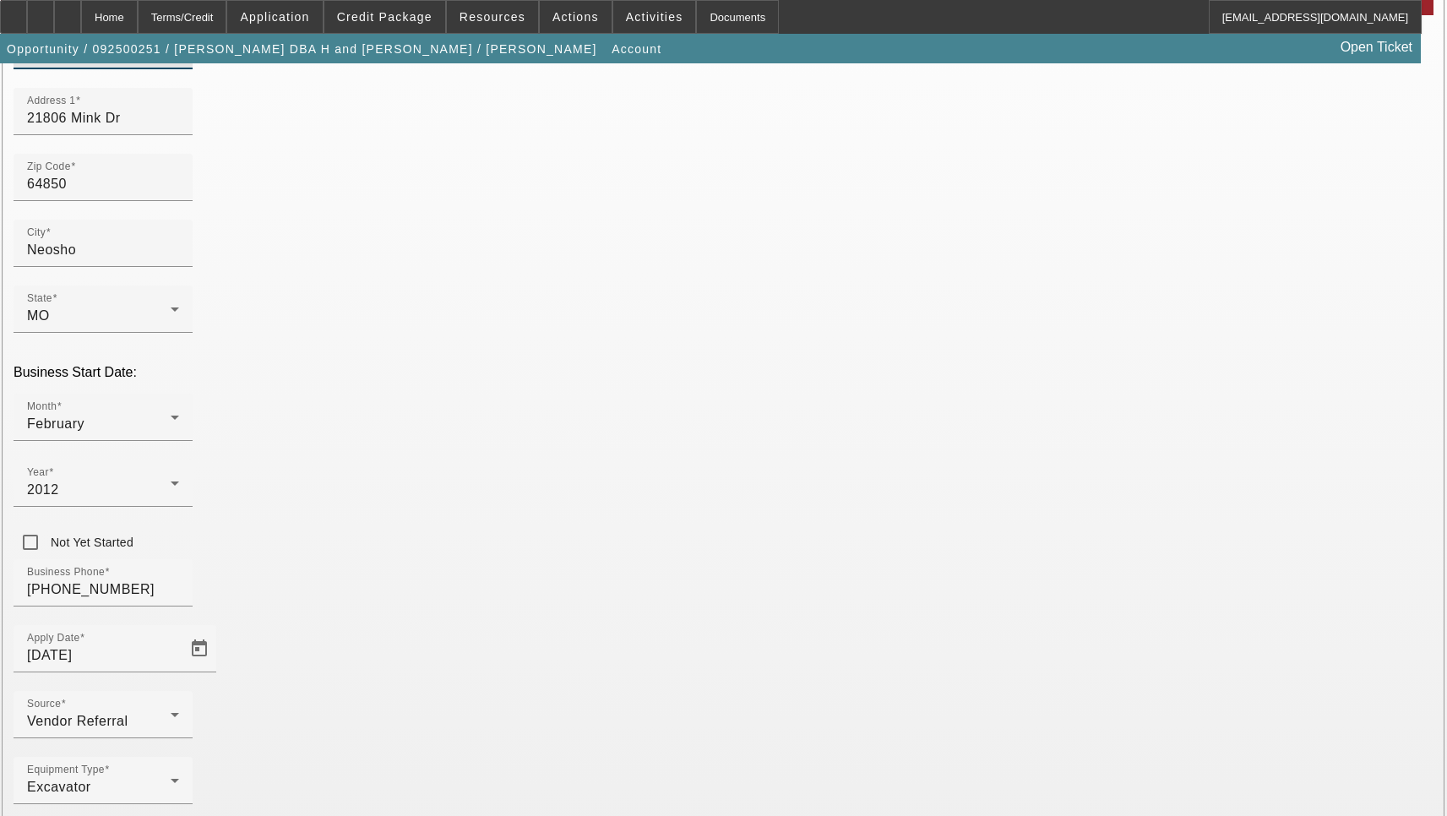
type input "[PERSON_NAME] & [PERSON_NAME]"
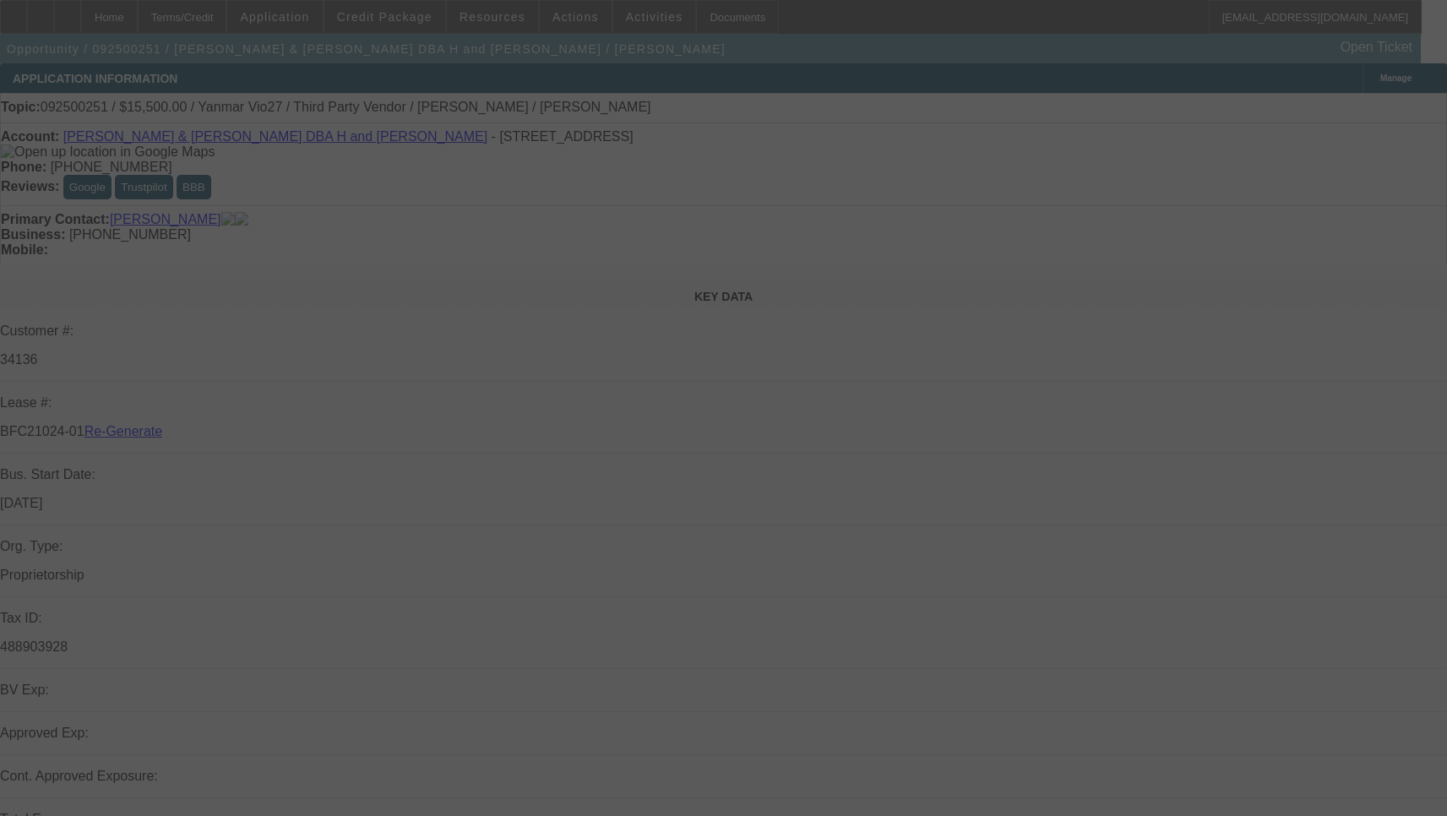
select select "3"
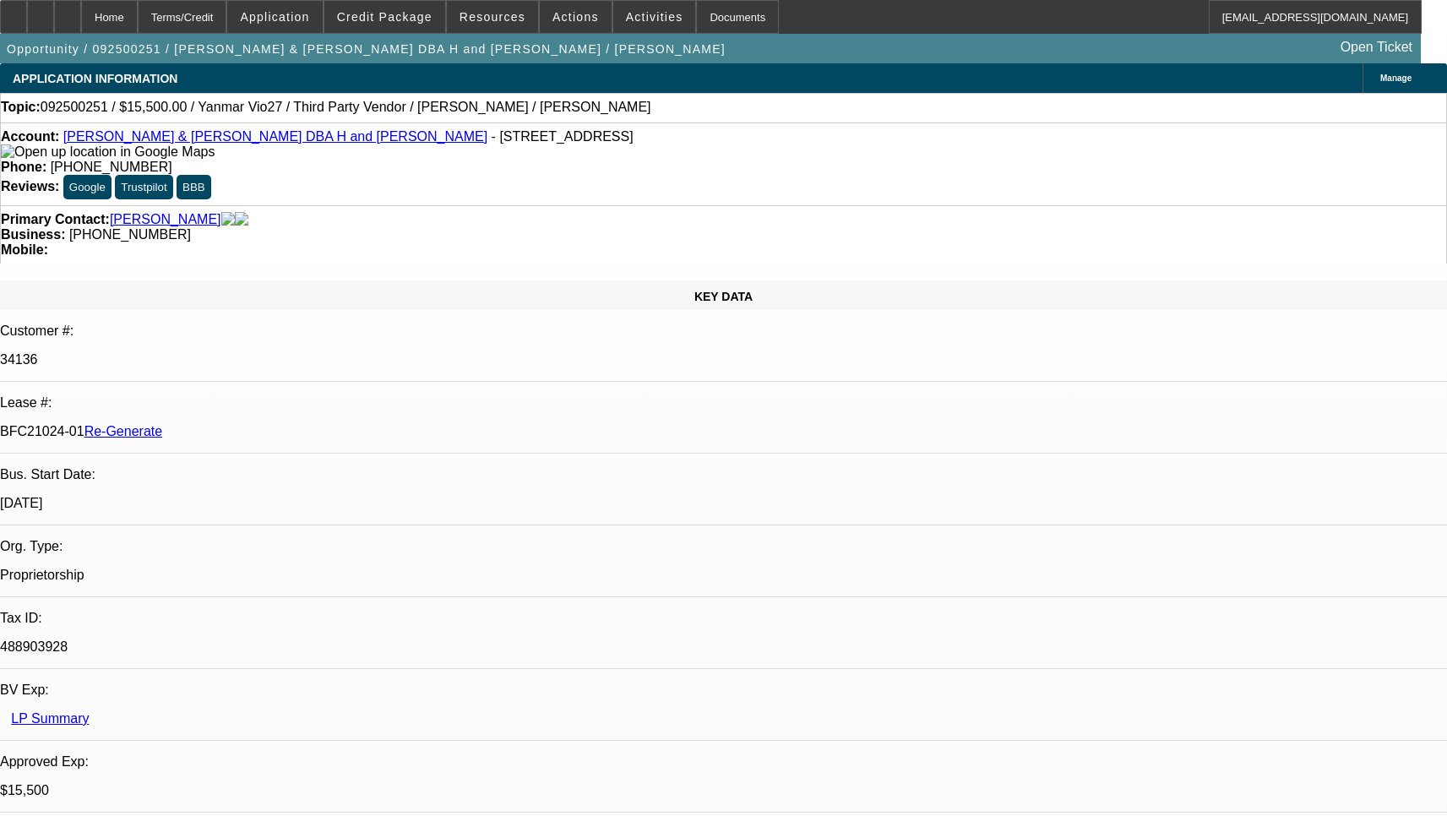
select select "0"
select select "6"
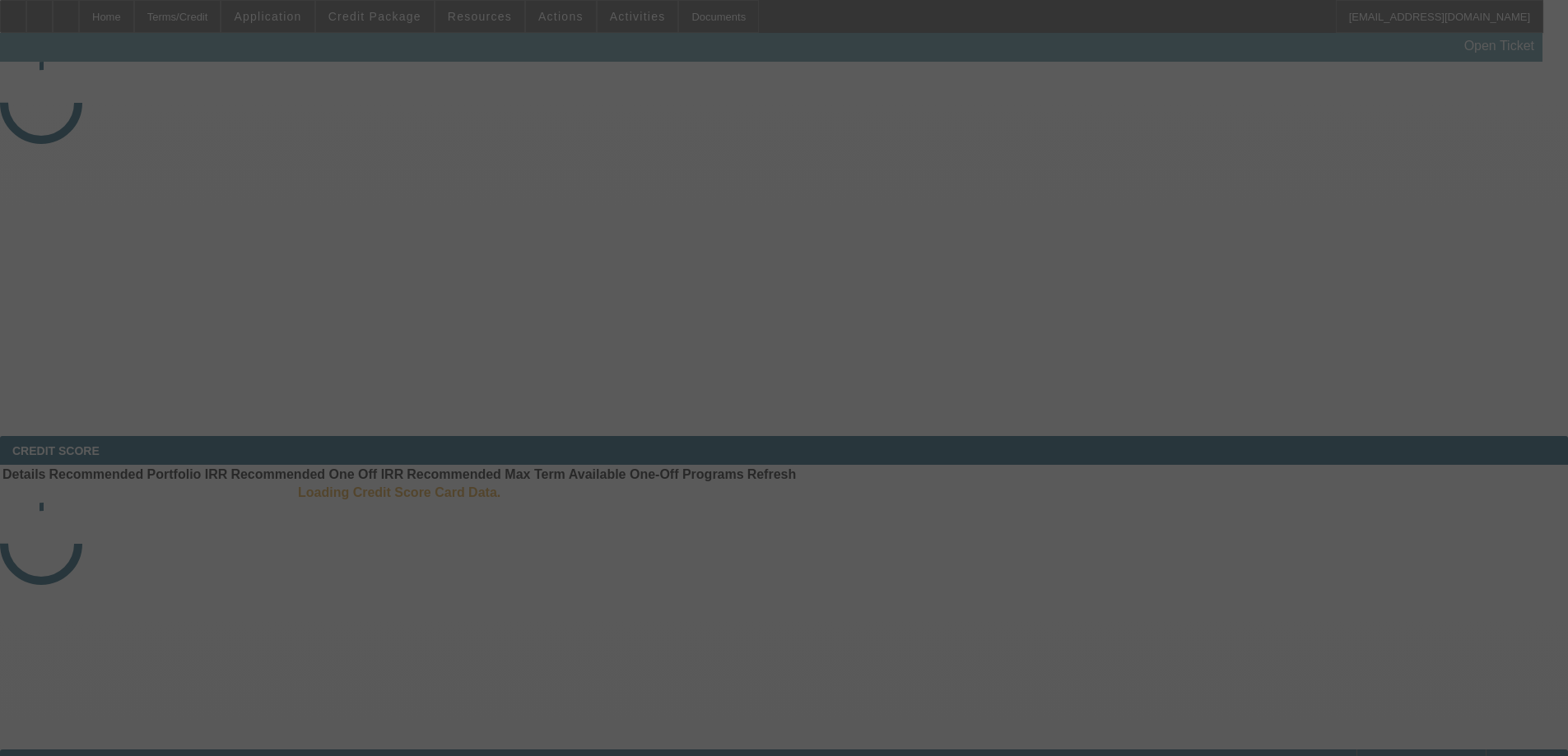
select select "4"
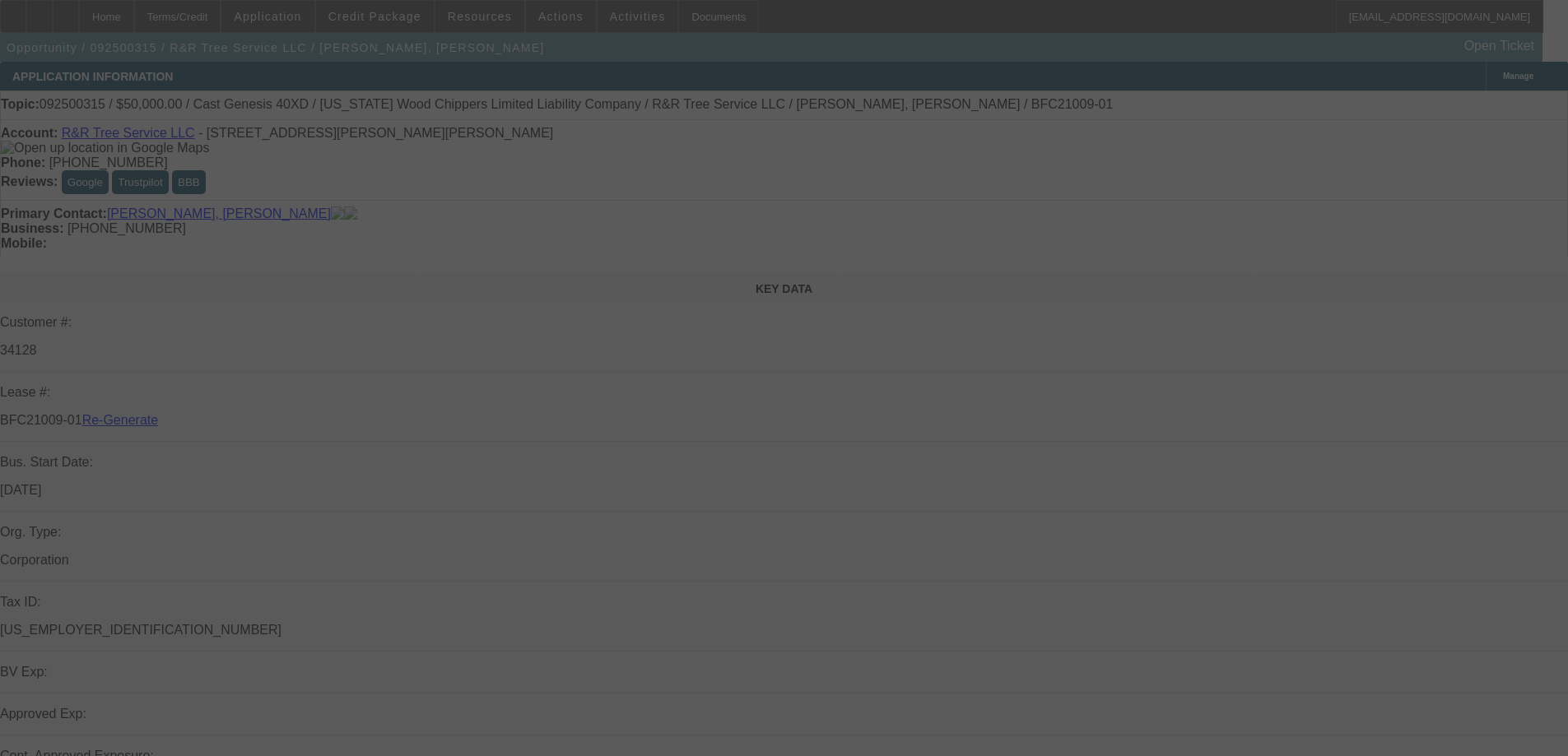
select select "0"
select select "6"
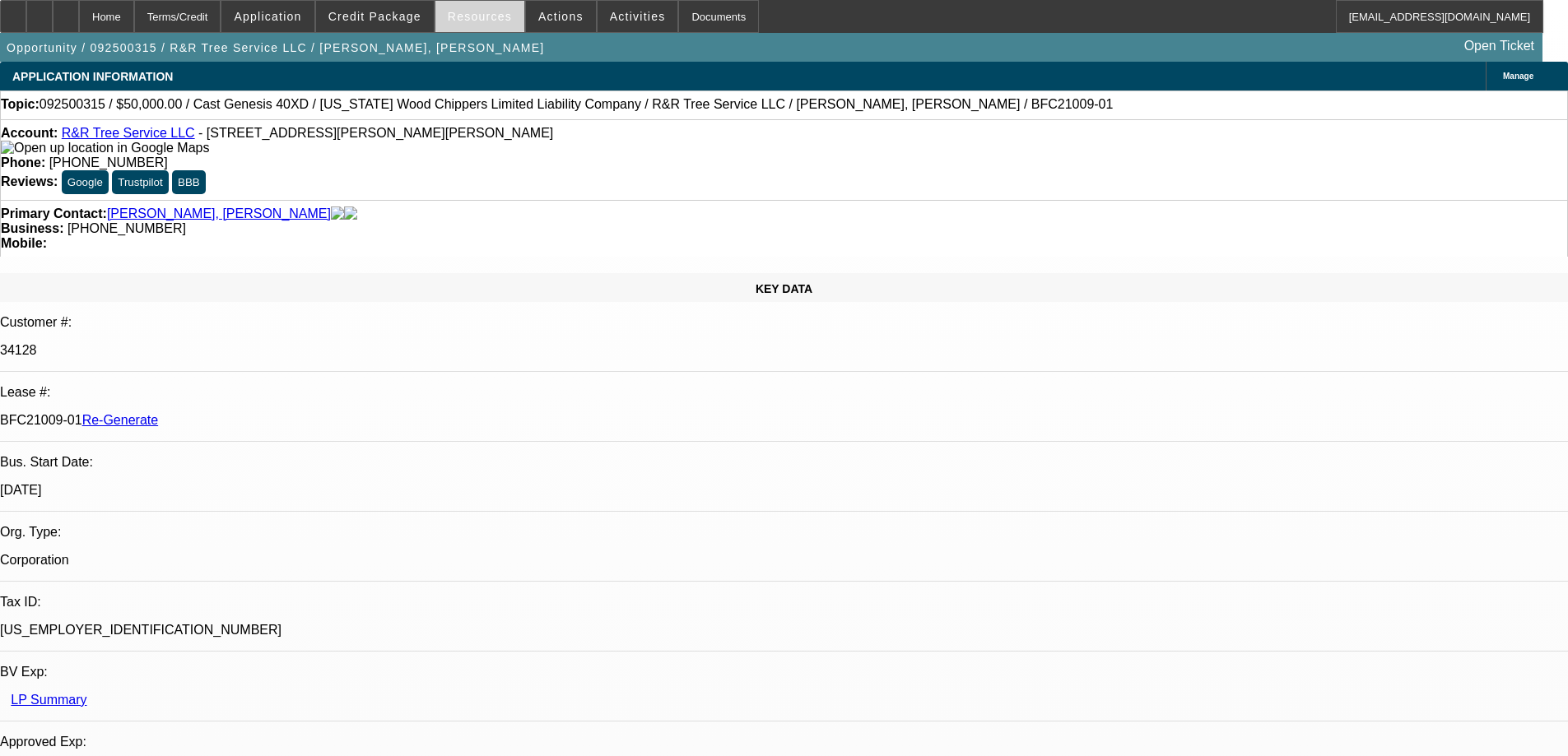
click at [494, 27] on span at bounding box center [479, 17] width 89 height 40
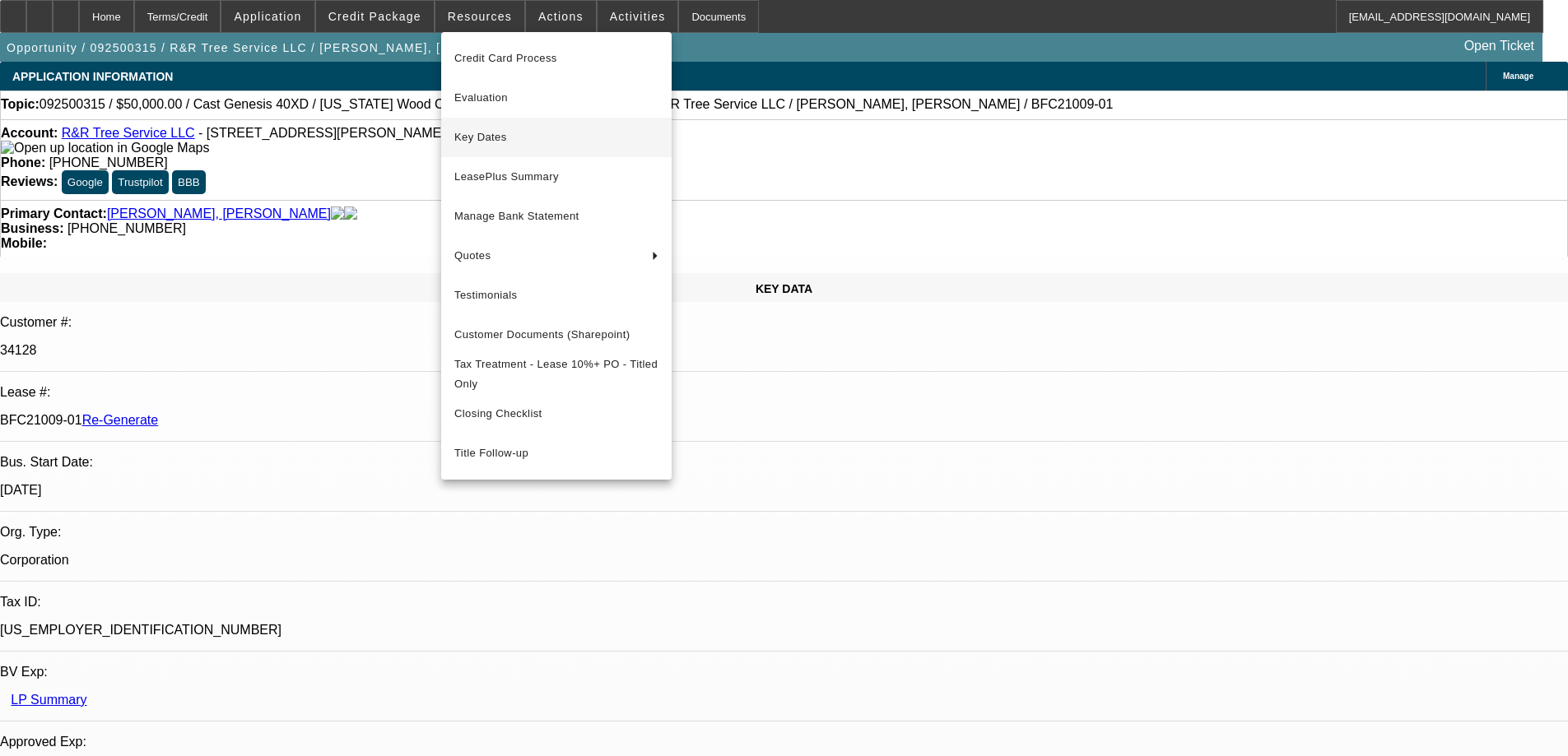
click at [485, 136] on span "Key Dates" at bounding box center [556, 137] width 205 height 19
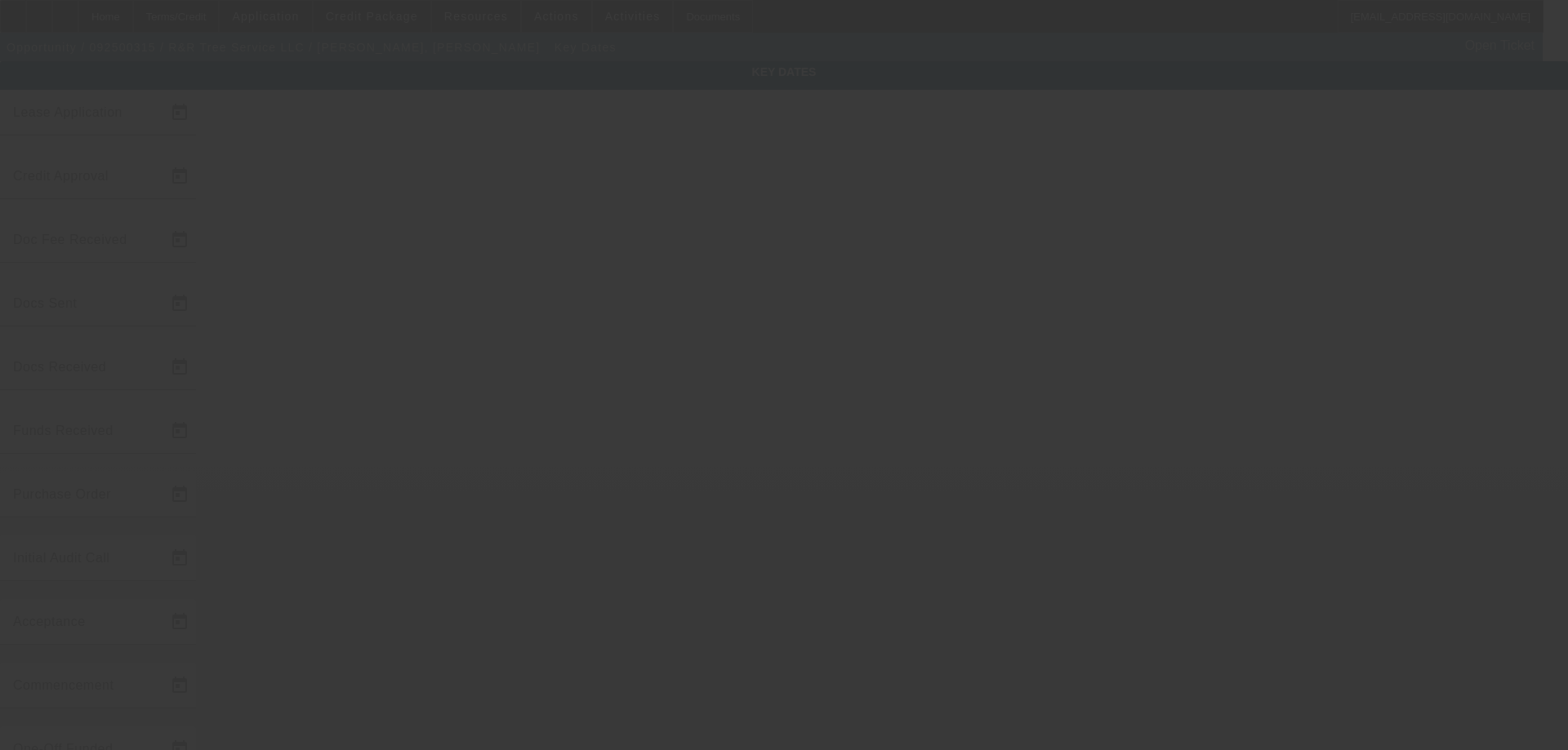
type input "[DATE]"
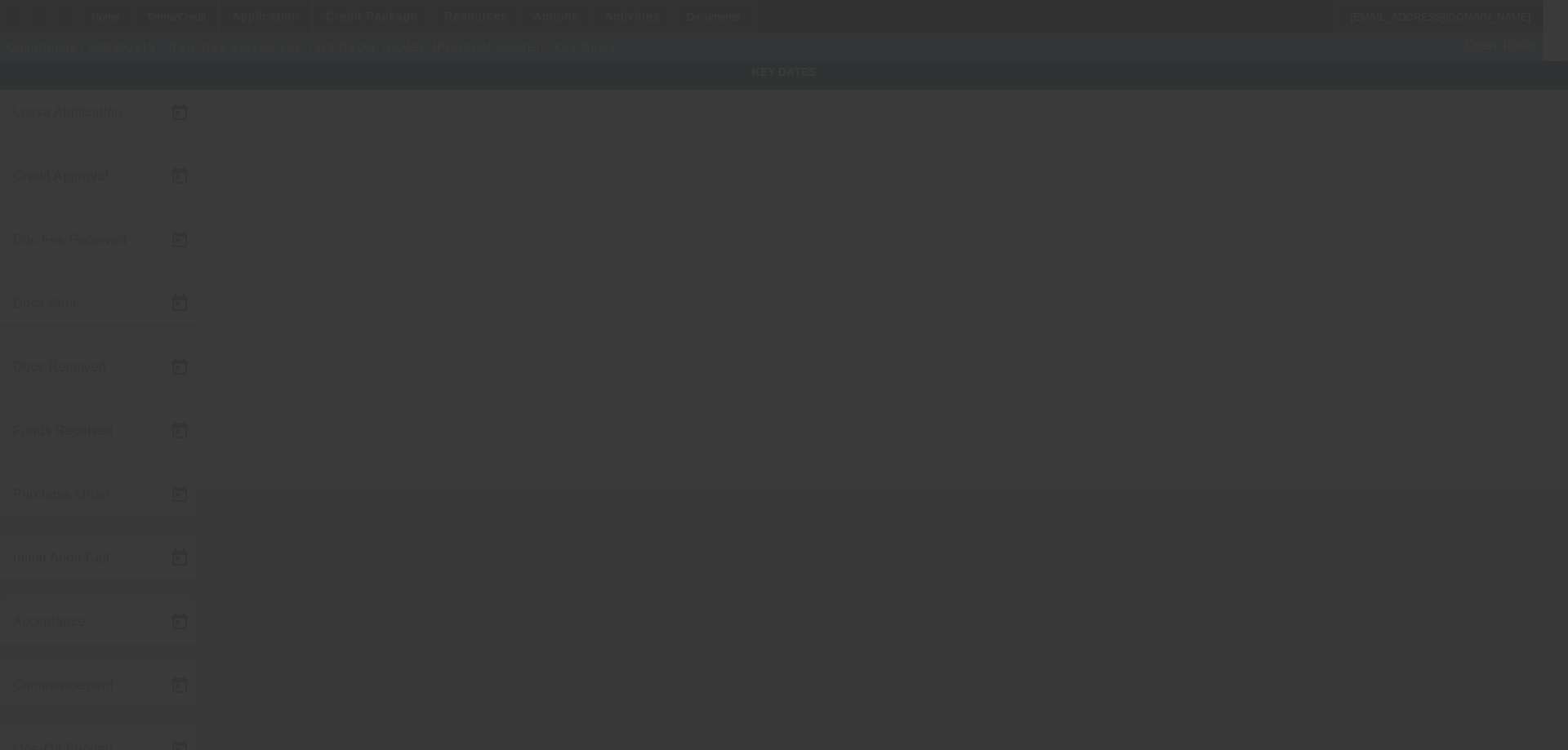
type input "[DATE]"
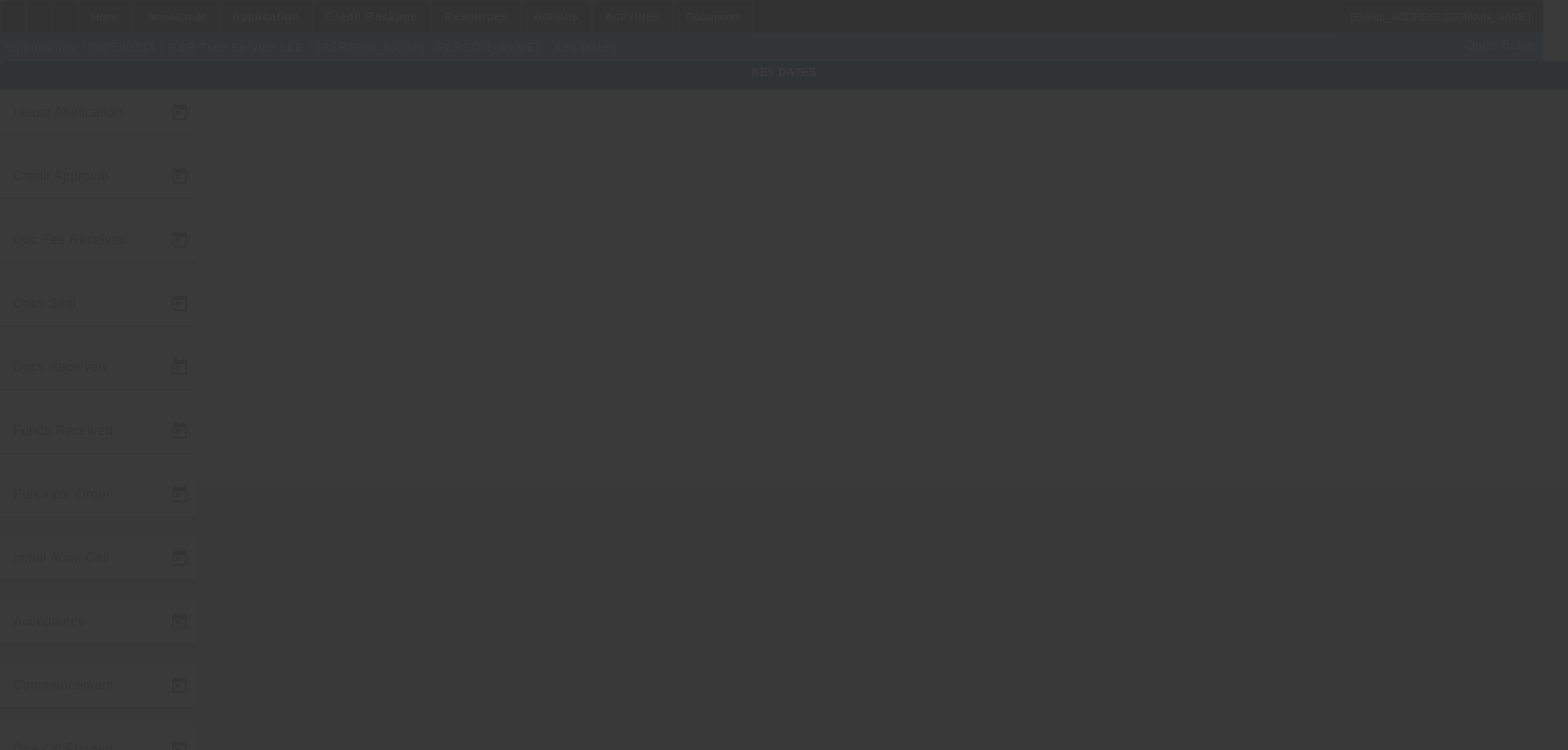
type input "[DATE]"
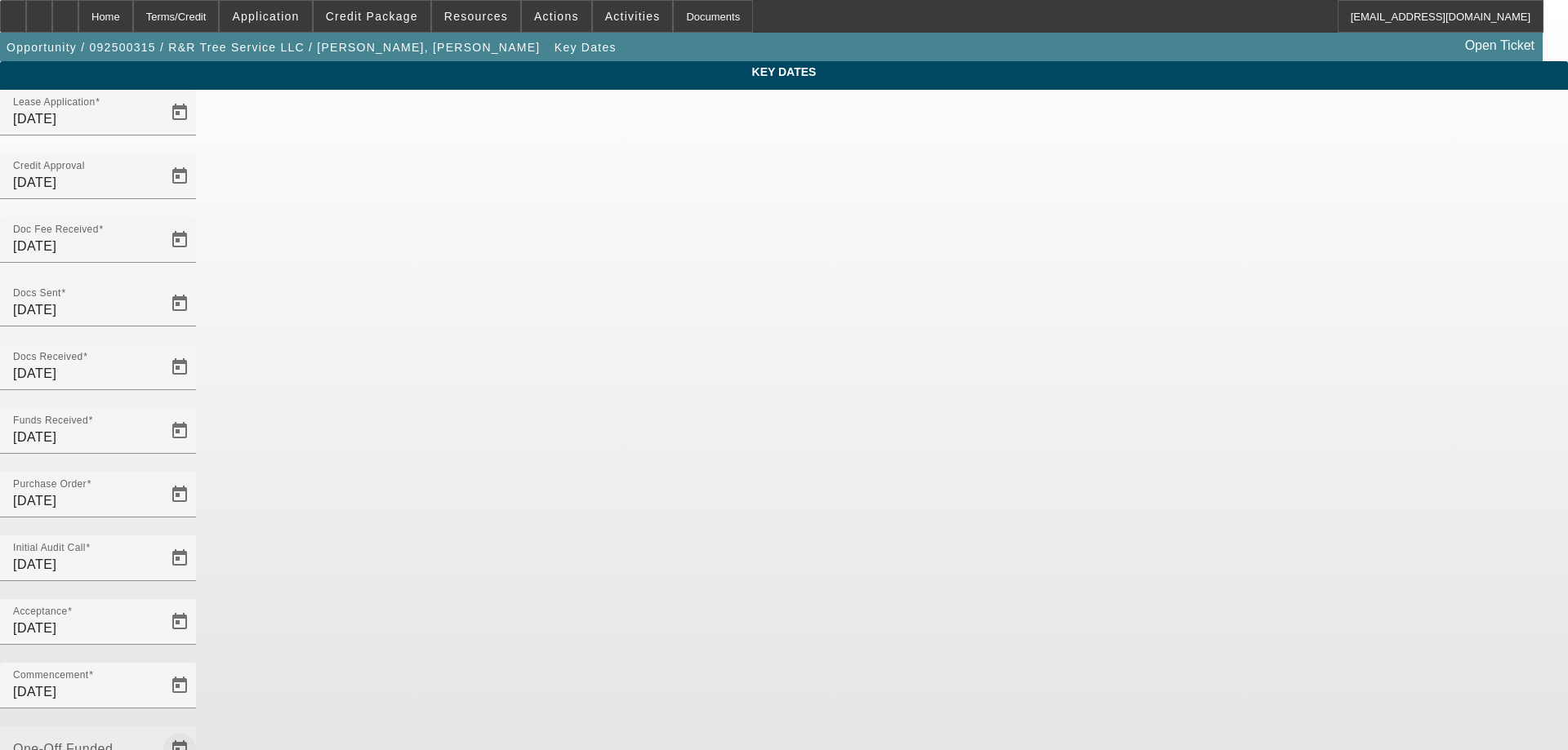
click at [199, 730] on span "Open calendar" at bounding box center [180, 749] width 40 height 40
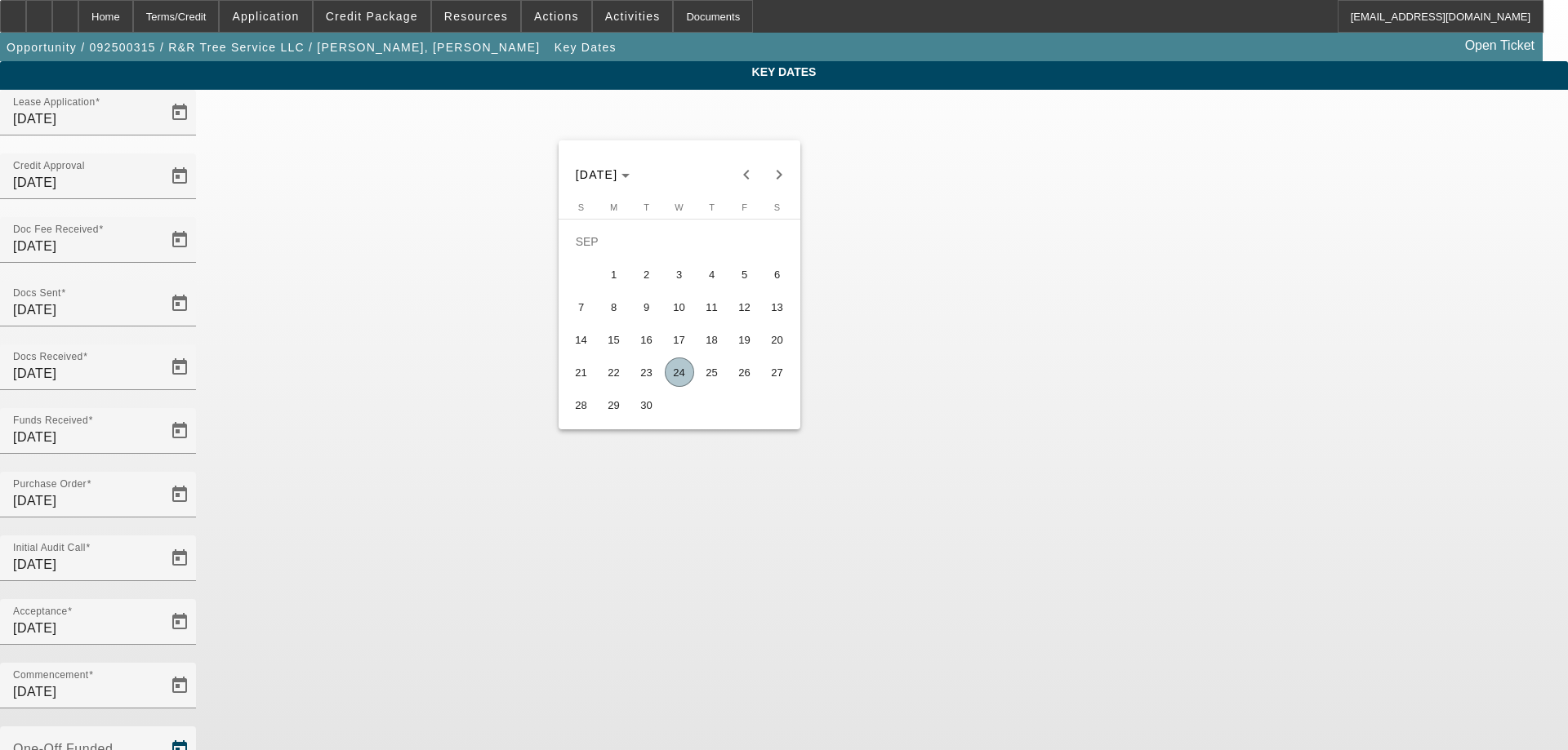
click at [671, 377] on span "24" at bounding box center [680, 372] width 29 height 29
type input "[DATE]"
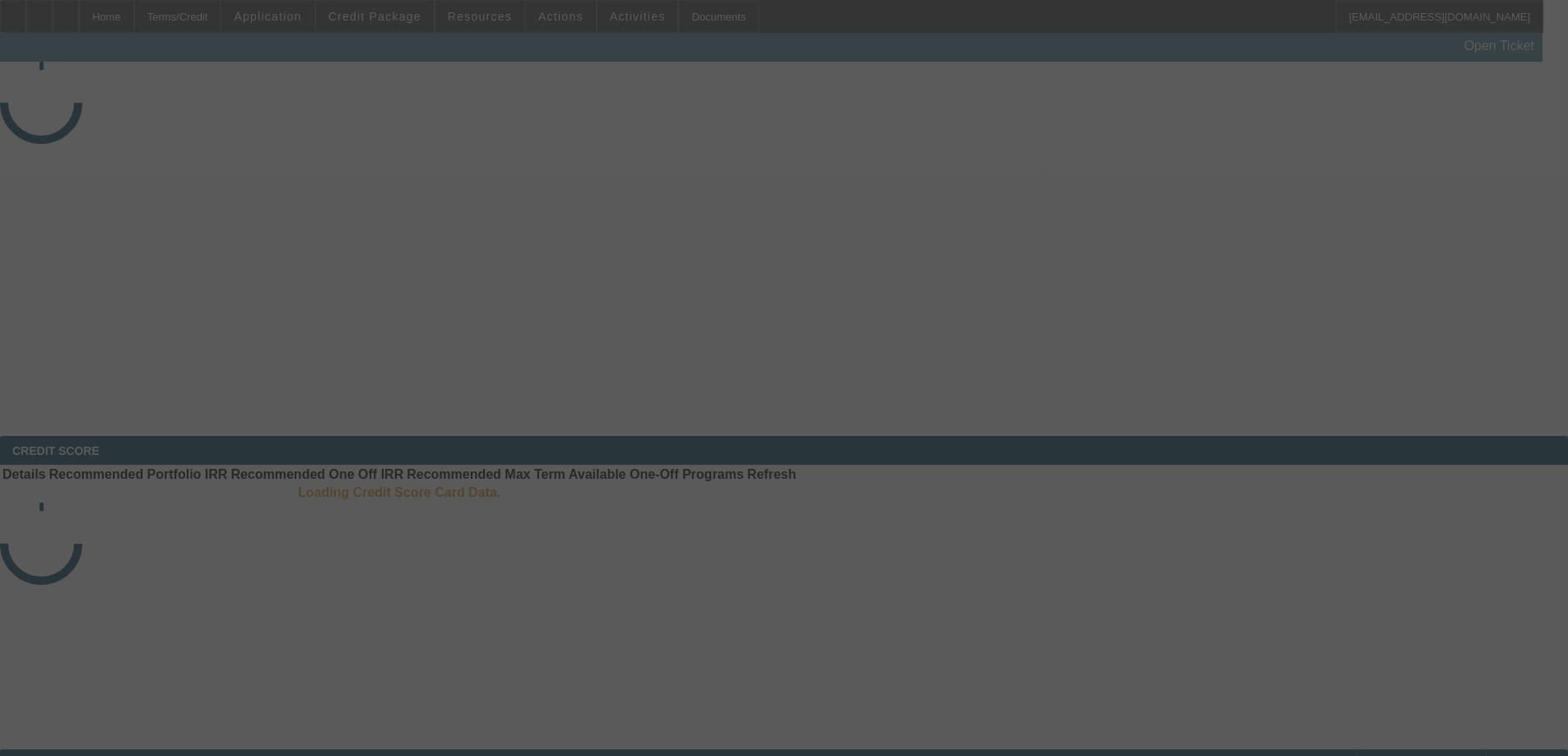
select select "4"
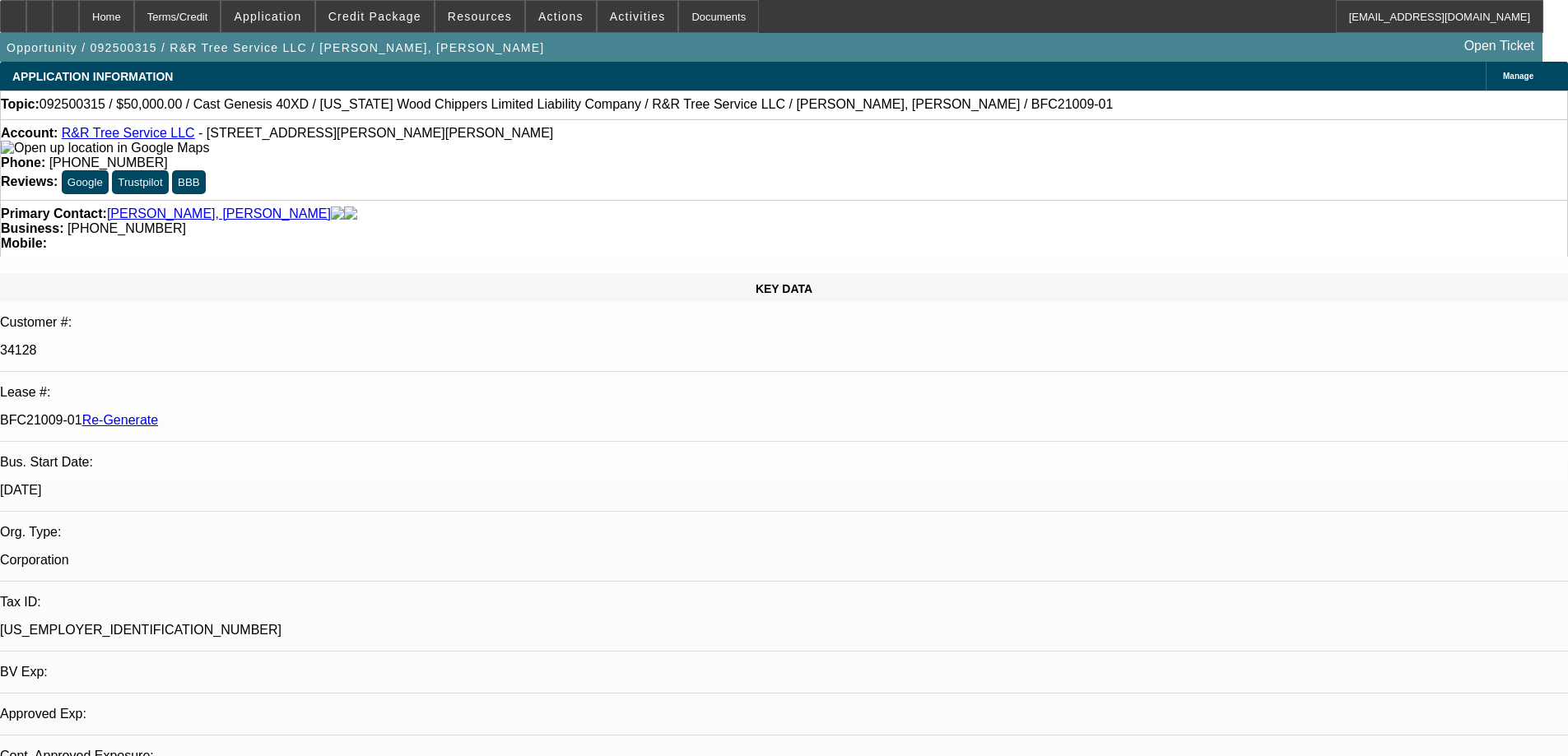
select select "0"
select select "6"
click at [572, 3] on span at bounding box center [561, 17] width 70 height 40
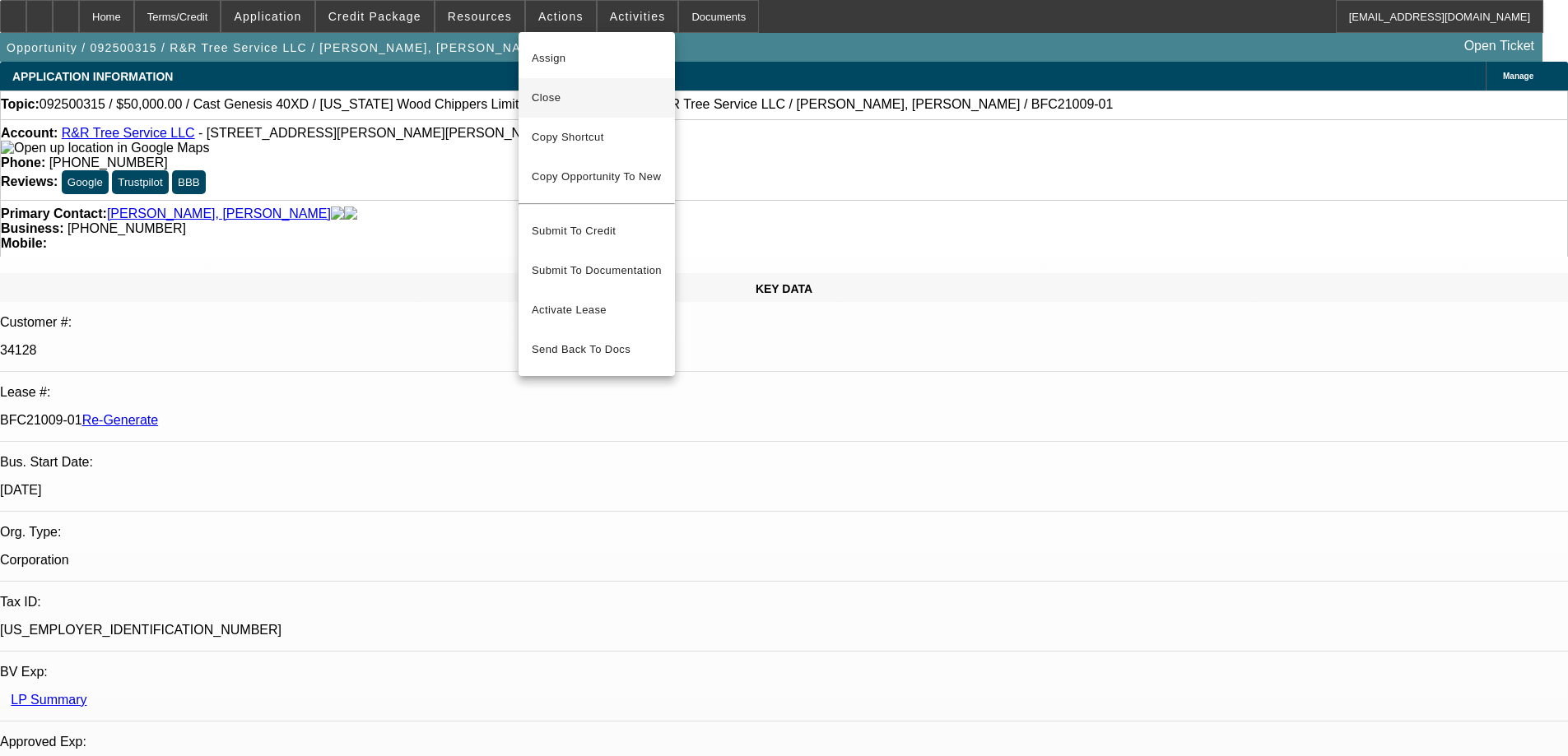
click at [571, 89] on span "Close" at bounding box center [596, 97] width 130 height 19
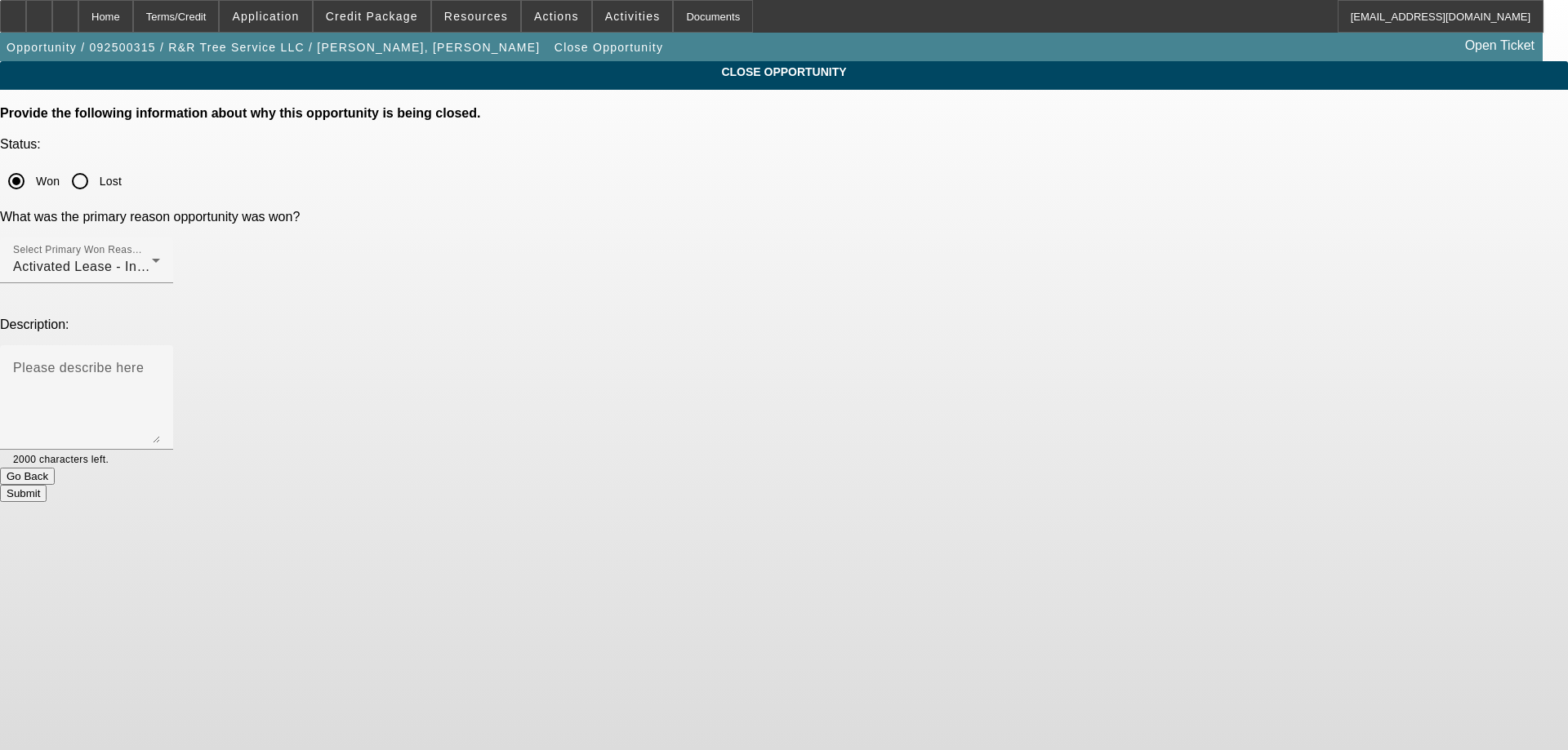
click at [46, 485] on button "Submit" at bounding box center [23, 494] width 46 height 17
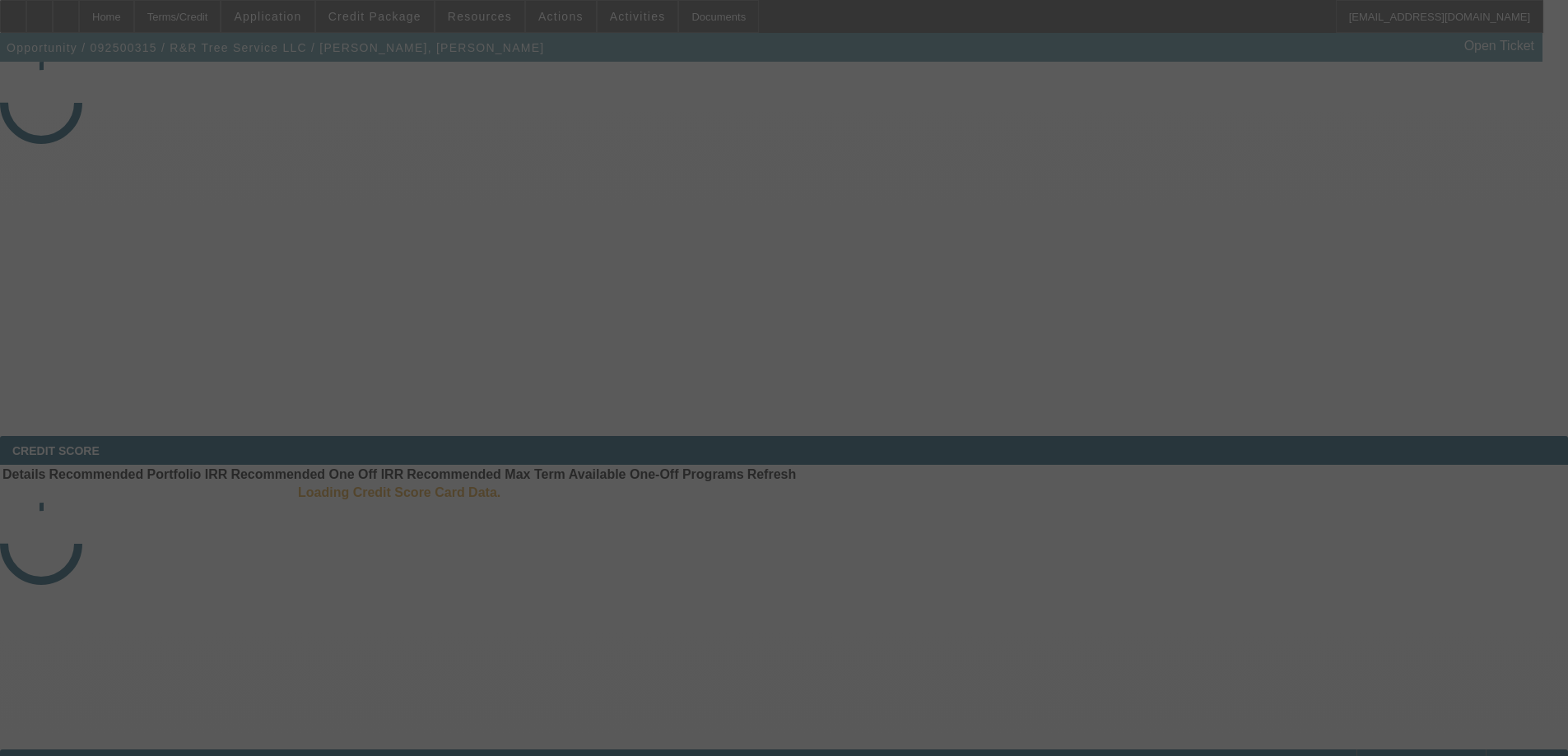
select select "4"
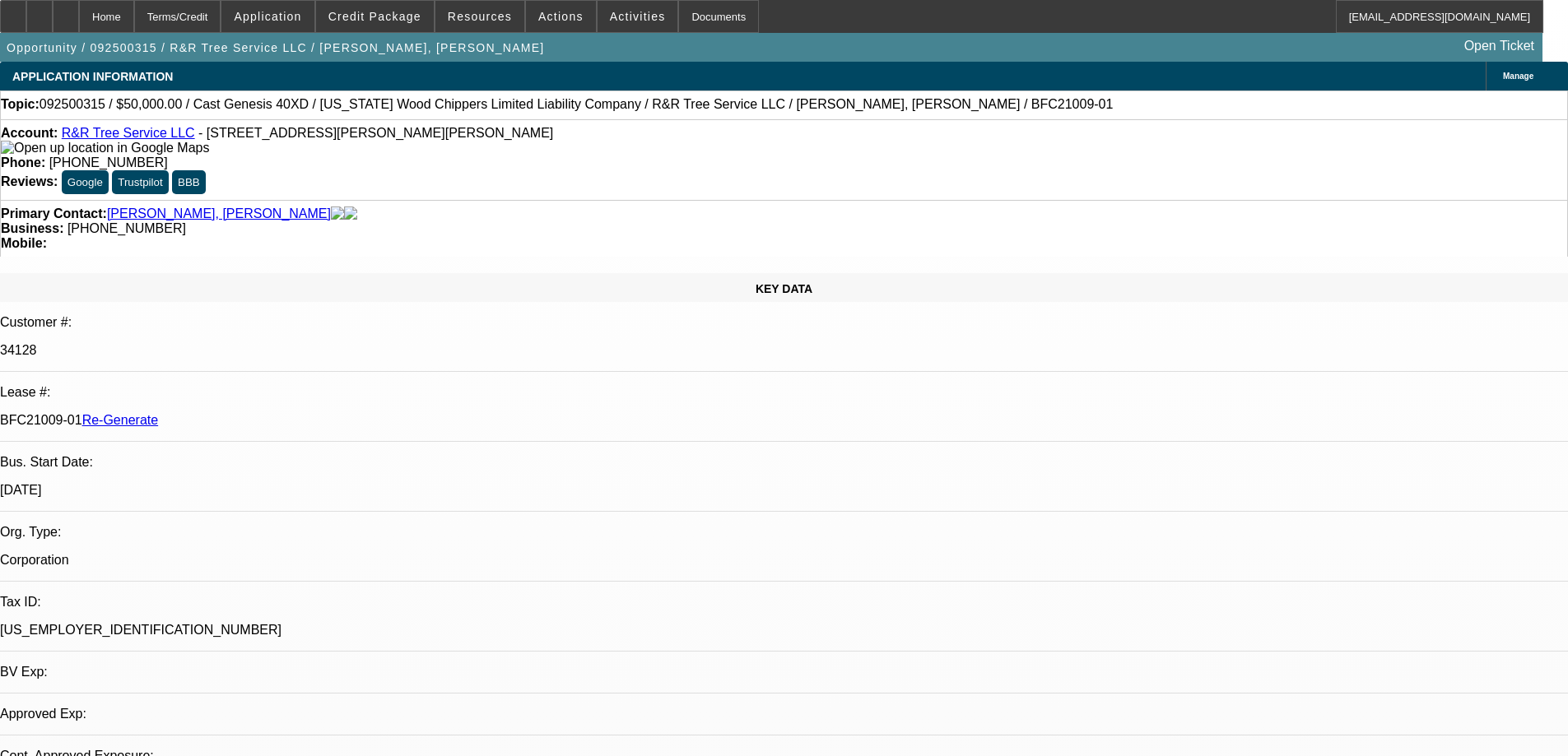
select select "0"
select select "6"
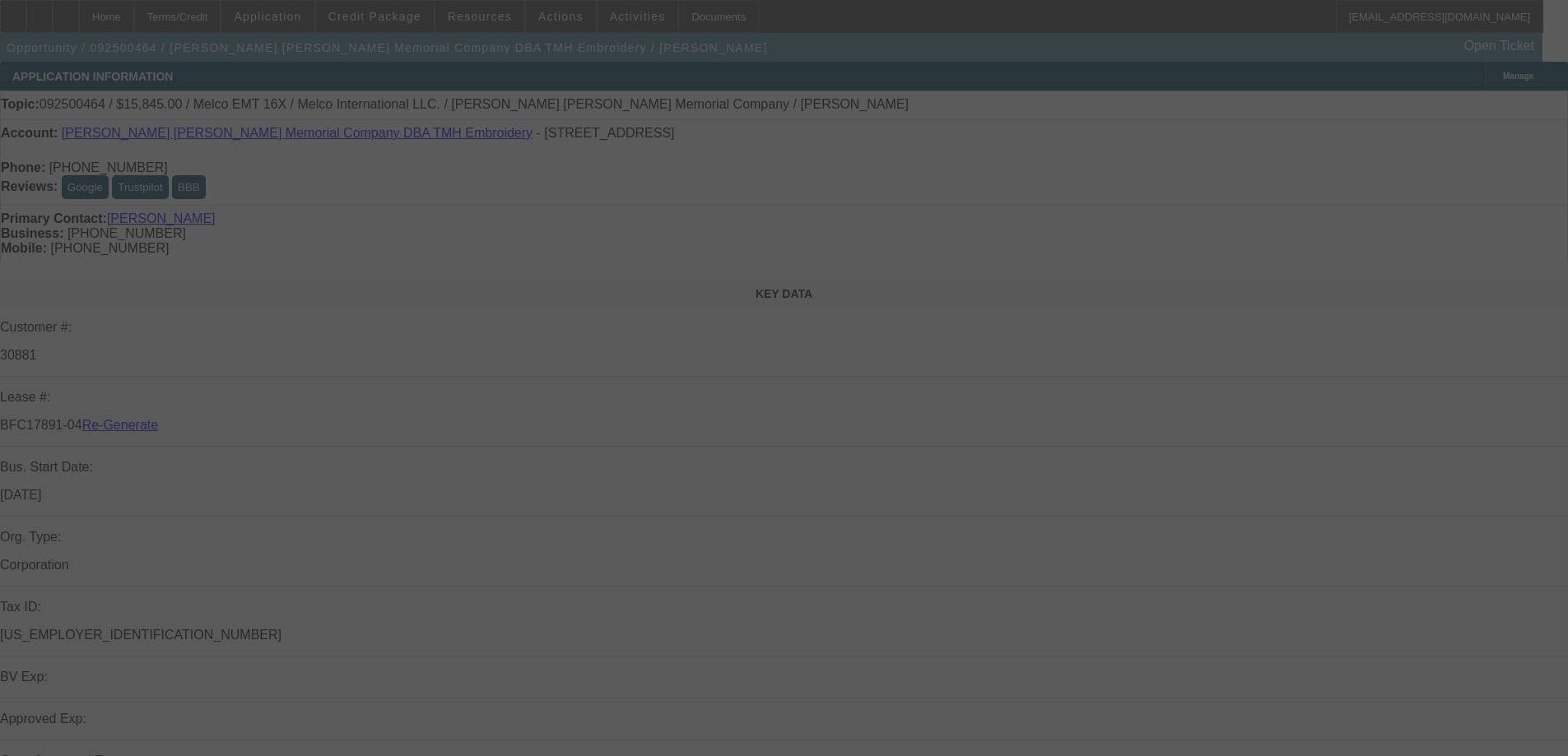
select select "3"
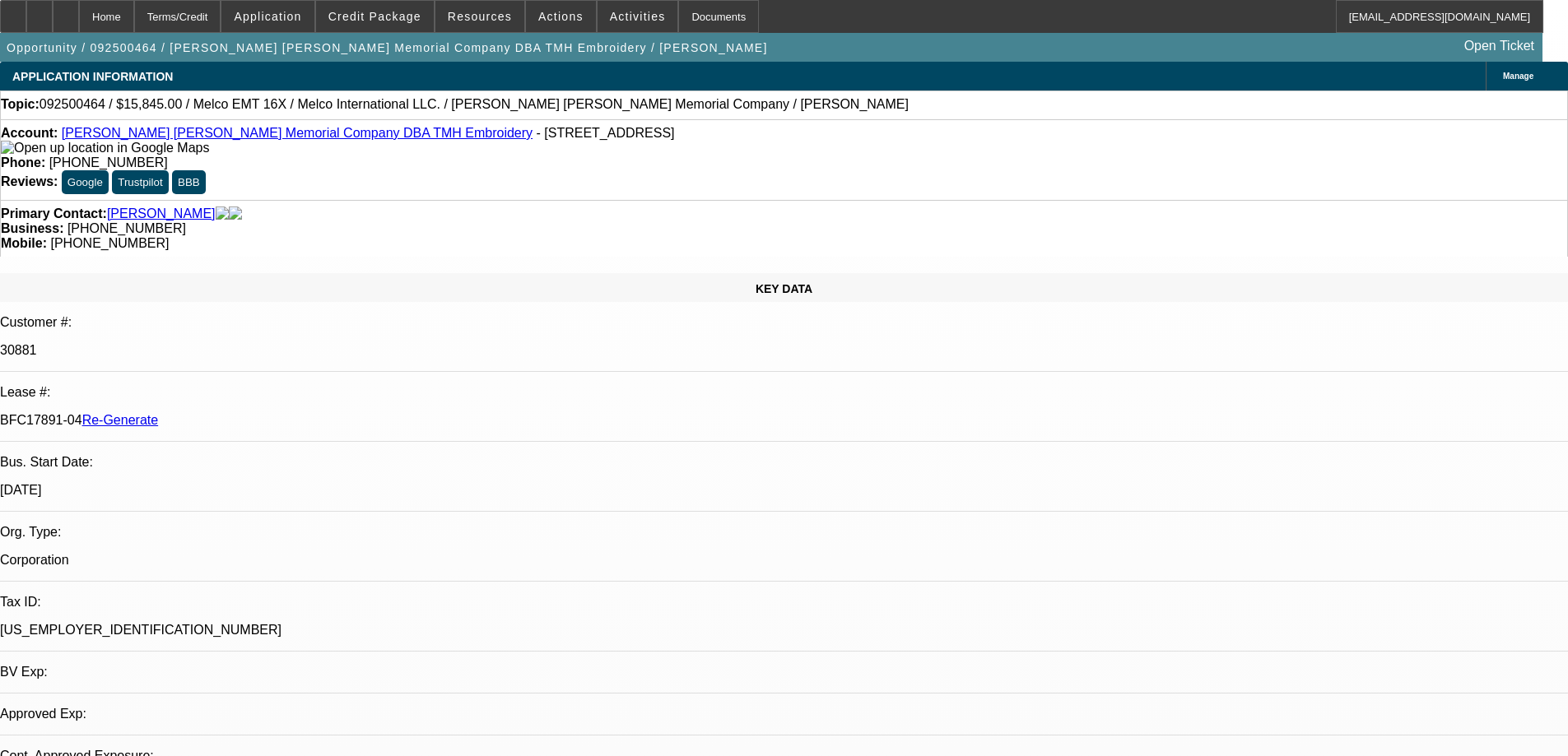
select select "0"
select select "2"
select select "0"
select select "6"
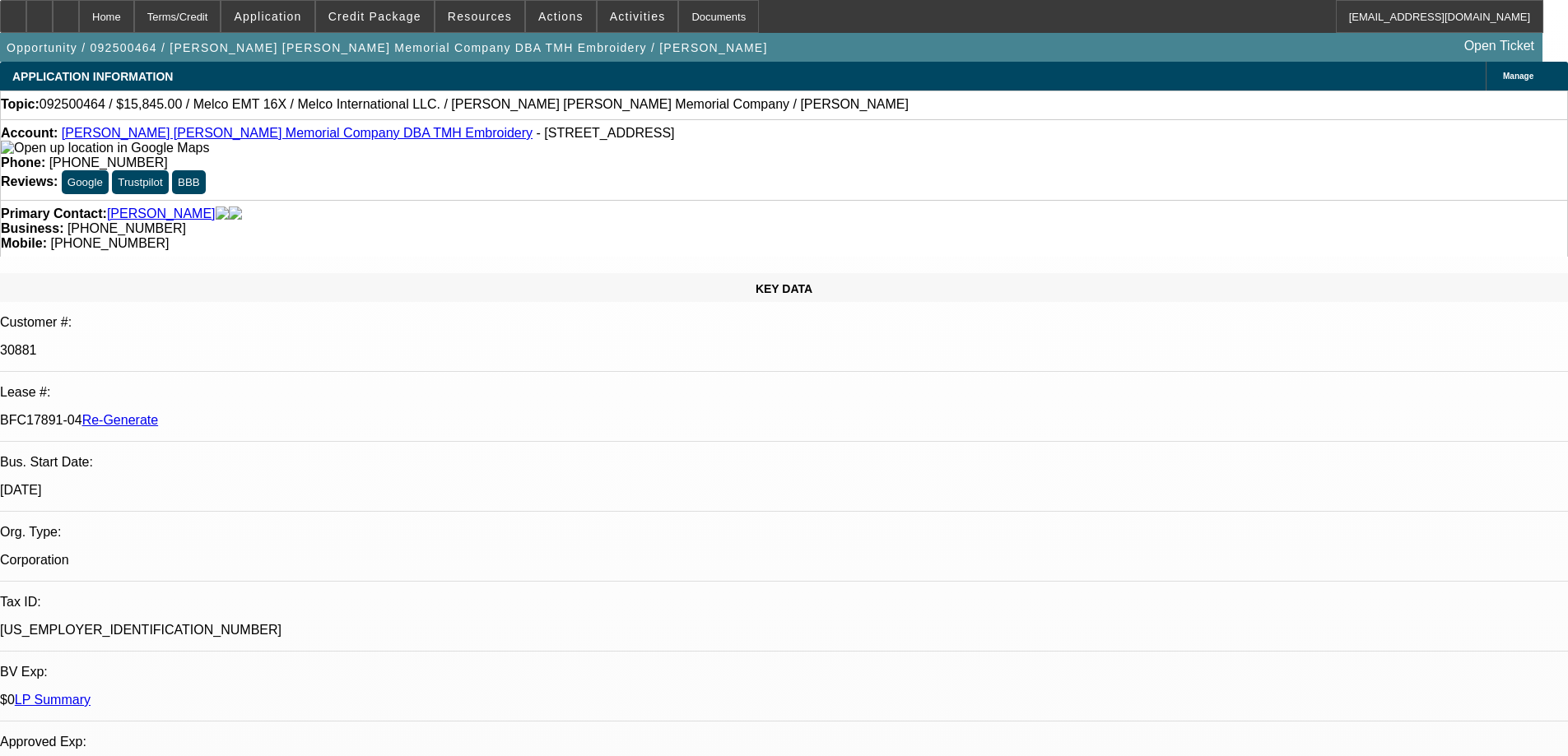
click at [501, 19] on span "Resources" at bounding box center [480, 17] width 64 height 14
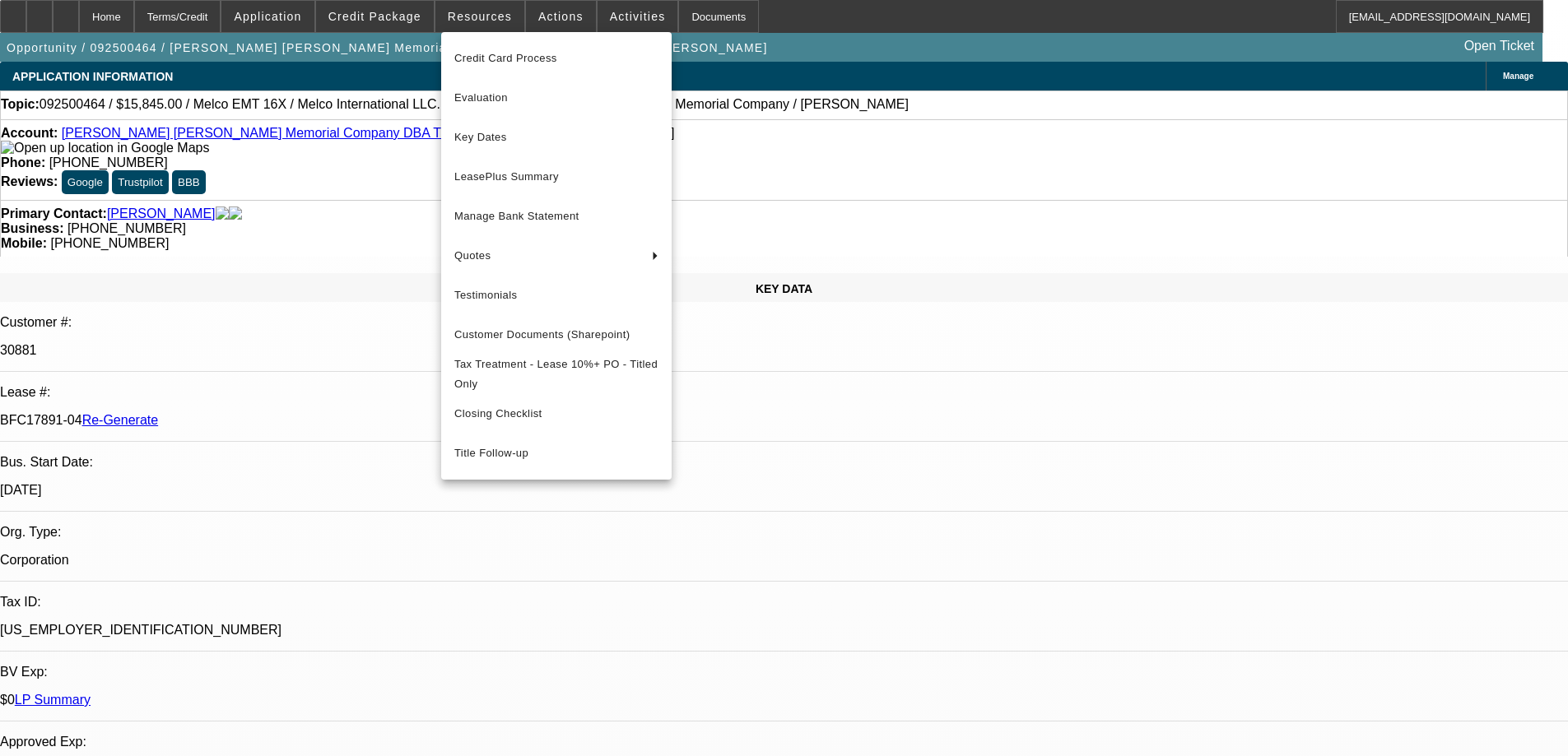
click at [502, 140] on span "Key Dates" at bounding box center [556, 137] width 205 height 19
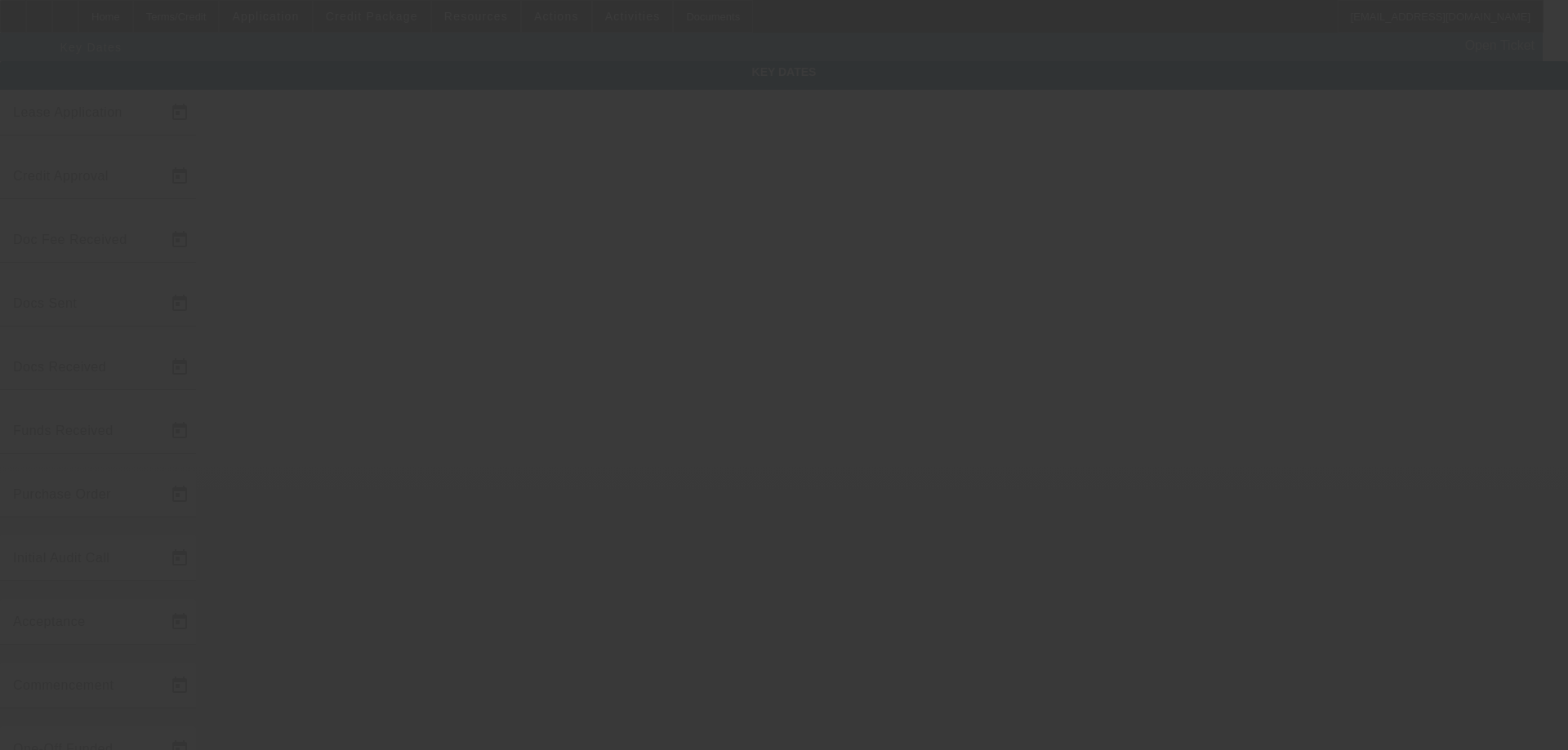
type input "9/22/2025"
type input "9/23/2025"
type input "9/24/2025"
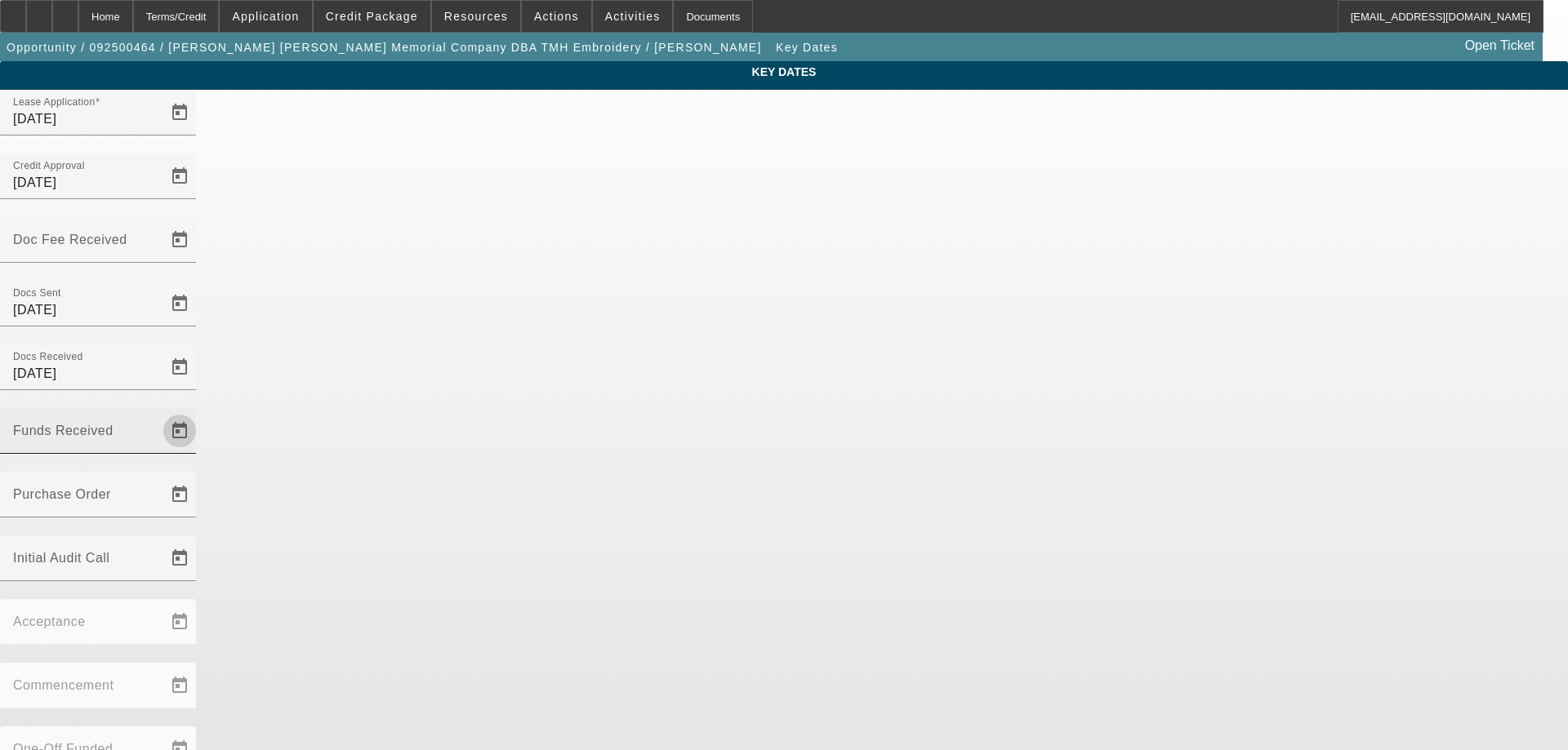
click at [199, 412] on span "Open calendar" at bounding box center [180, 431] width 40 height 40
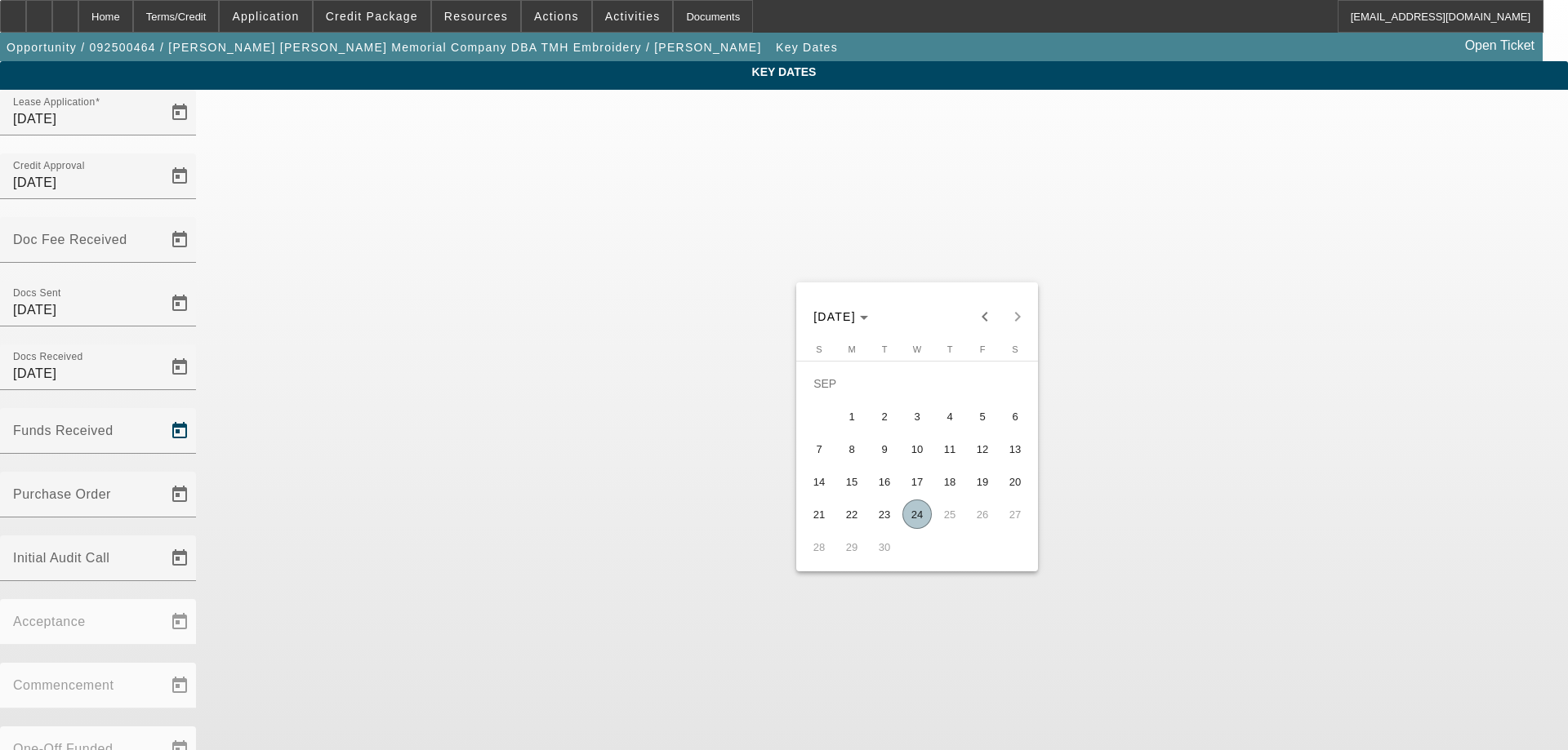
click at [918, 517] on span "24" at bounding box center [917, 514] width 29 height 29
type input "9/24/2025"
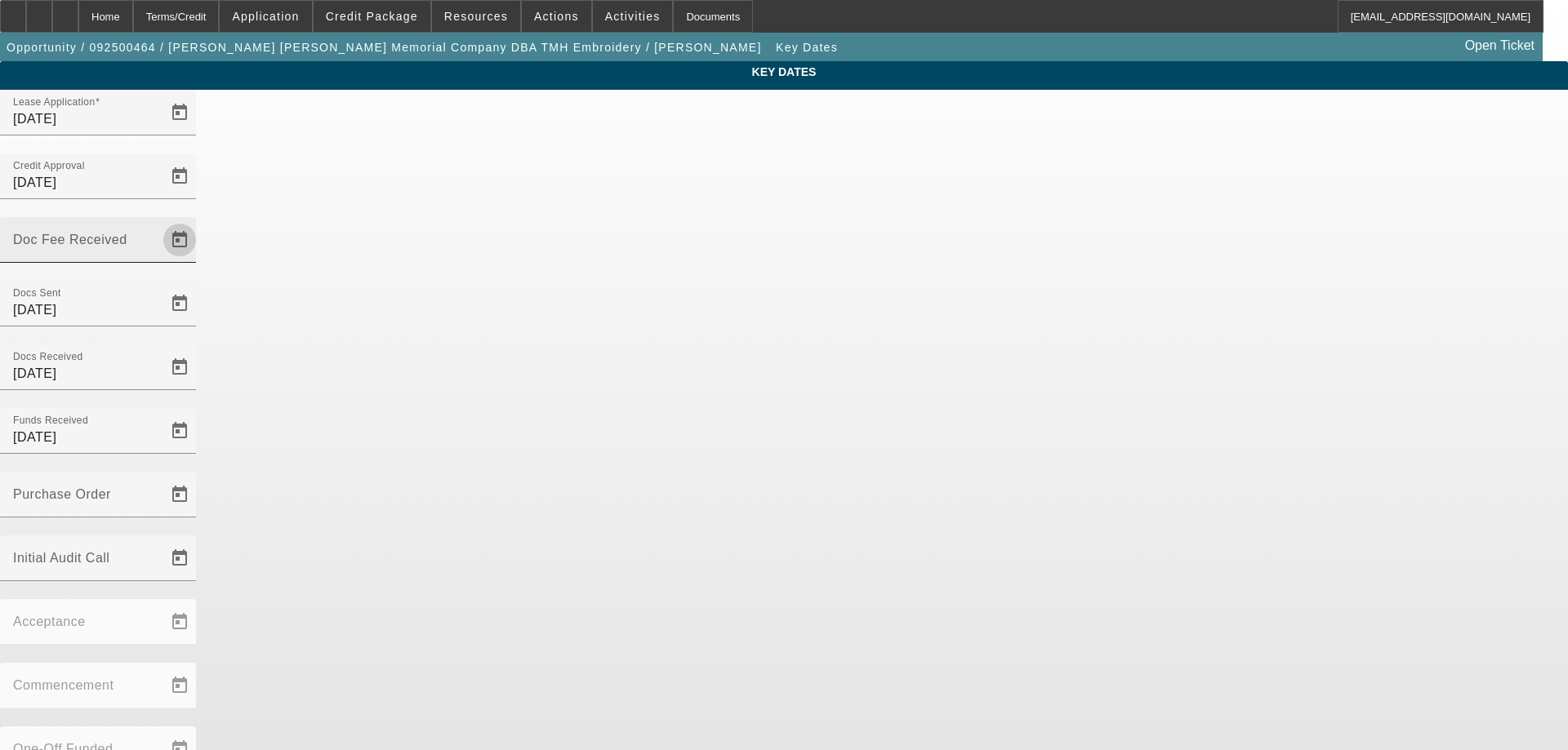
click at [199, 220] on span "Open calendar" at bounding box center [180, 240] width 40 height 40
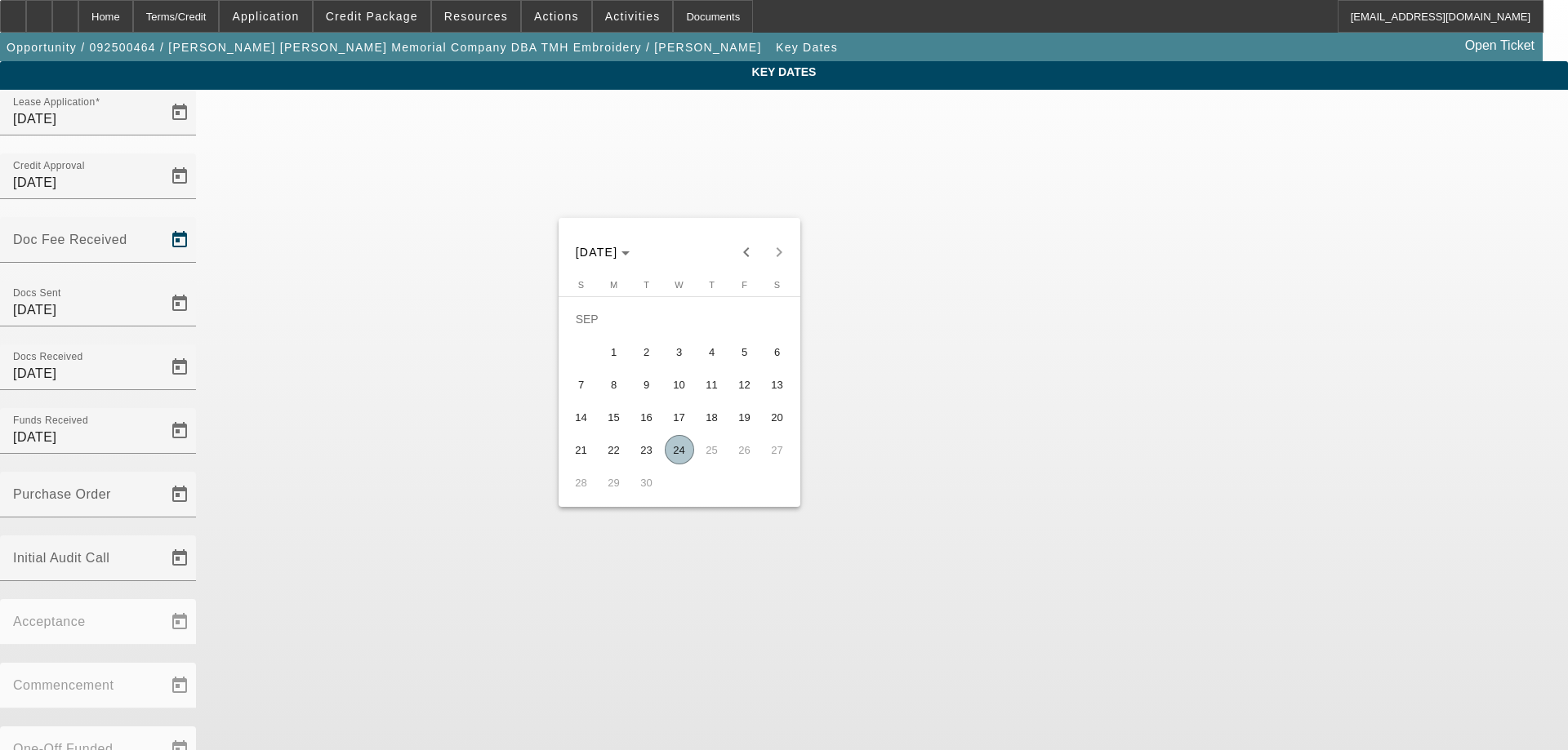
click at [682, 459] on span "24" at bounding box center [680, 449] width 29 height 29
type input "9/24/2025"
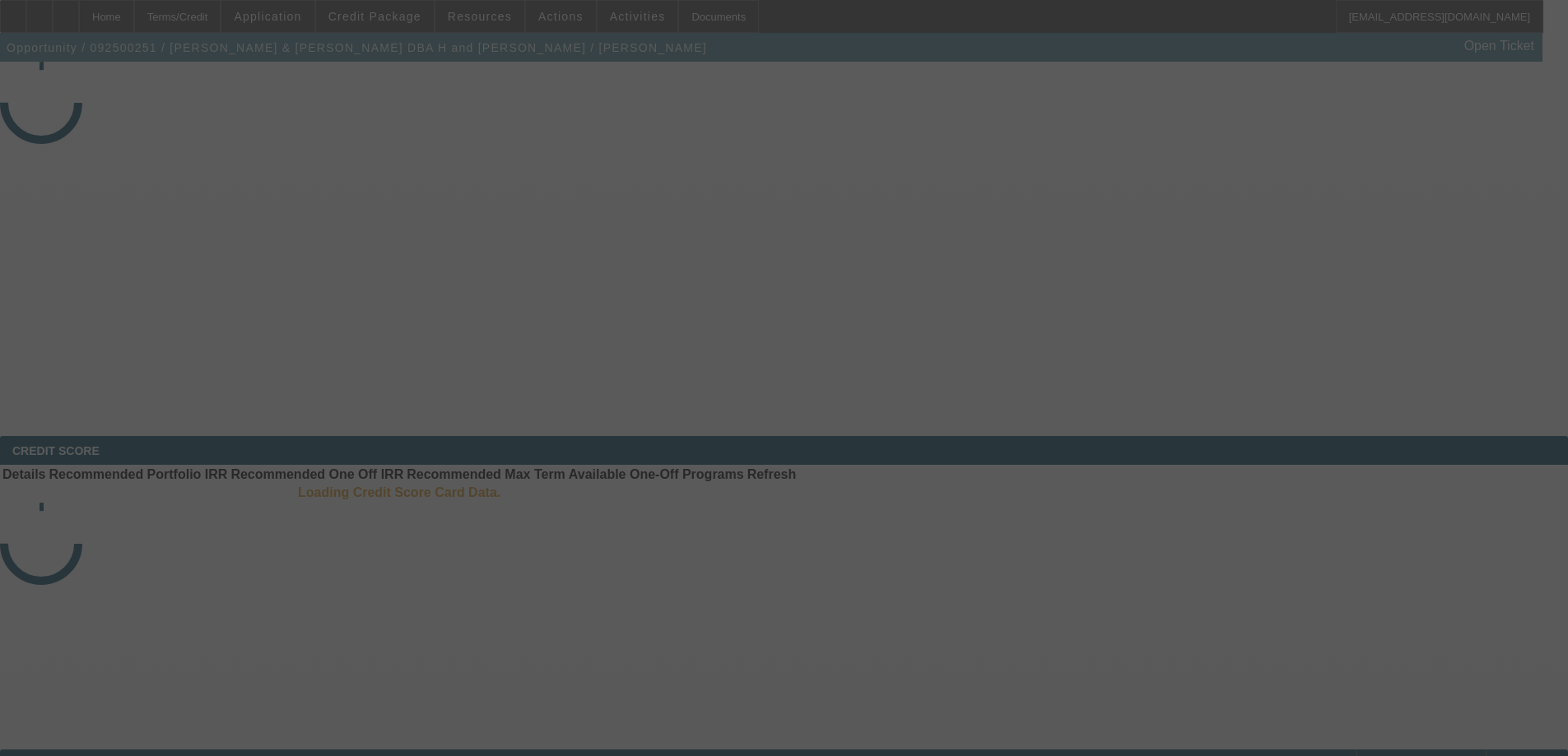
select select "3"
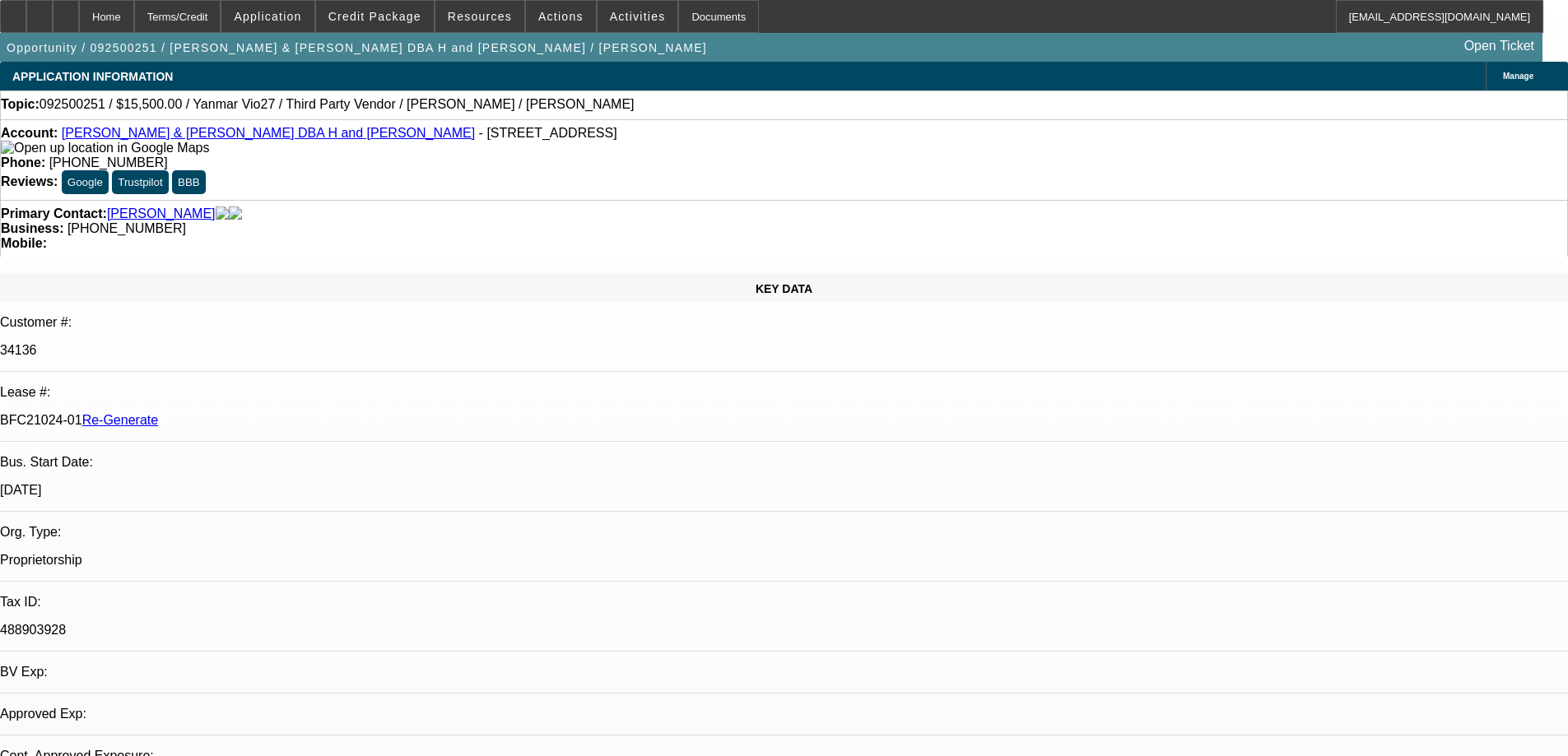
select select "0"
select select "6"
click at [492, 14] on span "Resources" at bounding box center [480, 17] width 64 height 14
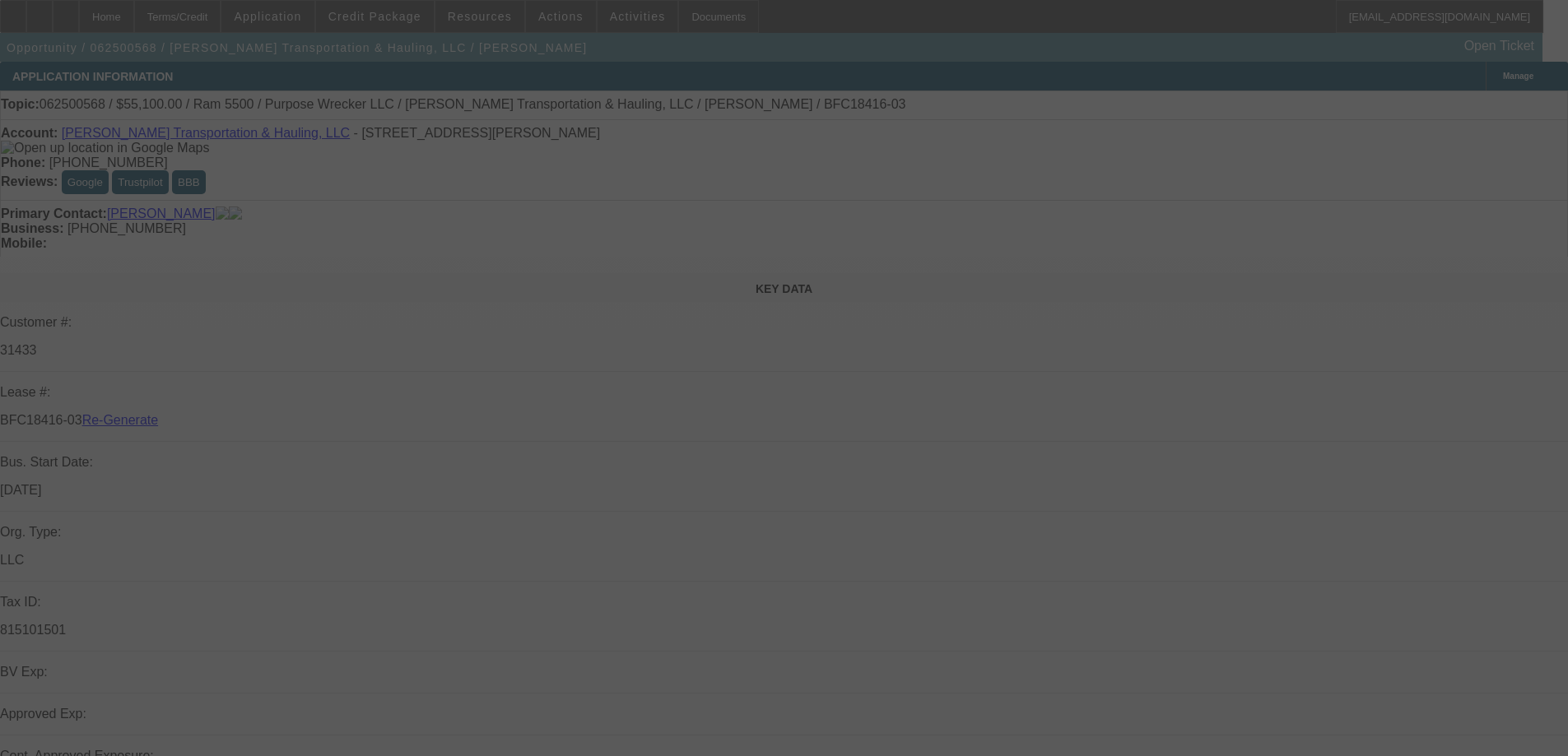
select select "4"
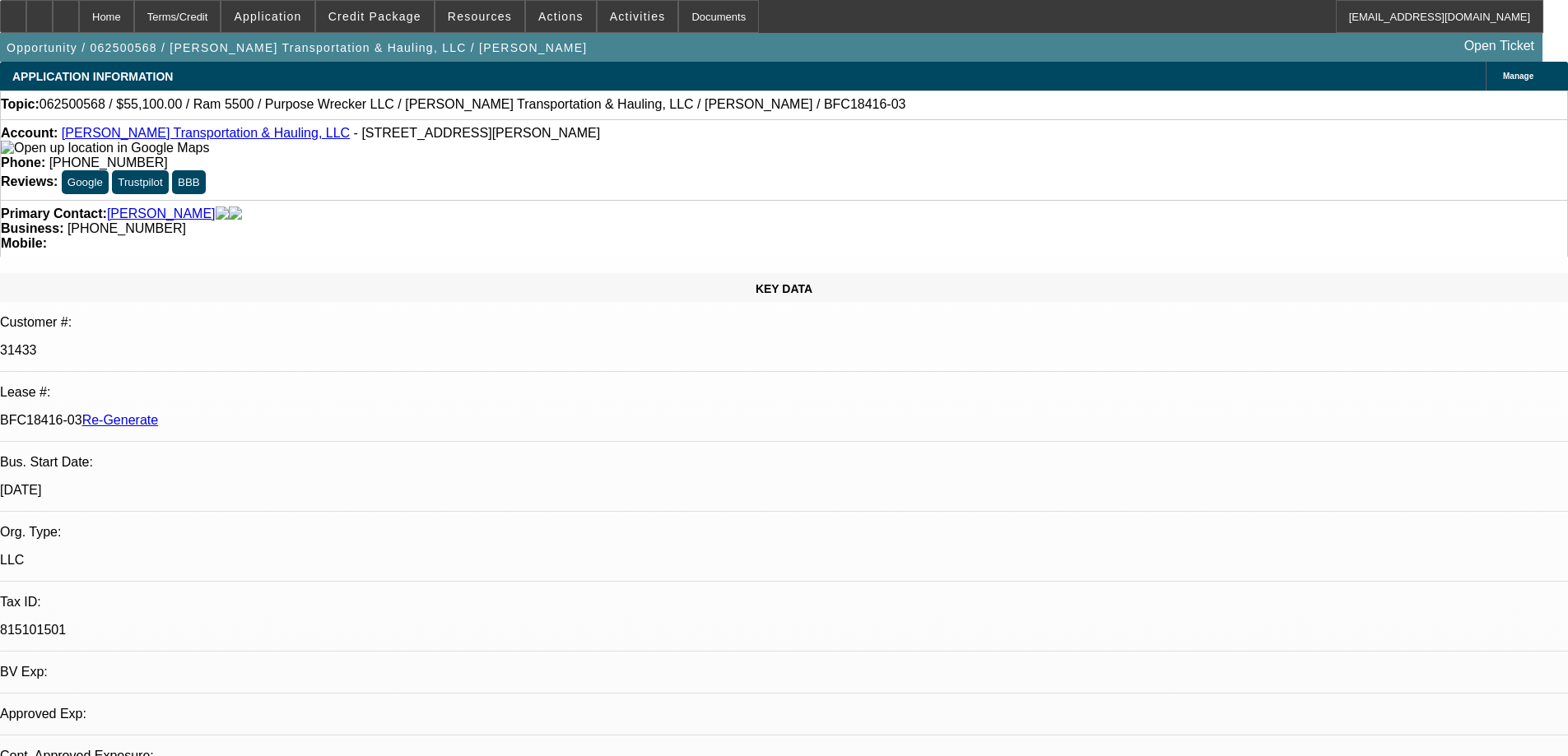
select select "0"
select select "2"
select select "0"
select select "6"
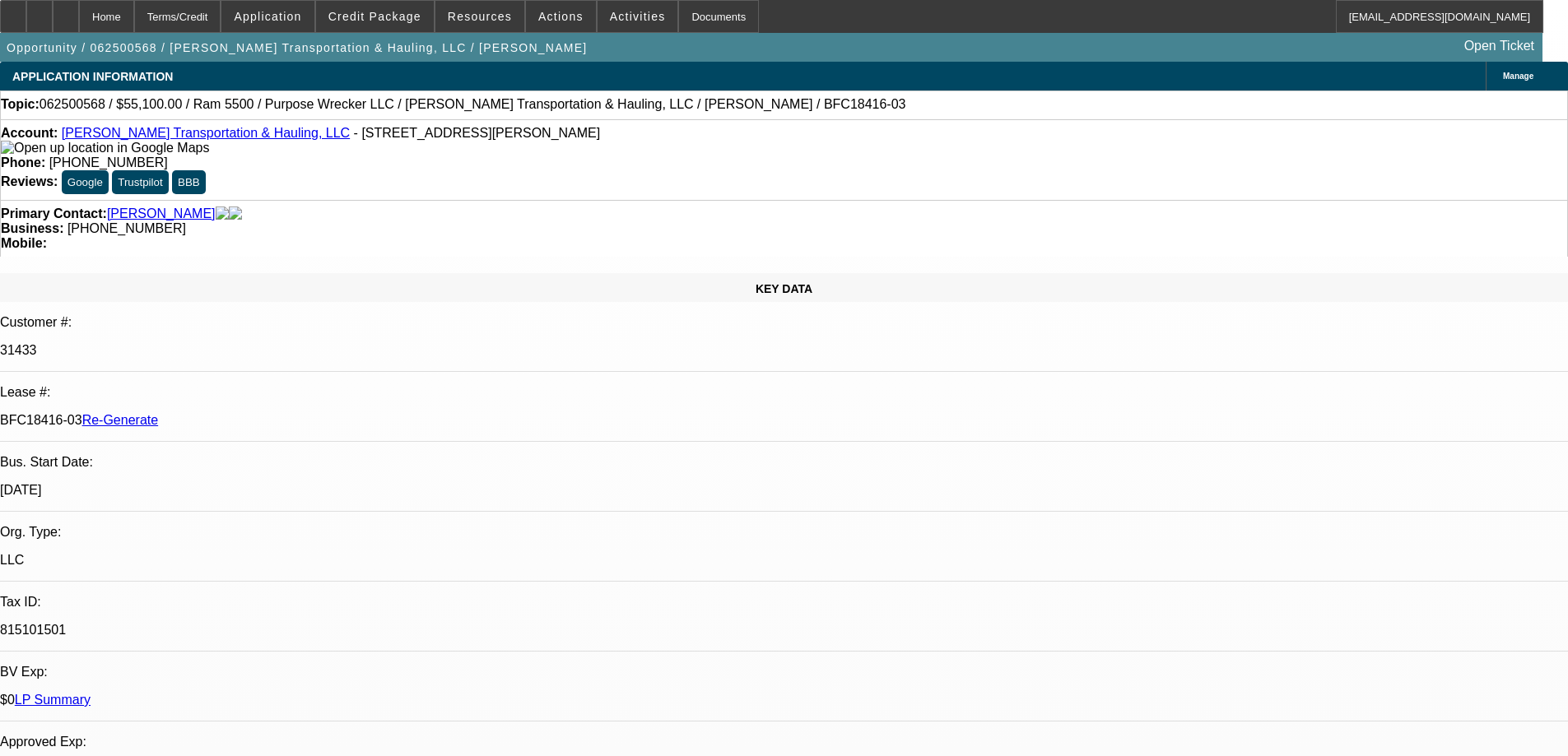
click at [476, 20] on span "Resources" at bounding box center [480, 17] width 64 height 14
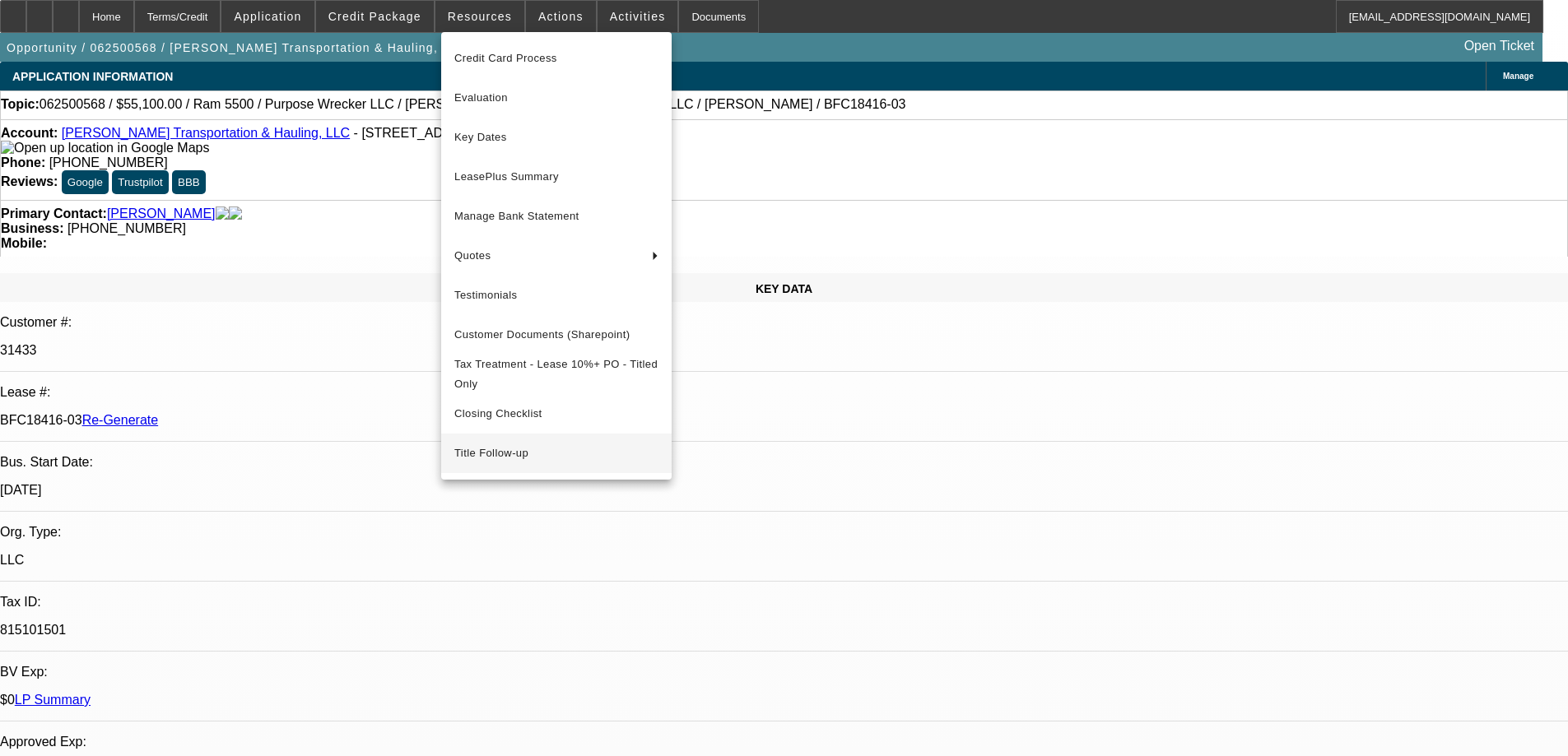
click at [520, 459] on span "Title Follow-up" at bounding box center [556, 453] width 205 height 19
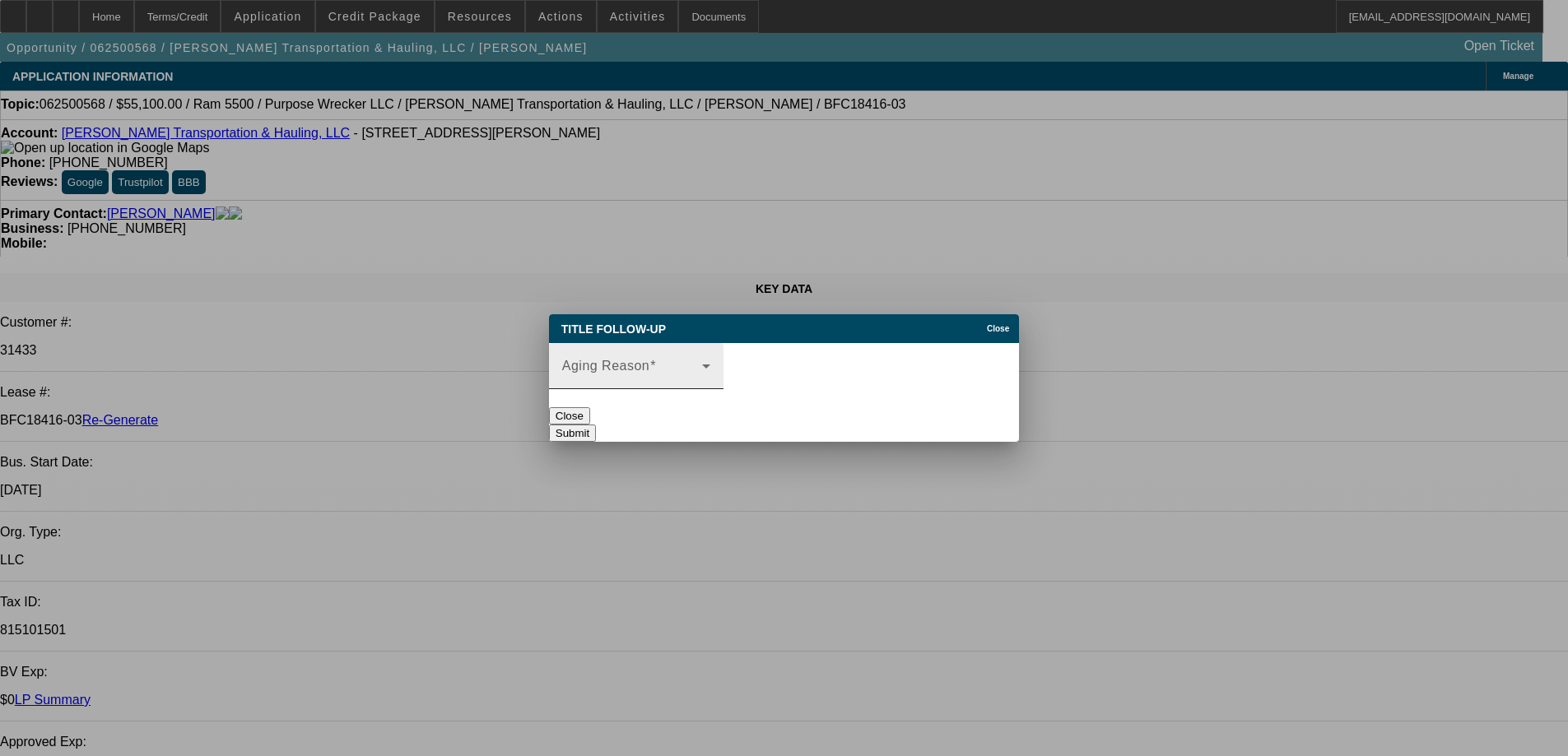
click at [628, 379] on div "Aging Reason" at bounding box center [636, 365] width 148 height 46
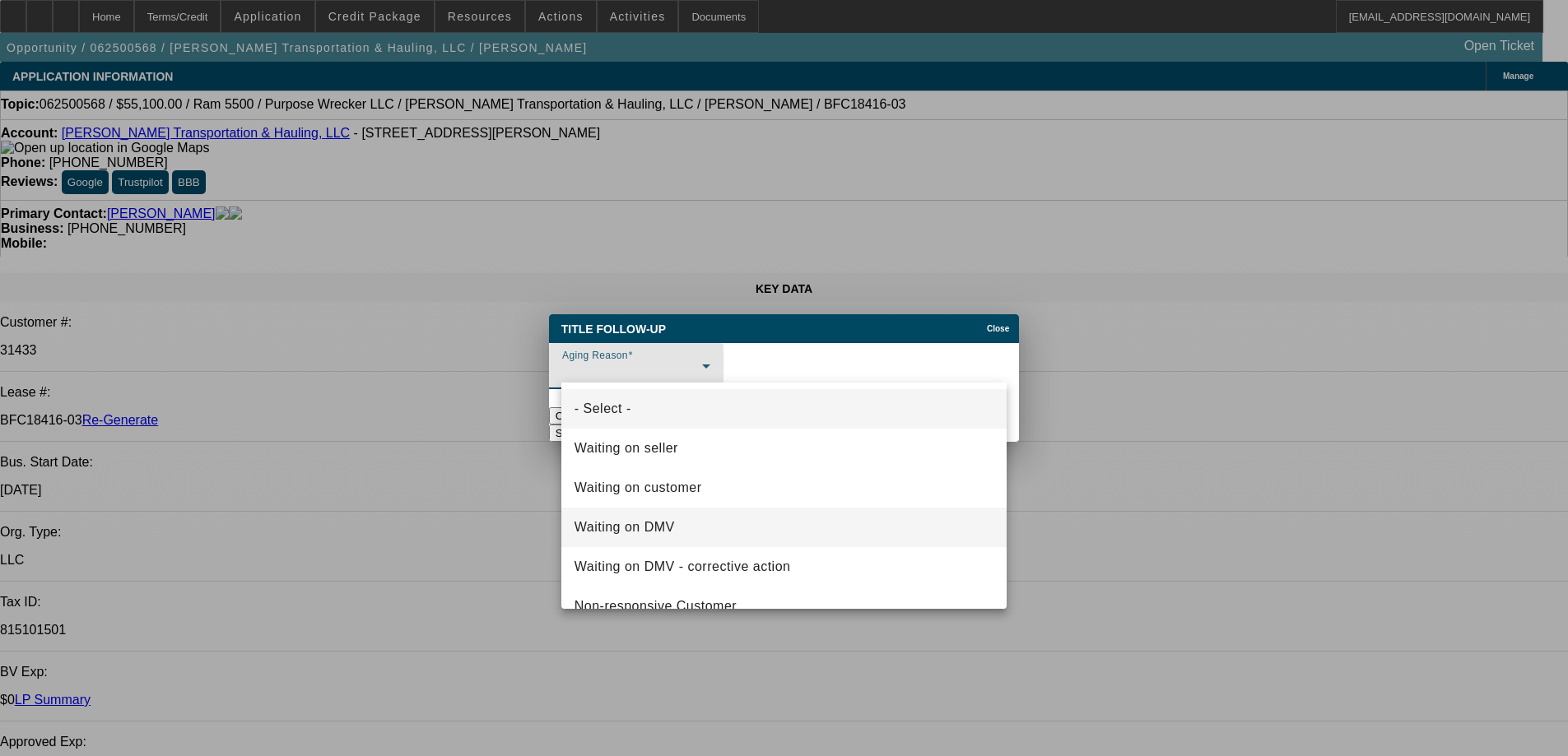
click at [655, 514] on mat-option "Waiting on DMV" at bounding box center [784, 527] width 446 height 40
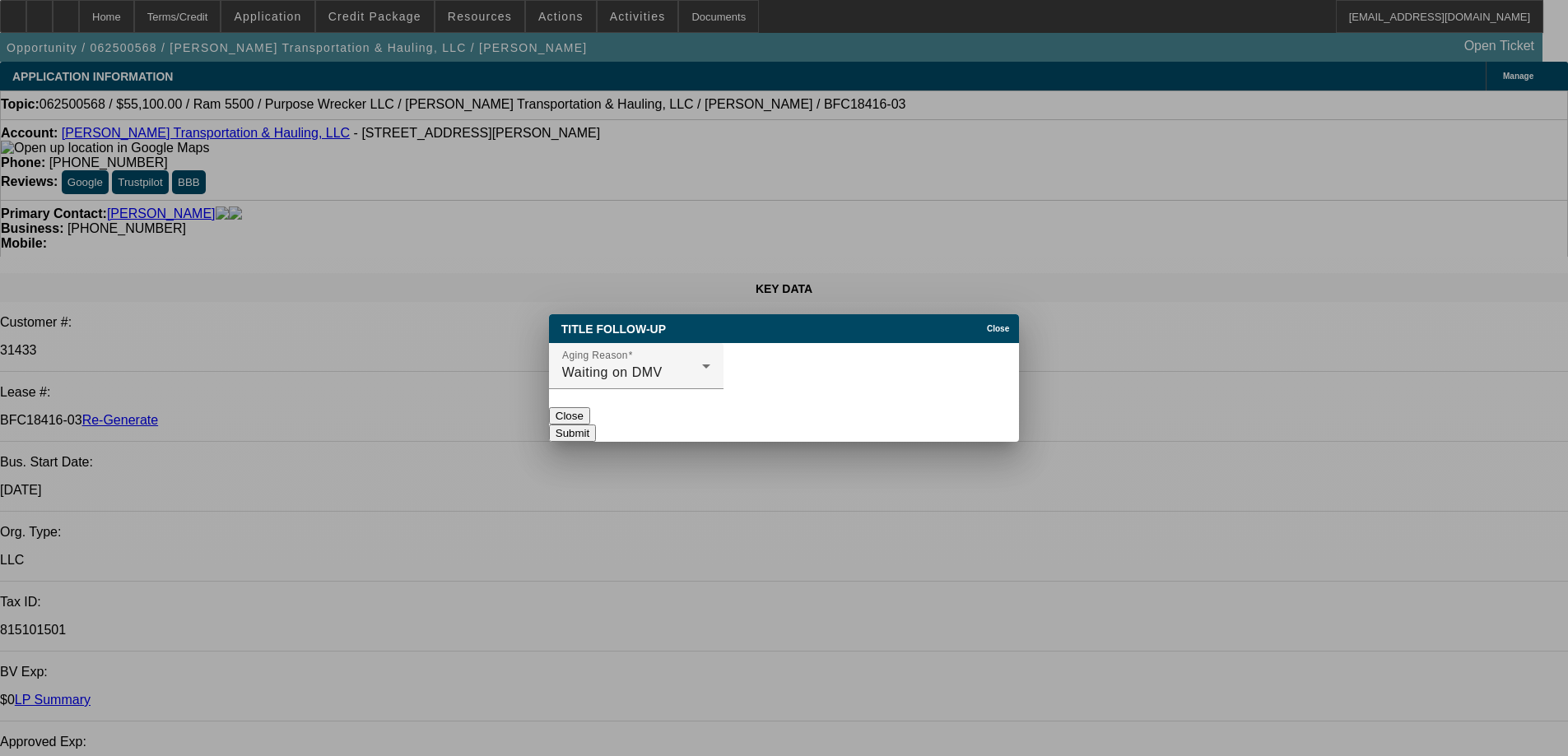
click at [596, 425] on button "Submit" at bounding box center [573, 434] width 47 height 18
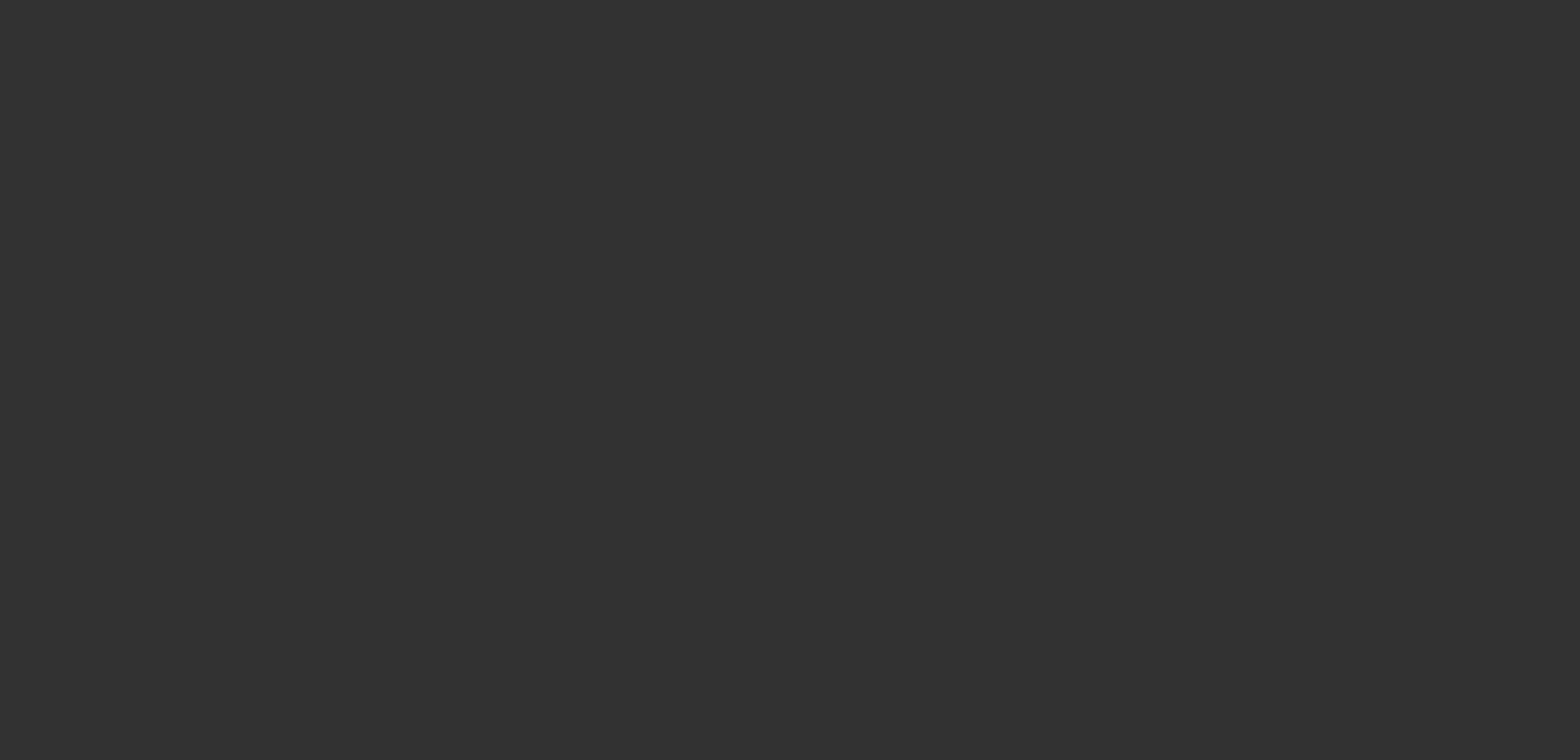
select select "3"
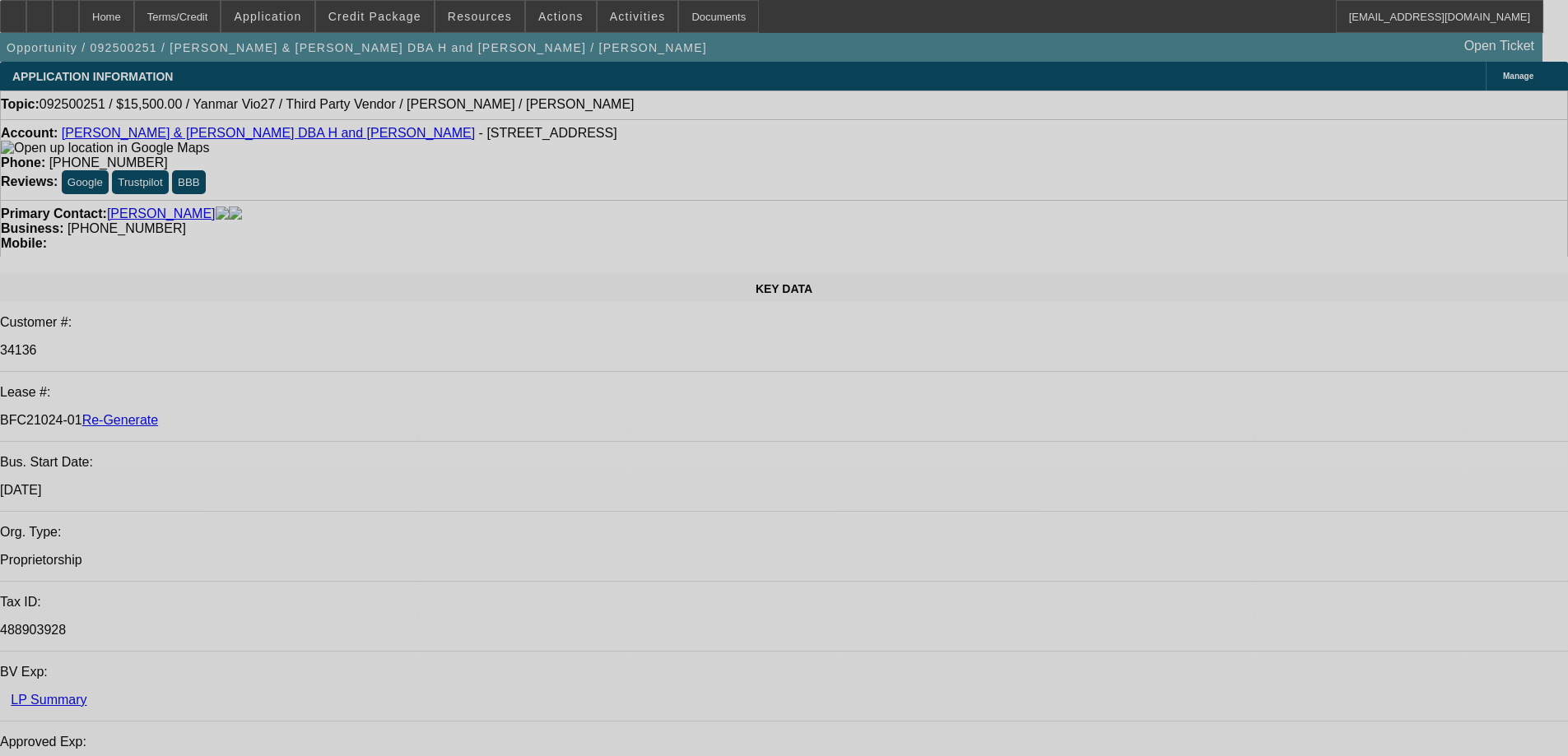
select select "0"
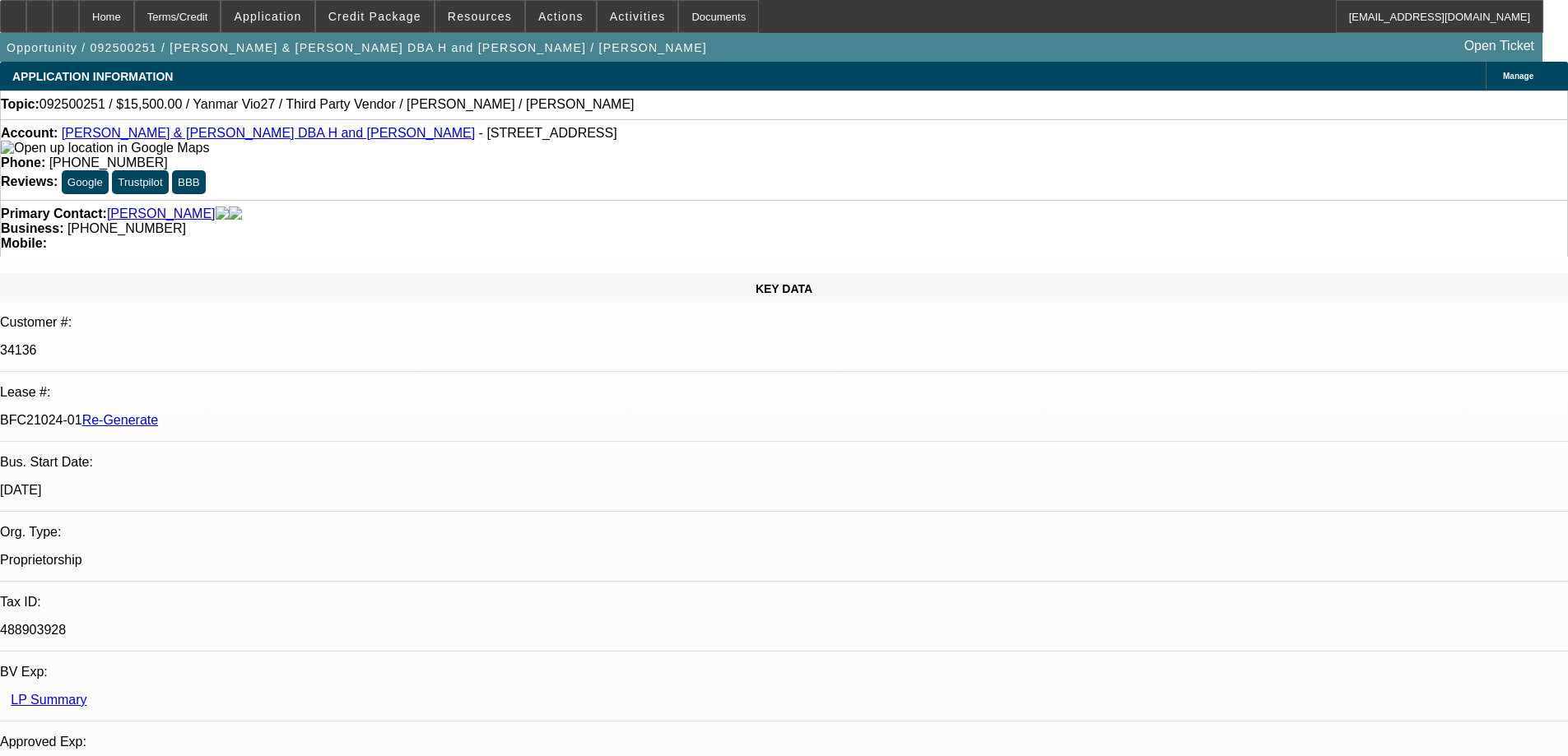
select select "0"
select select "6"
click at [617, 21] on span "Activities" at bounding box center [637, 17] width 56 height 14
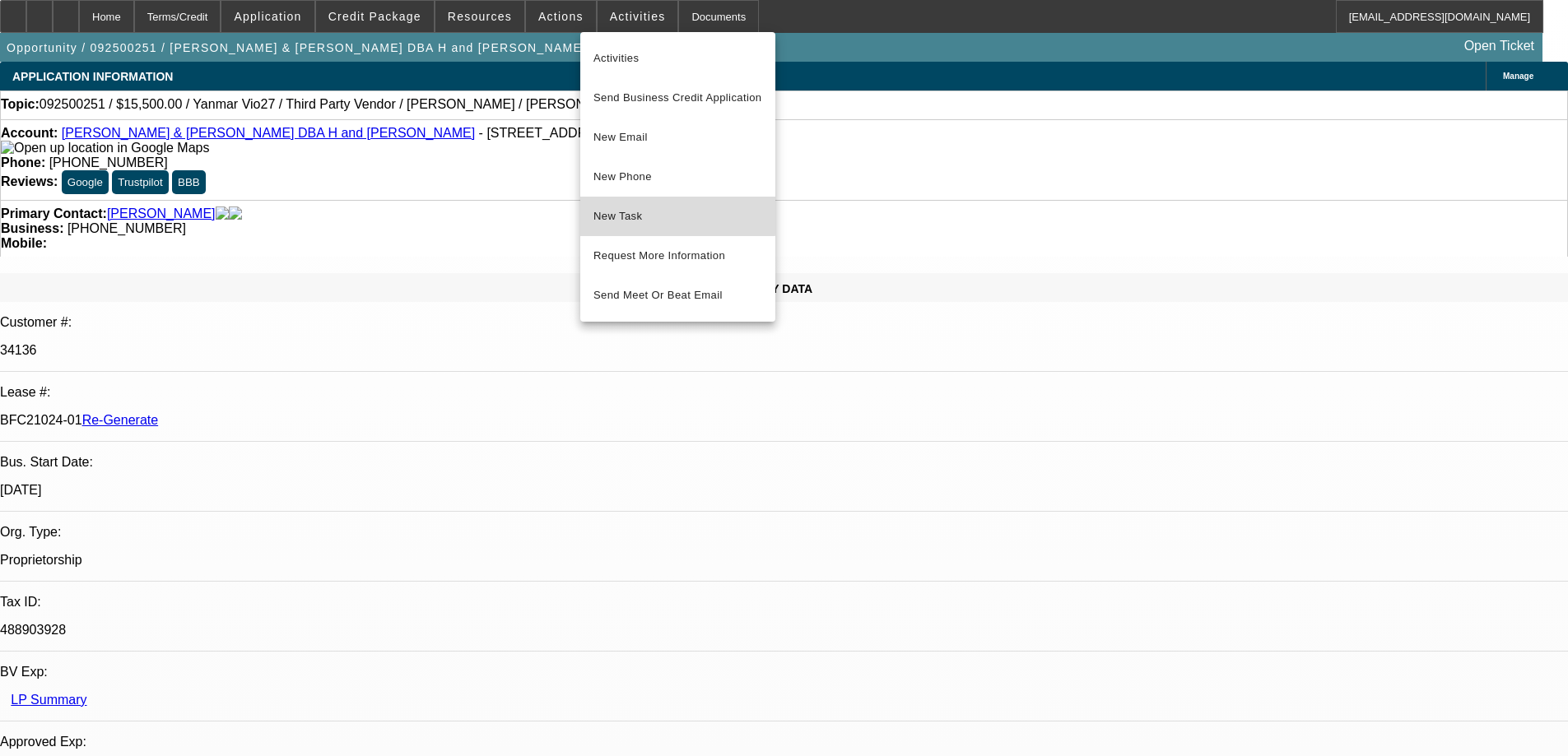
click at [638, 205] on button "New Task" at bounding box center [678, 216] width 195 height 40
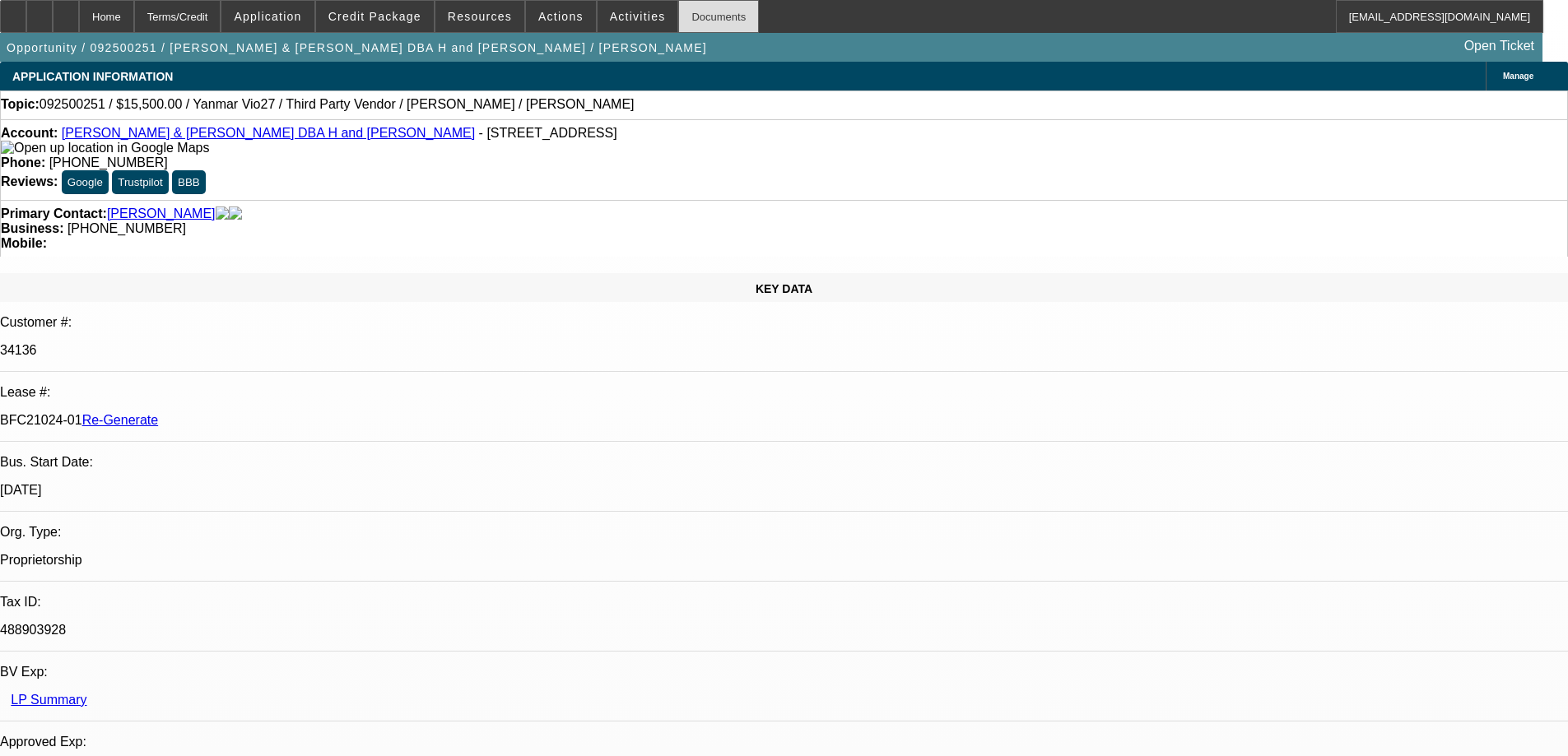
click at [686, 10] on div "Documents" at bounding box center [718, 17] width 81 height 33
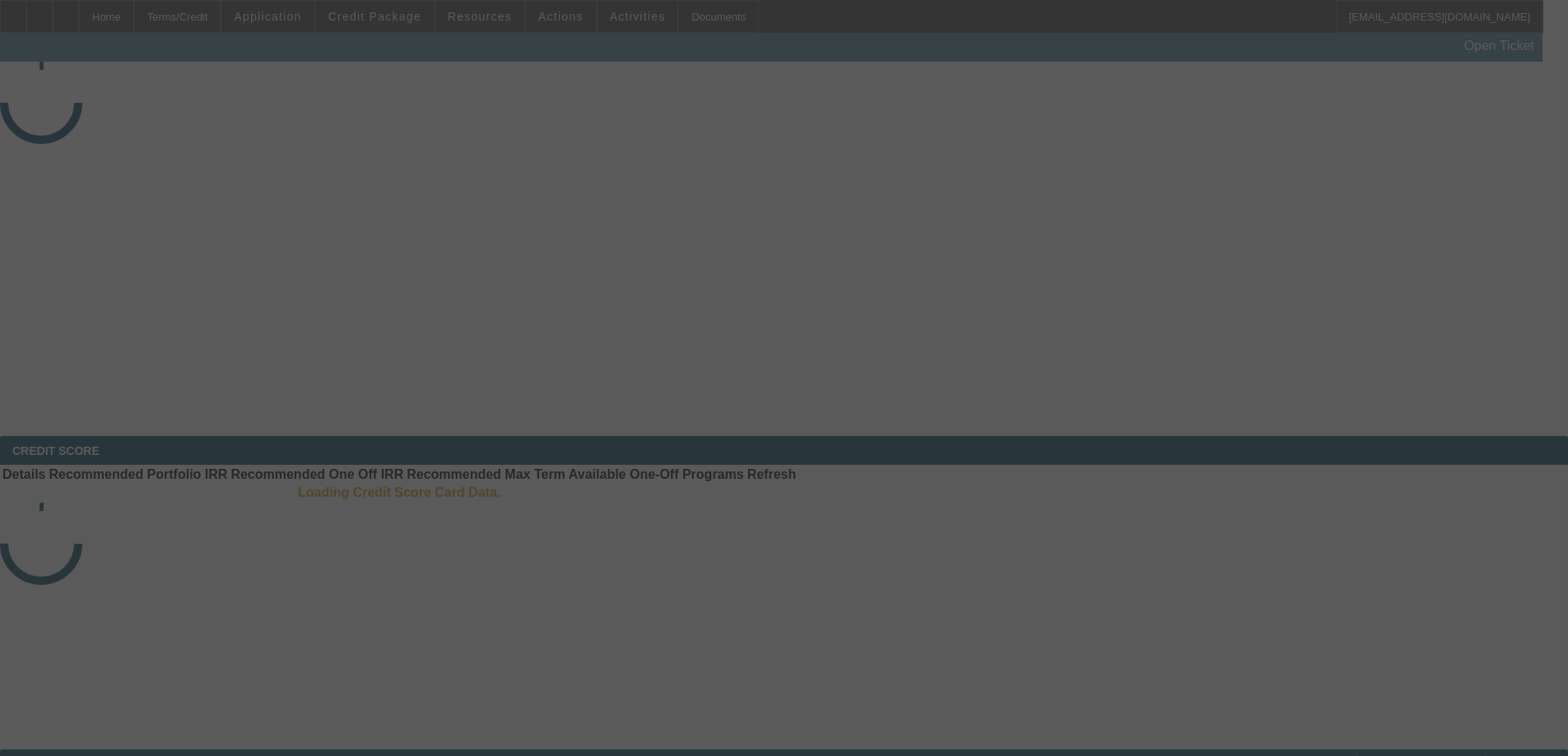
select select "4"
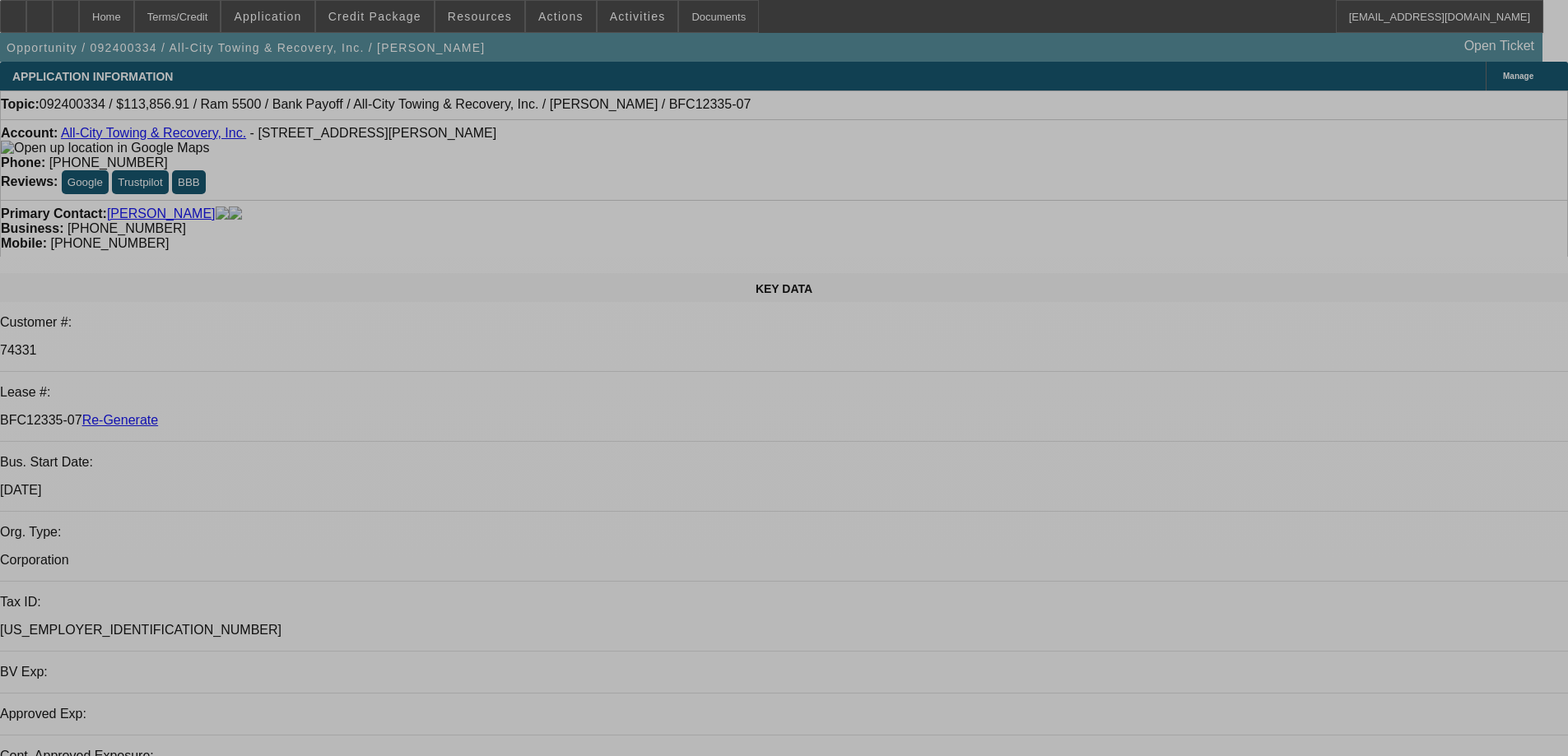
select select "0"
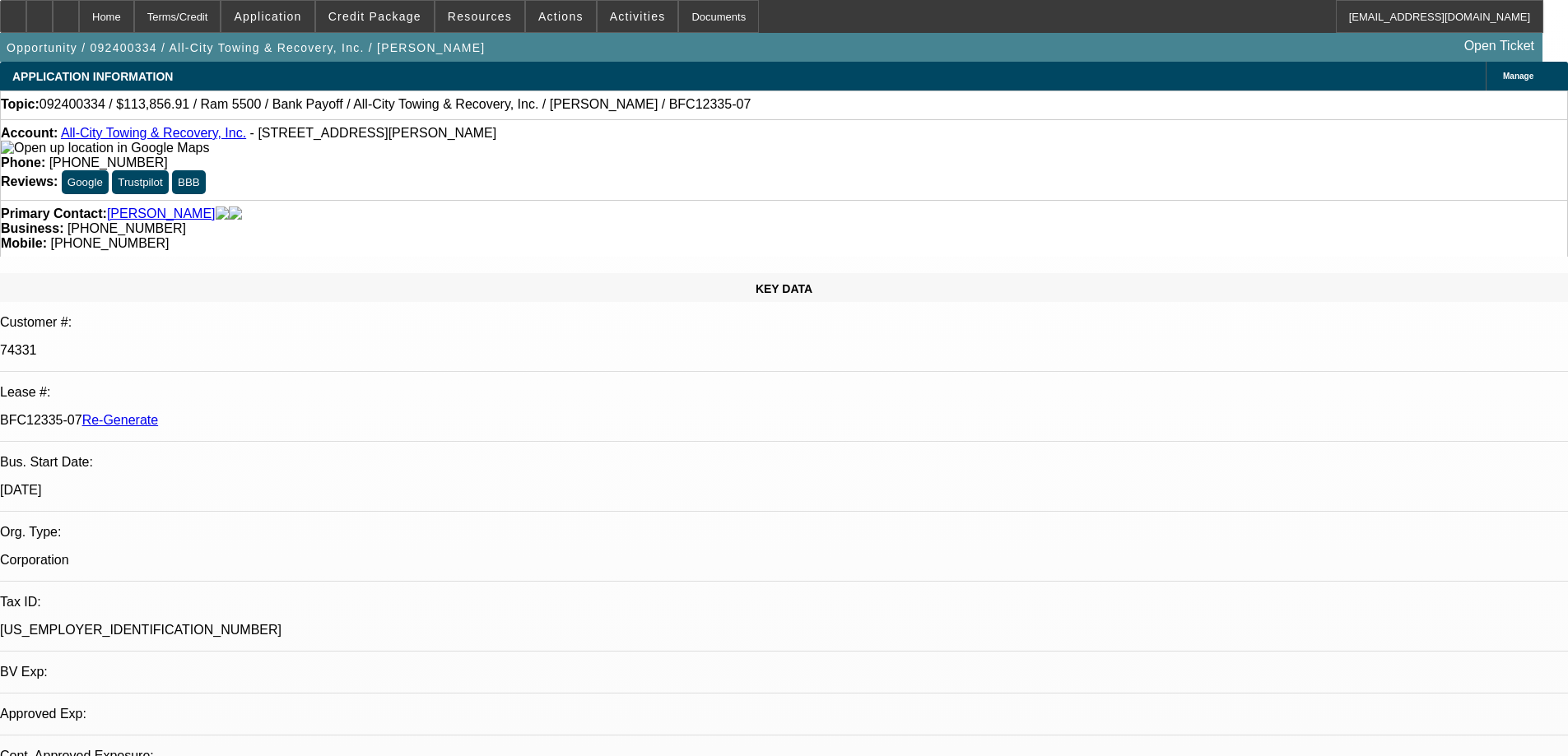
select select "0"
select select "6"
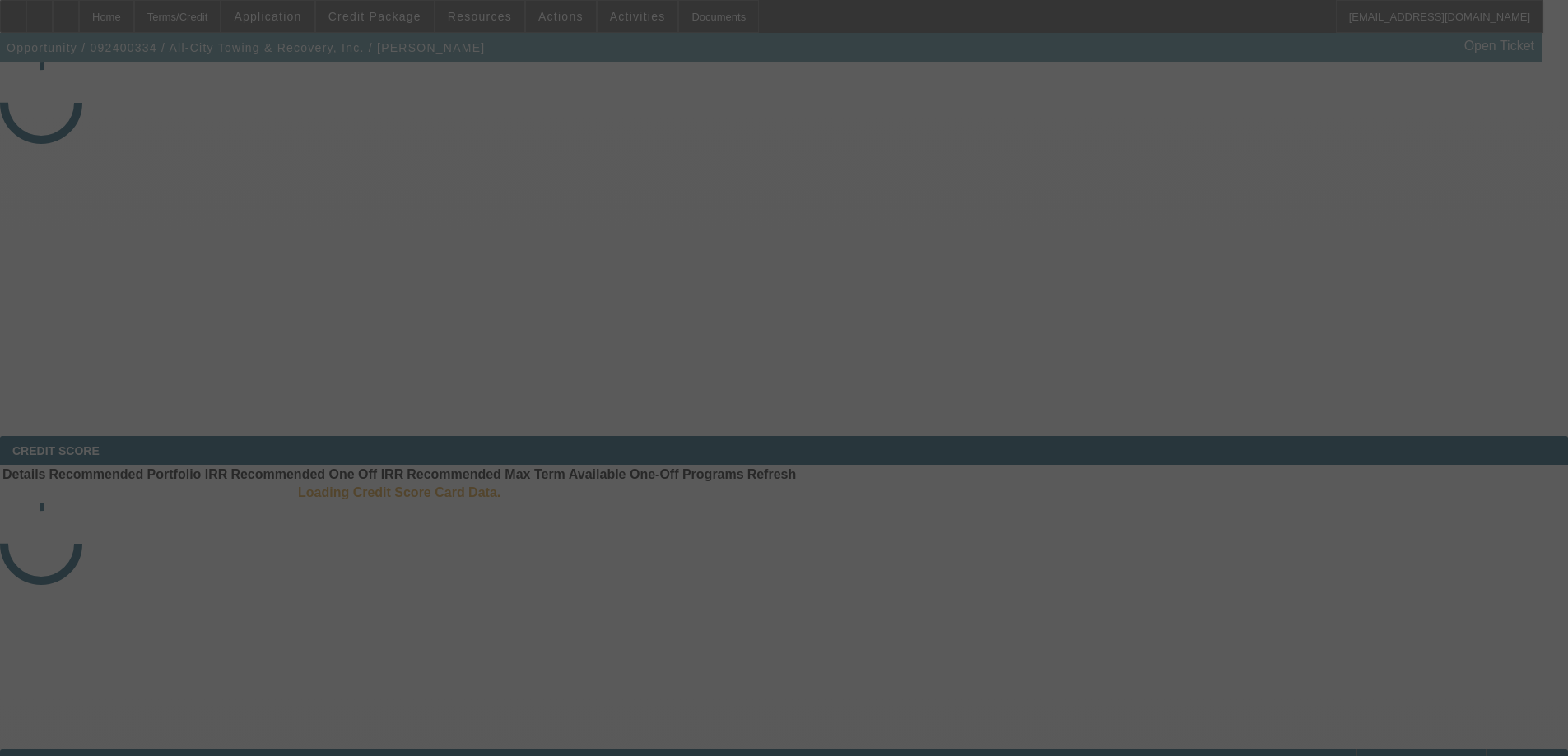
select select "4"
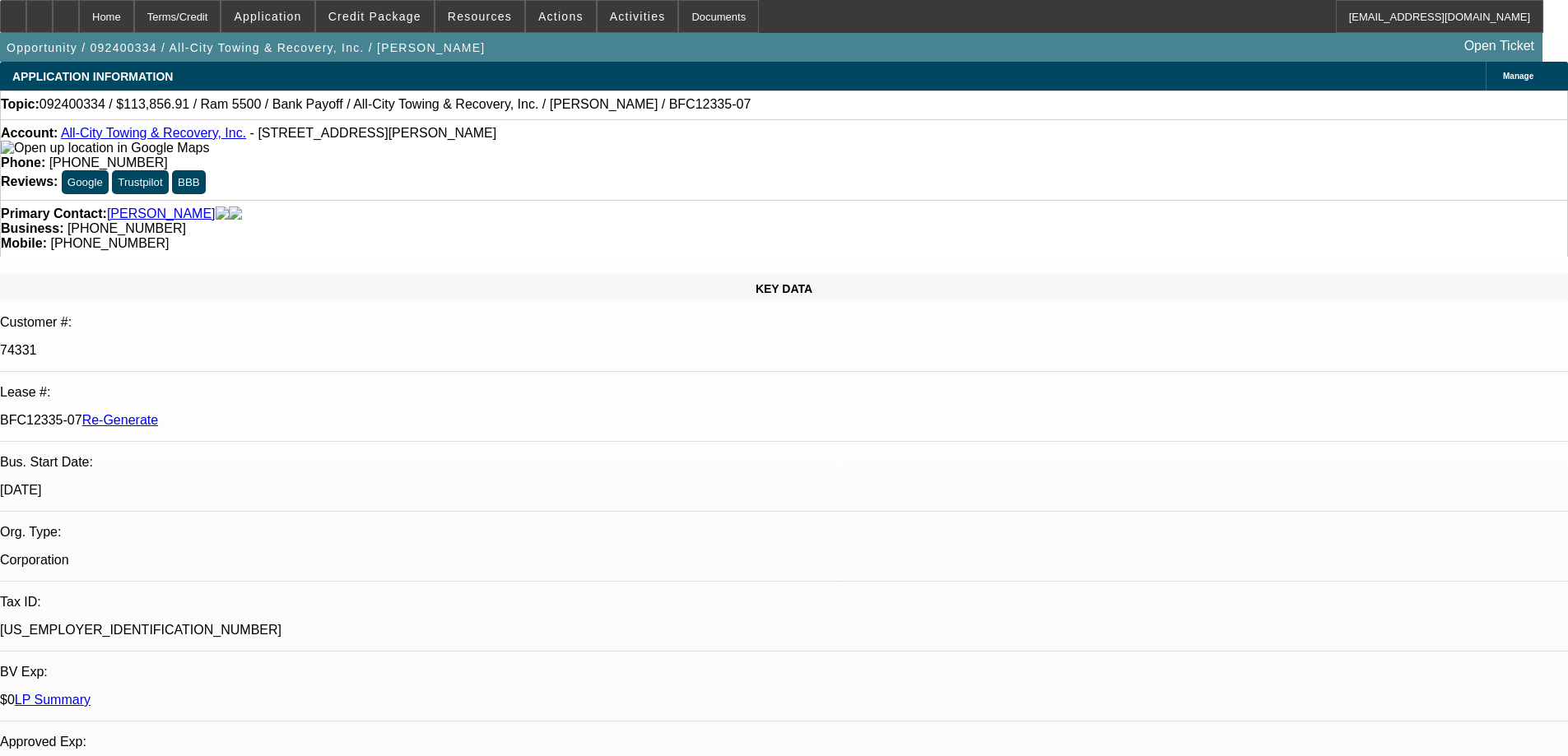
select select "0"
select select "6"
click at [501, 23] on span at bounding box center [479, 17] width 89 height 40
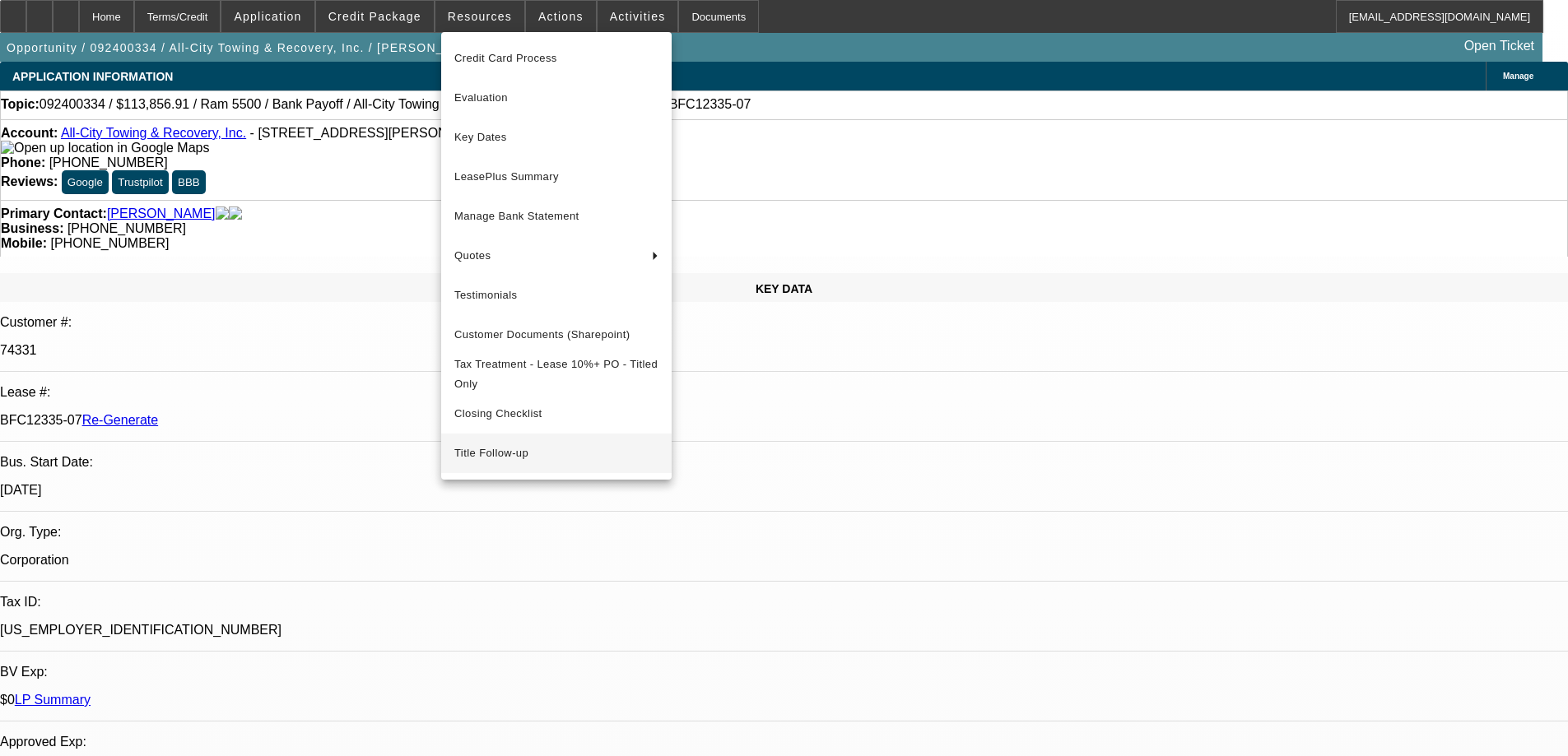
click at [502, 464] on span "Title Follow-up" at bounding box center [556, 453] width 205 height 19
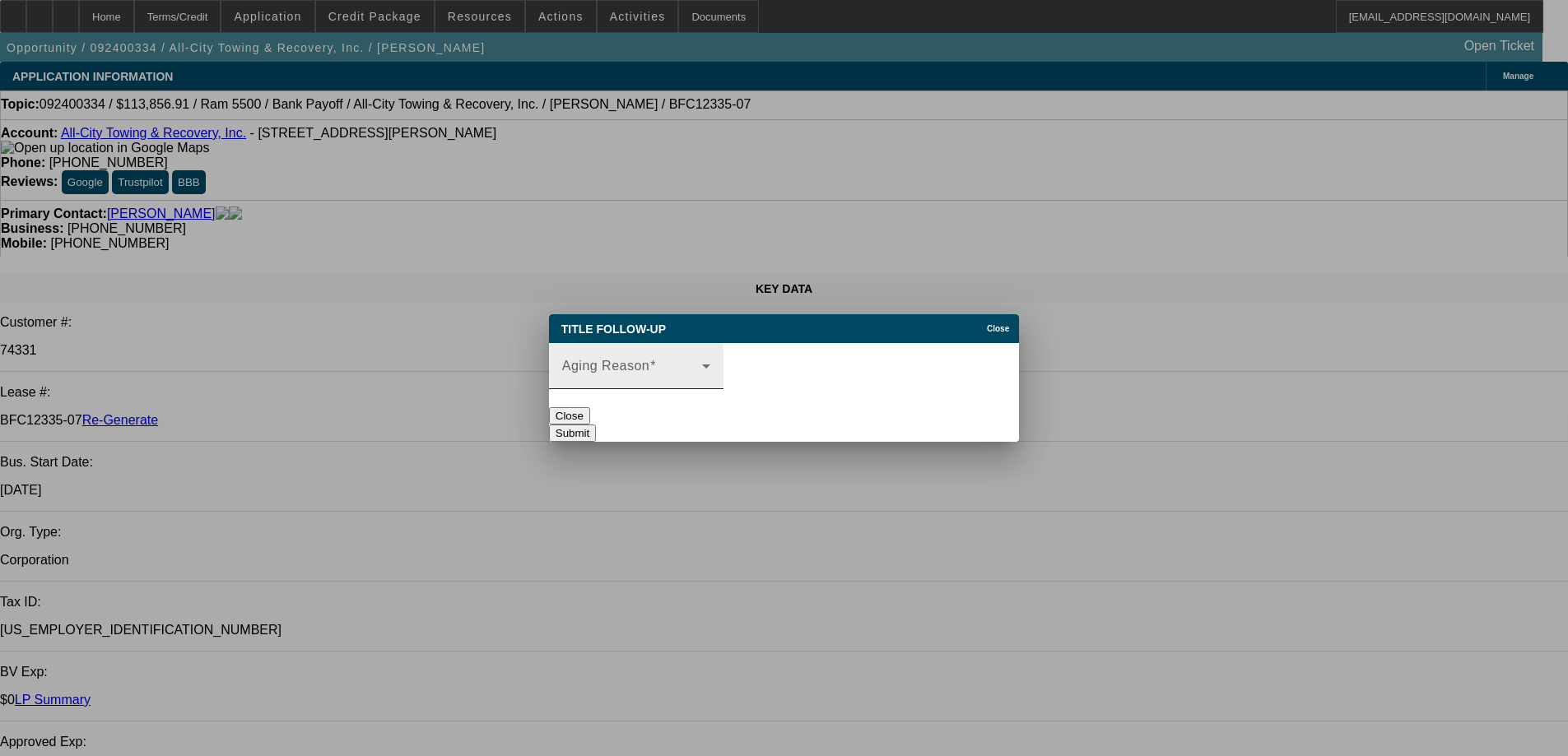
click at [691, 363] on span at bounding box center [632, 373] width 140 height 19
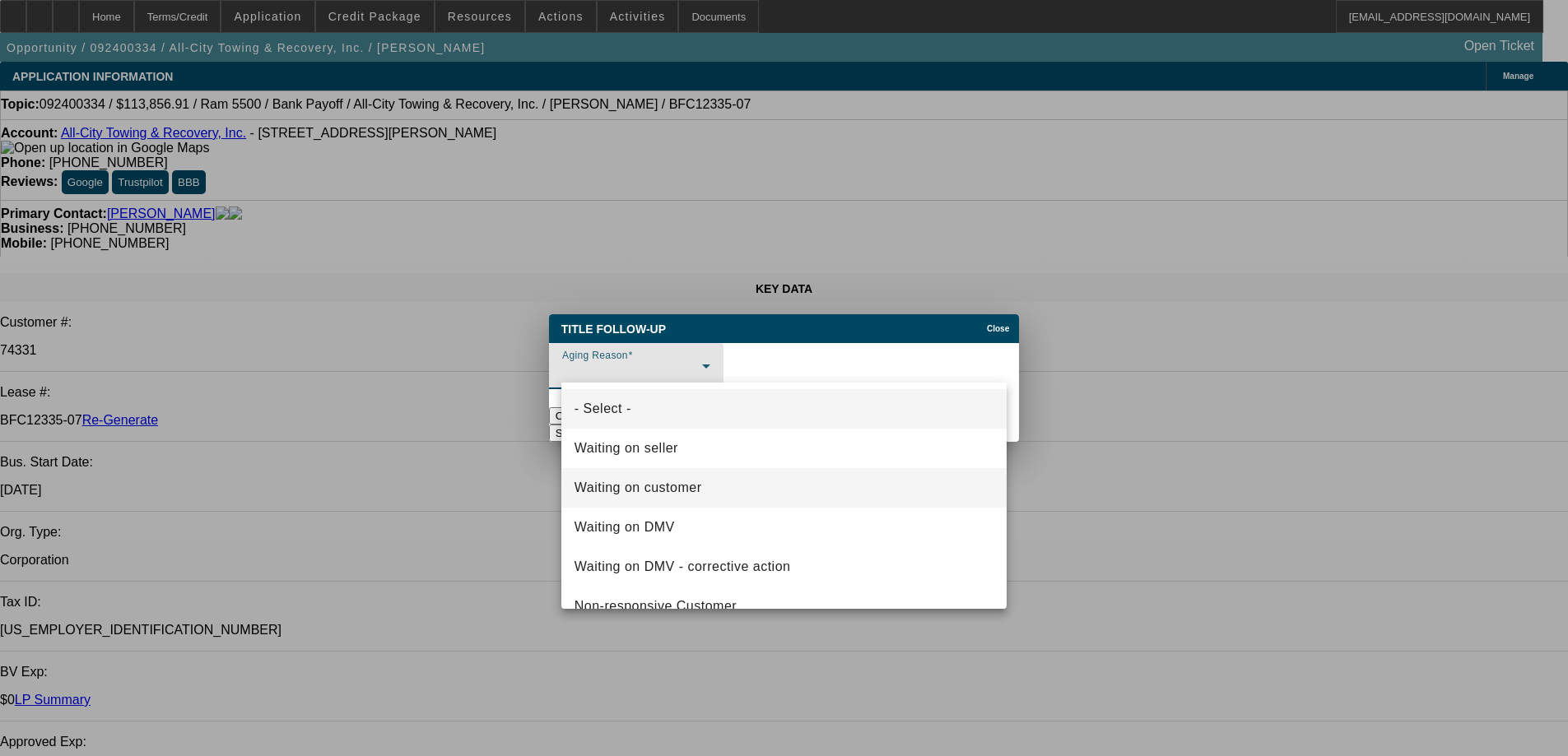
scroll to position [63, 0]
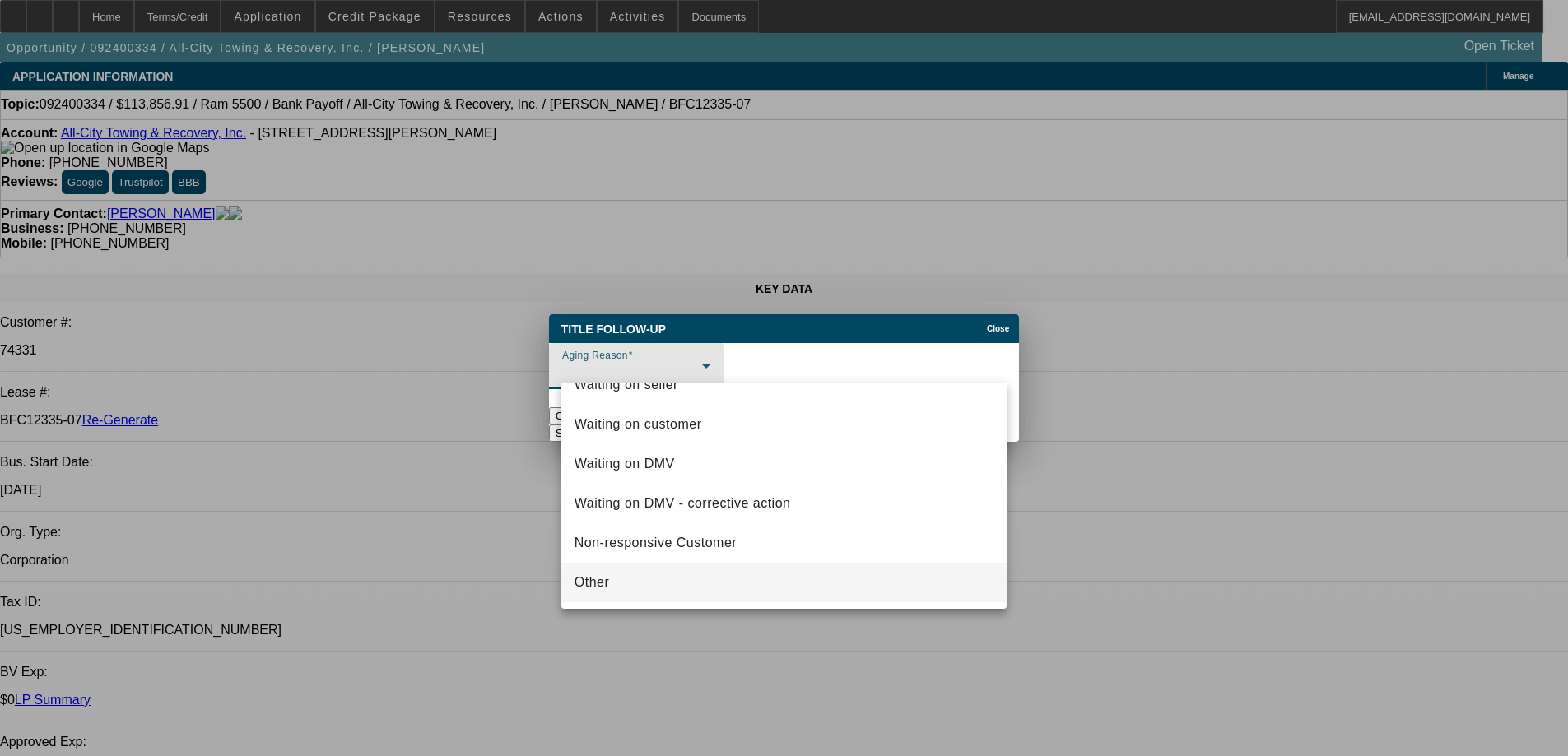
click at [653, 576] on mat-option "Other" at bounding box center [784, 583] width 446 height 40
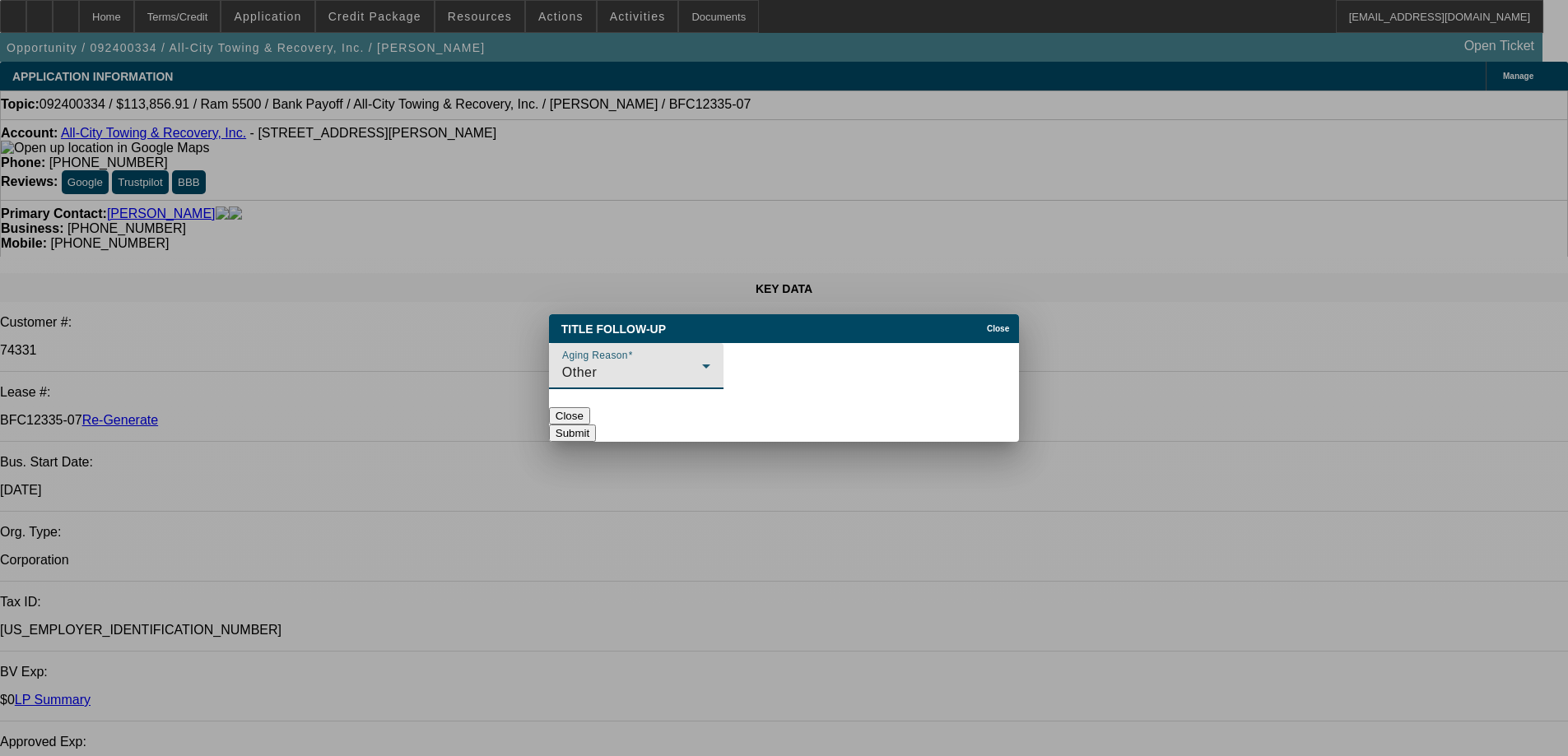
click at [596, 425] on button "Submit" at bounding box center [573, 434] width 47 height 18
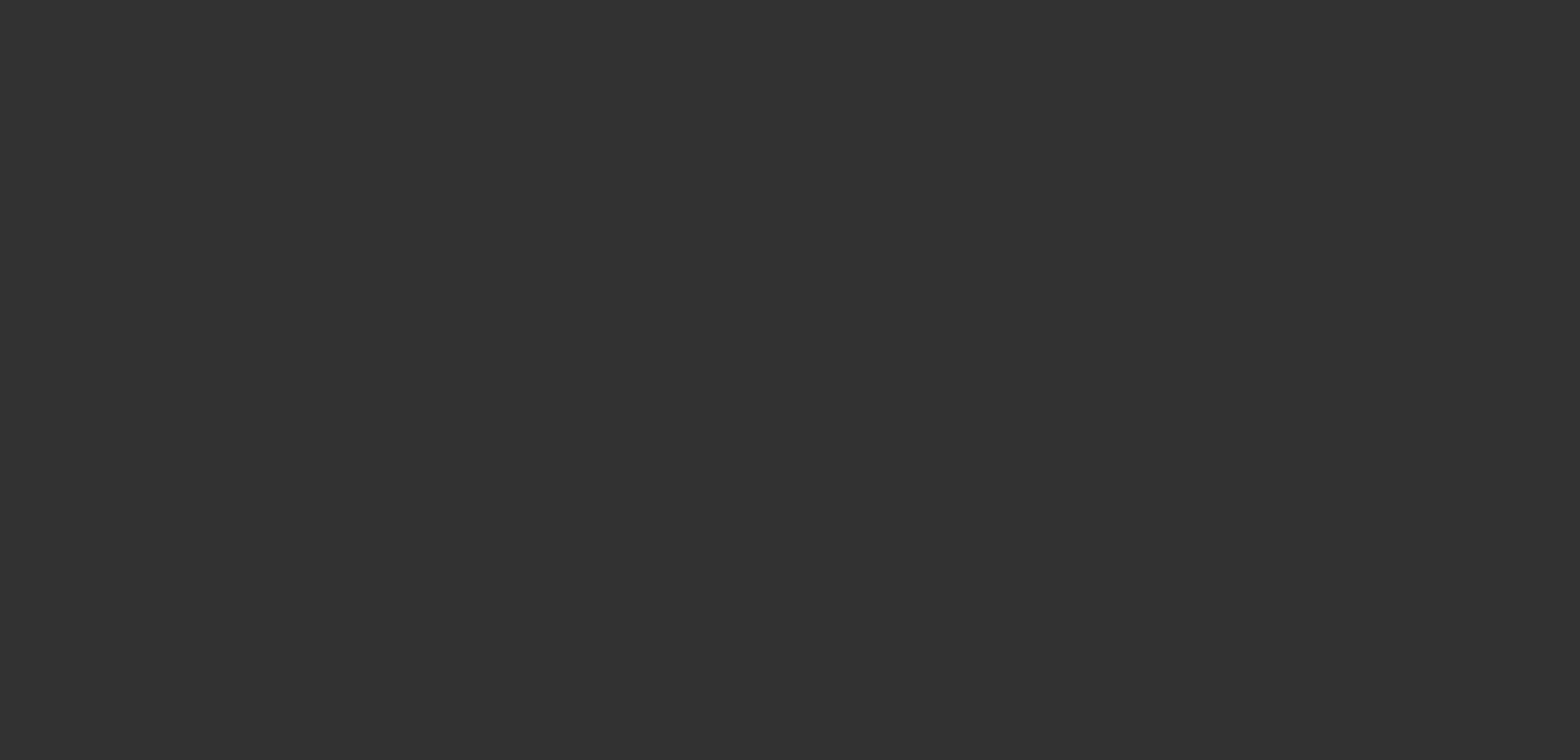
select select "4"
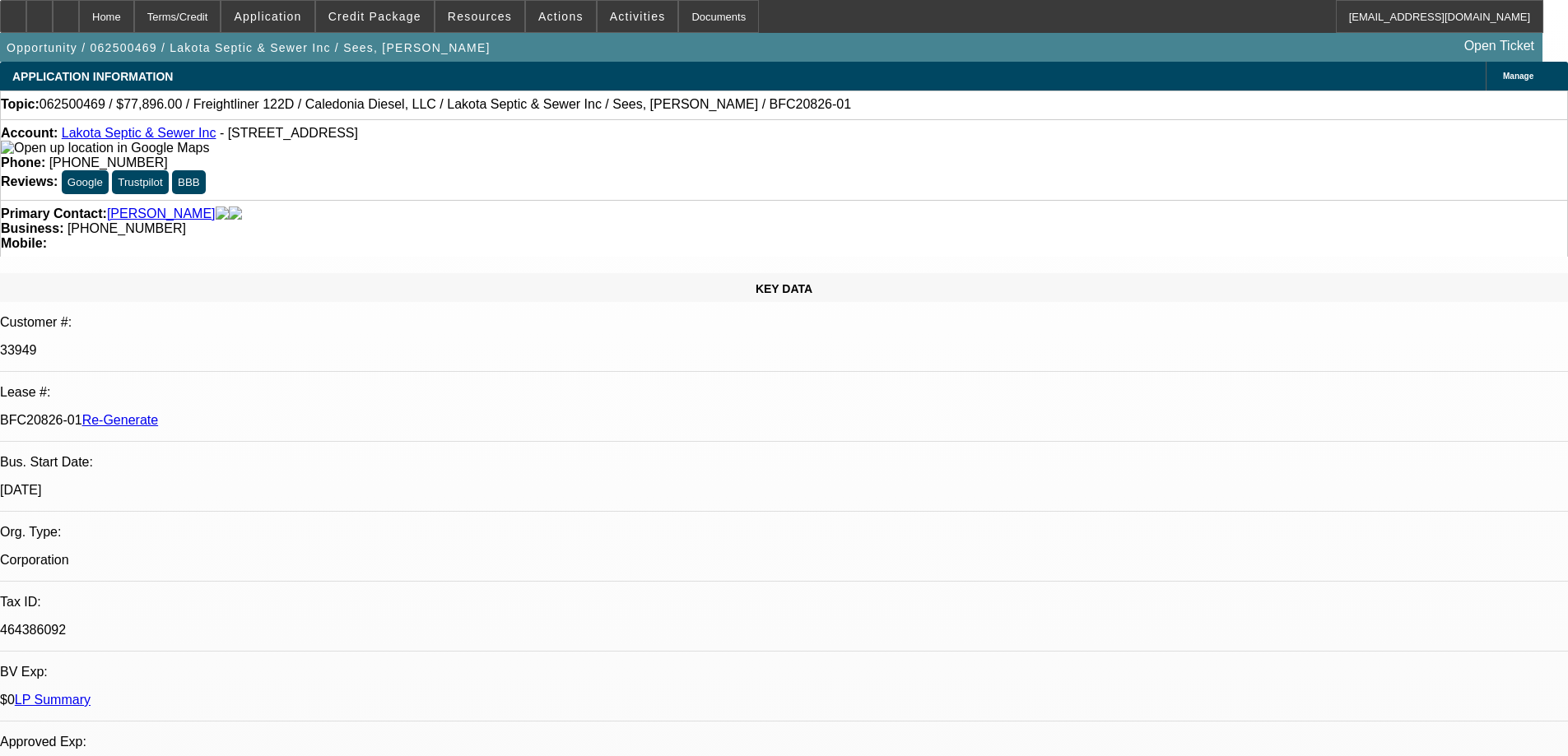
select select "0"
select select "1"
select select "3"
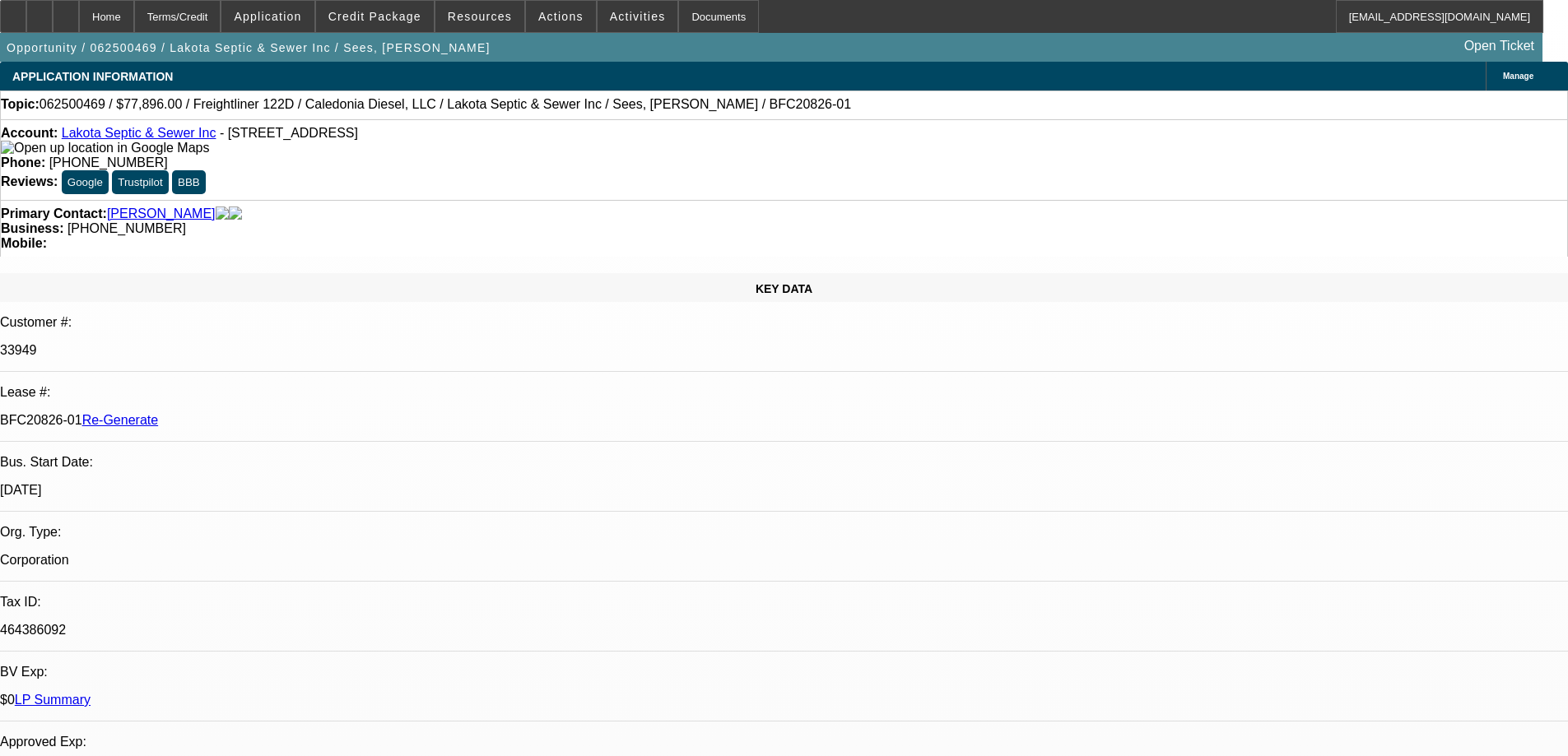
select select "6"
click at [505, 25] on span at bounding box center [479, 17] width 89 height 40
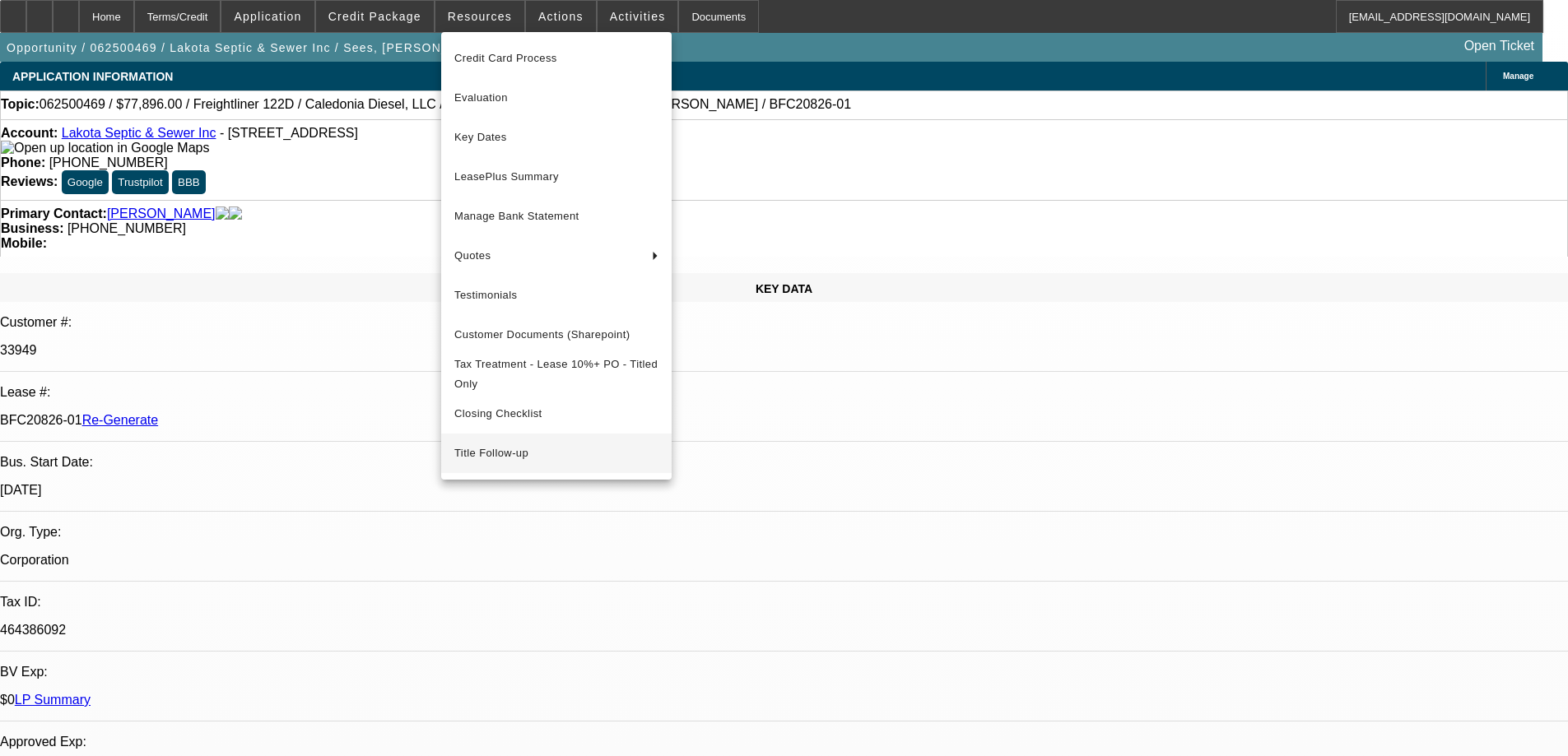
click at [506, 454] on span "Title Follow-up" at bounding box center [556, 453] width 205 height 19
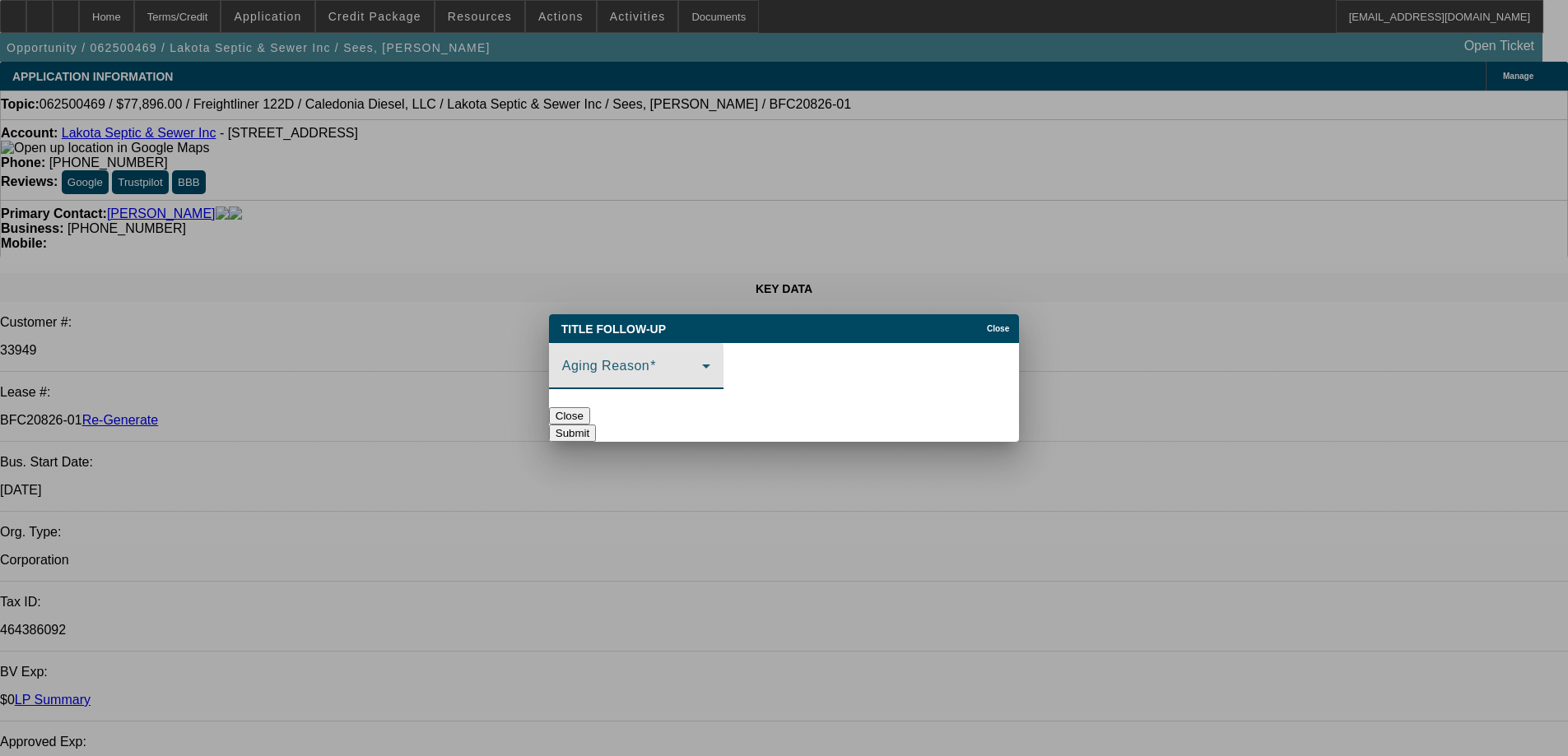
click at [622, 363] on span at bounding box center [632, 373] width 140 height 19
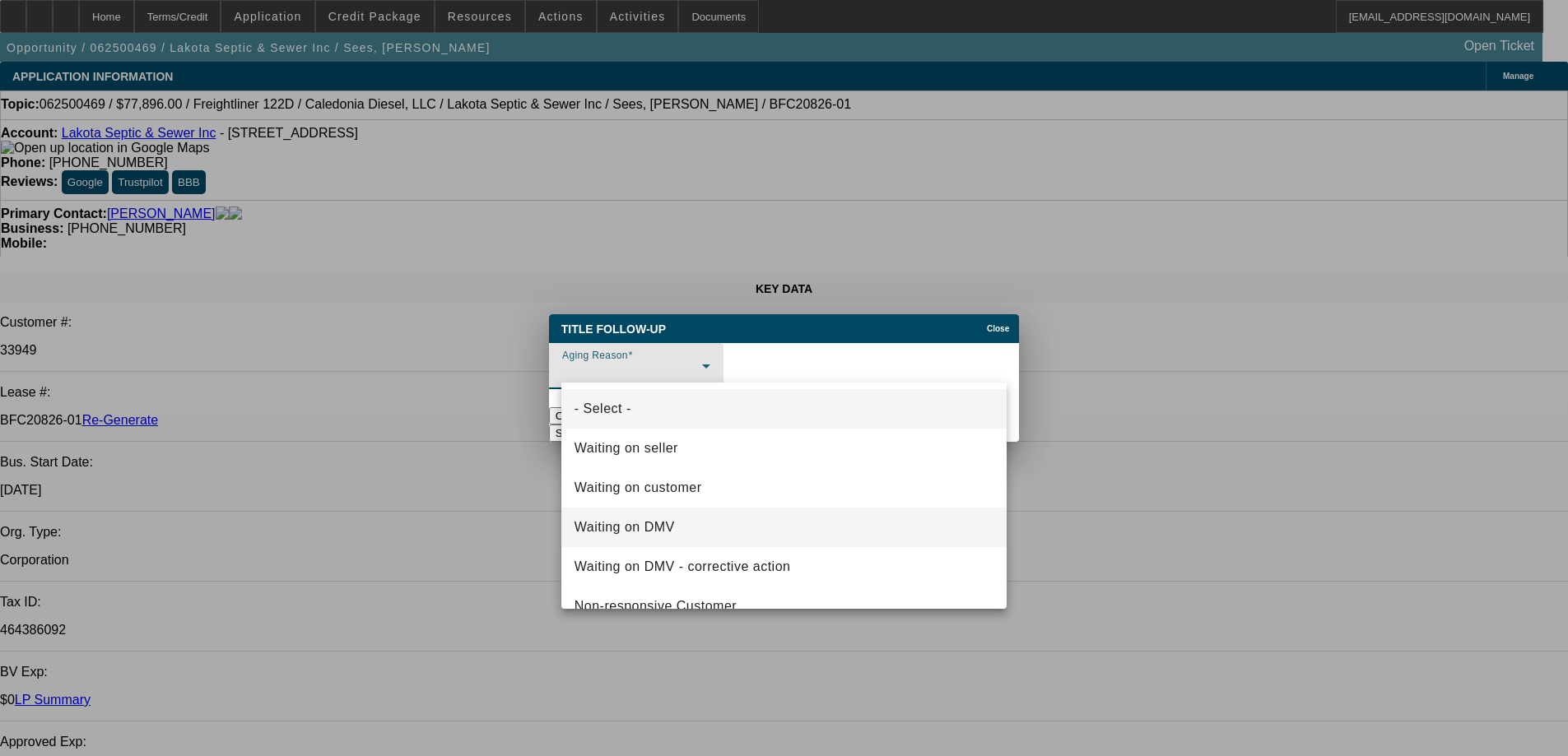
click at [634, 523] on span "Waiting on DMV" at bounding box center [624, 527] width 100 height 19
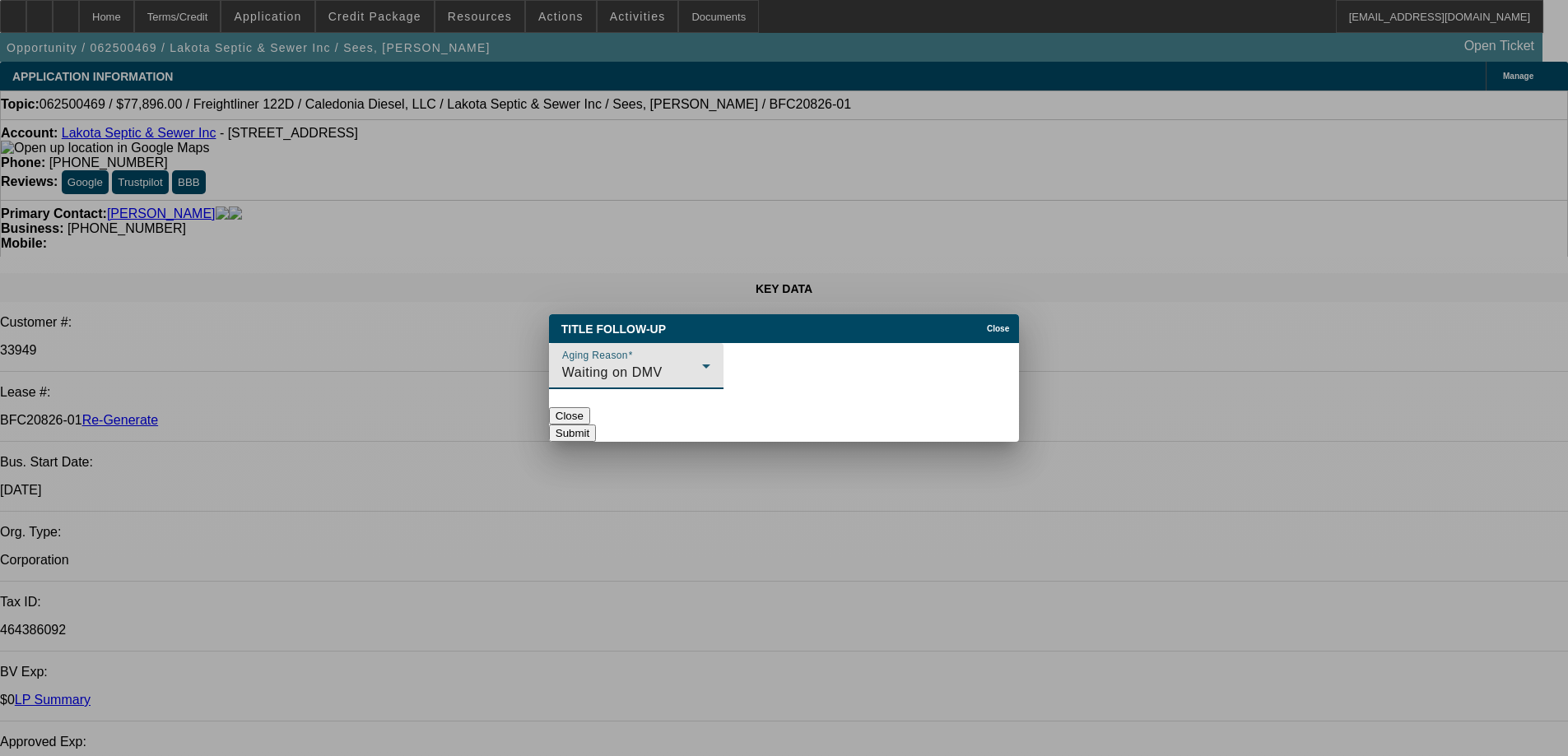
click at [652, 363] on div "Waiting on DMV" at bounding box center [632, 373] width 140 height 19
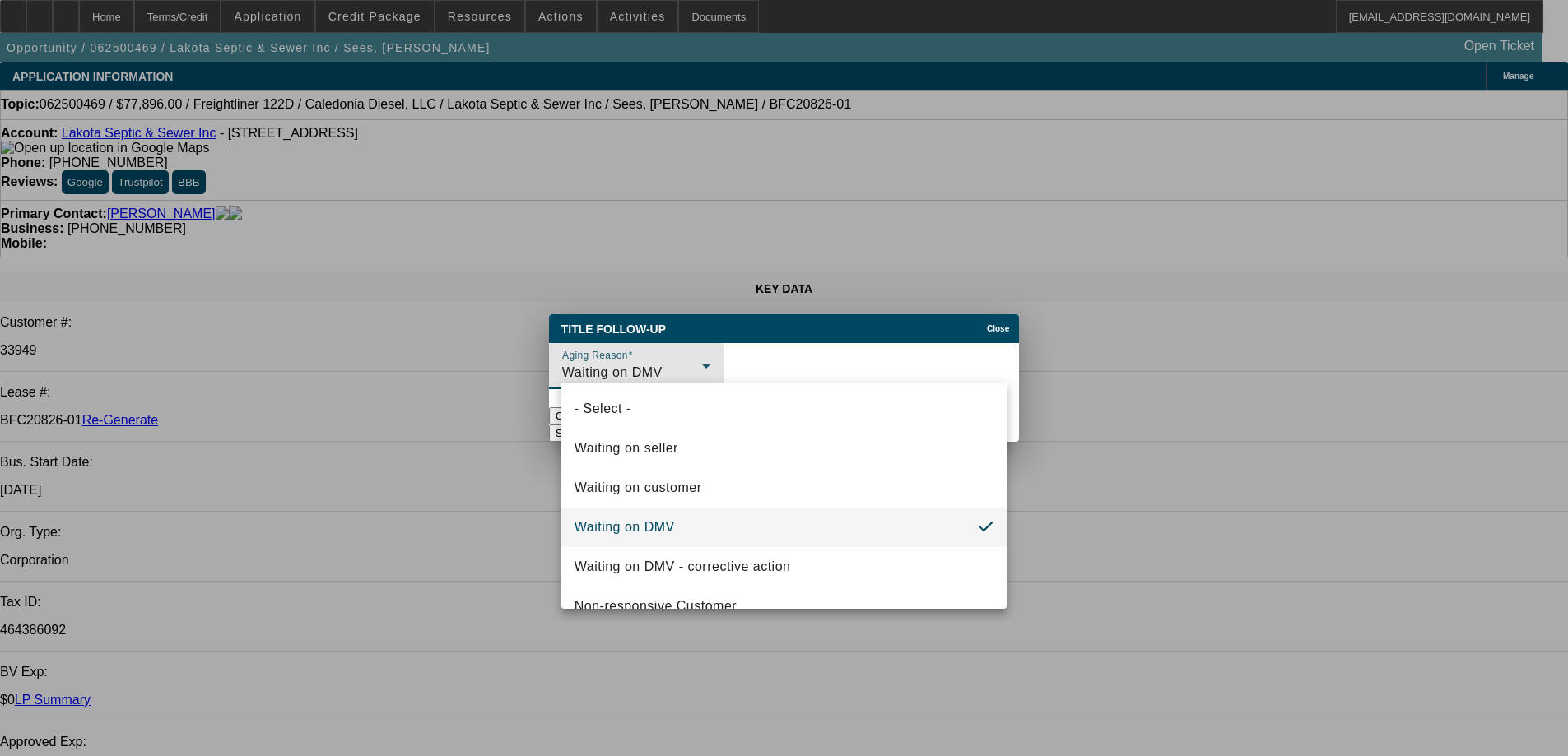
click at [652, 359] on div at bounding box center [784, 378] width 1568 height 756
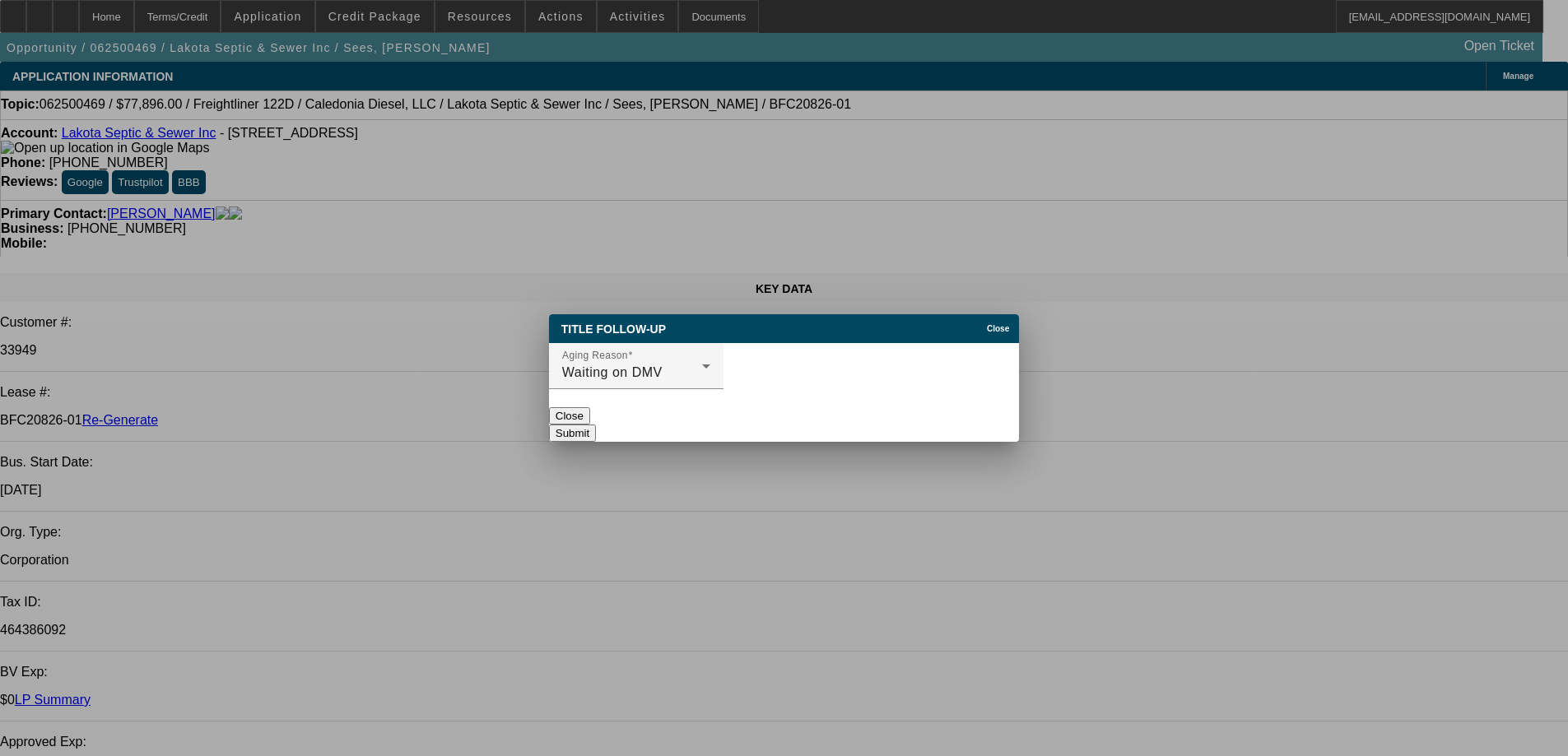
click at [596, 425] on button "Submit" at bounding box center [573, 434] width 47 height 18
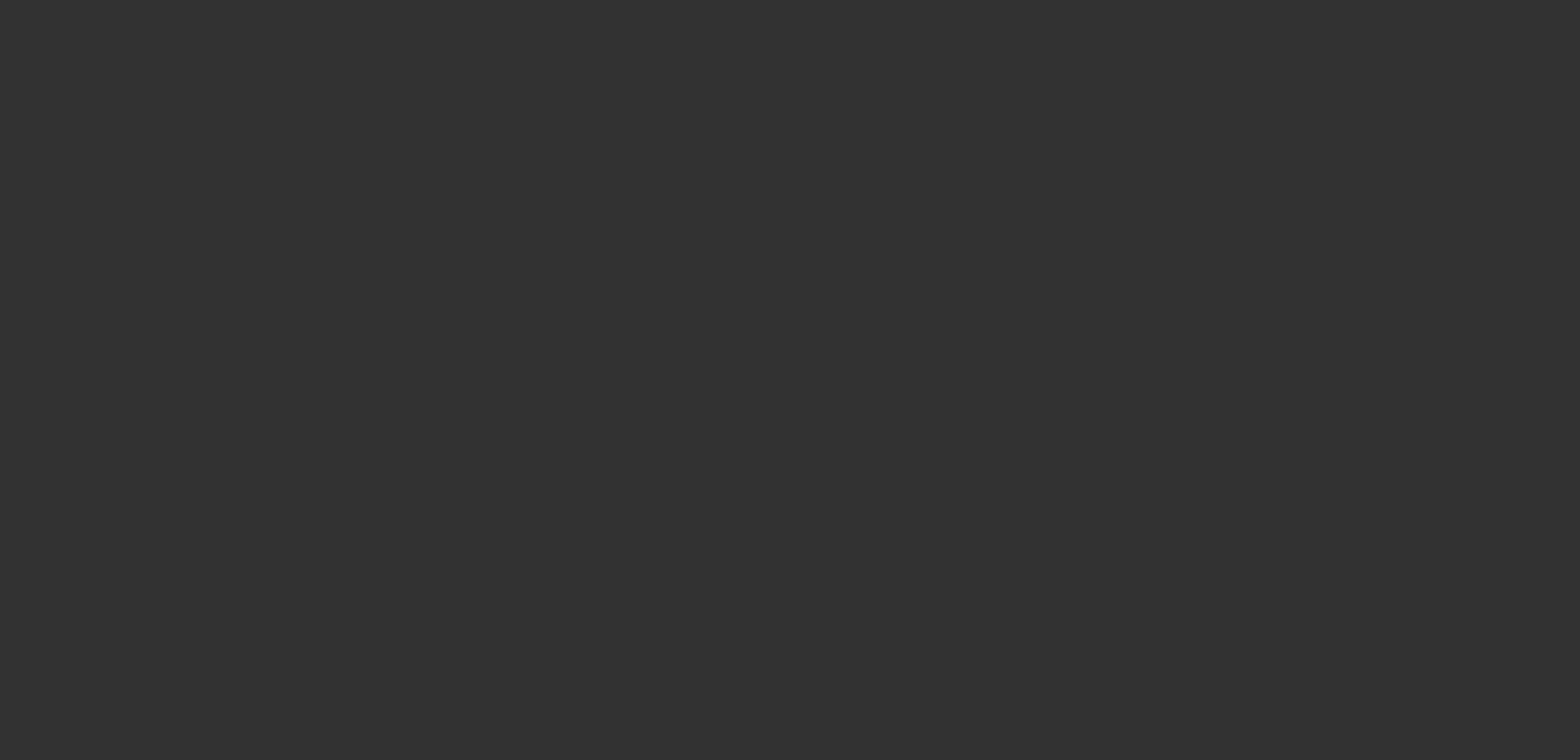
select select "4"
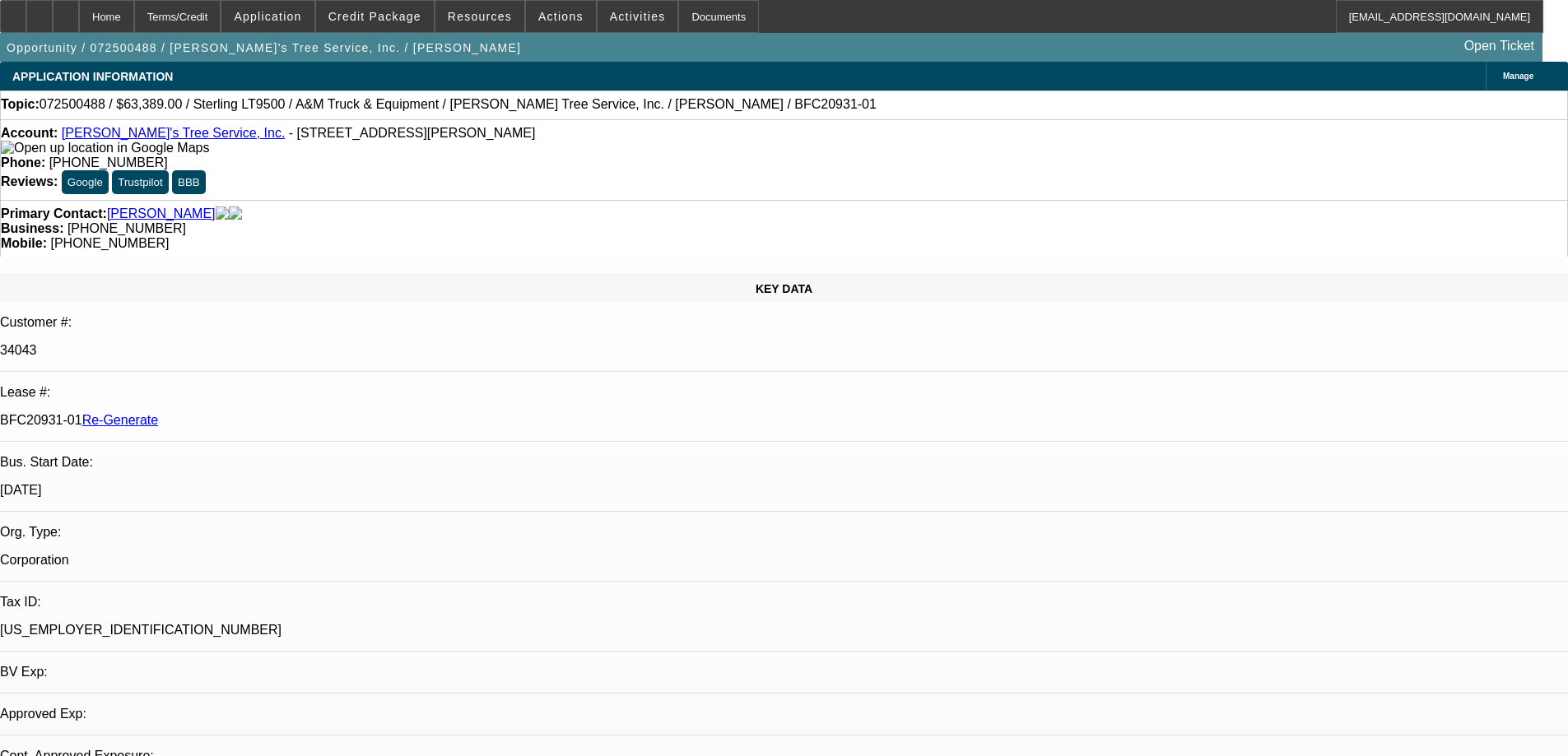
select select "0"
select select "2"
select select "0.1"
select select "4"
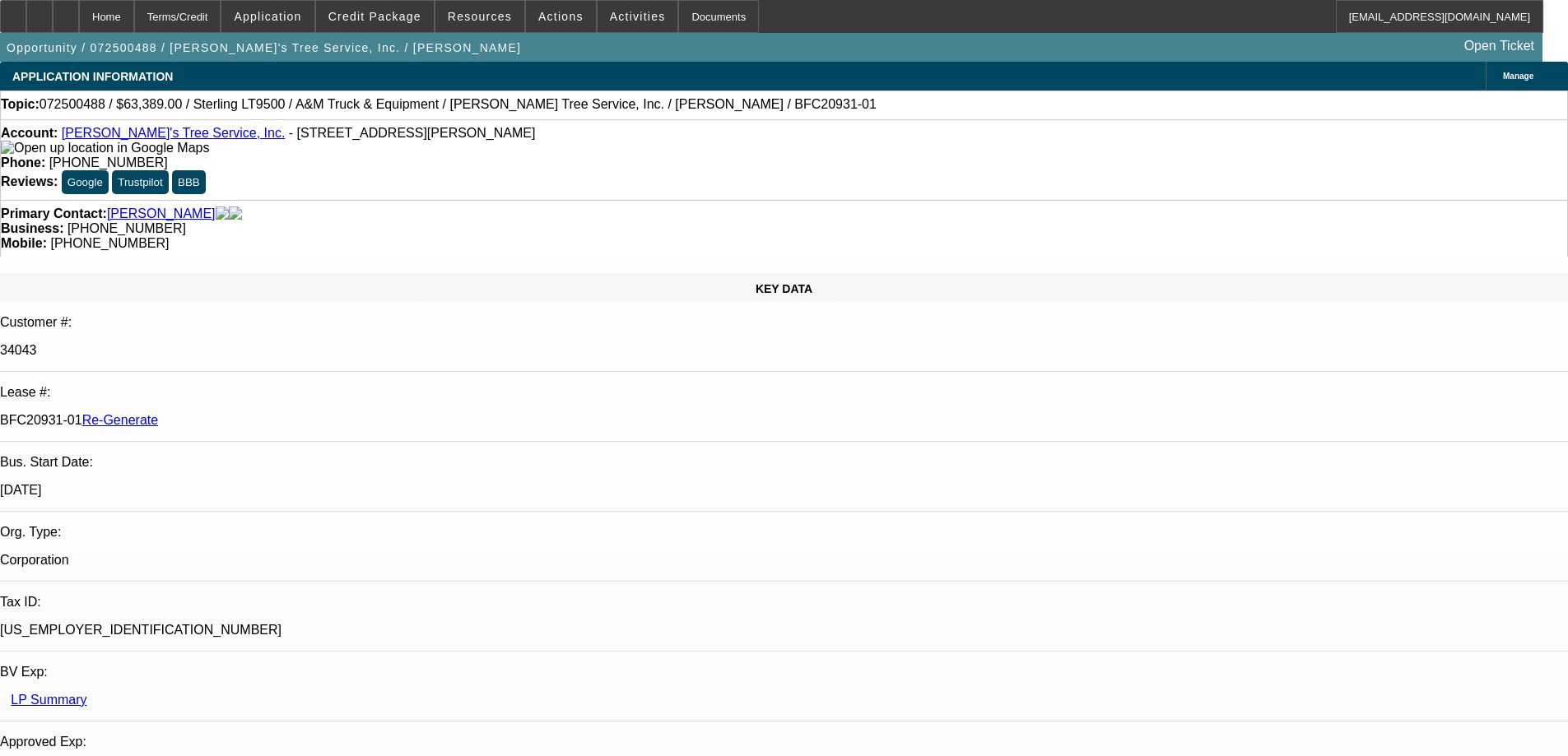
click at [443, 19] on span at bounding box center [479, 17] width 89 height 40
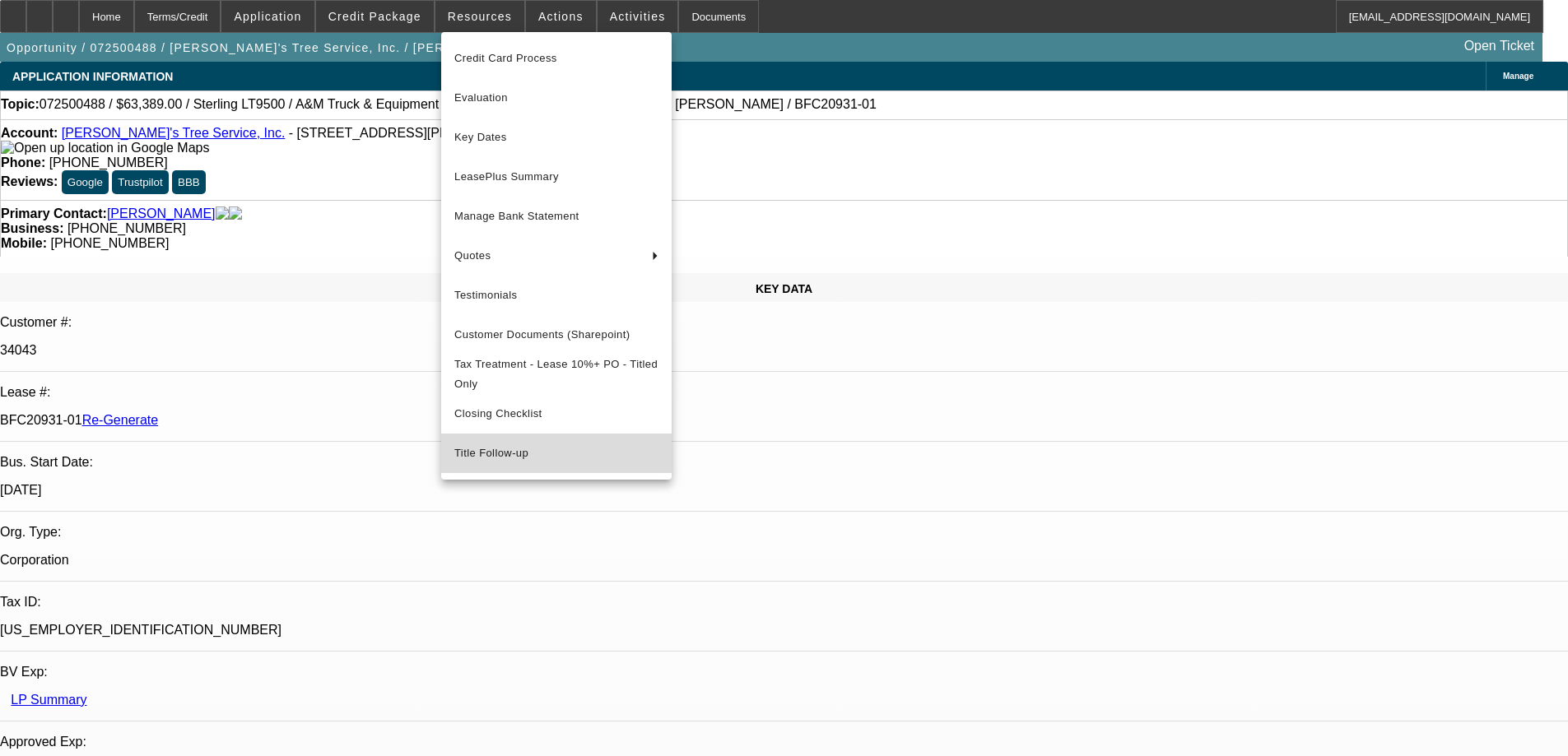
click at [510, 457] on span "Title Follow-up" at bounding box center [556, 453] width 205 height 19
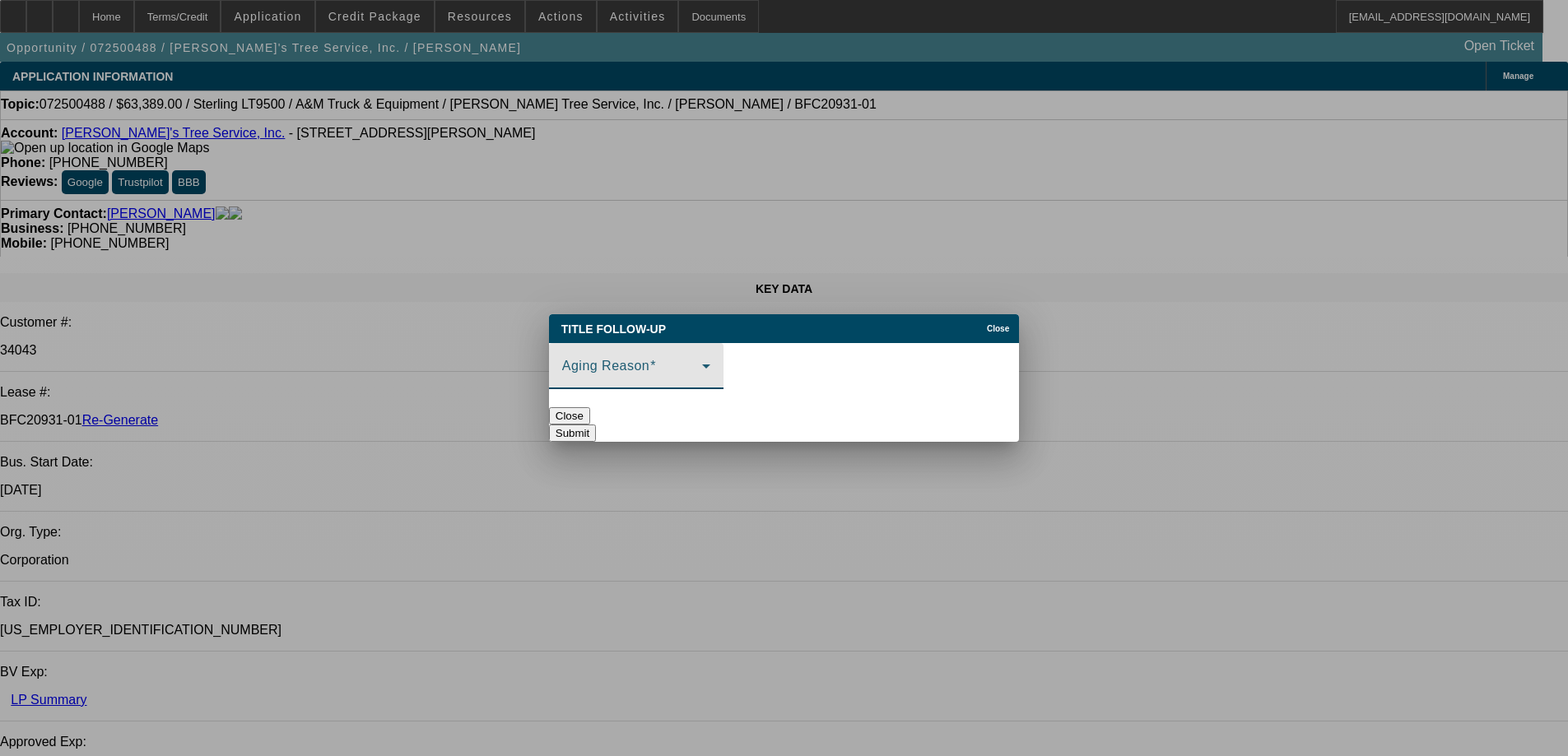
click at [625, 369] on span at bounding box center [632, 373] width 140 height 19
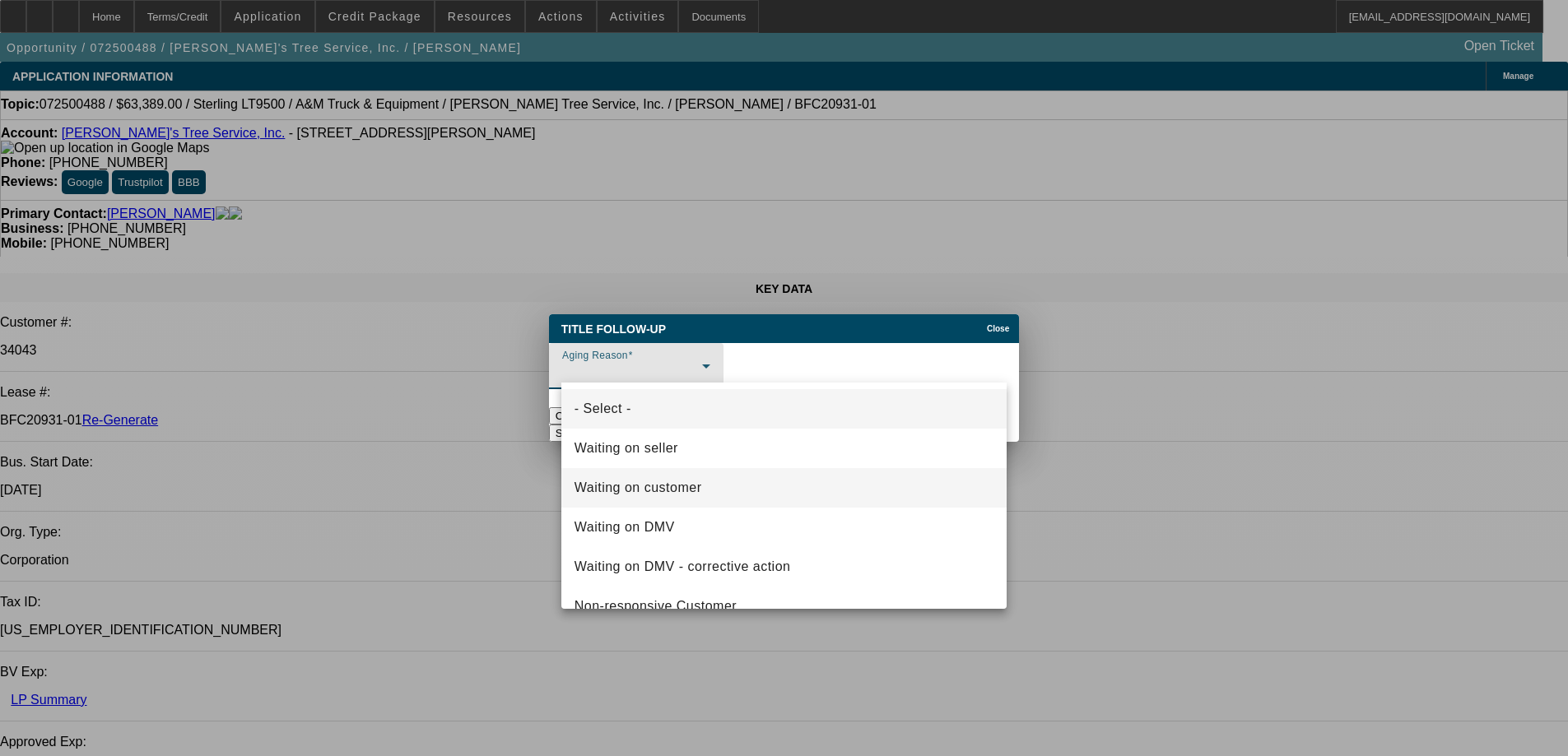
click at [634, 475] on mat-option "Waiting on customer" at bounding box center [784, 488] width 446 height 40
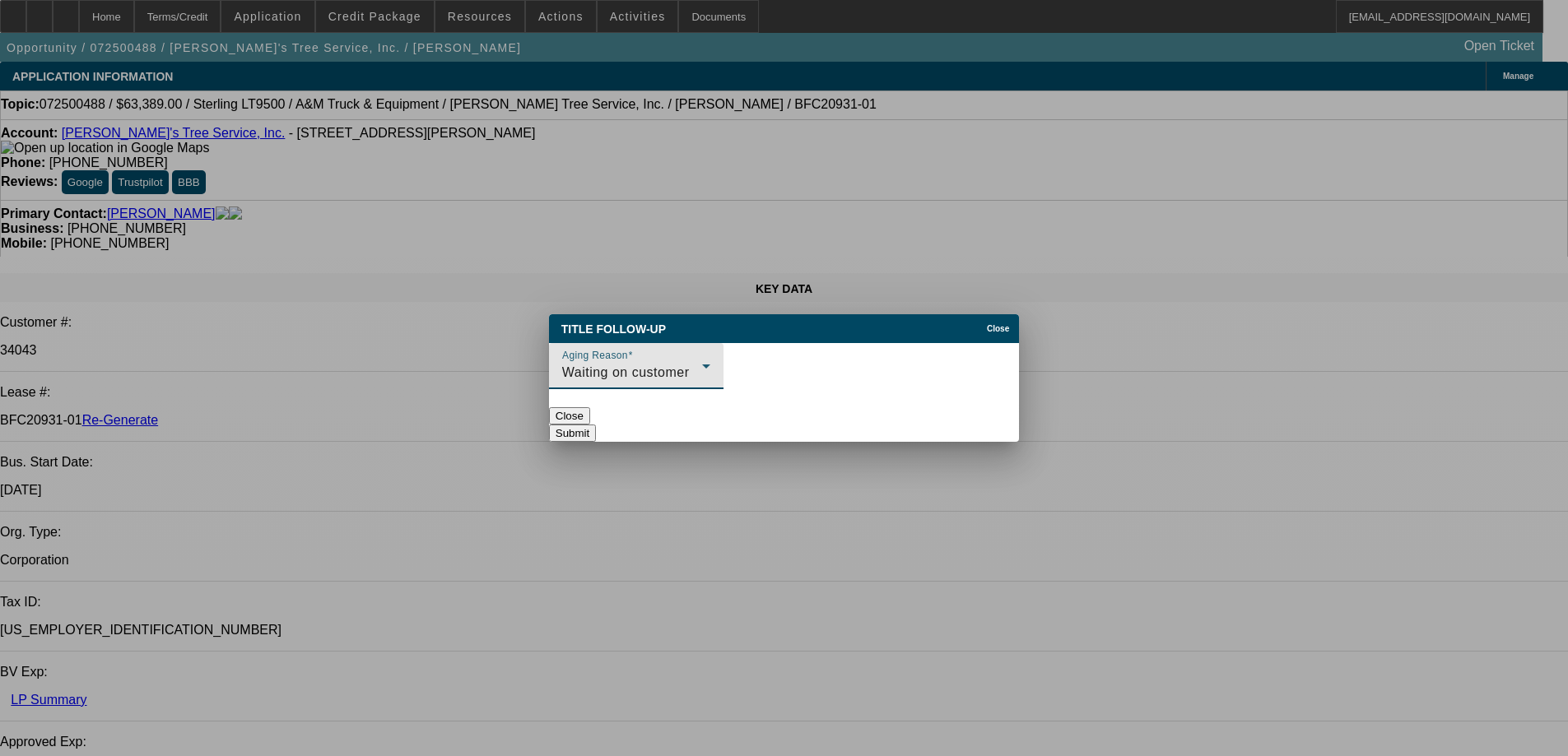
click at [596, 425] on button "Submit" at bounding box center [573, 434] width 47 height 18
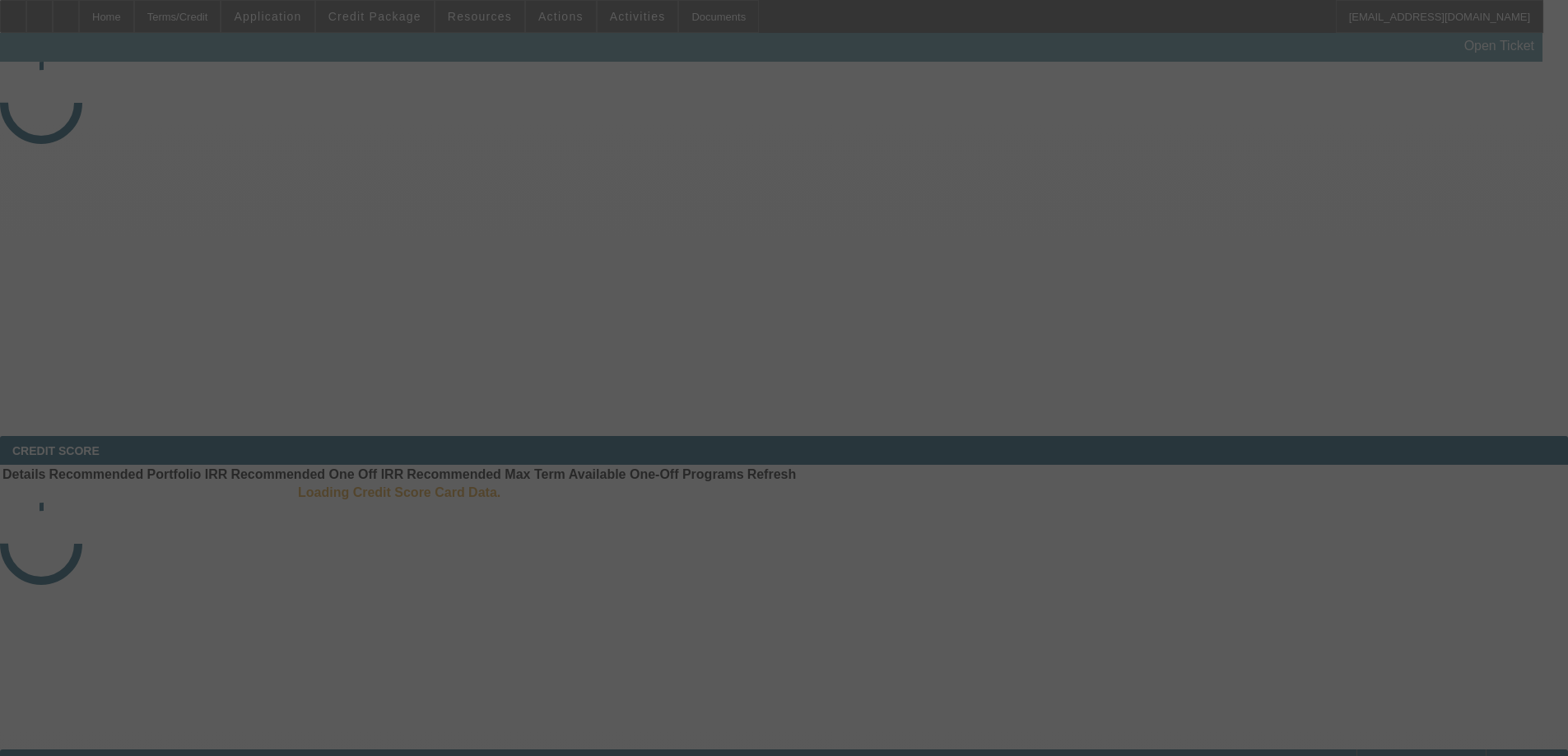
select select "4"
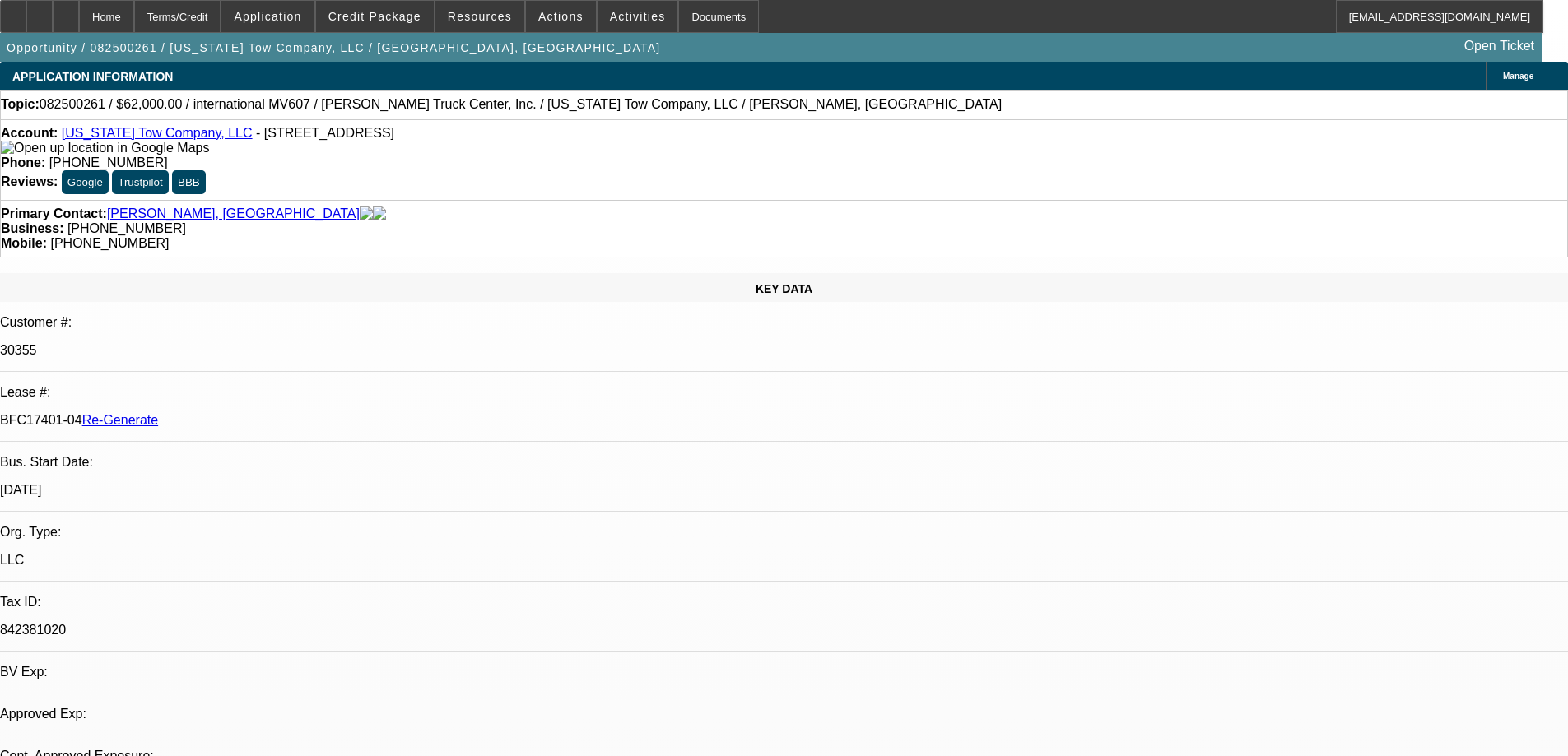
select select "0"
select select "2"
select select "0"
select select "6"
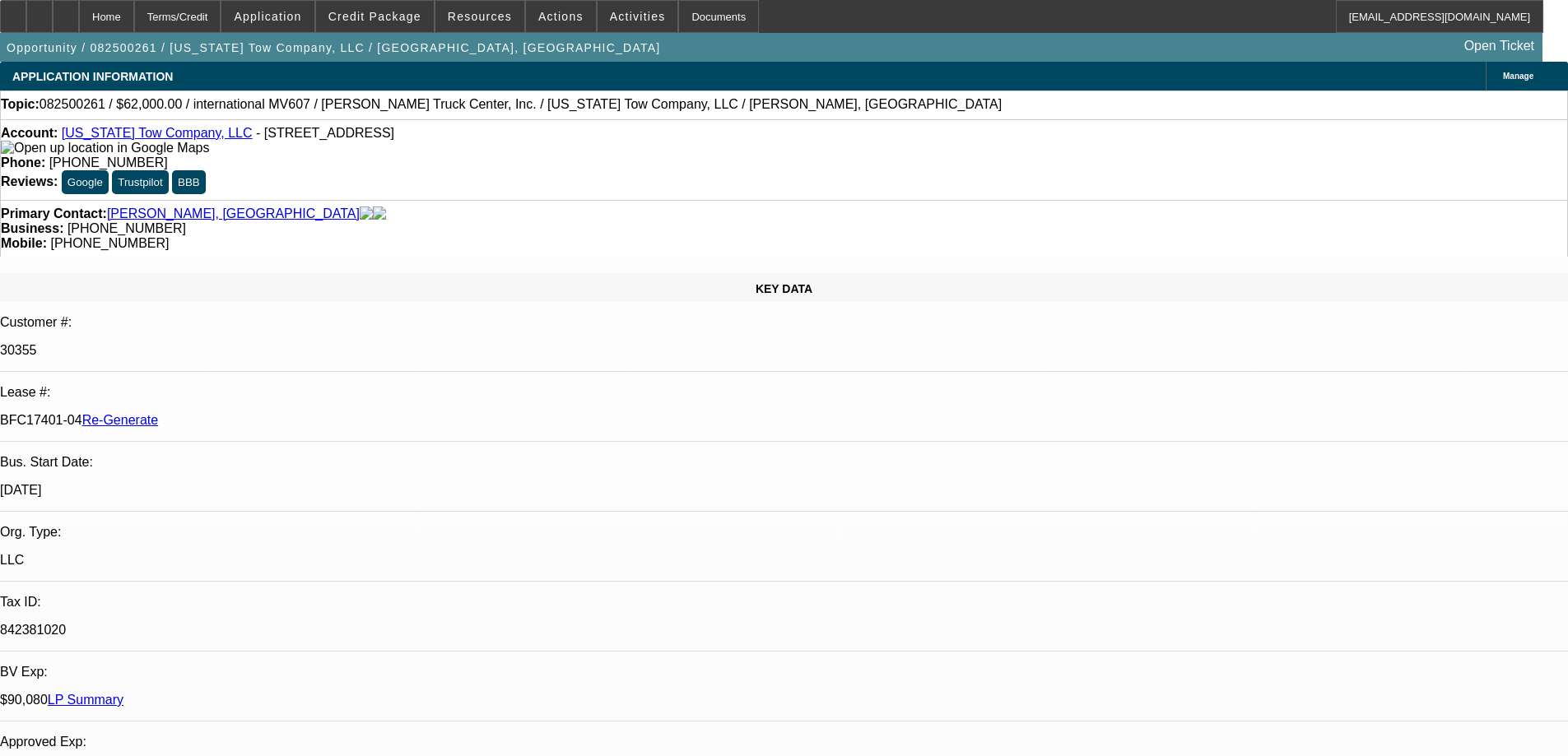
scroll to position [165, 0]
click at [457, 19] on span "Resources" at bounding box center [480, 17] width 64 height 14
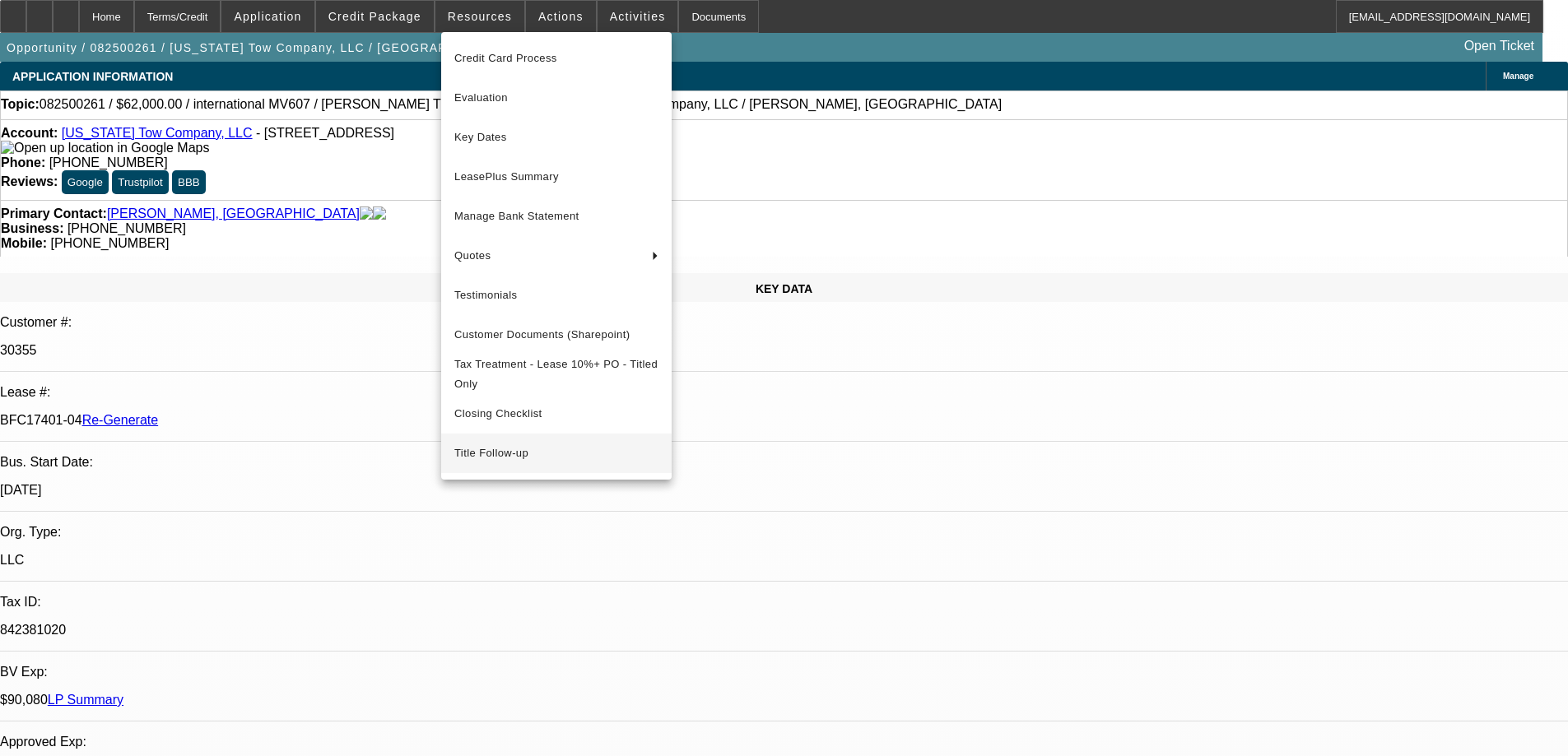
click at [515, 464] on span "Title Follow-up" at bounding box center [556, 453] width 205 height 19
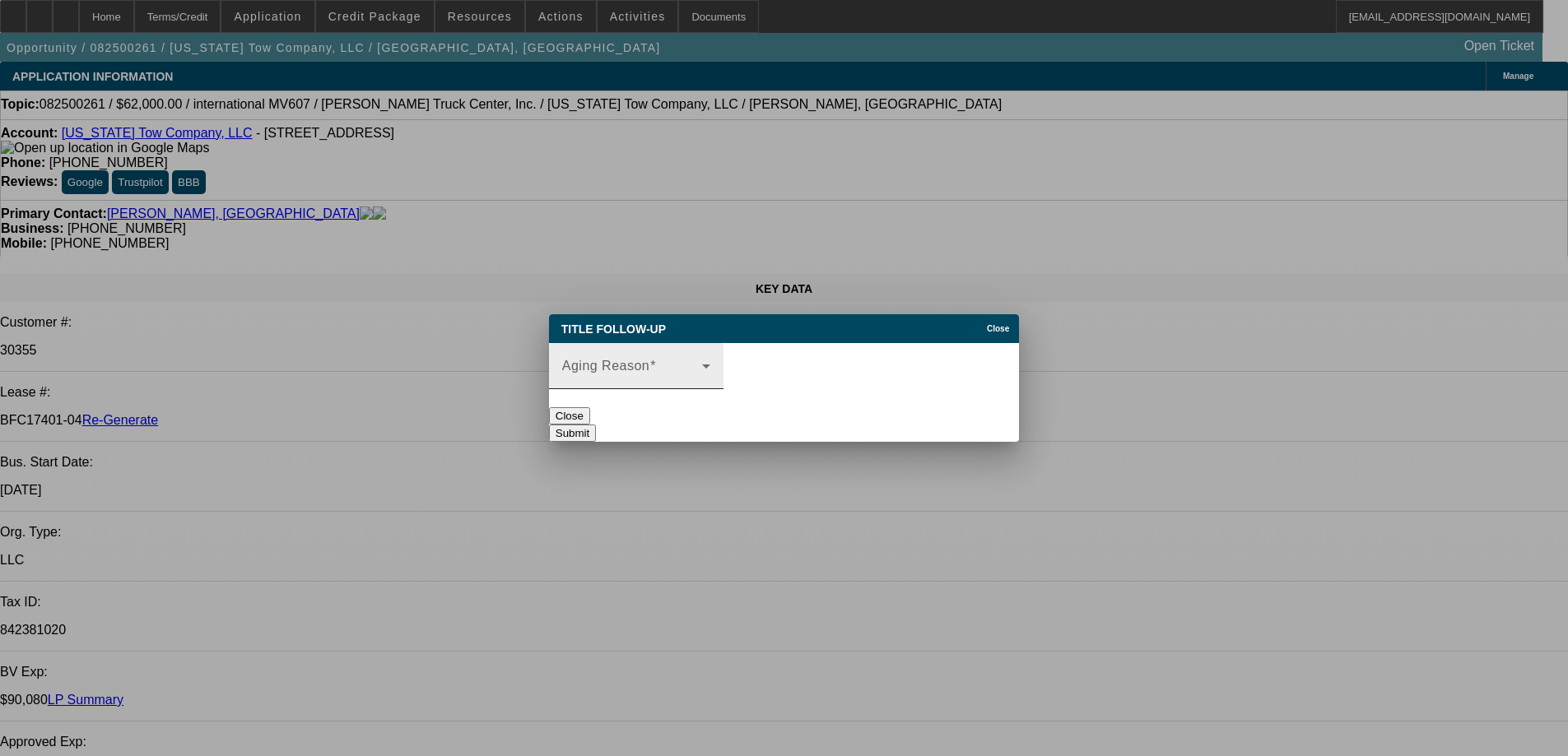
click at [683, 343] on div "Aging Reason" at bounding box center [636, 365] width 148 height 46
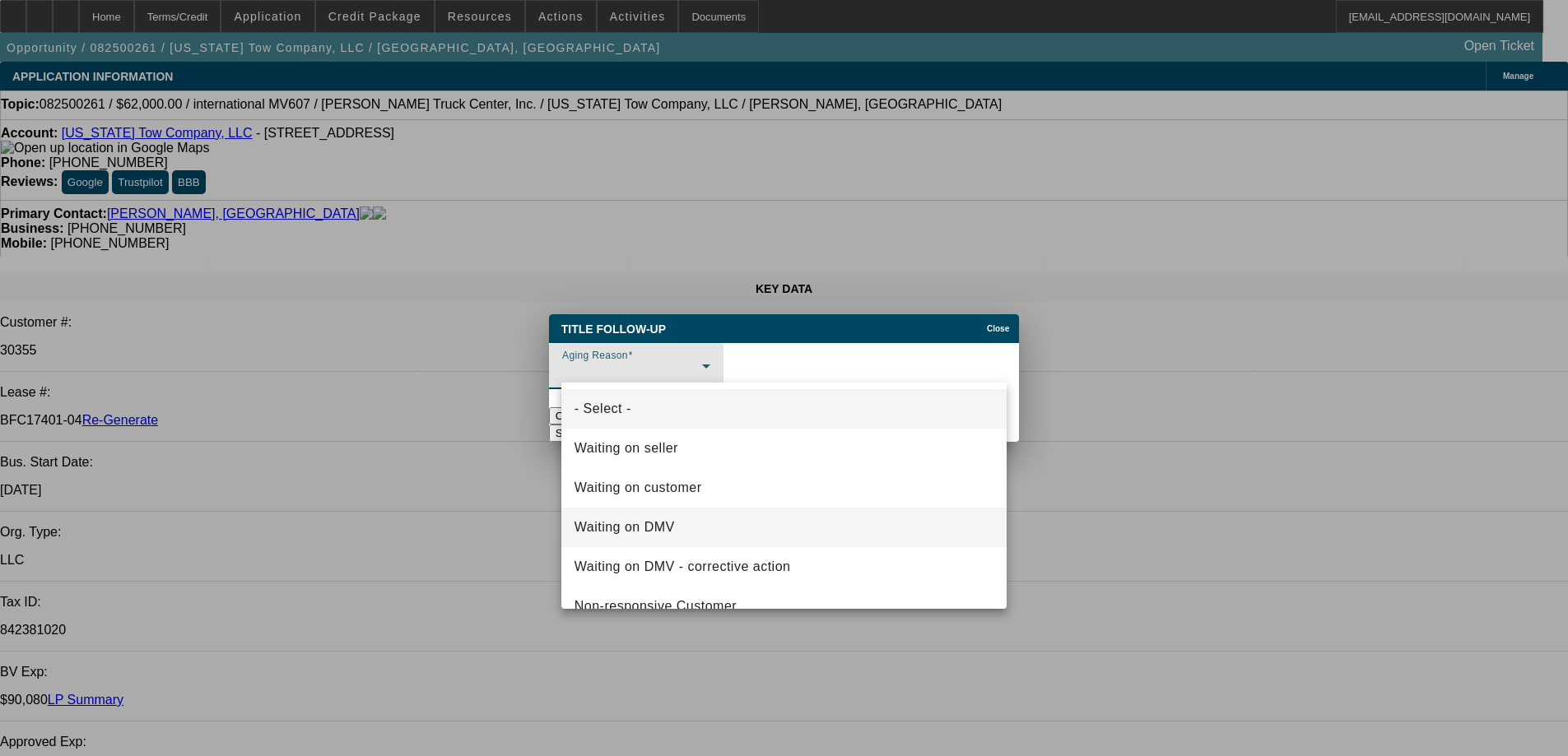
click at [663, 527] on span "Waiting on DMV" at bounding box center [624, 527] width 100 height 19
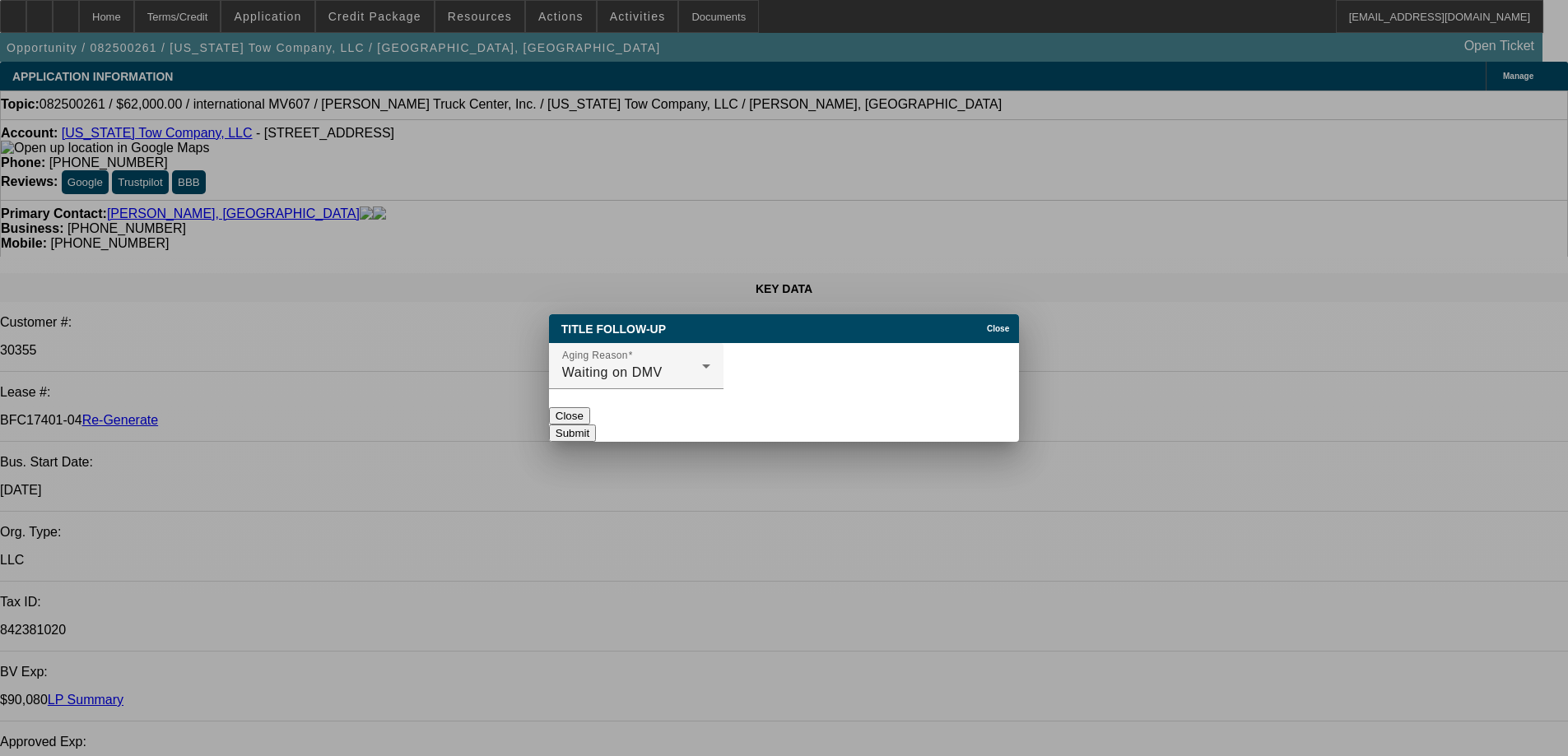
click at [596, 425] on button "Submit" at bounding box center [573, 434] width 47 height 18
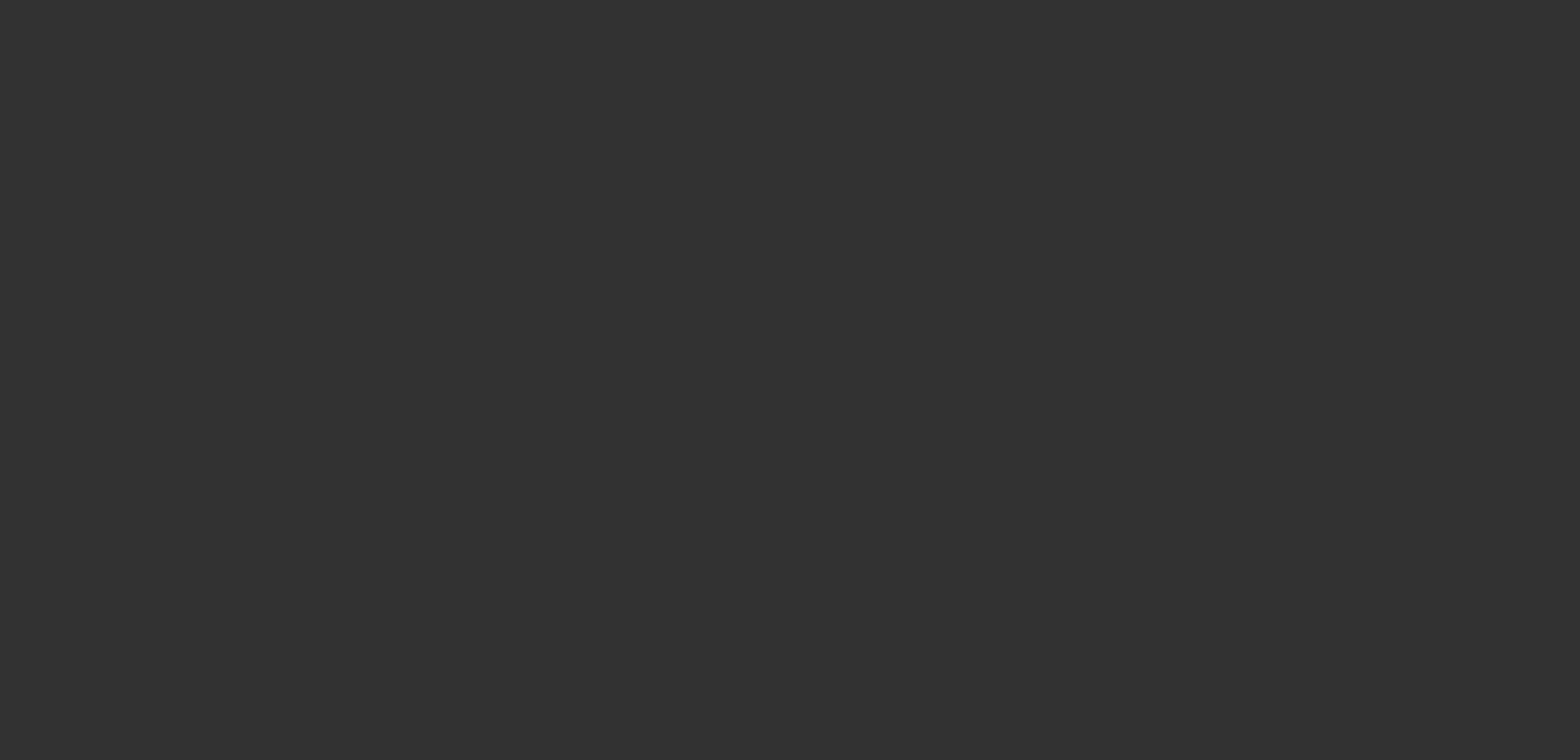
select select "4"
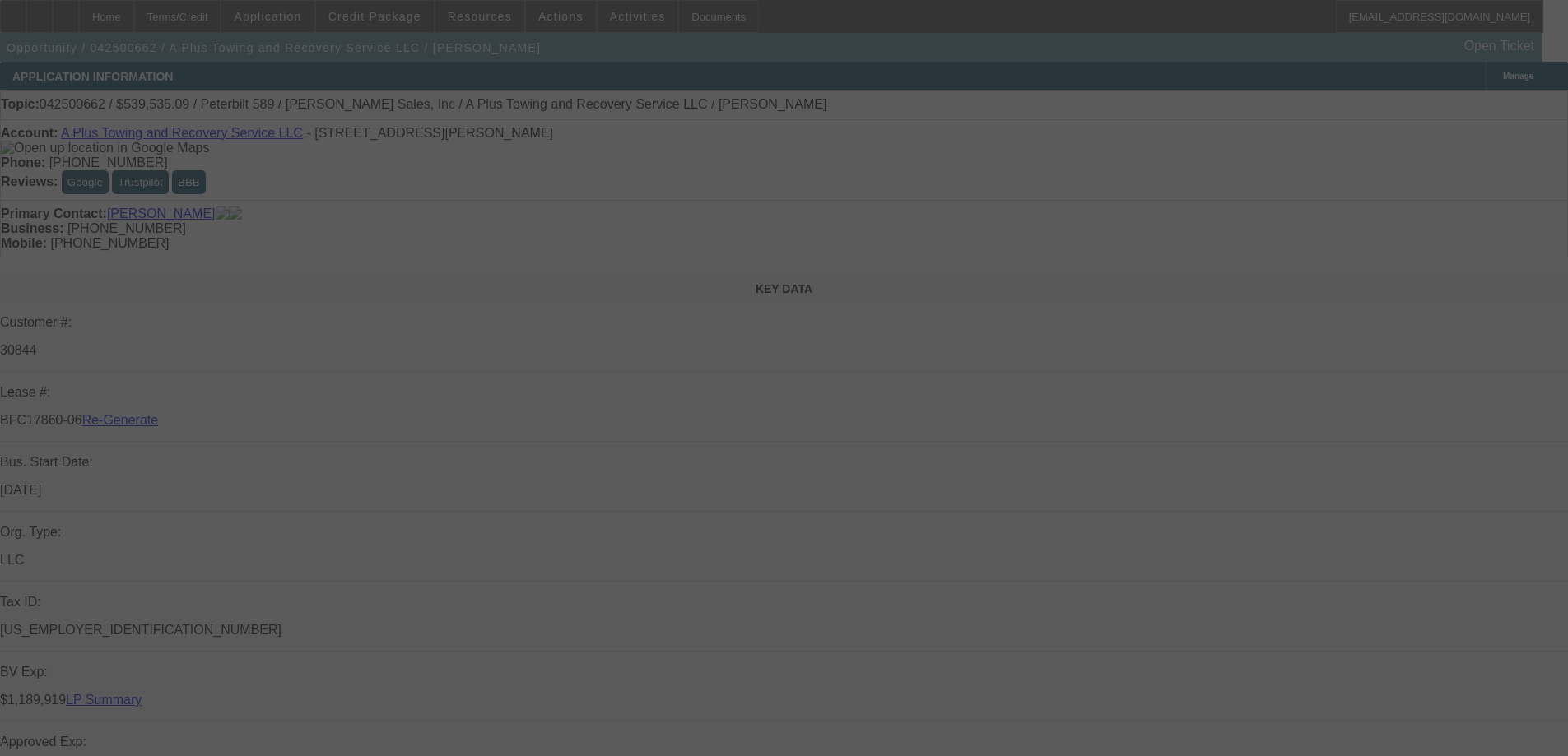
select select "0"
select select "2"
select select "0"
select select "6"
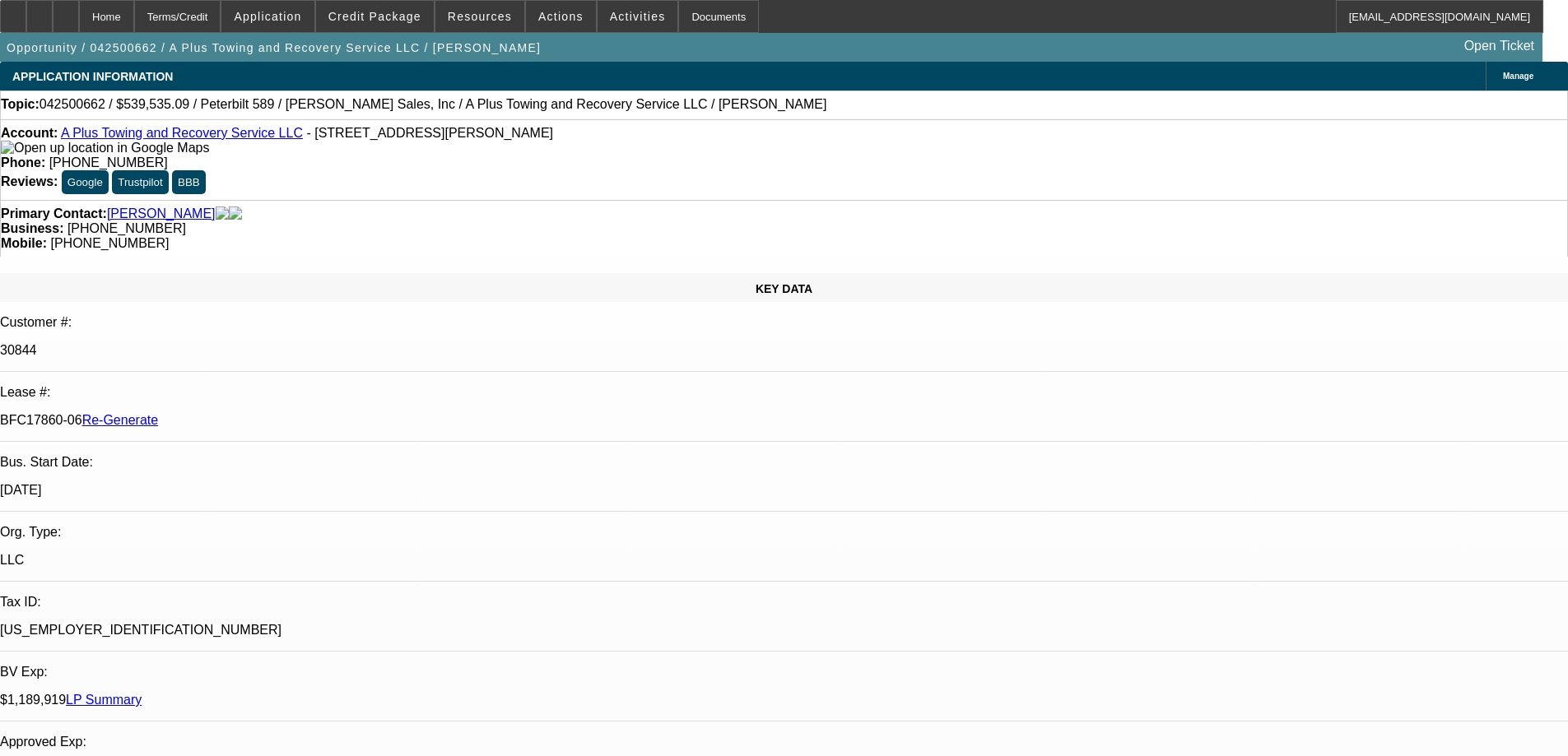
scroll to position [246, 0]
click at [506, 20] on span at bounding box center [479, 17] width 89 height 40
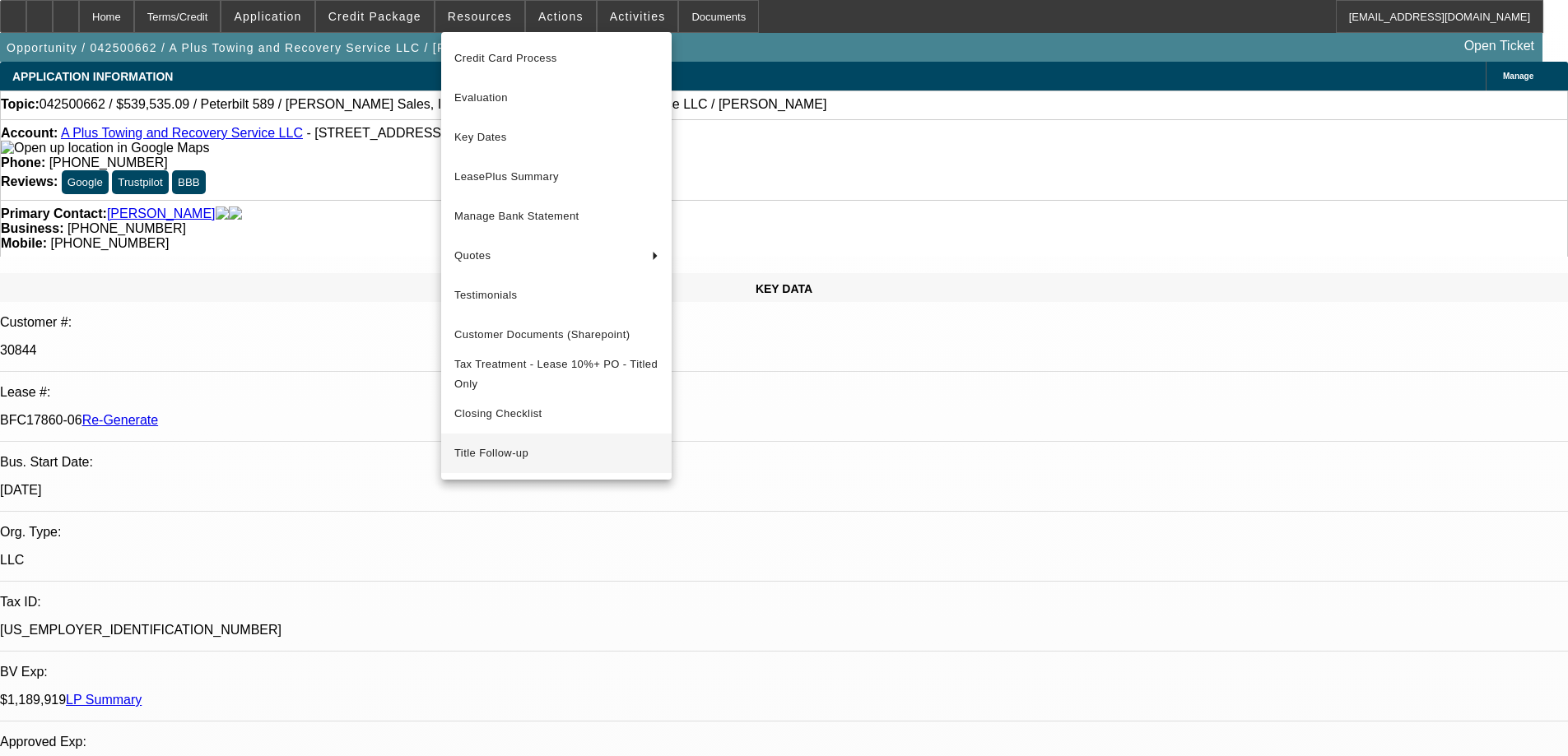
click at [500, 444] on button "Title Follow-up" at bounding box center [556, 453] width 231 height 40
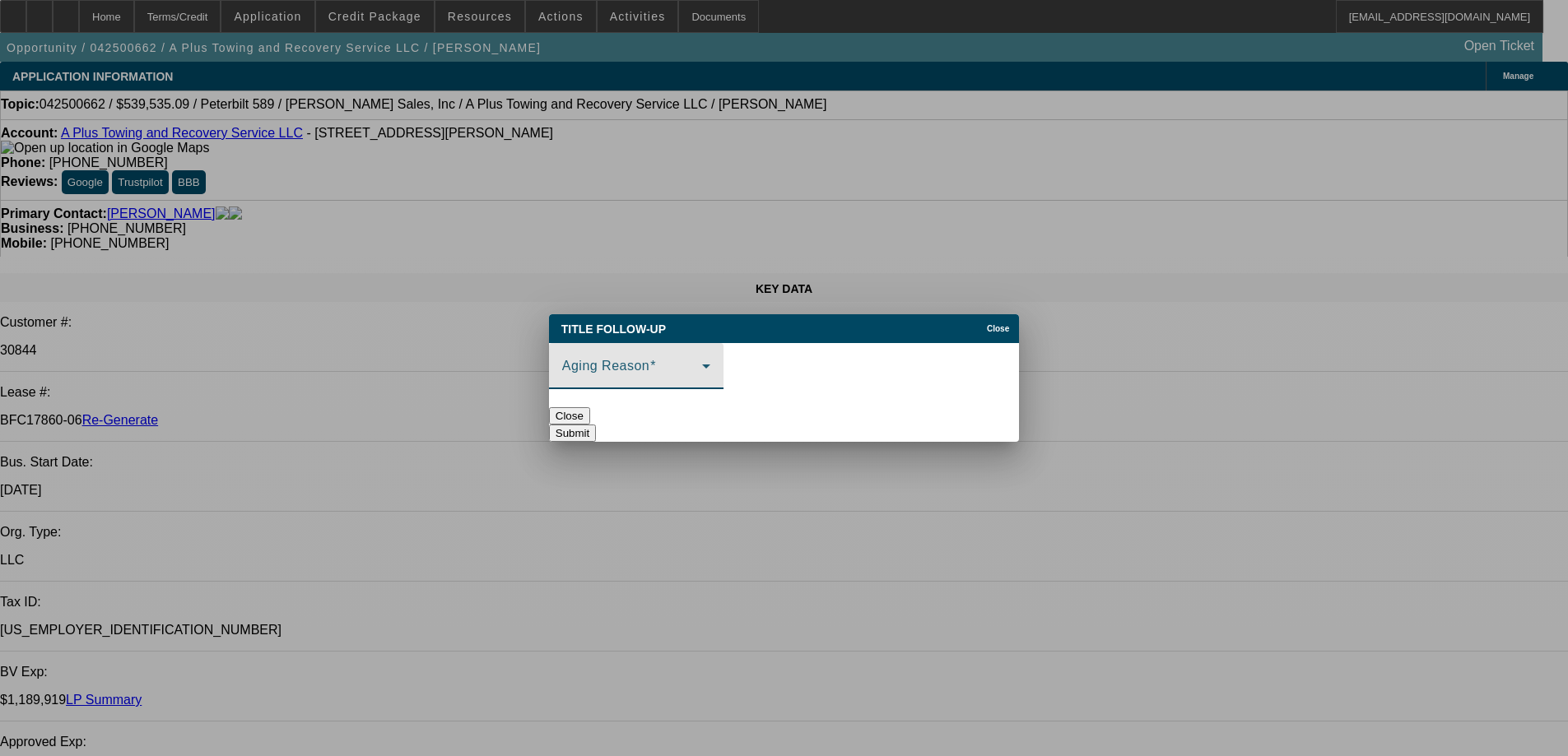
click at [622, 363] on span at bounding box center [632, 373] width 140 height 19
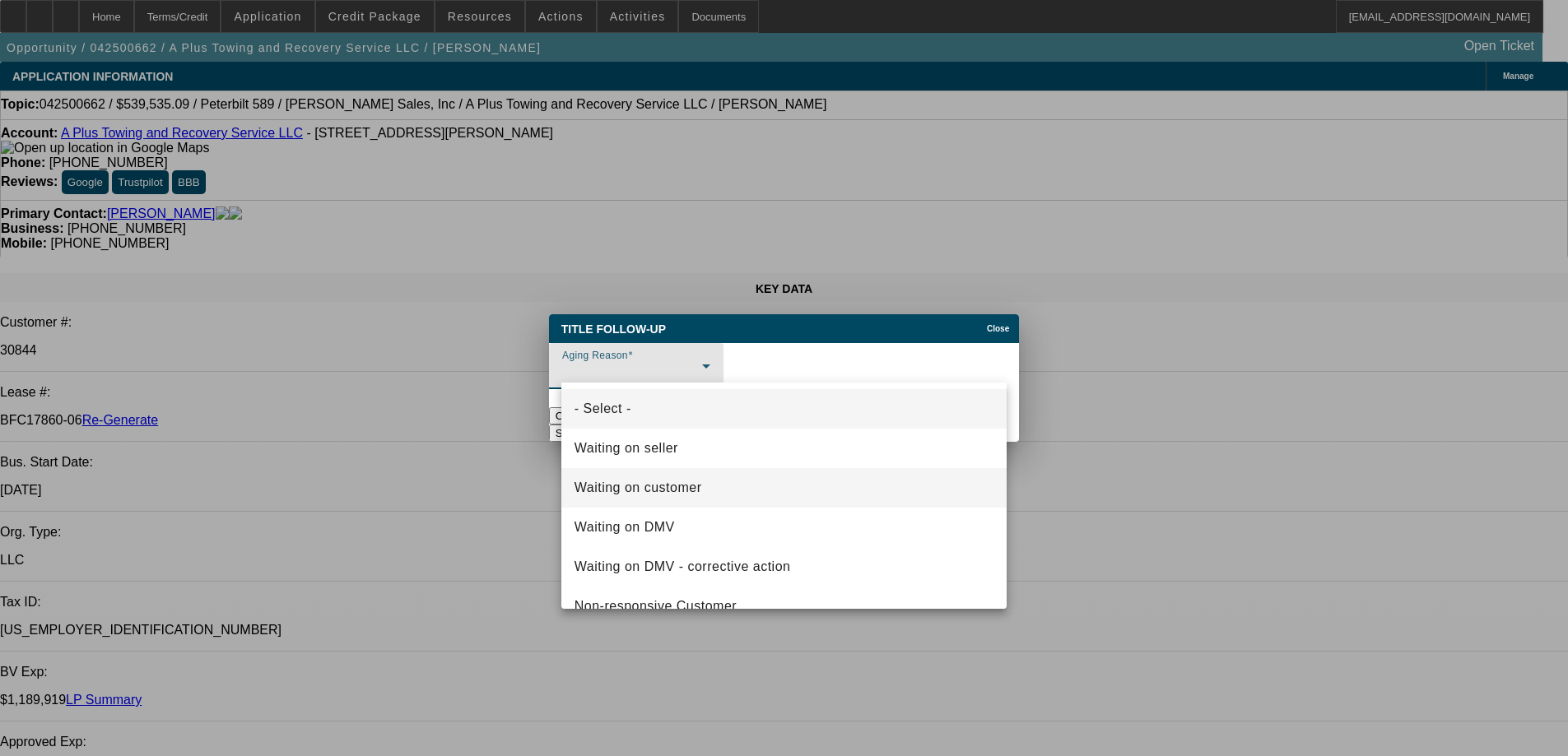
click at [651, 491] on span "Waiting on customer" at bounding box center [638, 488] width 128 height 19
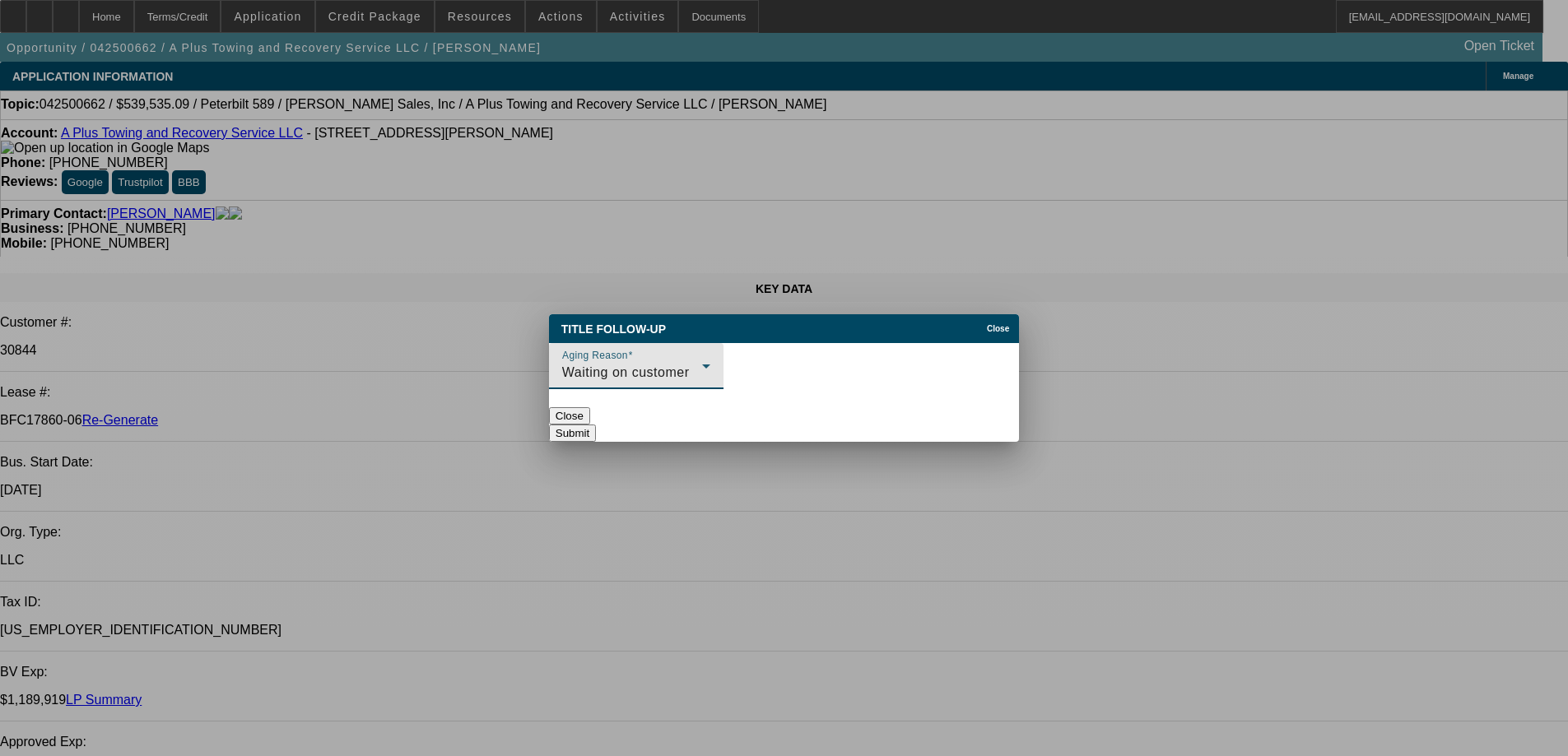
click at [596, 425] on button "Submit" at bounding box center [573, 434] width 47 height 18
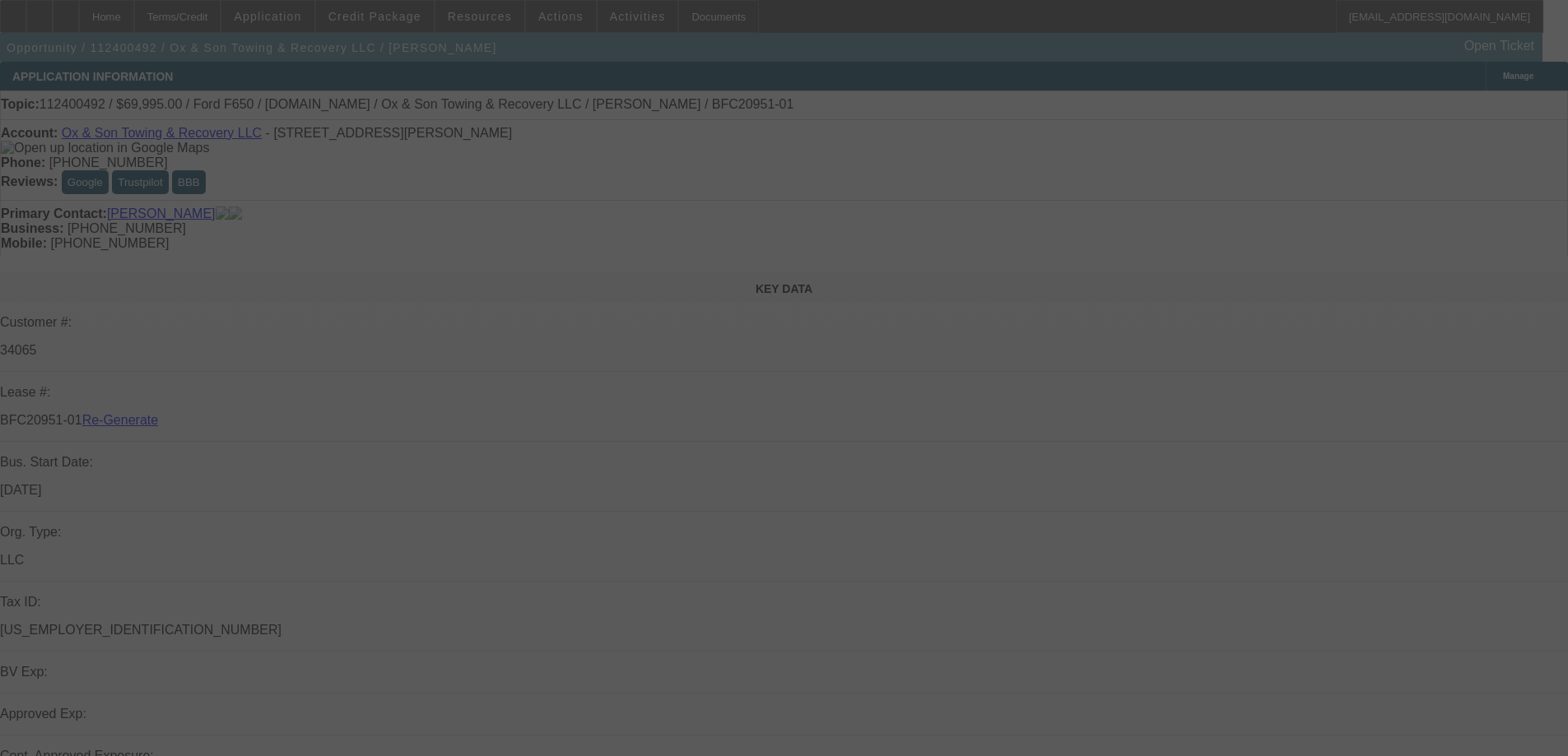
select select "4"
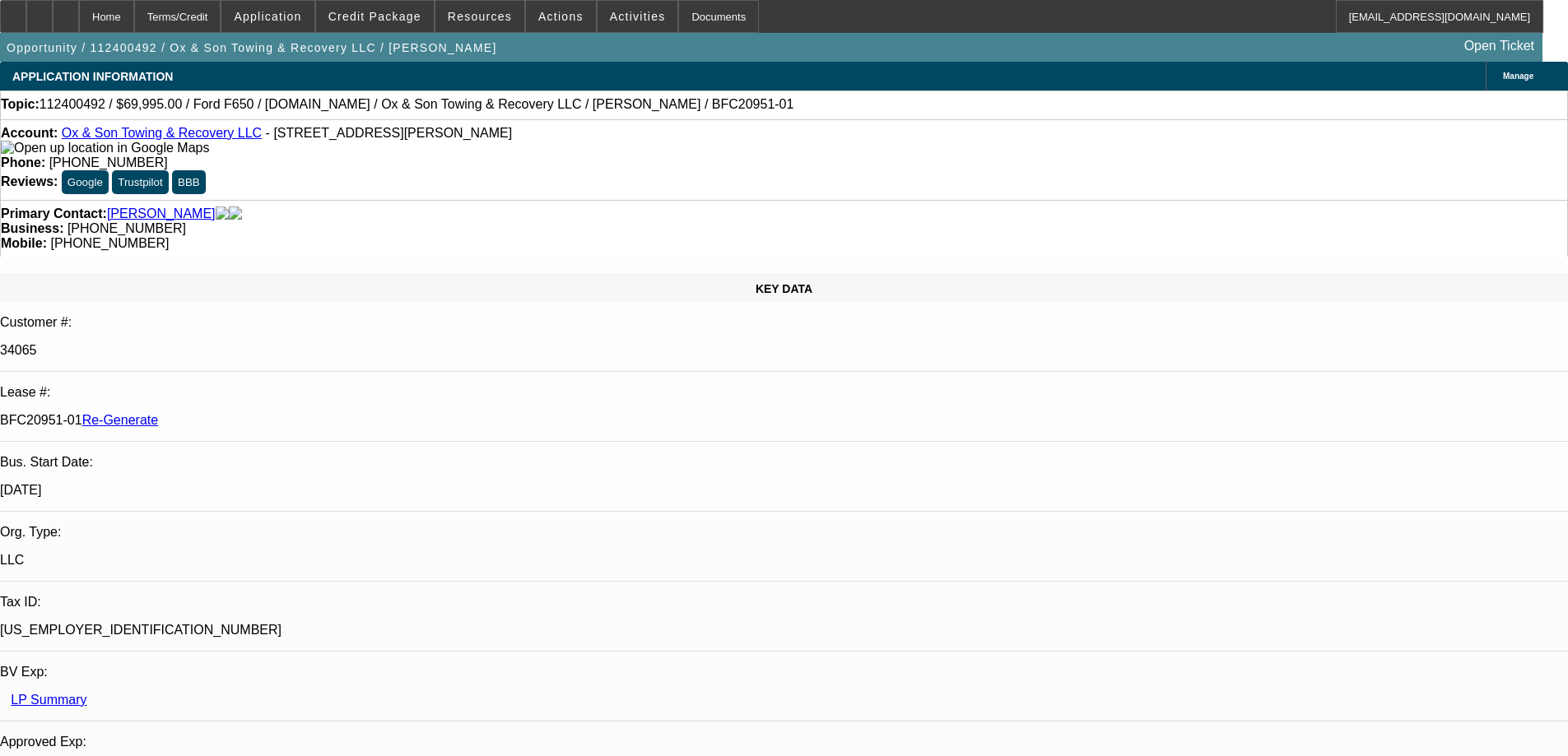
select select "0"
select select "3"
select select "0"
select select "6"
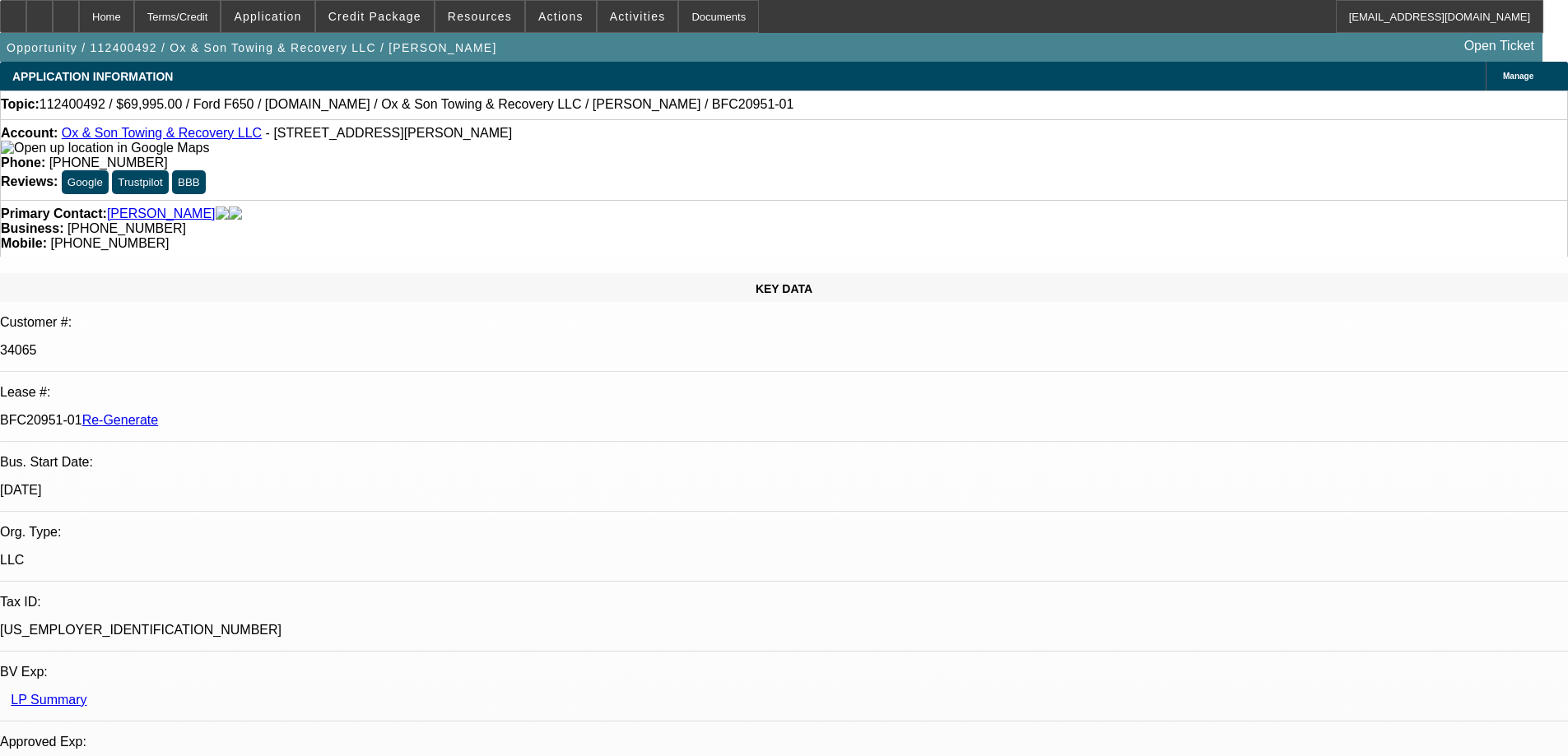
click at [467, 14] on span "Resources" at bounding box center [480, 17] width 64 height 14
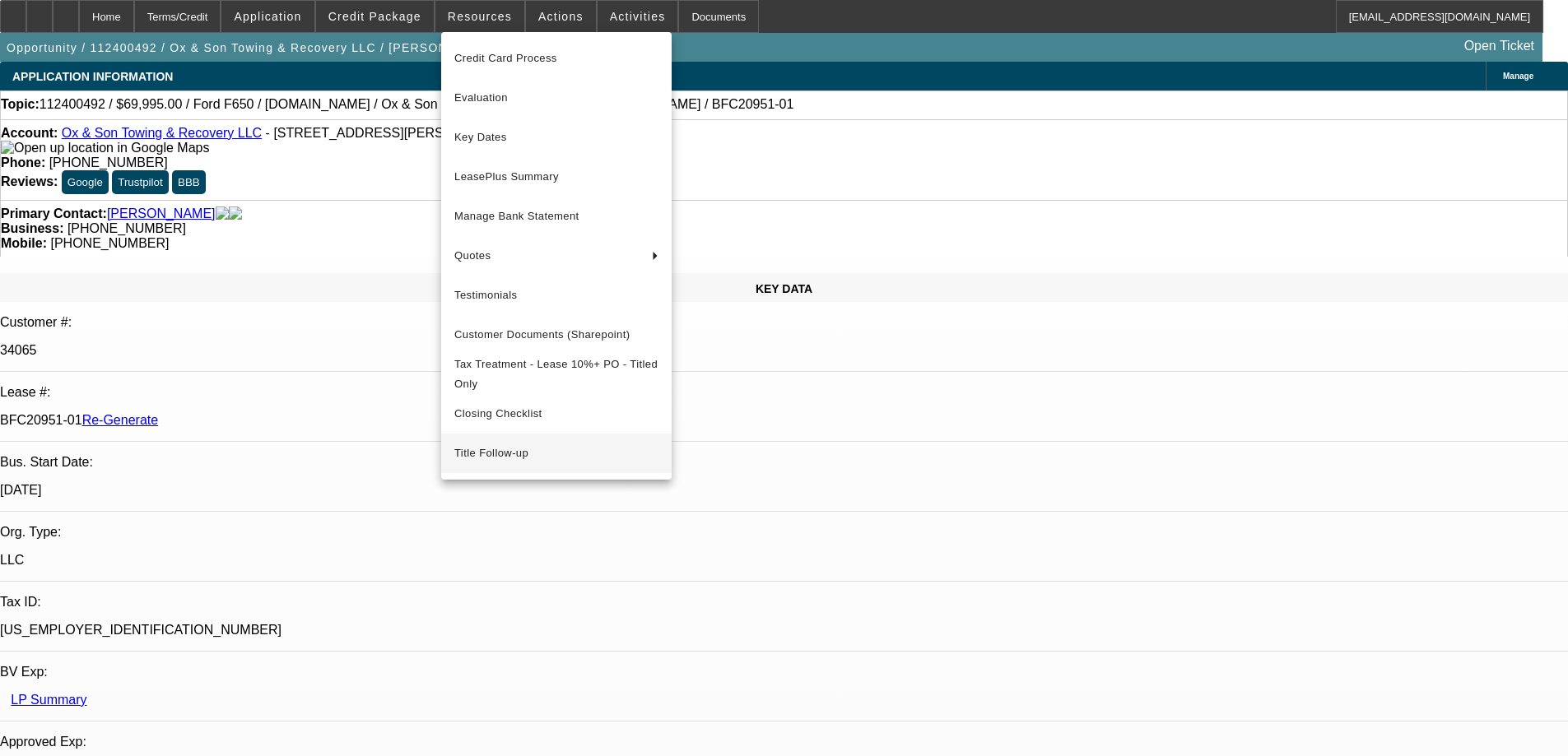
click at [505, 463] on span "Title Follow-up" at bounding box center [556, 453] width 205 height 19
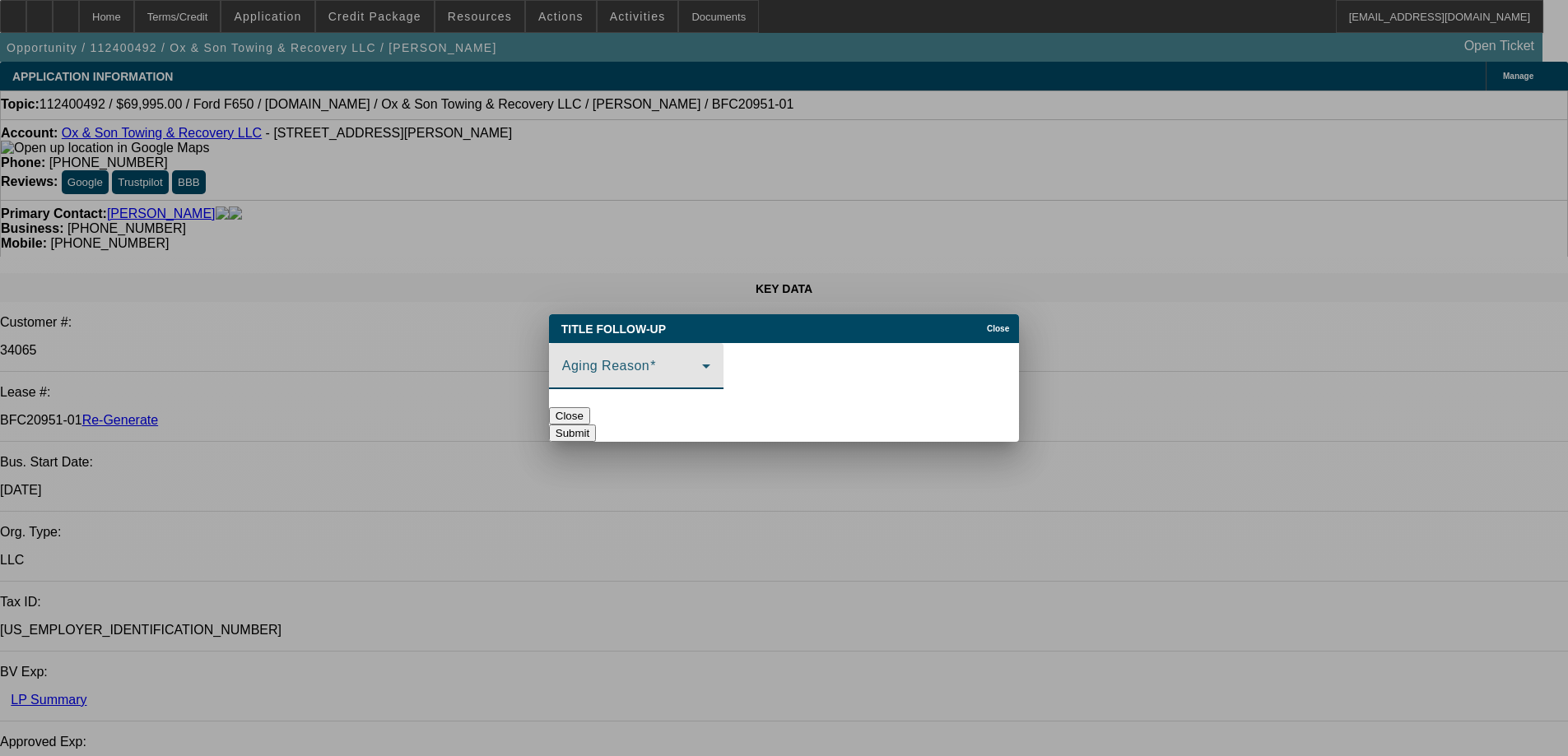
click at [688, 363] on span at bounding box center [632, 373] width 140 height 19
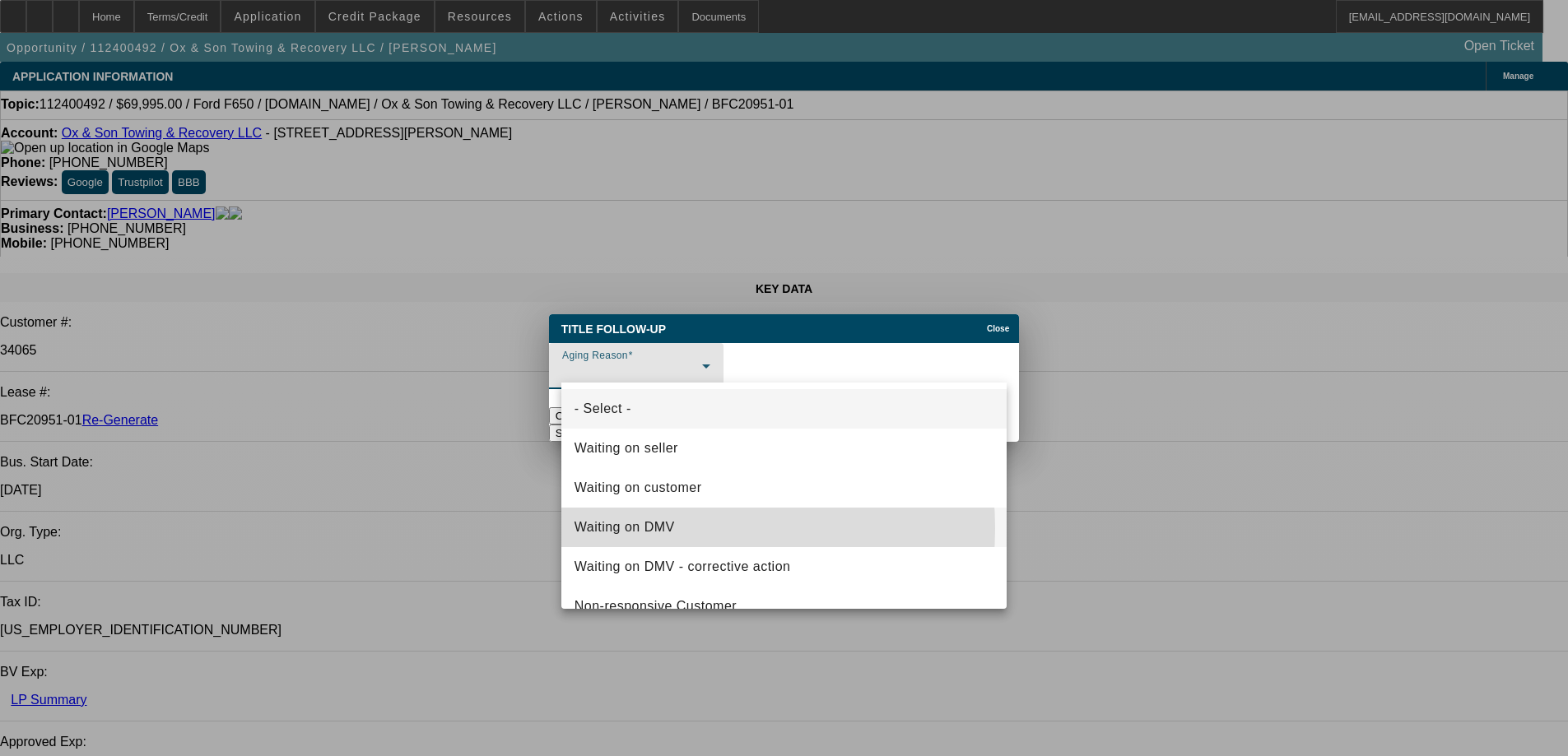
click at [664, 528] on span "Waiting on DMV" at bounding box center [624, 527] width 100 height 19
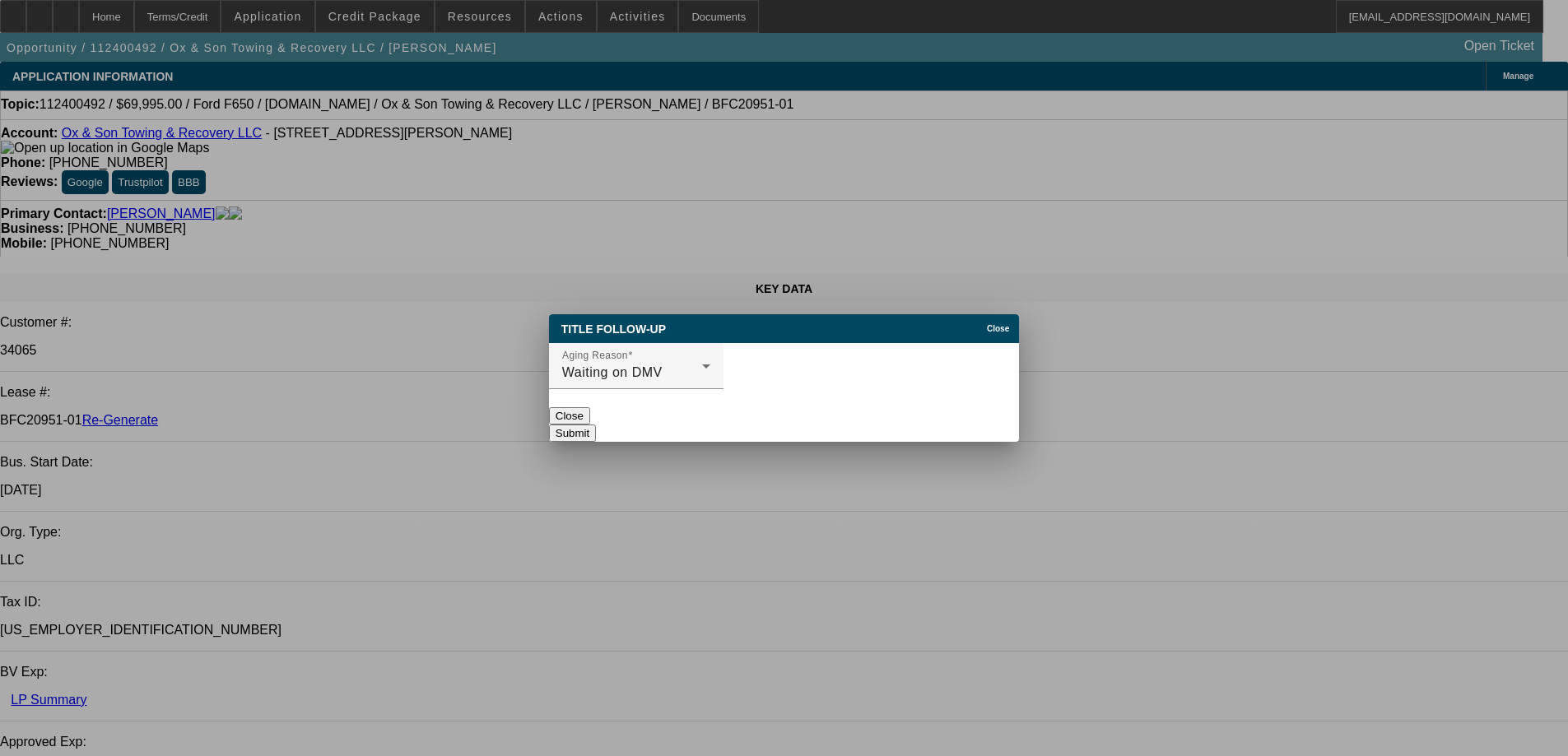
click at [596, 425] on button "Submit" at bounding box center [573, 434] width 47 height 18
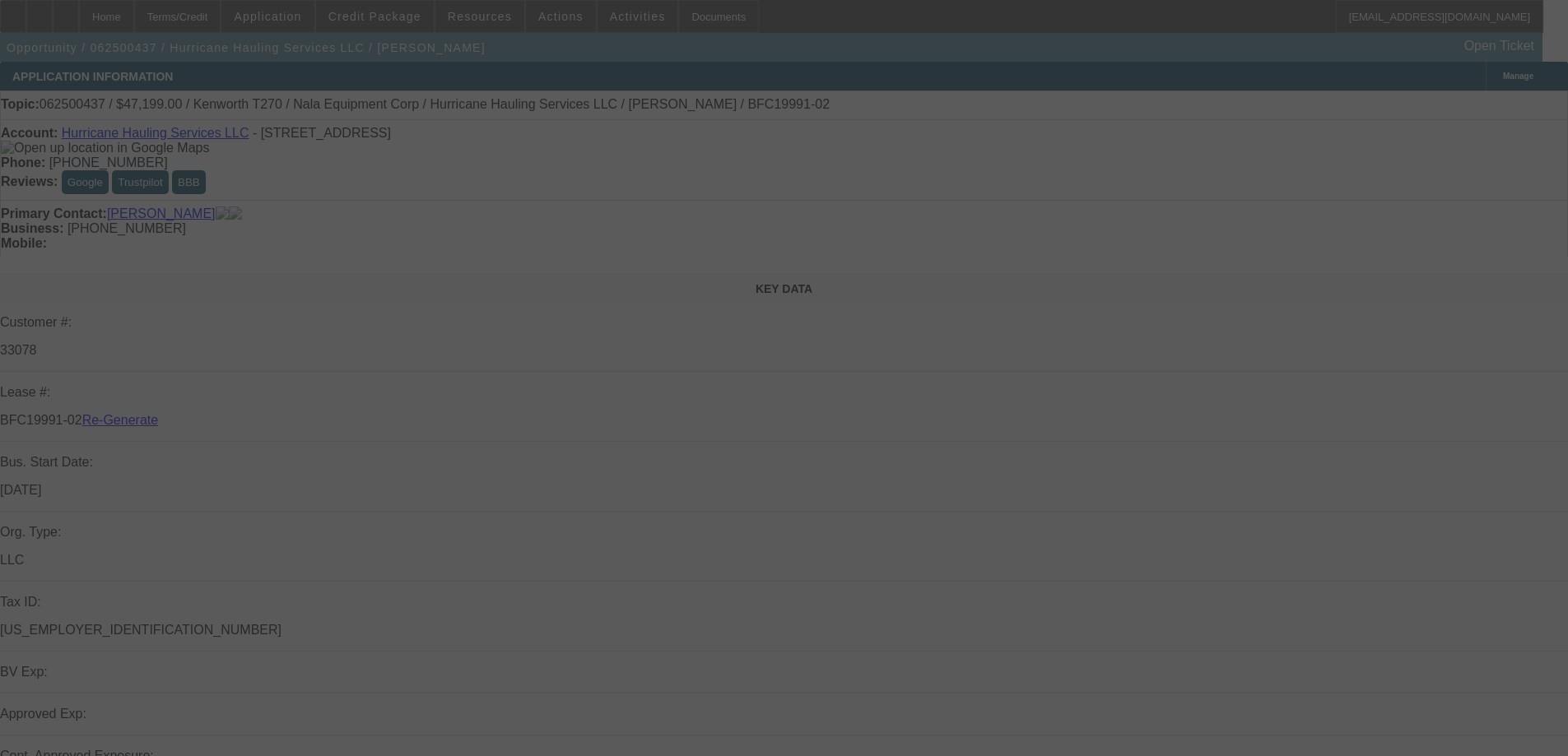
select select "4"
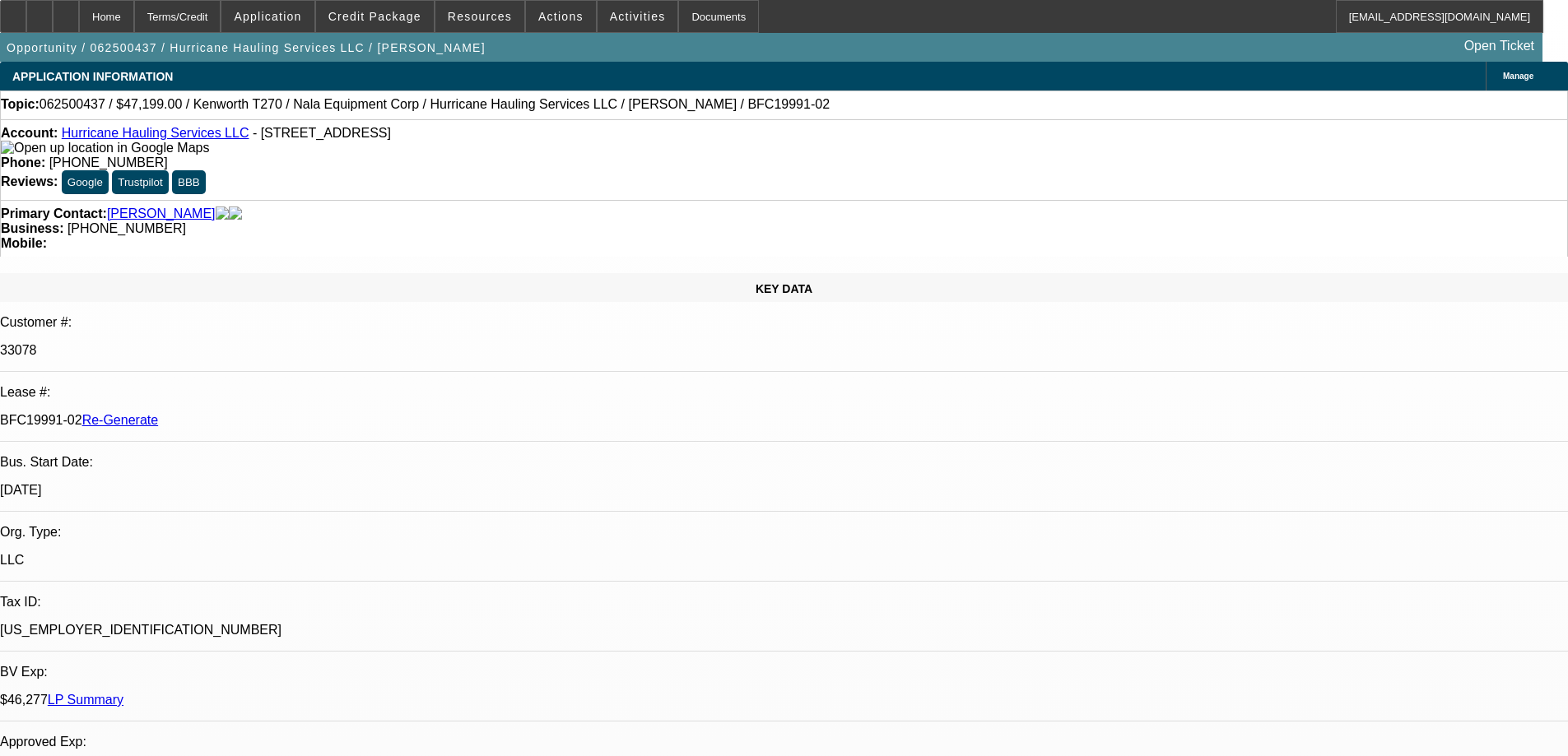
select select "0"
select select "2"
select select "0.1"
select select "4"
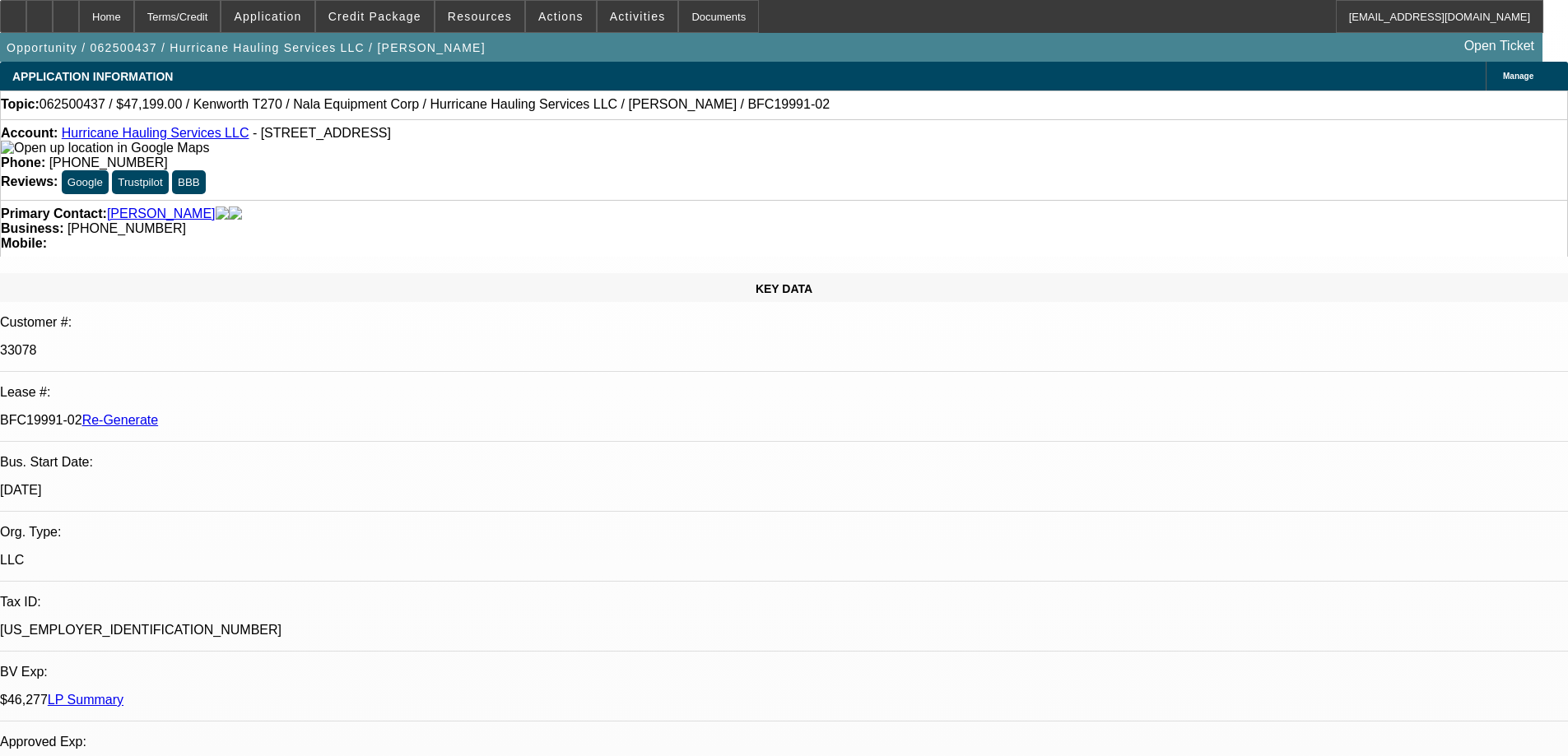
click at [491, 16] on span "Resources" at bounding box center [480, 17] width 64 height 14
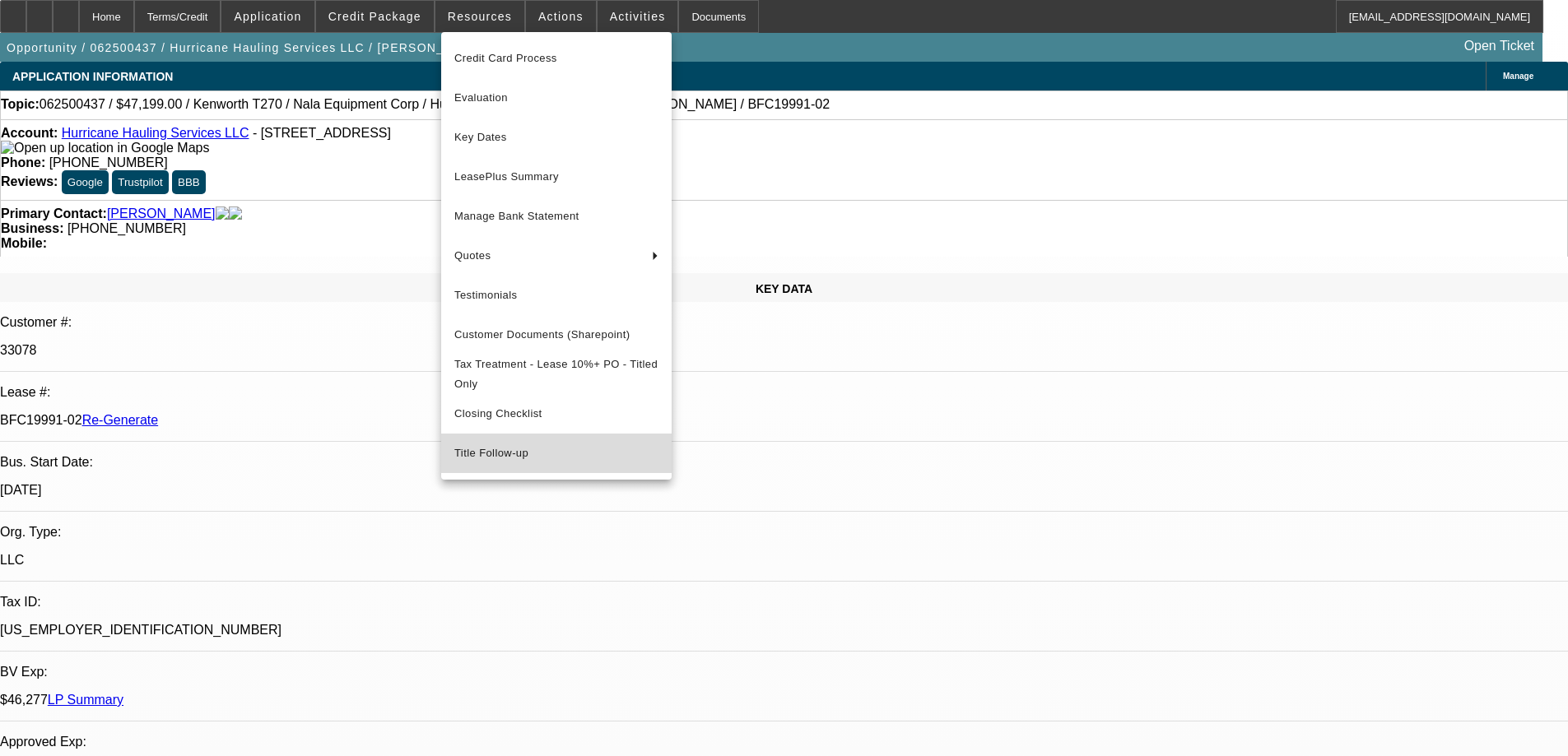
click at [498, 460] on span "Title Follow-up" at bounding box center [556, 453] width 205 height 19
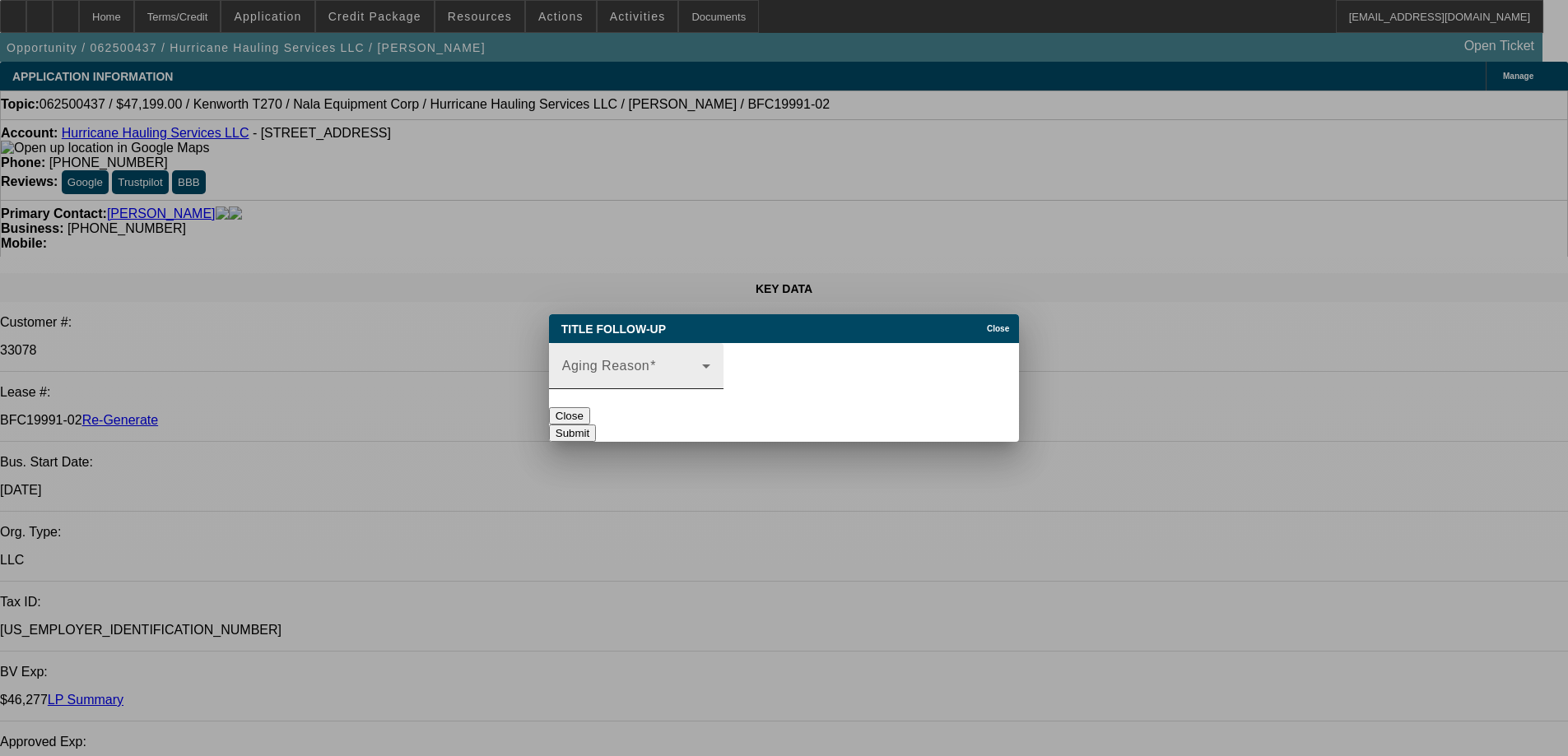
click at [666, 363] on span at bounding box center [632, 373] width 140 height 19
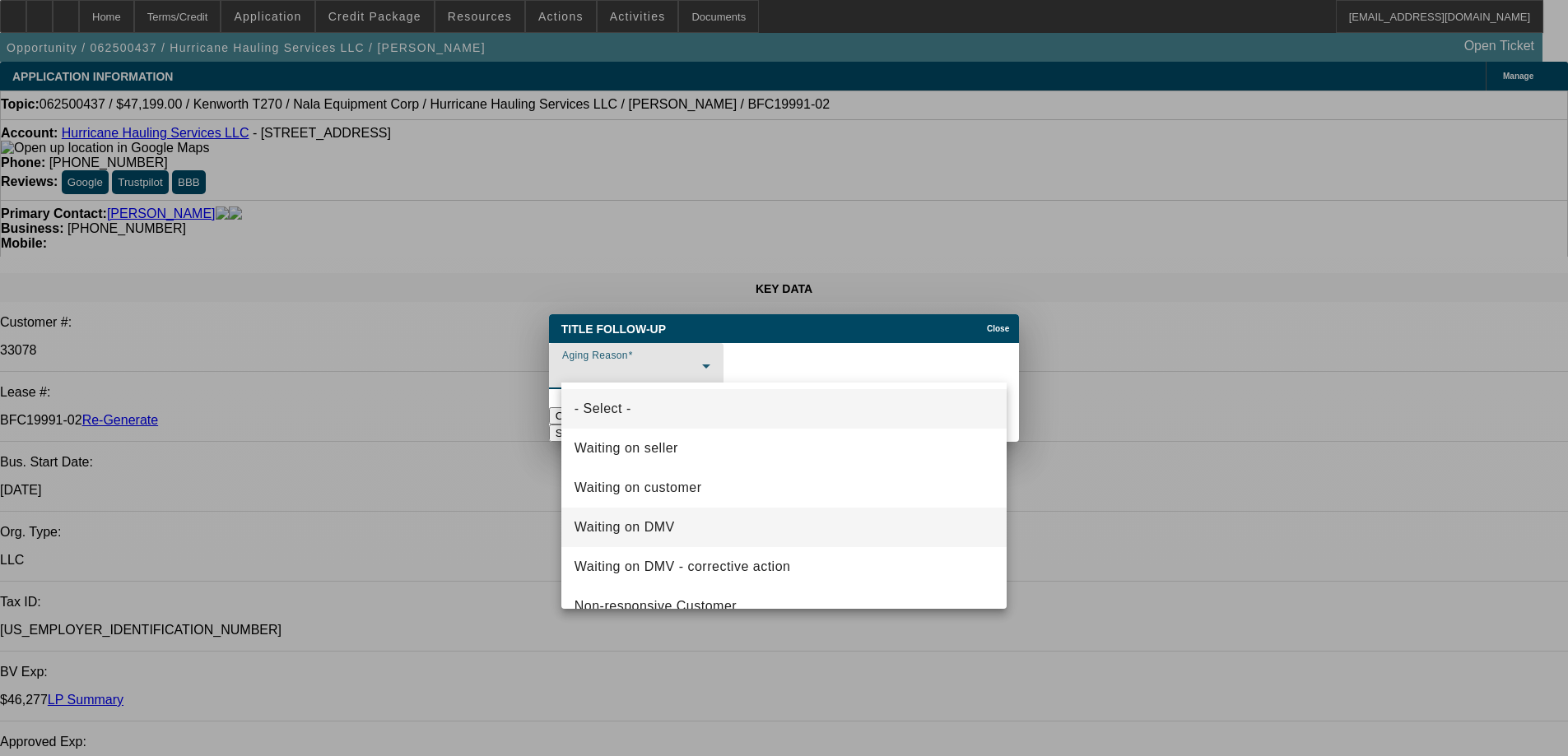
click at [691, 526] on mat-option "Waiting on DMV" at bounding box center [784, 527] width 446 height 40
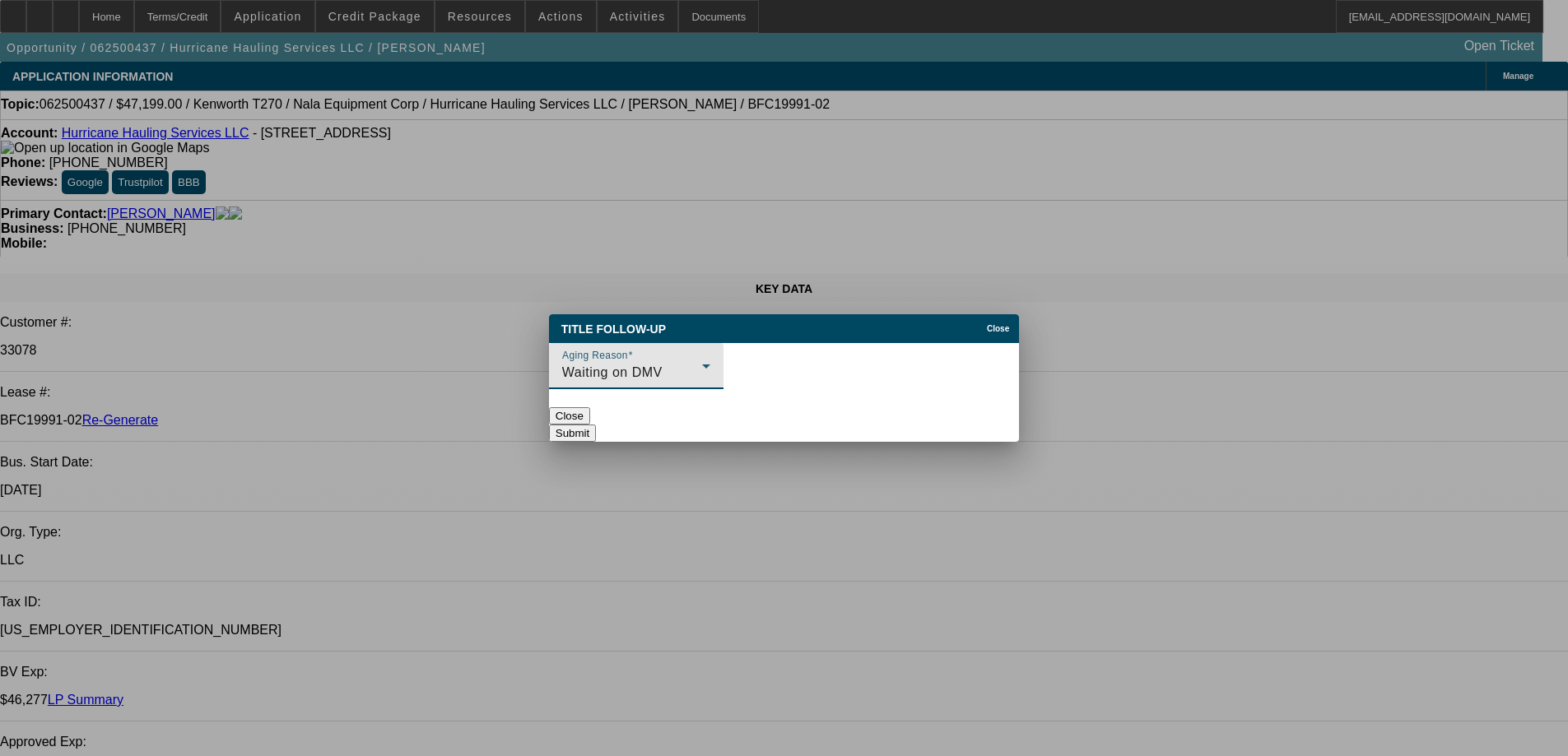
click at [596, 425] on button "Submit" at bounding box center [573, 434] width 47 height 18
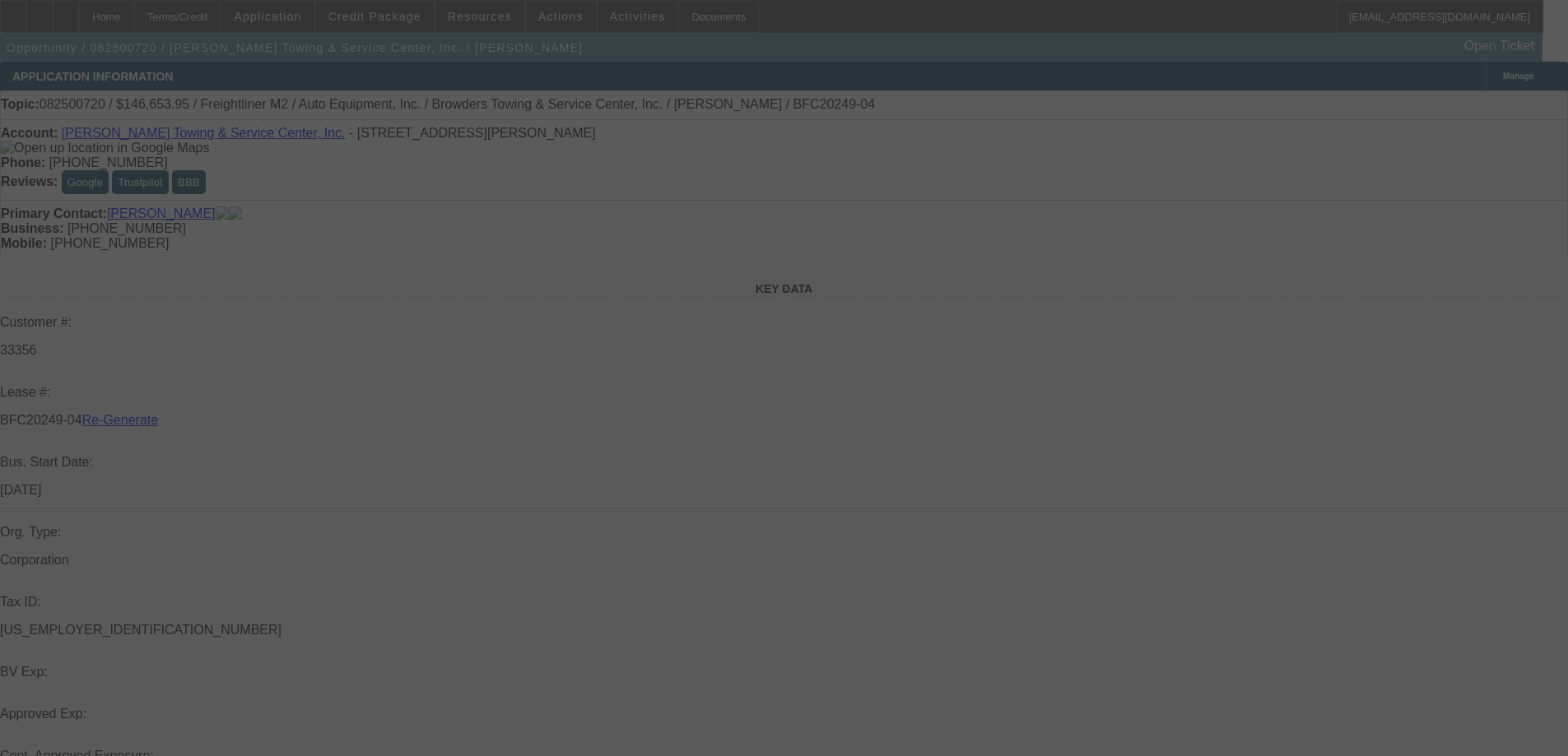
select select "4"
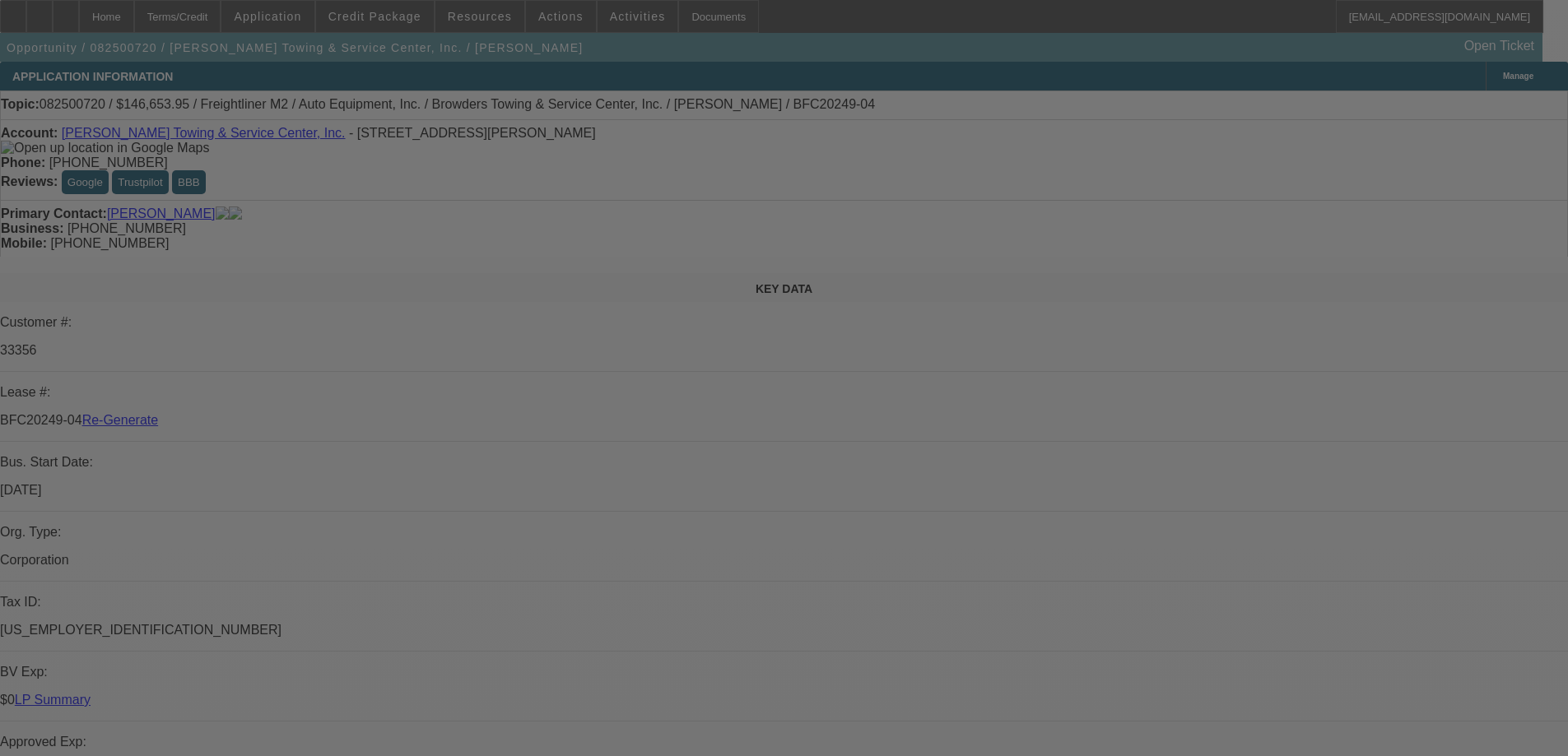
select select "0"
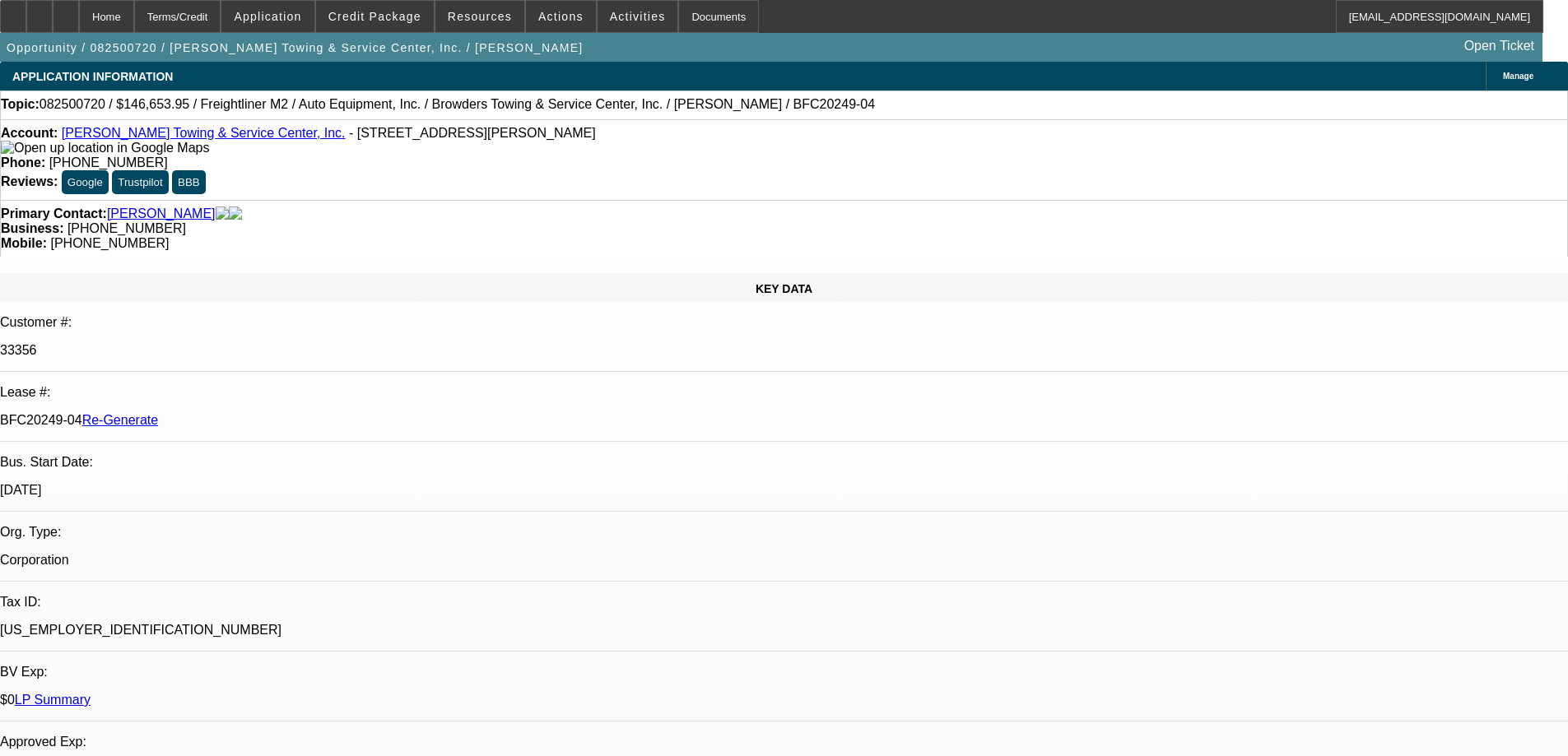
select select "2"
select select "0"
select select "6"
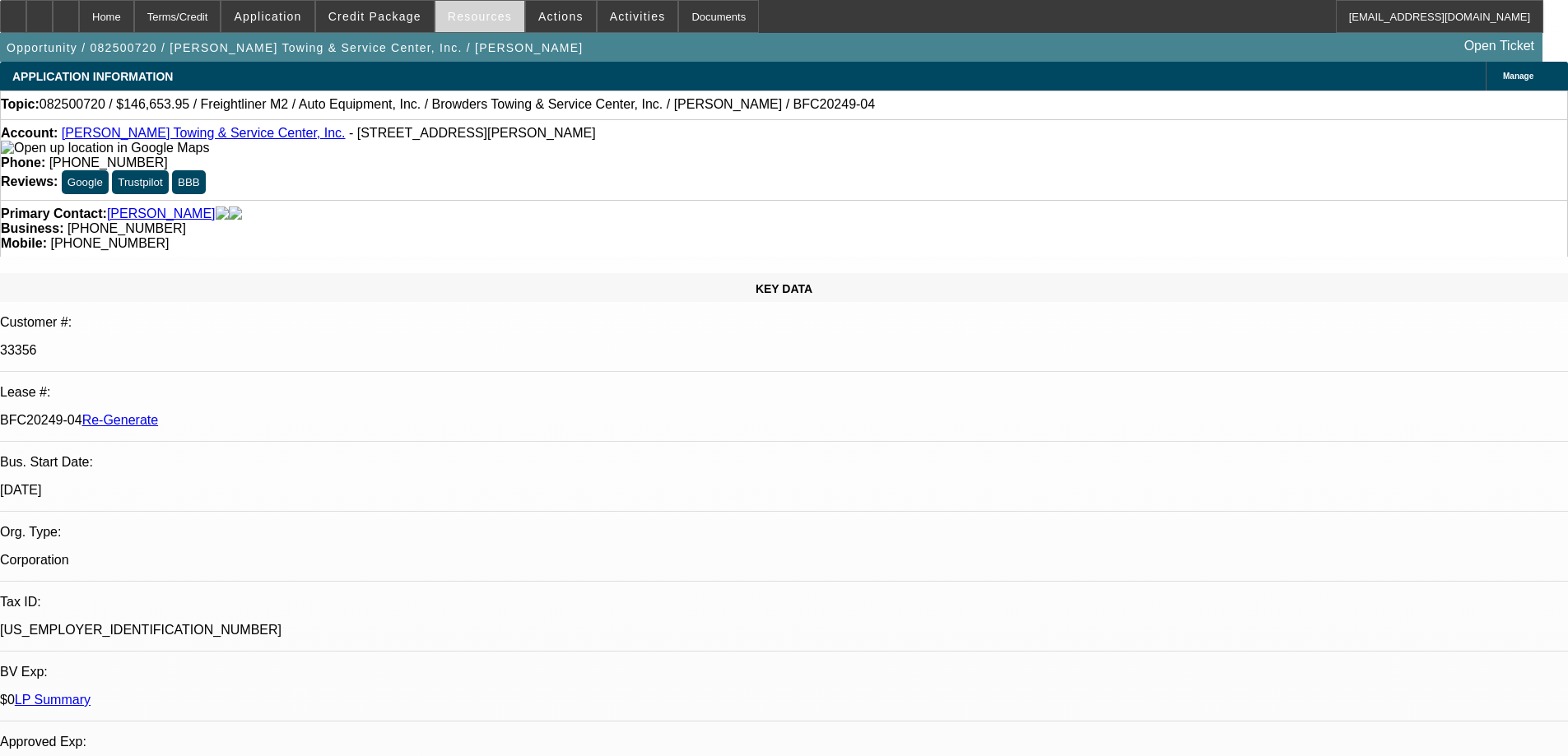
click at [454, 17] on span "Resources" at bounding box center [480, 17] width 64 height 14
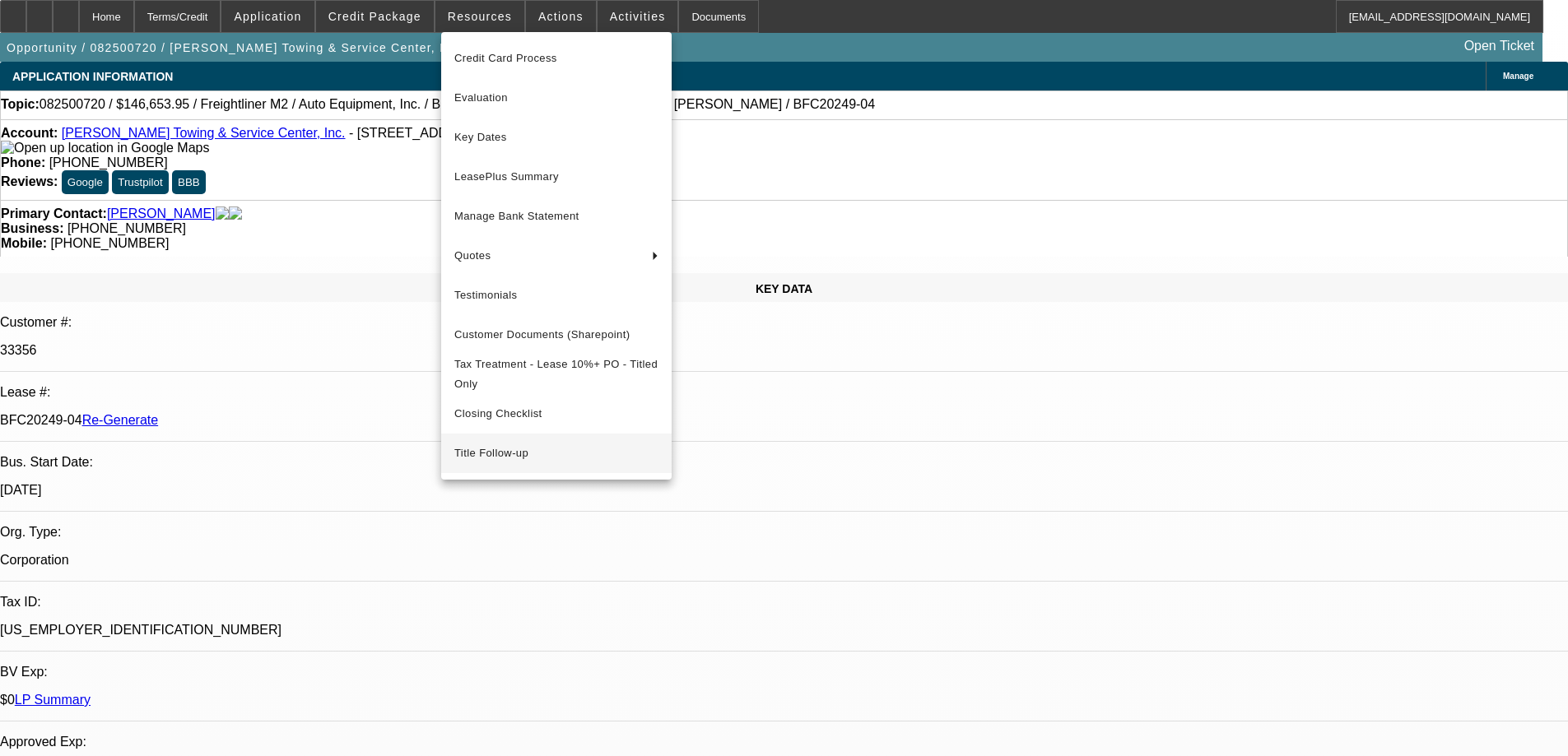
click at [509, 464] on span "Title Follow-up" at bounding box center [556, 453] width 205 height 19
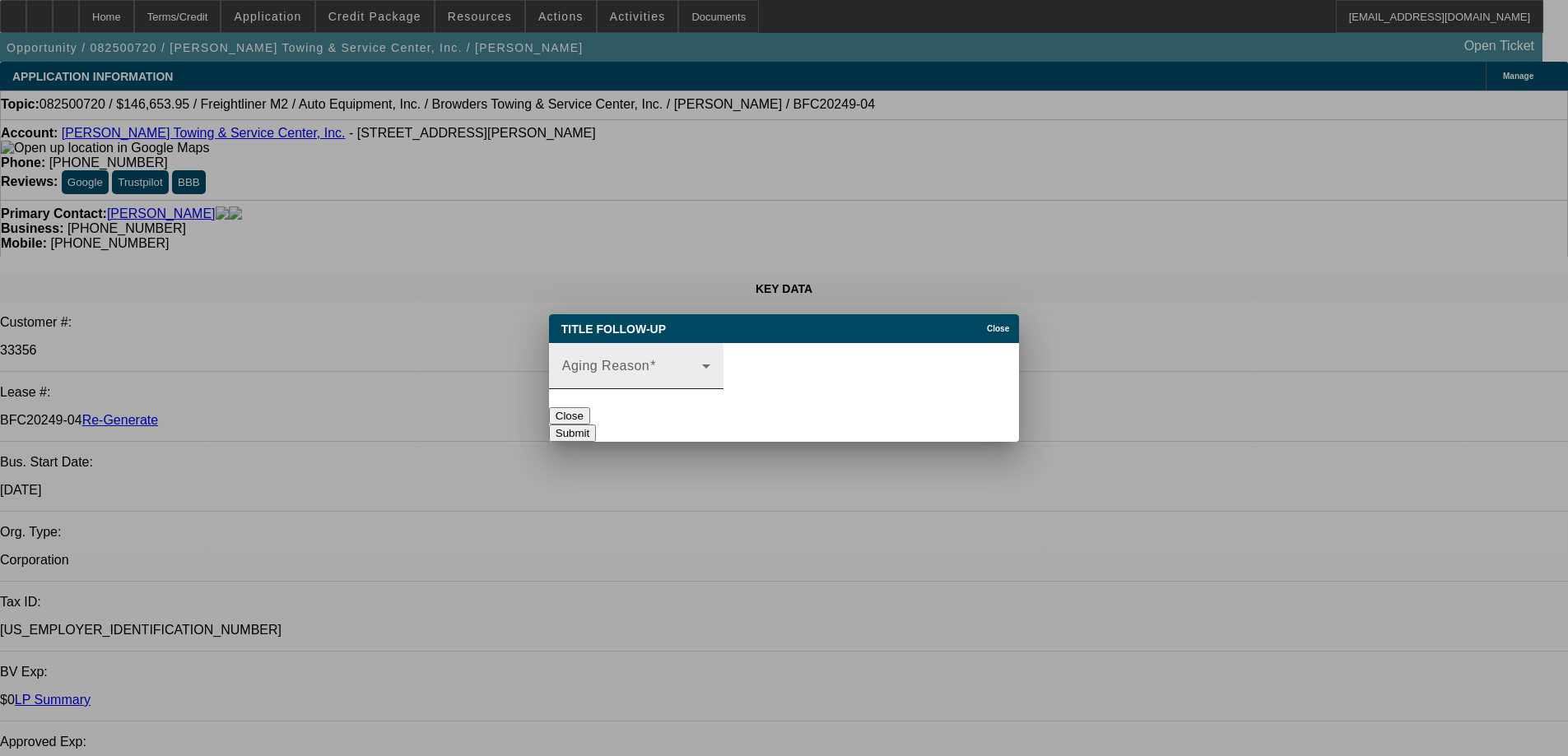
click at [685, 344] on div "Aging Reason" at bounding box center [636, 365] width 148 height 46
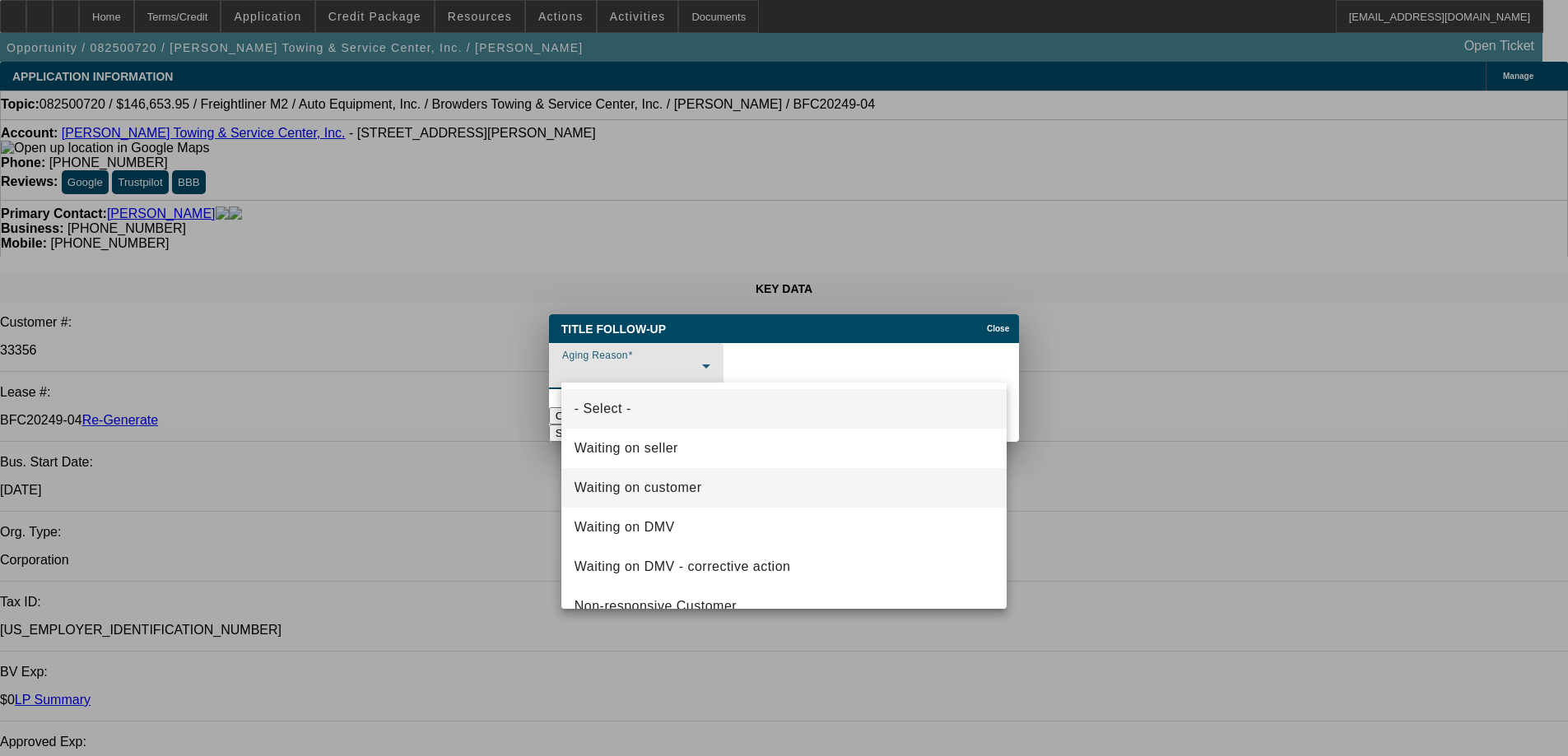
click at [691, 483] on span "Waiting on customer" at bounding box center [638, 488] width 128 height 19
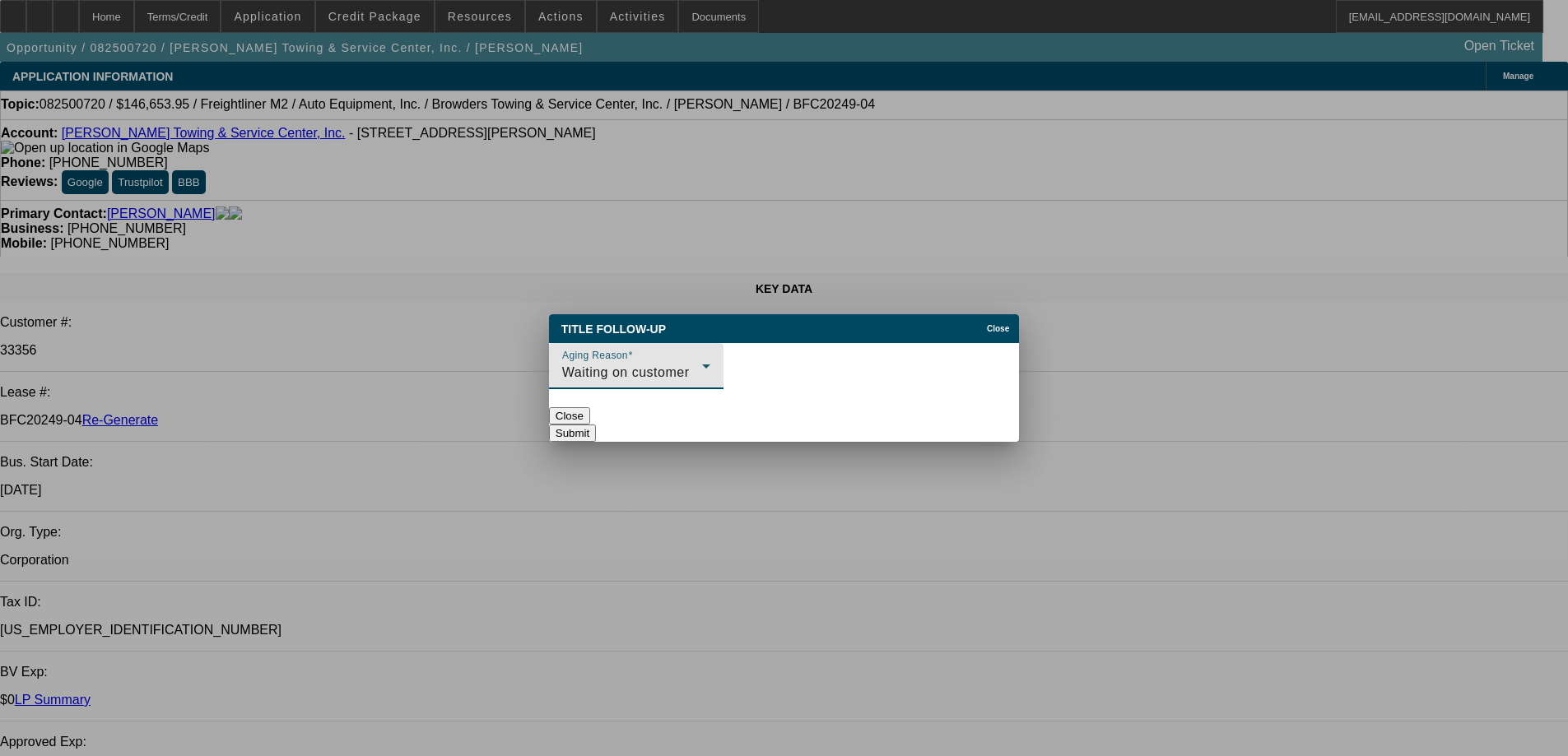
click at [596, 425] on button "Submit" at bounding box center [573, 434] width 47 height 18
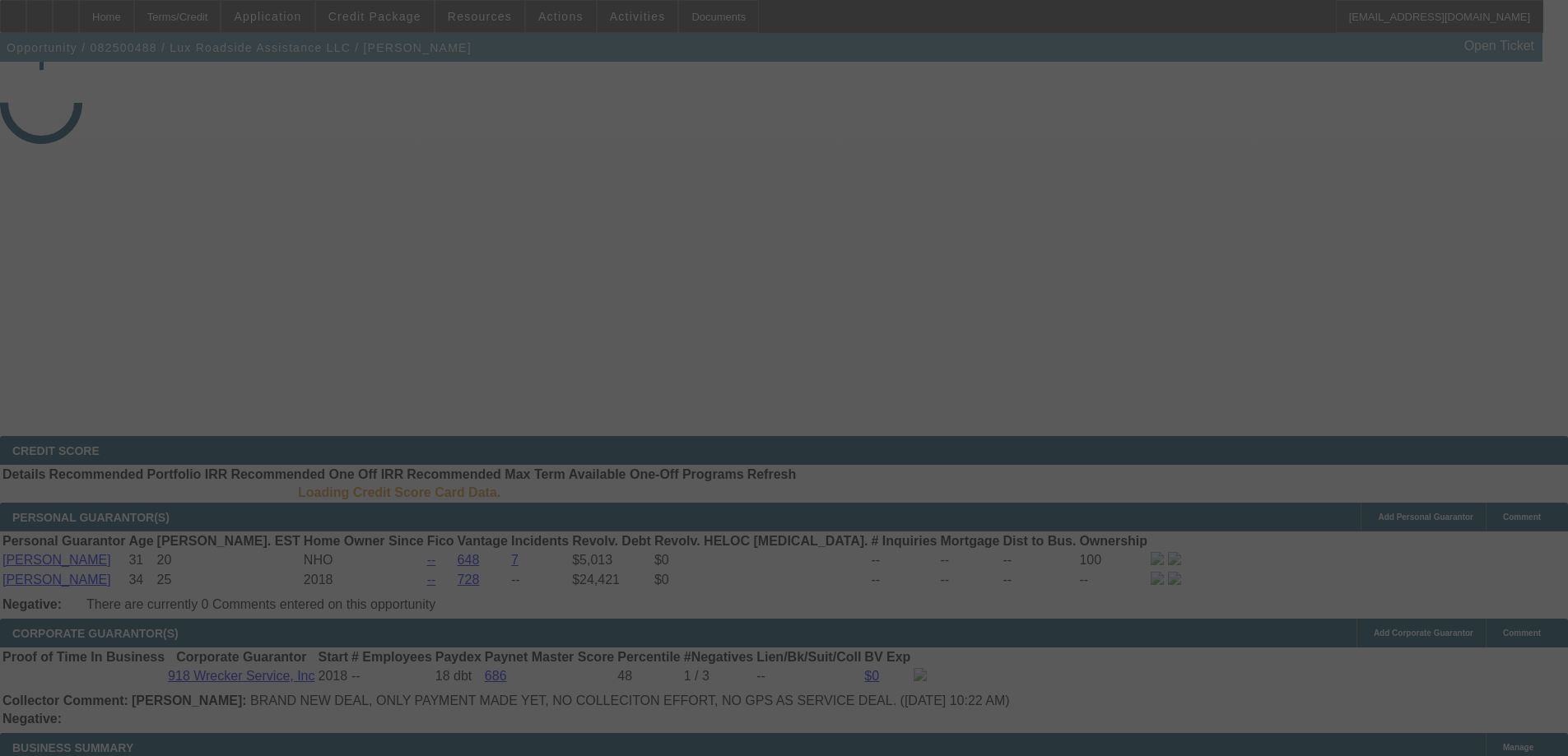
select select "4"
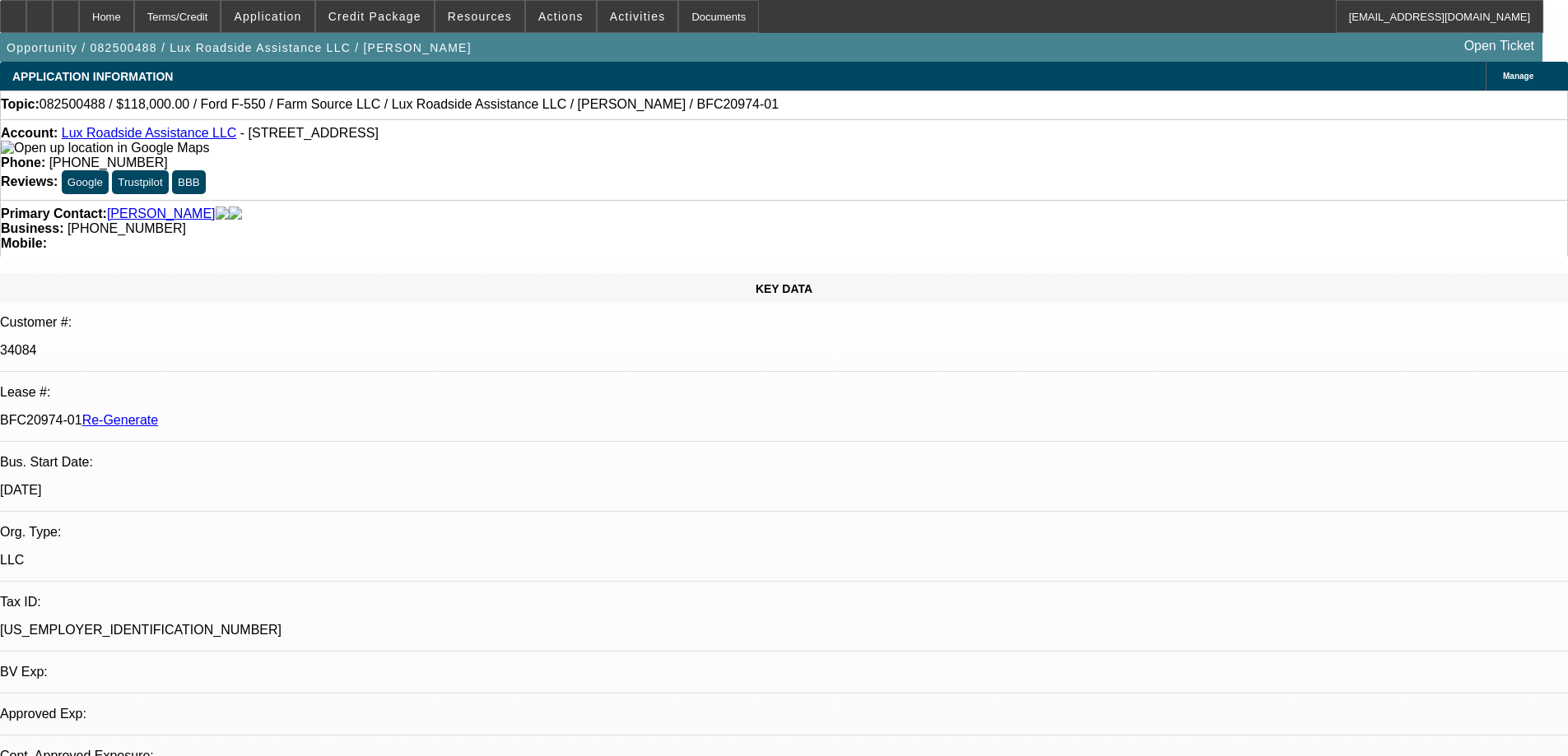
select select "0"
select select "6"
click at [496, 25] on span at bounding box center [479, 17] width 89 height 40
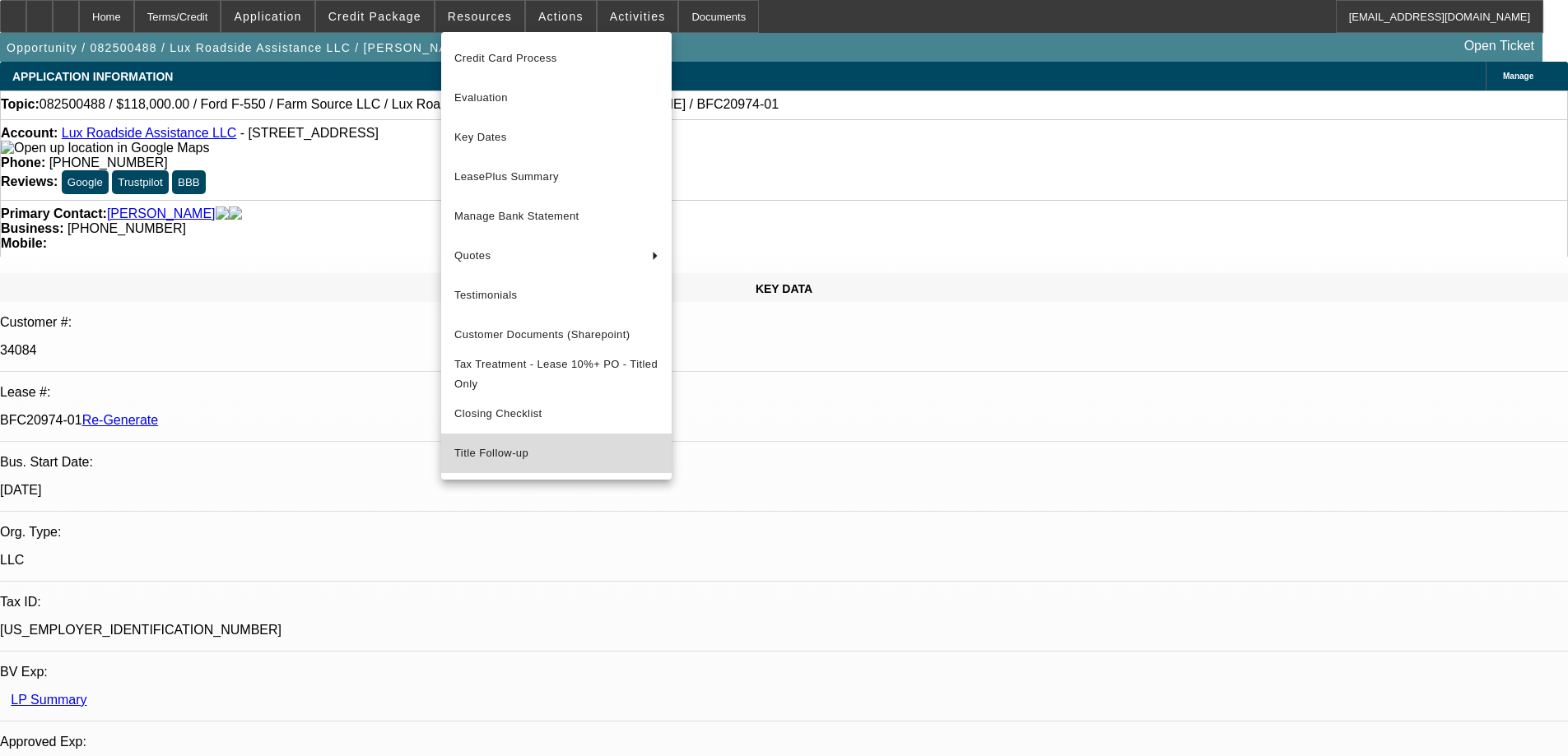
click at [513, 464] on span "Title Follow-up" at bounding box center [556, 453] width 205 height 19
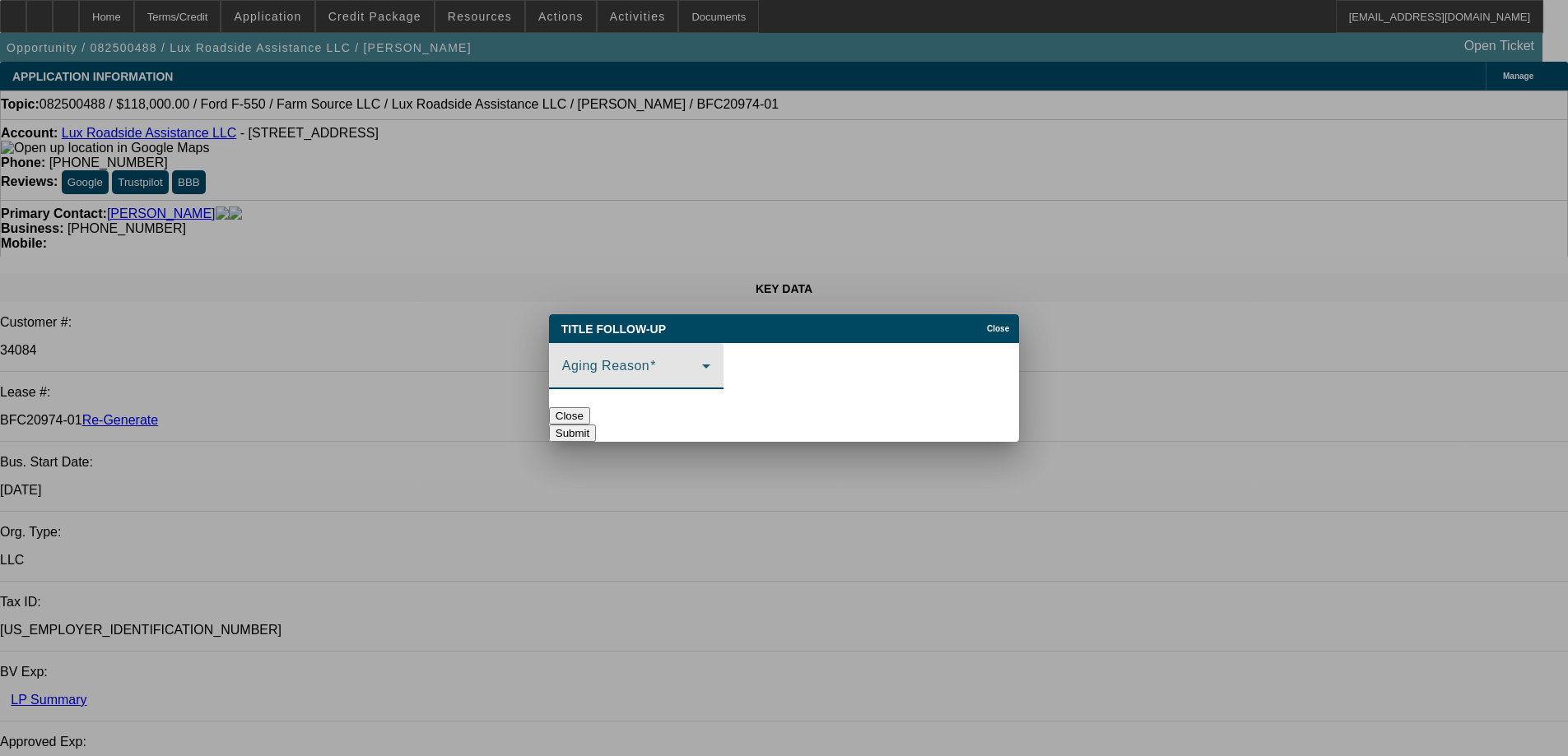
click at [639, 365] on span at bounding box center [632, 373] width 140 height 19
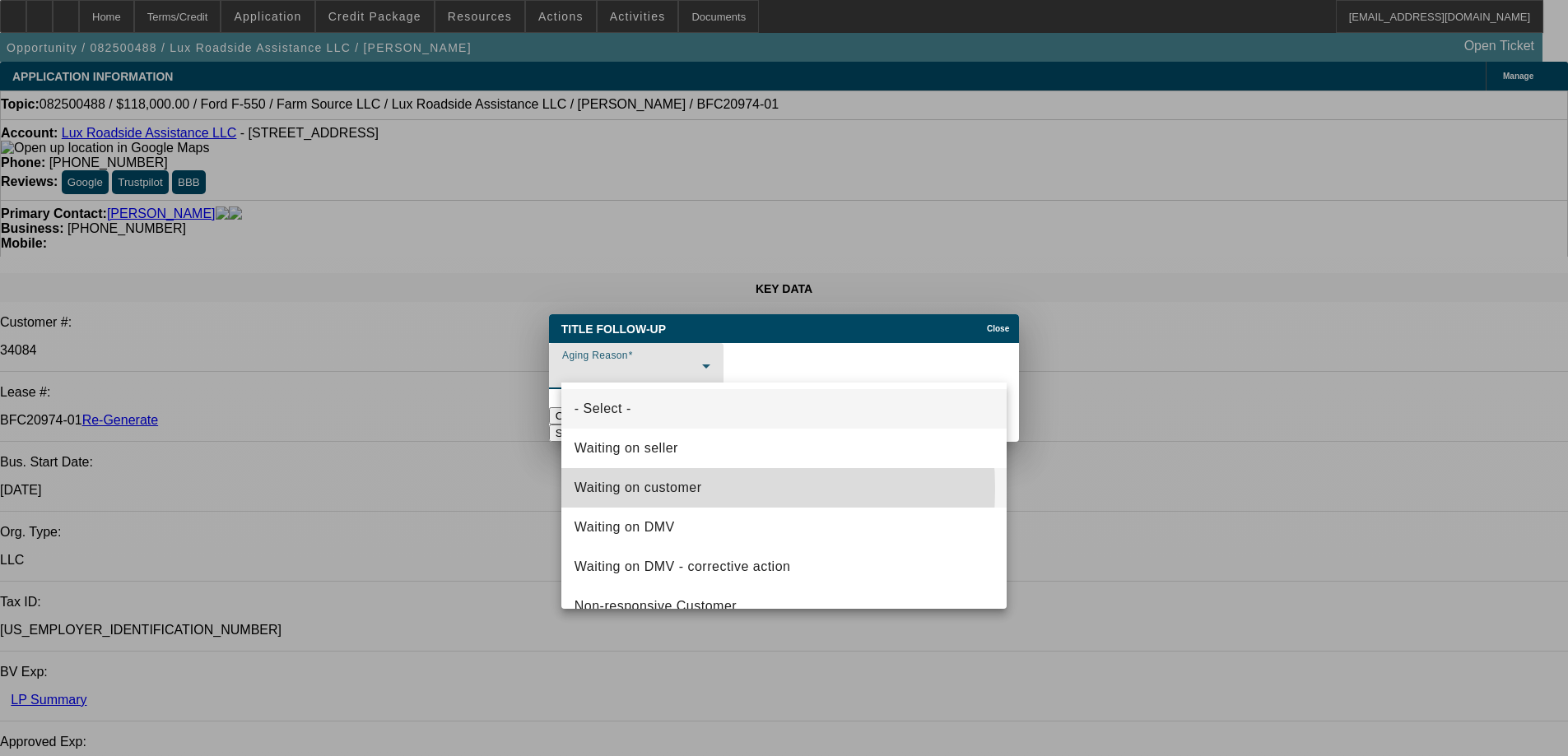
click at [661, 489] on span "Waiting on customer" at bounding box center [638, 488] width 128 height 19
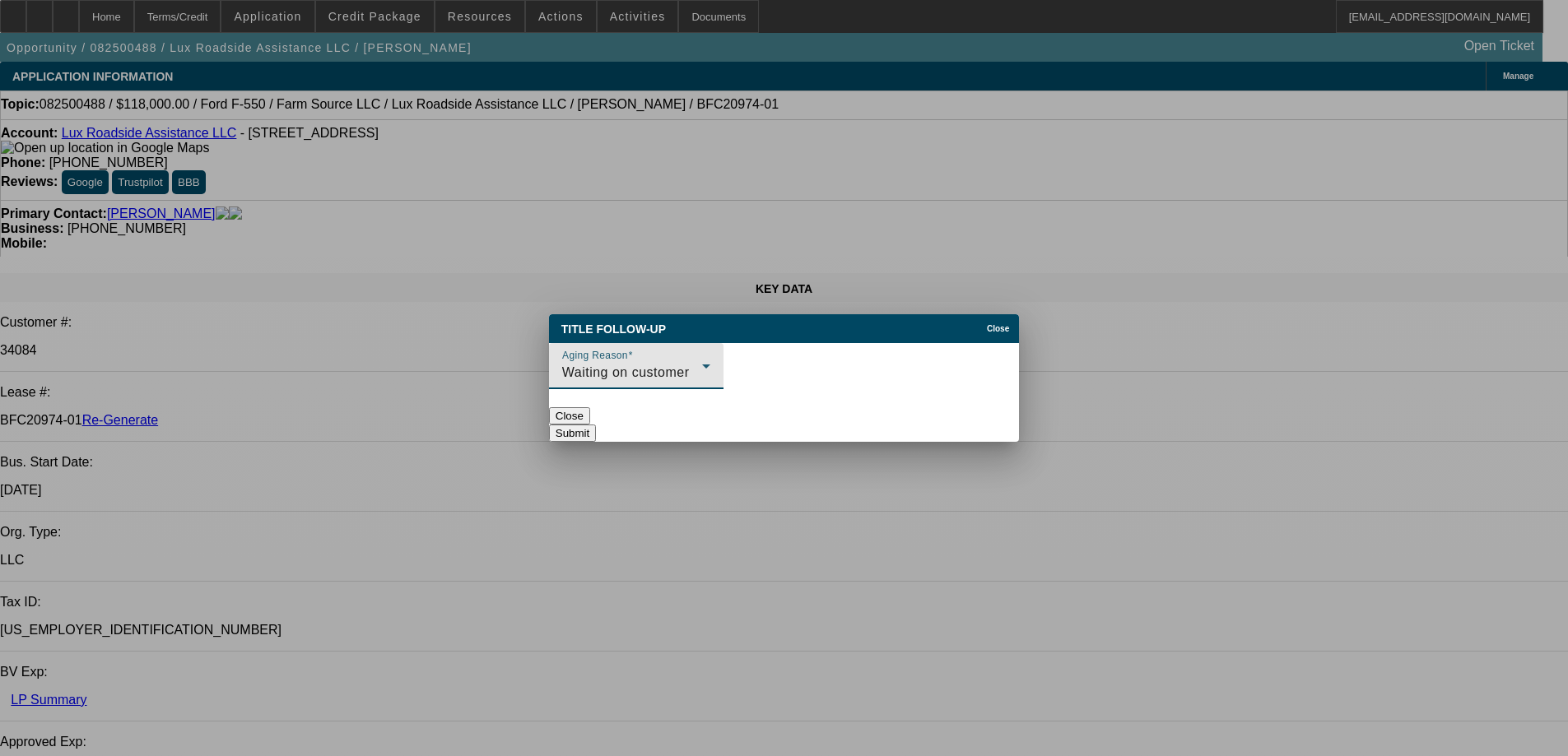
click at [596, 425] on button "Submit" at bounding box center [573, 434] width 47 height 18
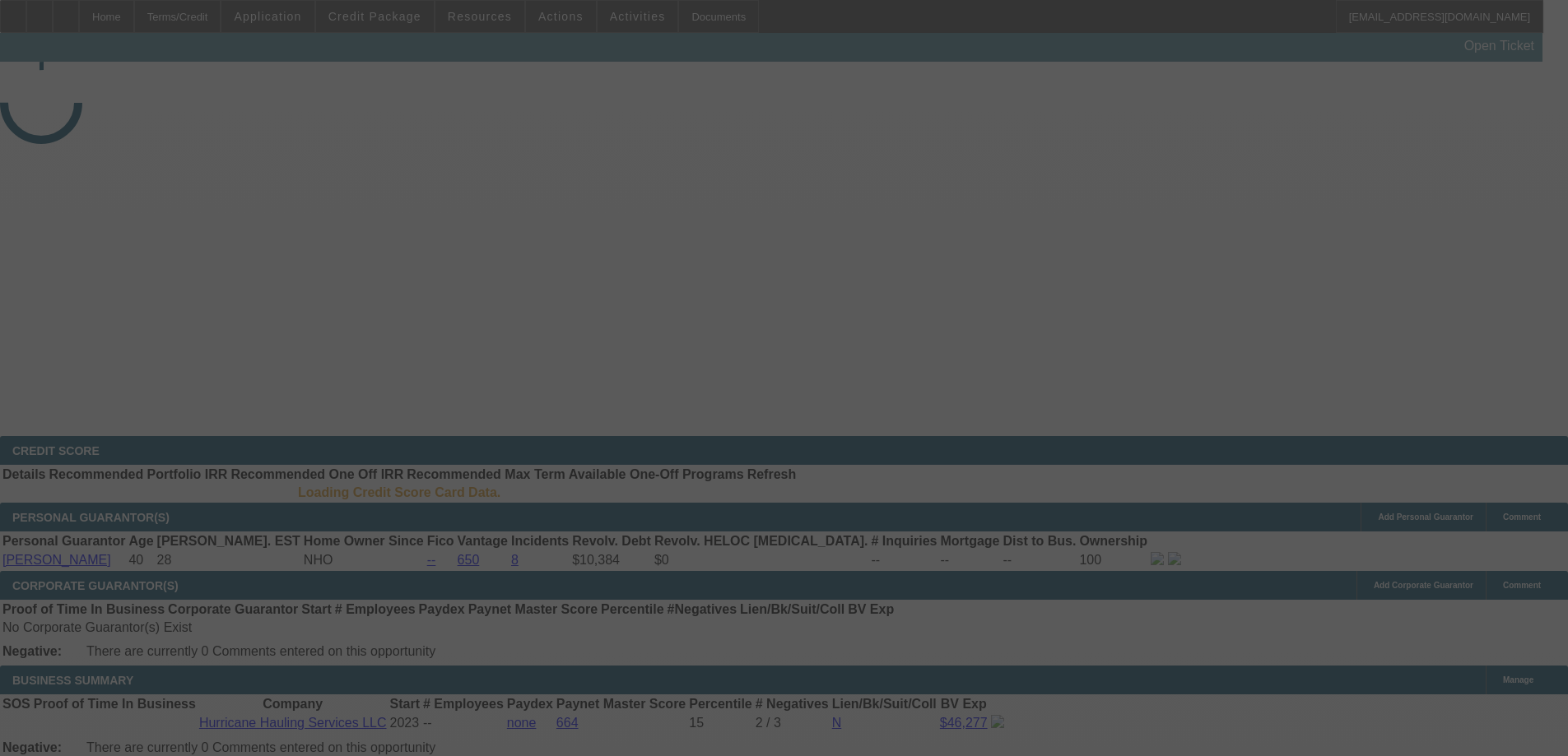
select select "4"
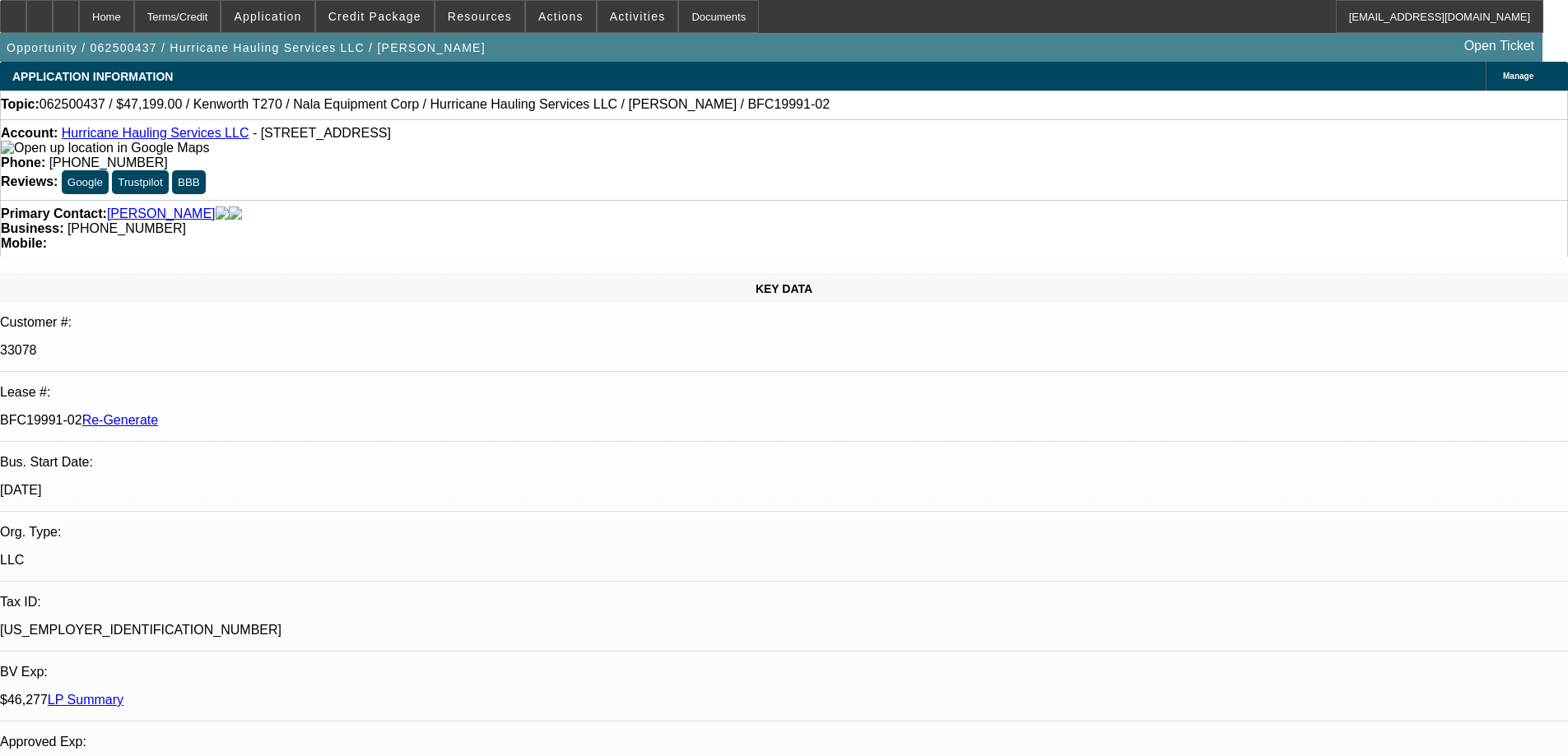
select select "0"
select select "2"
select select "0.1"
select select "4"
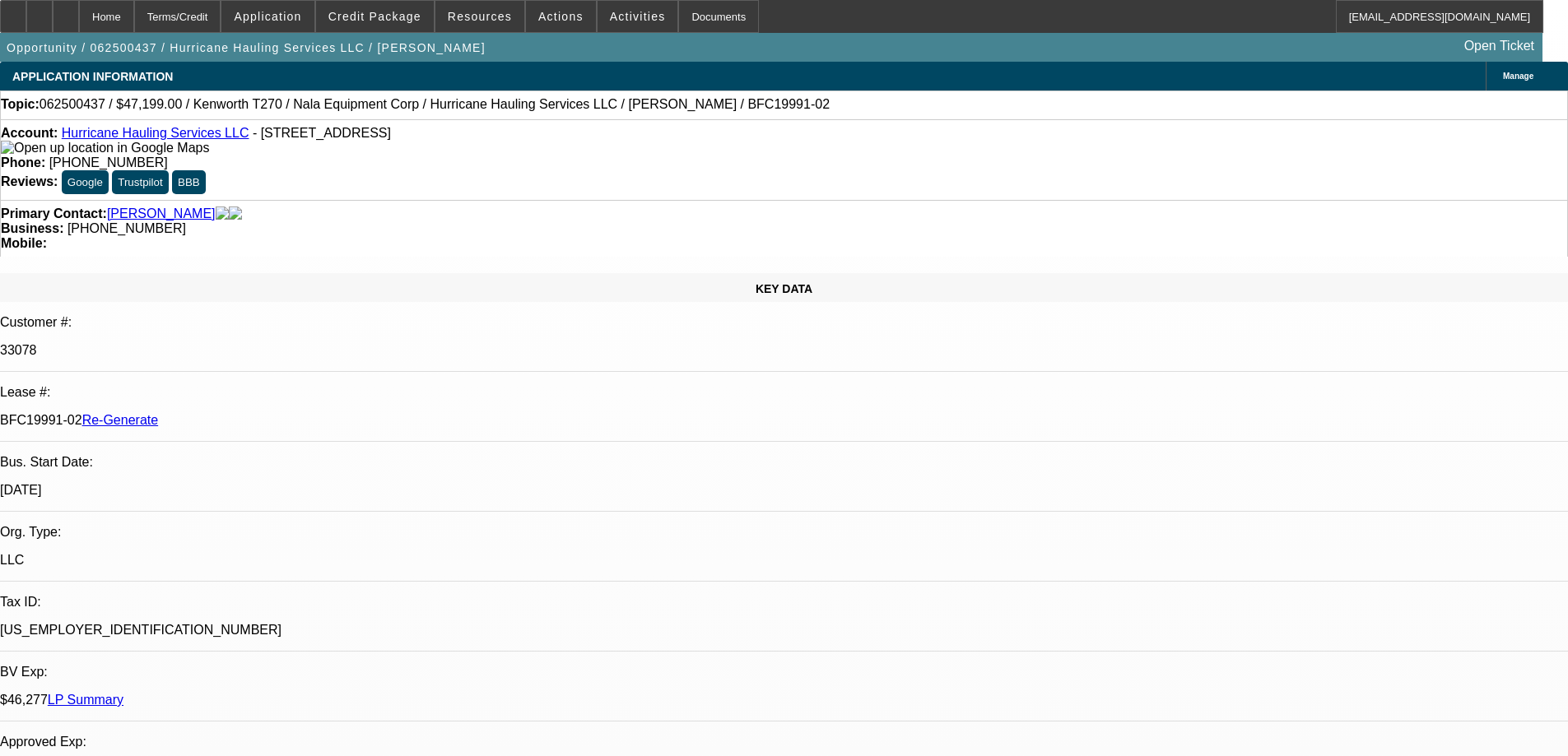
click at [487, 24] on span at bounding box center [479, 17] width 89 height 40
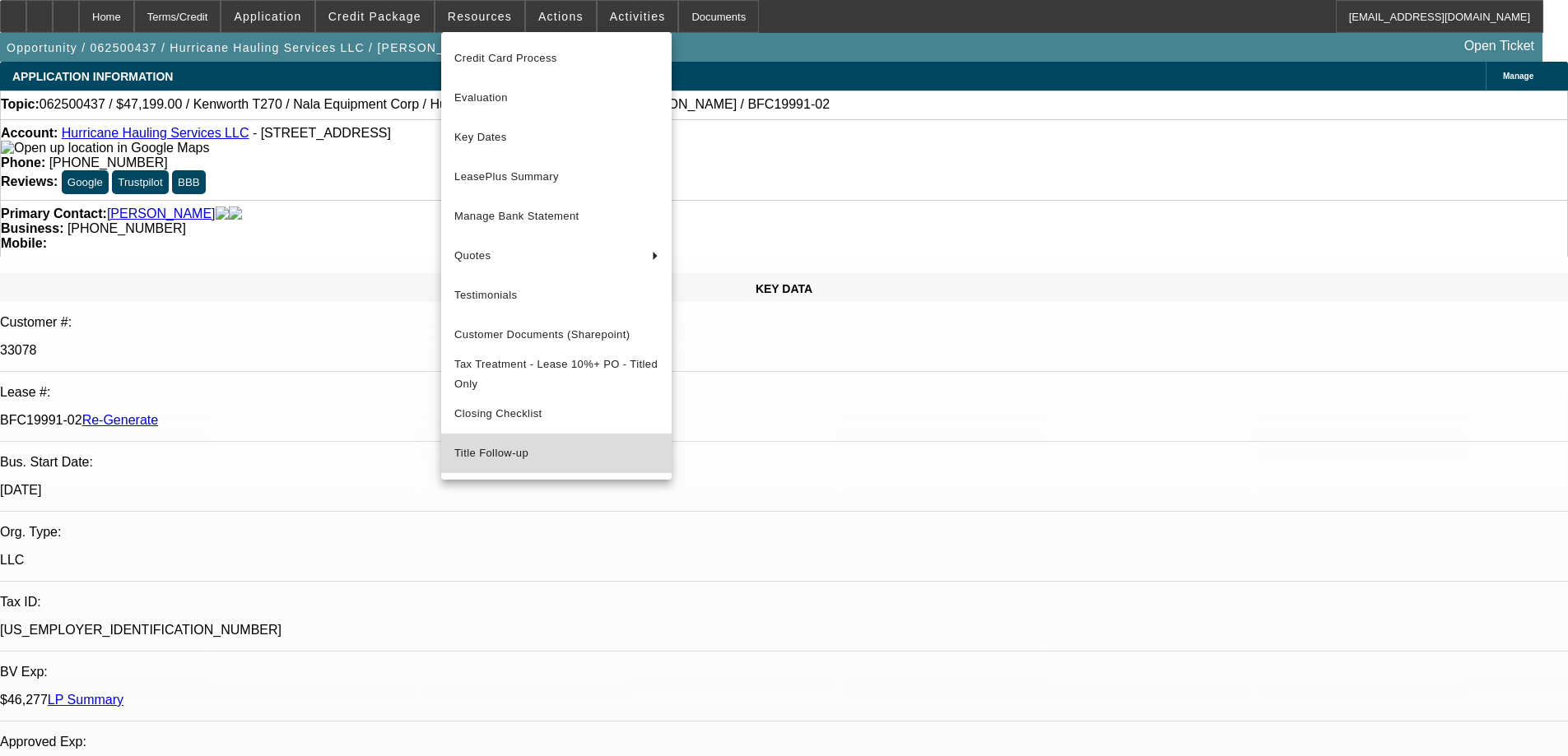
click at [516, 458] on span "Title Follow-up" at bounding box center [556, 453] width 205 height 19
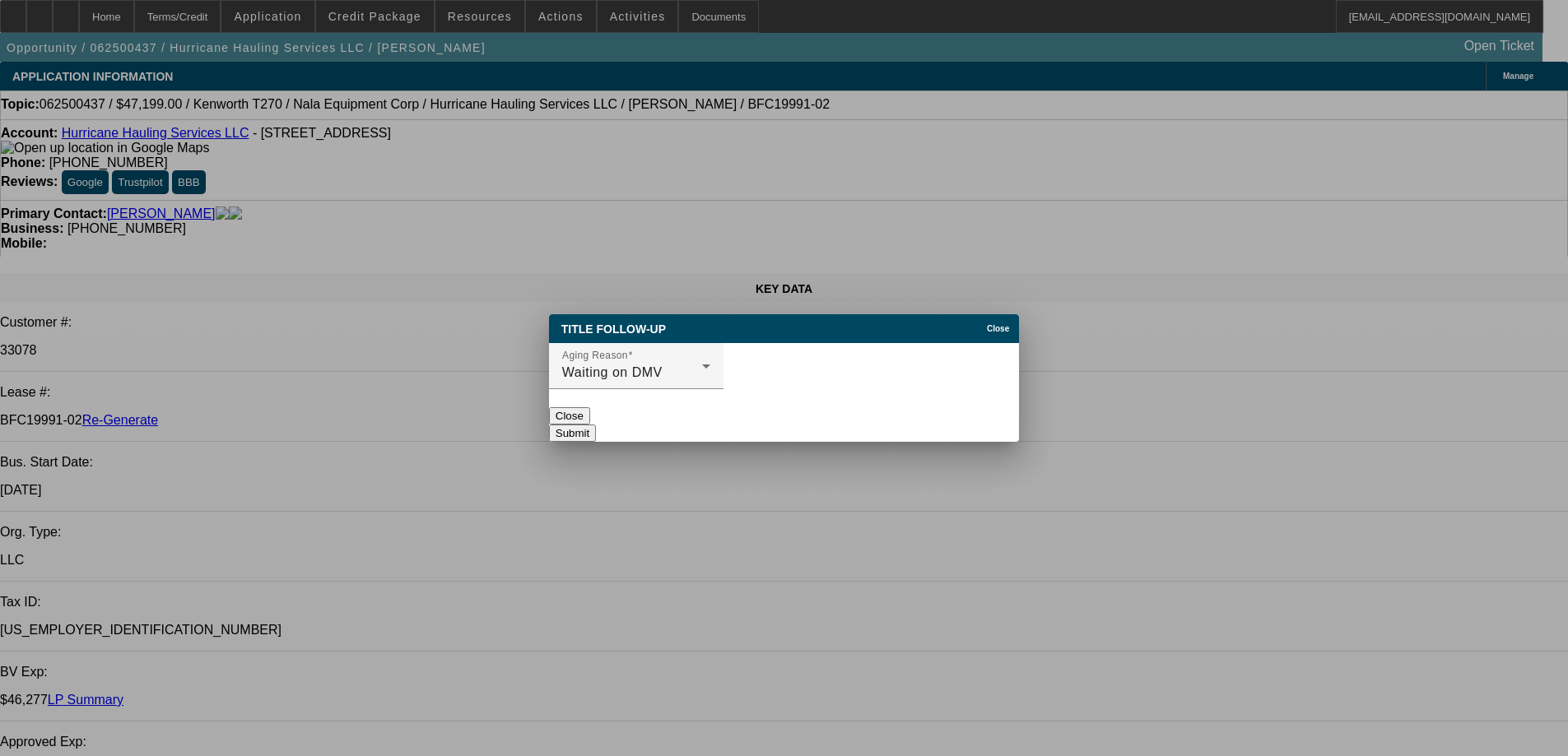
click at [991, 324] on span "Close" at bounding box center [997, 328] width 22 height 9
